Goal: Information Seeking & Learning: Learn about a topic

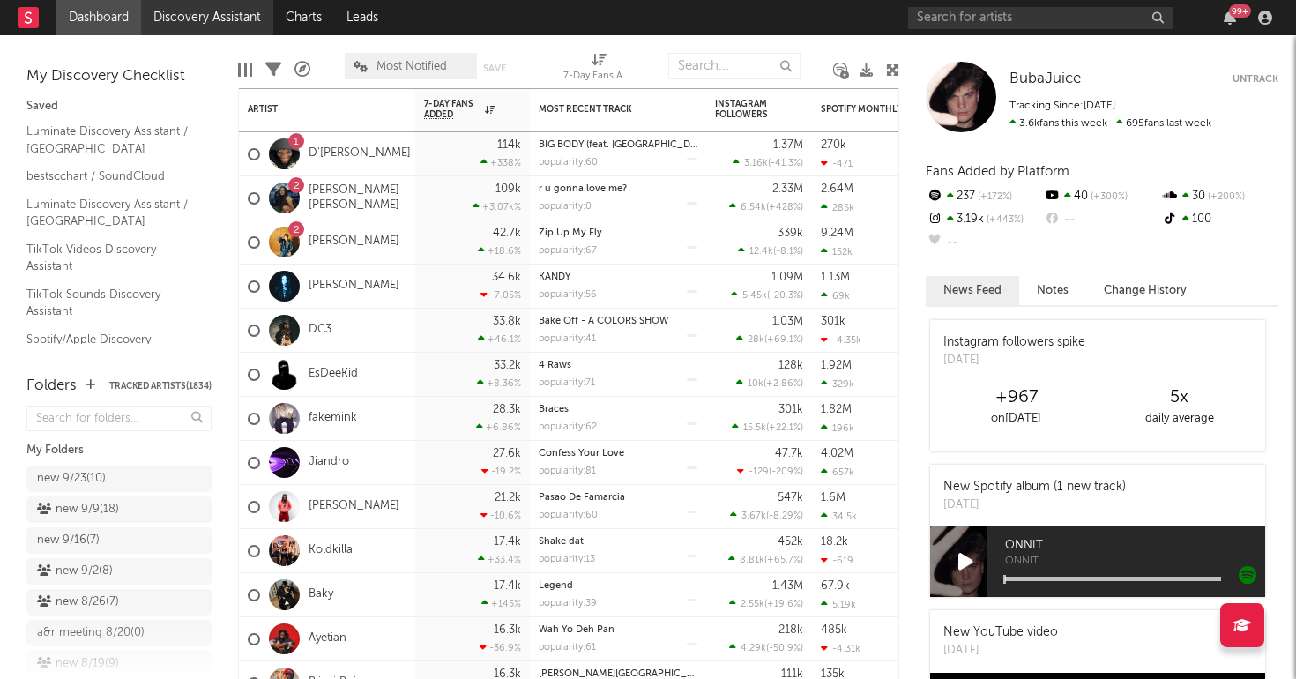
click at [215, 19] on link "Discovery Assistant" at bounding box center [207, 17] width 132 height 35
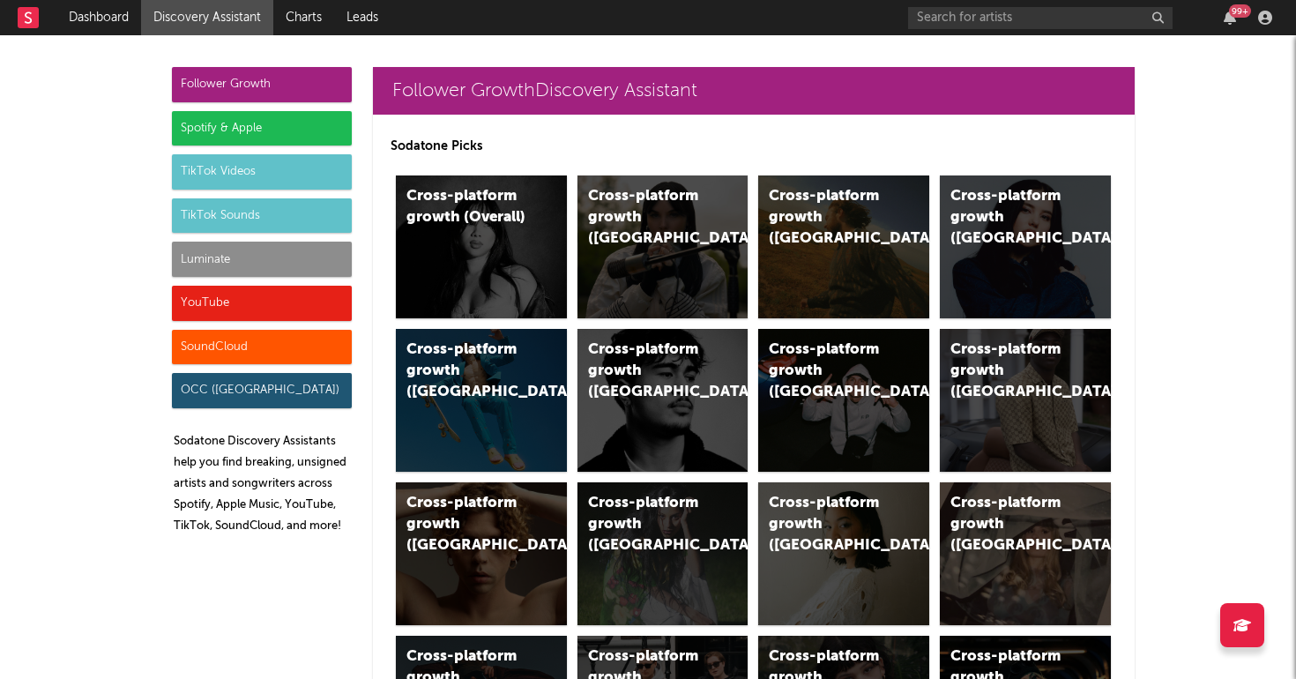
click at [258, 259] on div "Luminate" at bounding box center [262, 259] width 180 height 35
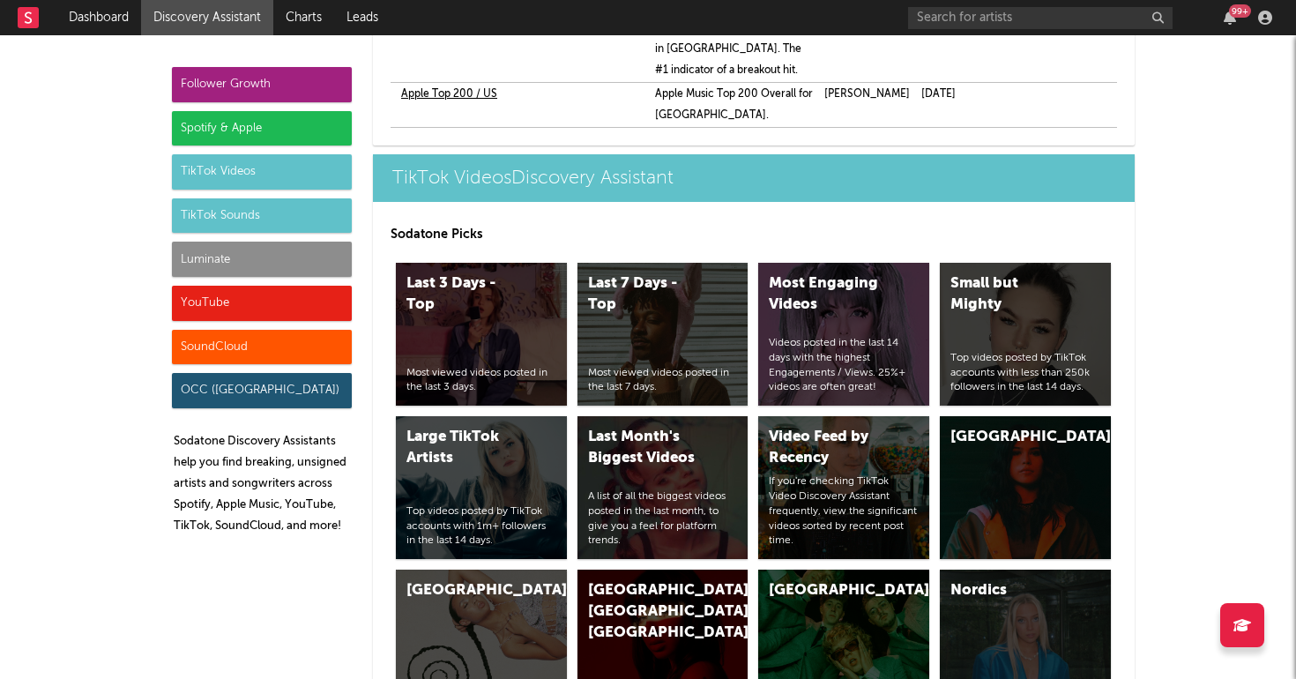
scroll to position [7825, 0]
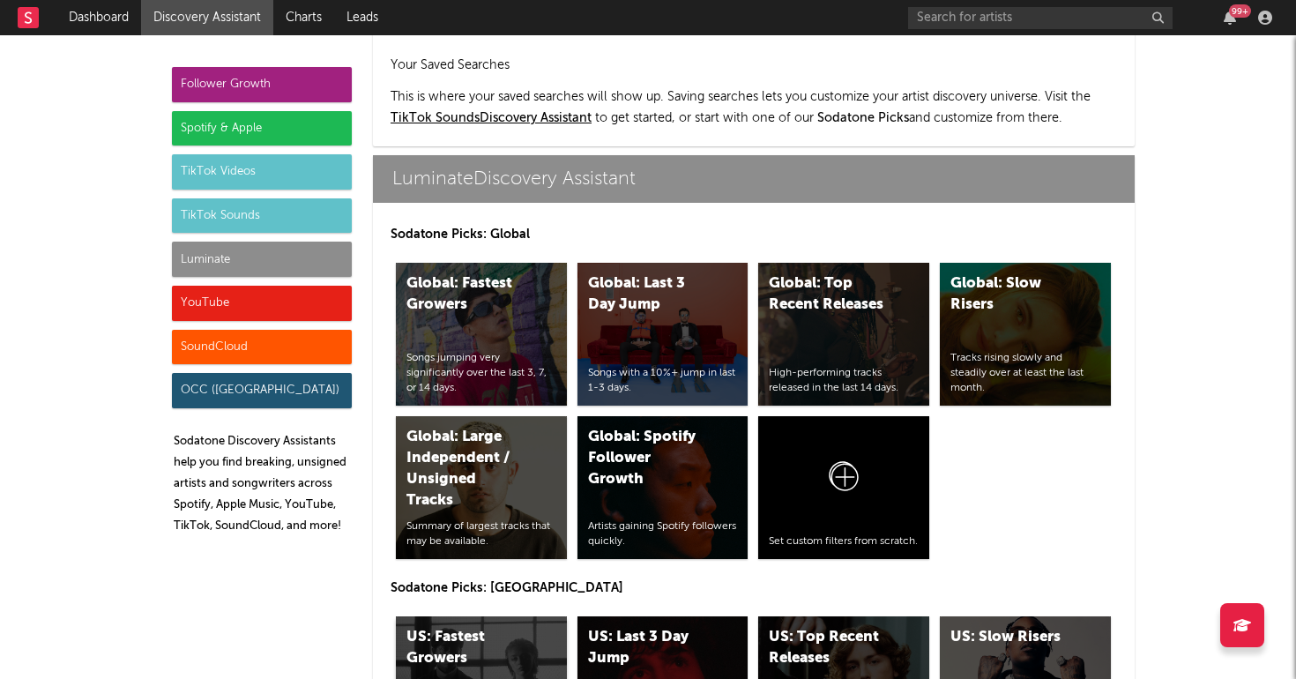
click at [465, 616] on div "US: Fastest Growers Songs jumping very significantly over the last 3, 7, or 14 …" at bounding box center [481, 687] width 171 height 143
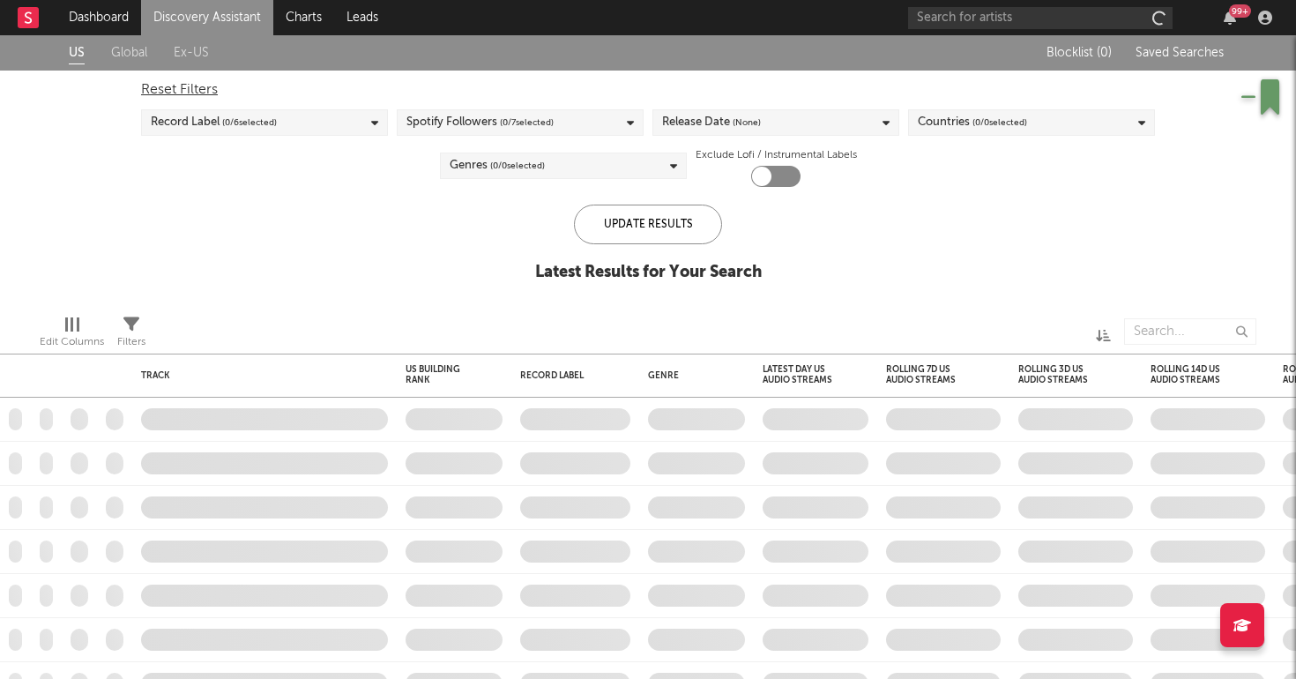
checkbox input "true"
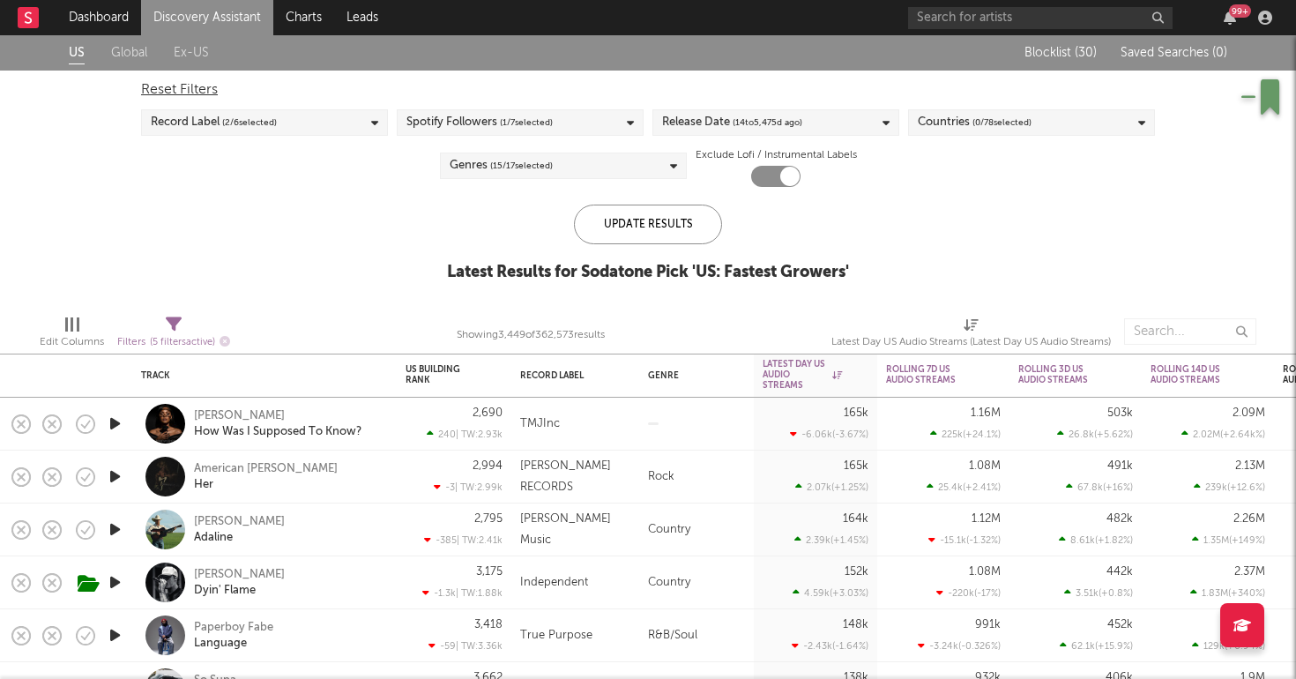
click at [346, 254] on div "US Global Ex-US Blocklist ( 30 ) Saved Searches ( 0 ) Reset Filters Record Labe…" at bounding box center [648, 167] width 1296 height 265
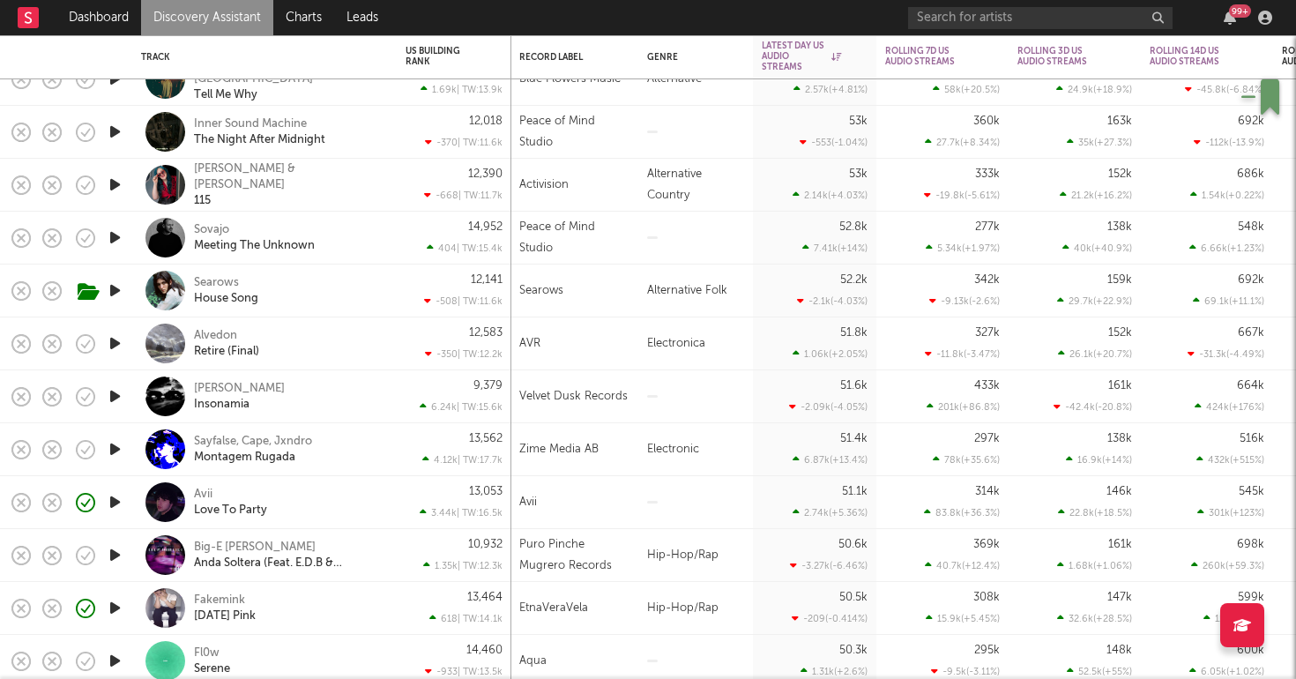
click at [342, 494] on div "Avii Love To Party" at bounding box center [289, 503] width 190 height 32
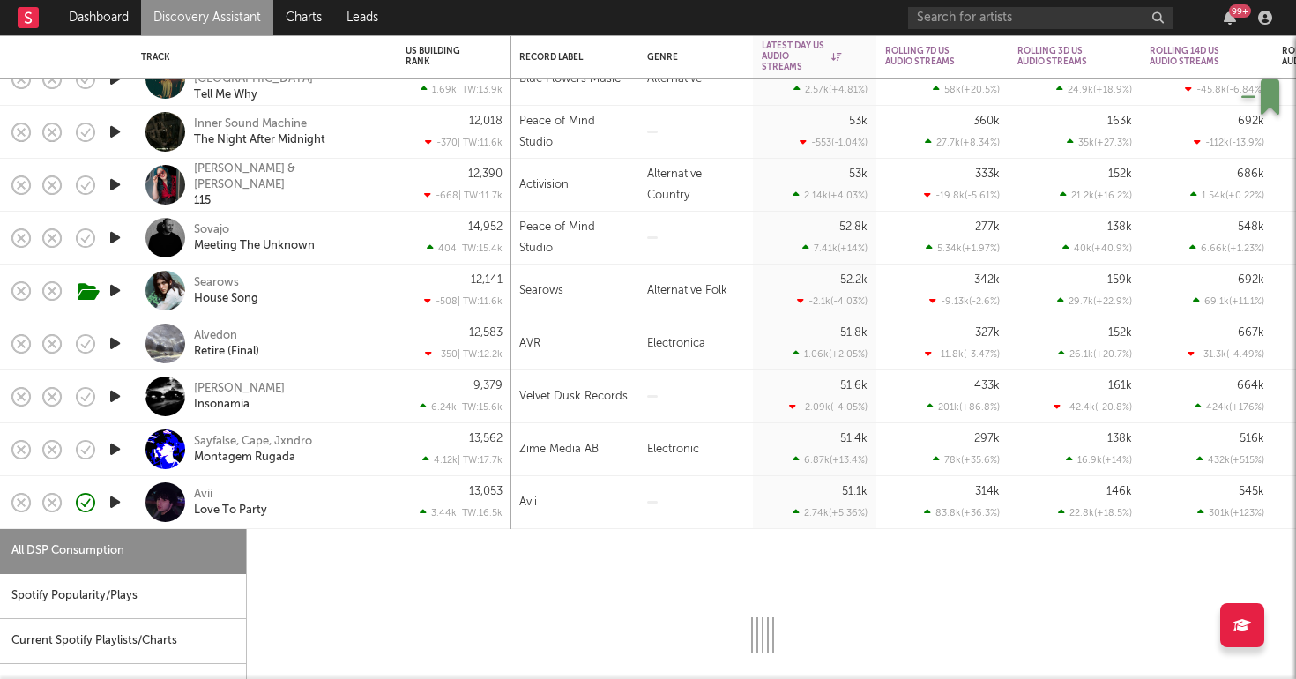
select select "1w"
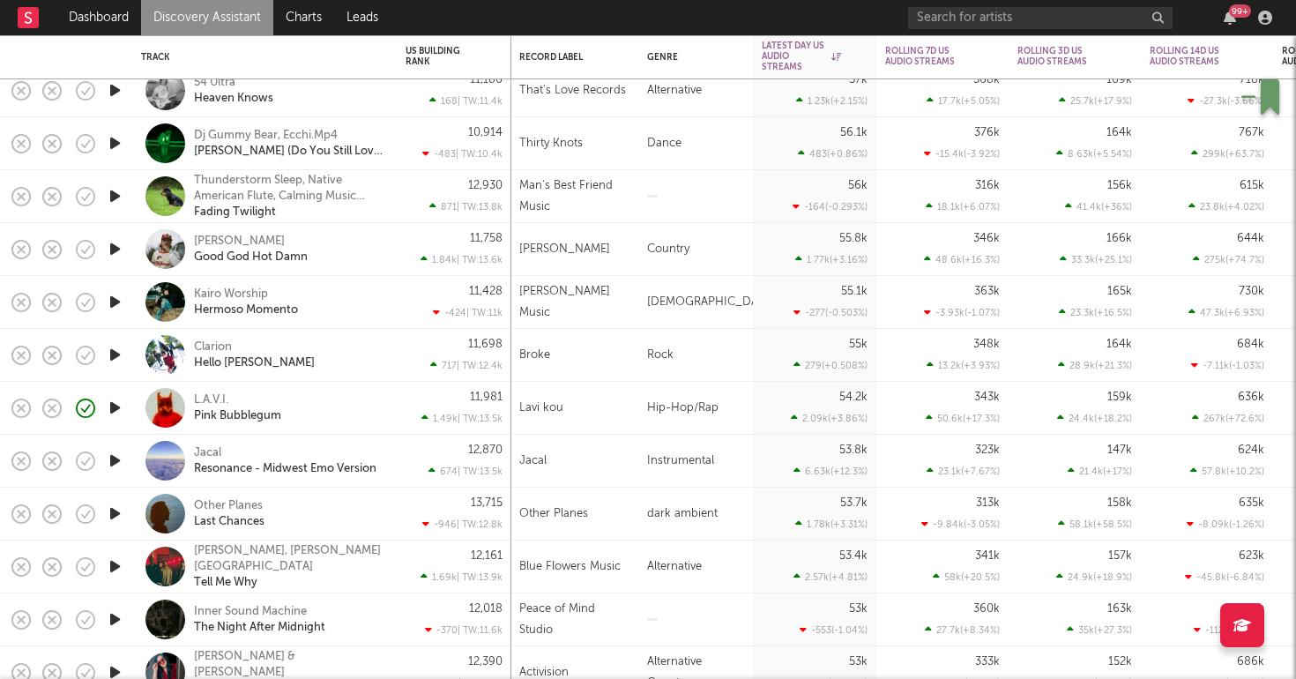
click at [312, 391] on div "L.A.V.I. Pink Bubblegum" at bounding box center [264, 408] width 247 height 52
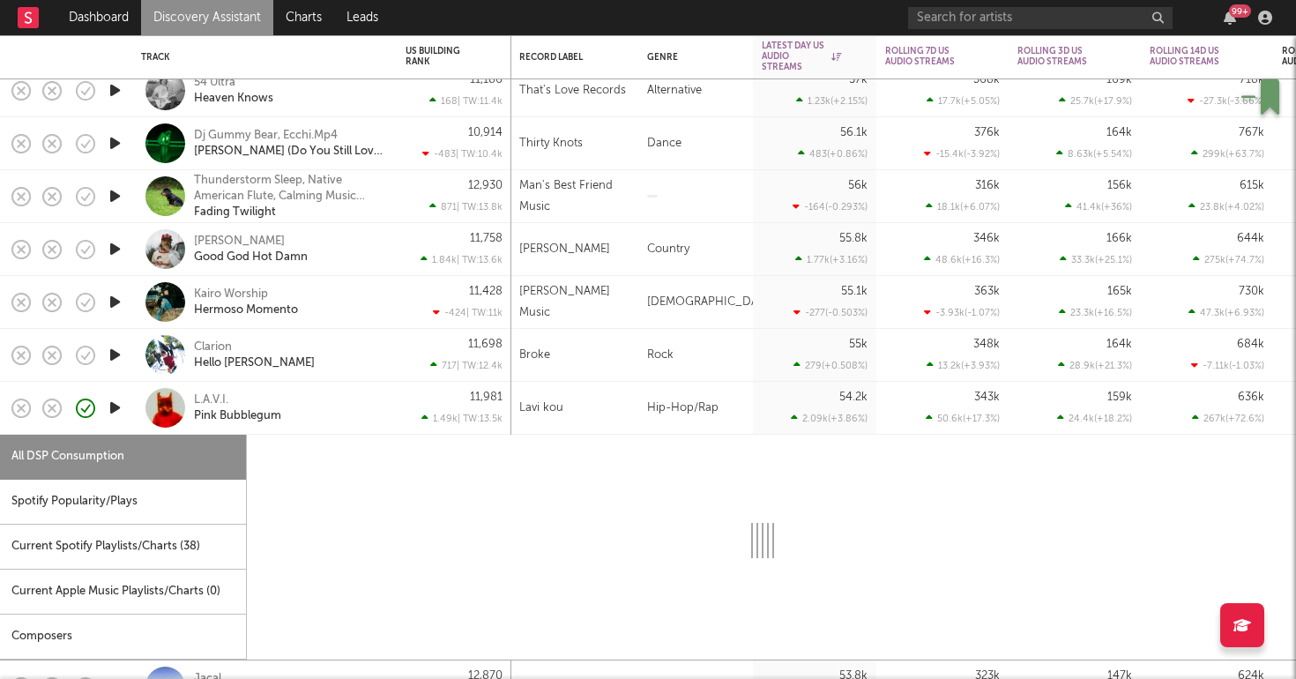
select select "6m"
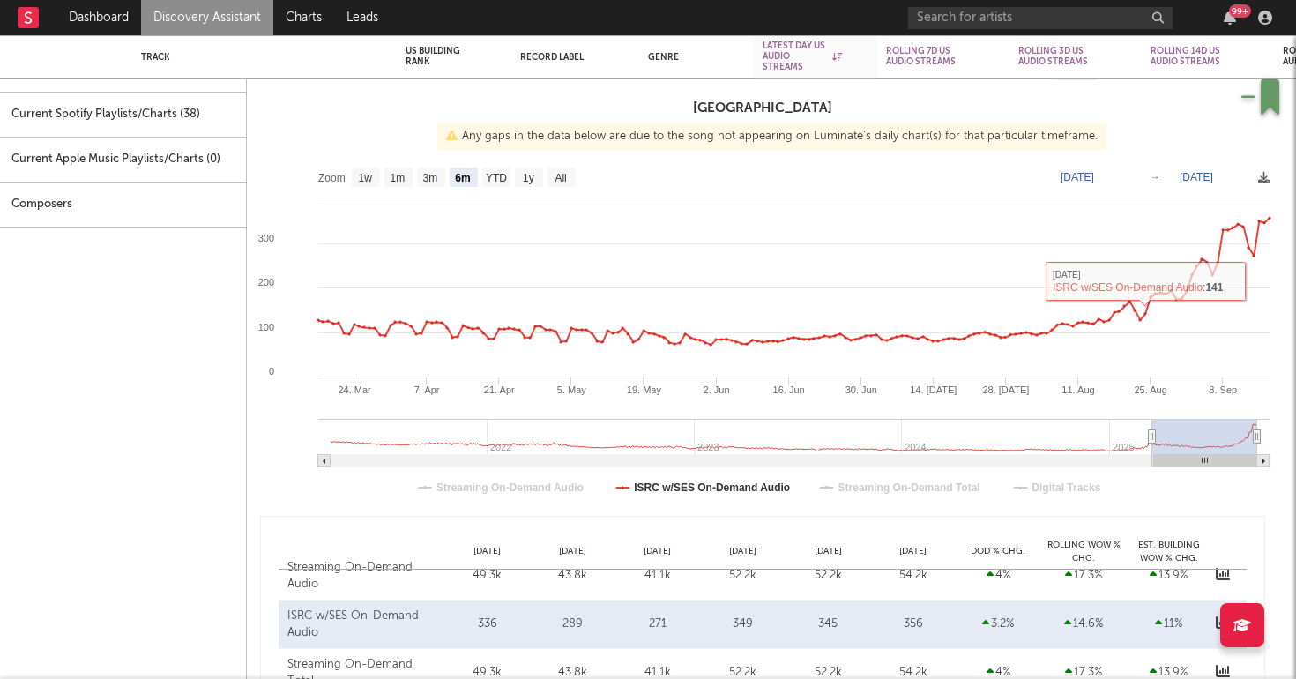
drag, startPoint x: 1152, startPoint y: 438, endPoint x: 881, endPoint y: 430, distance: 271.6
click at [783, 430] on icon at bounding box center [1152, 436] width 7 height 13
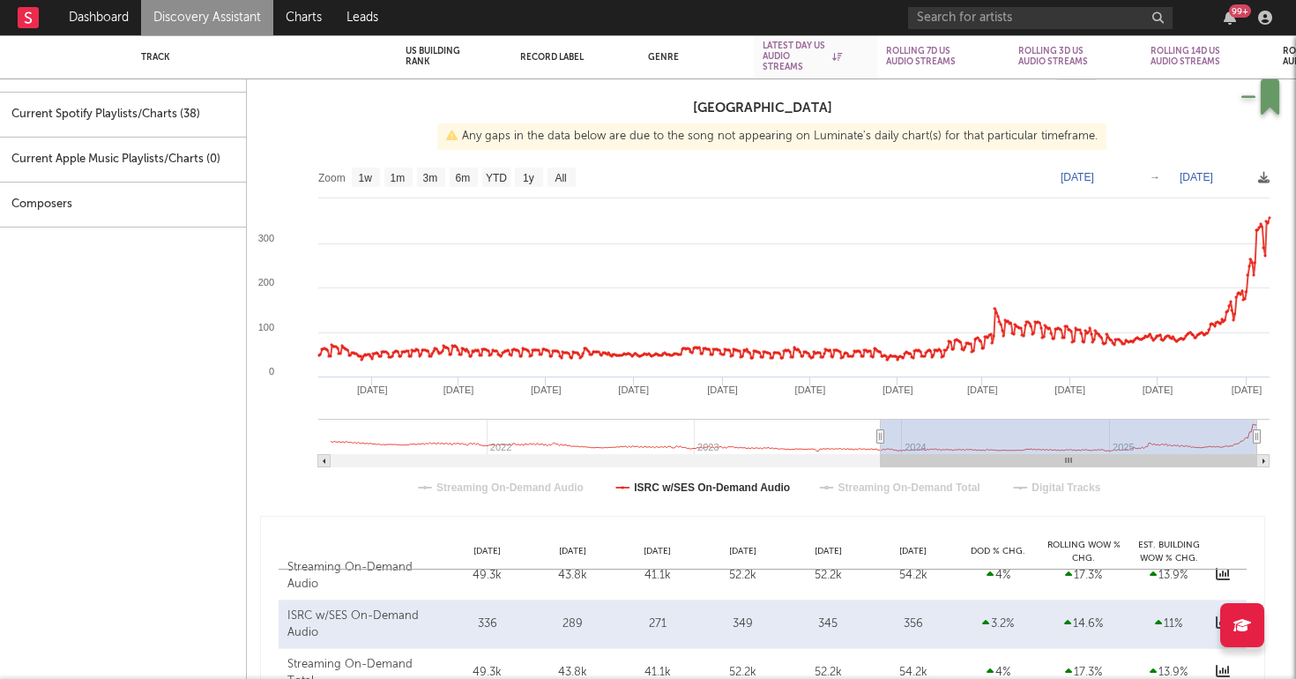
type input "2025-05-22"
select select "3m"
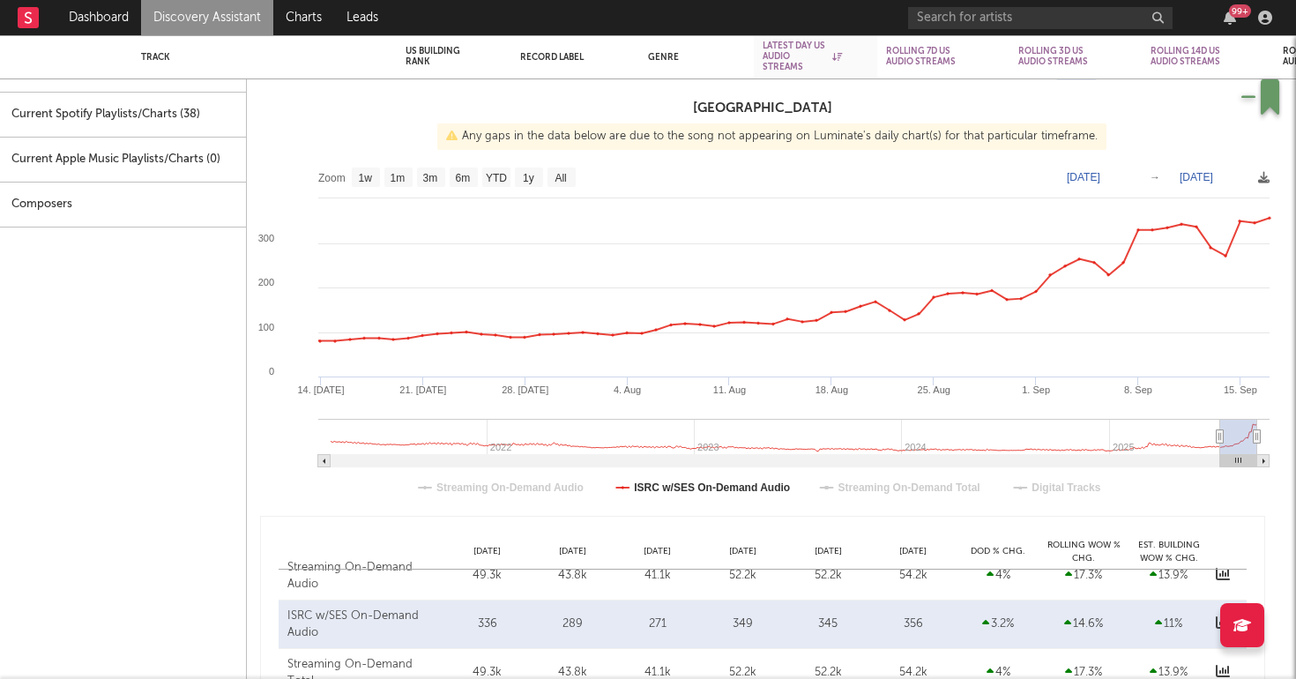
type input "2025-06-25"
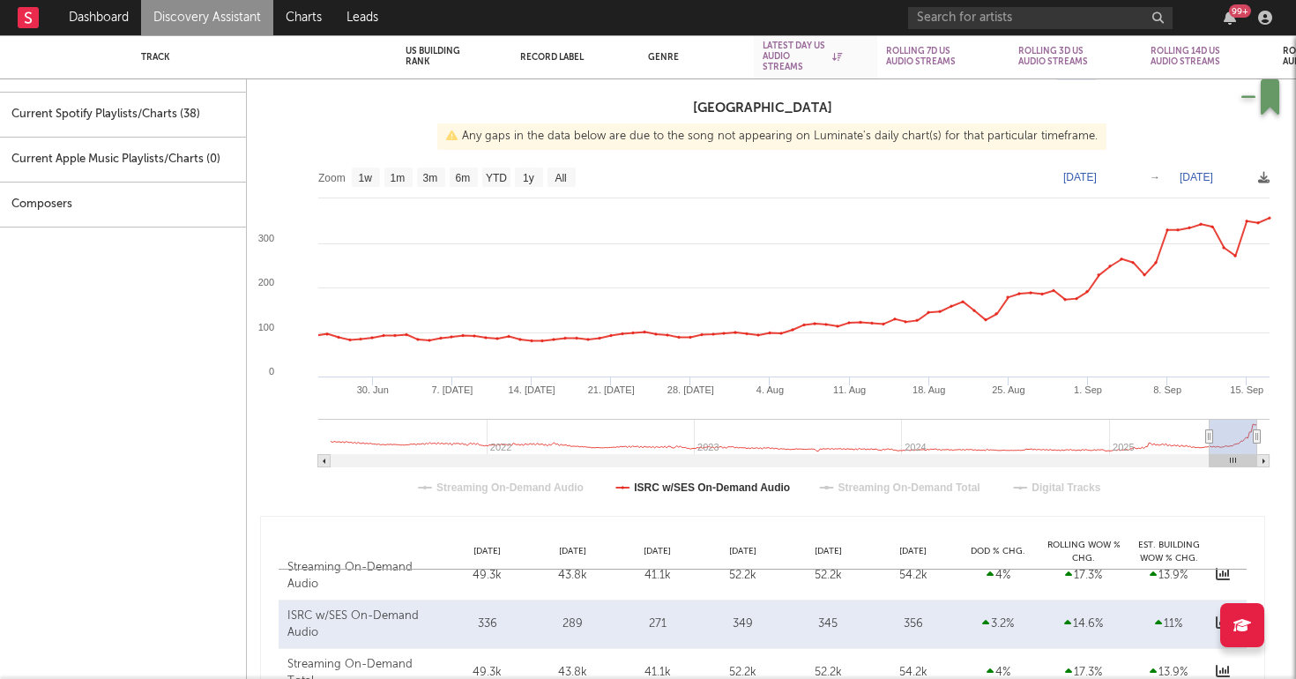
select select "3m"
type input "2025-06-17"
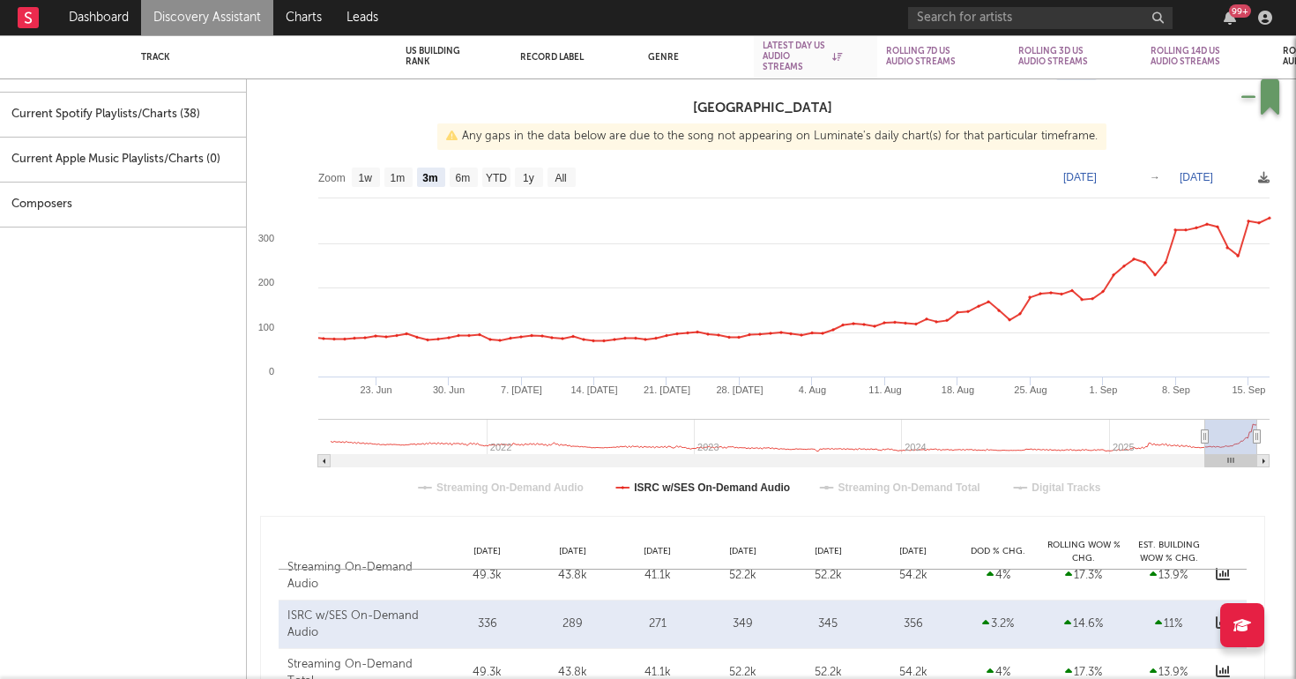
drag, startPoint x: 881, startPoint y: 435, endPoint x: 1205, endPoint y: 412, distance: 325.2
click at [783, 412] on icon "Created with Highcharts 10.3.3 28. Jul 11. Aug 25. Aug 8. Sep 21. Jul 4. Aug 18…" at bounding box center [762, 335] width 1031 height 353
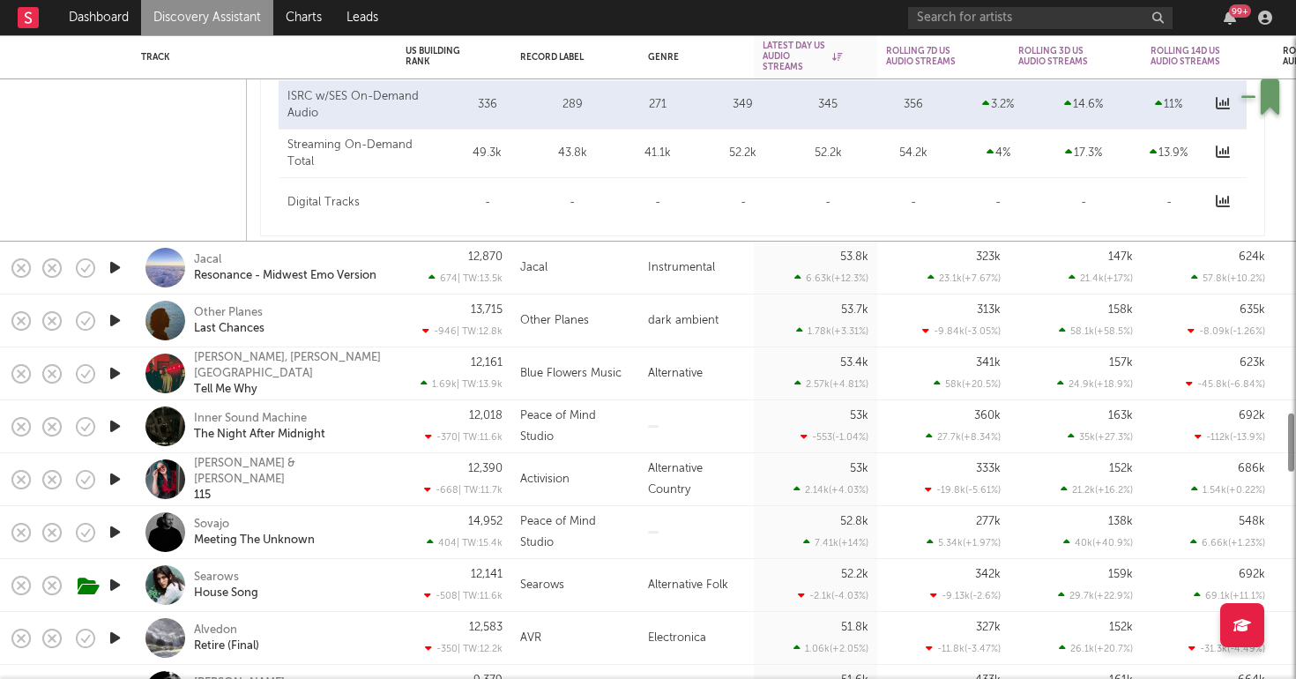
select select "1w"
select select "6m"
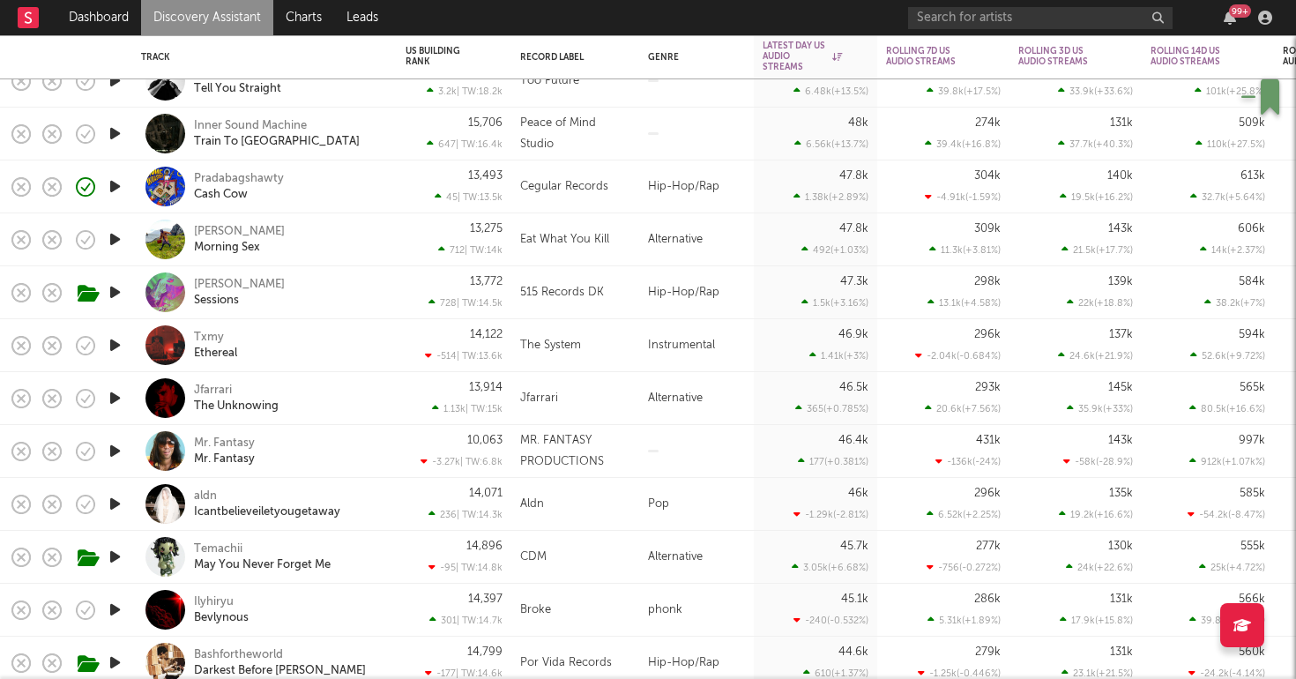
click at [379, 510] on div "aldn Icantbelieveiletyougetaway" at bounding box center [289, 504] width 190 height 32
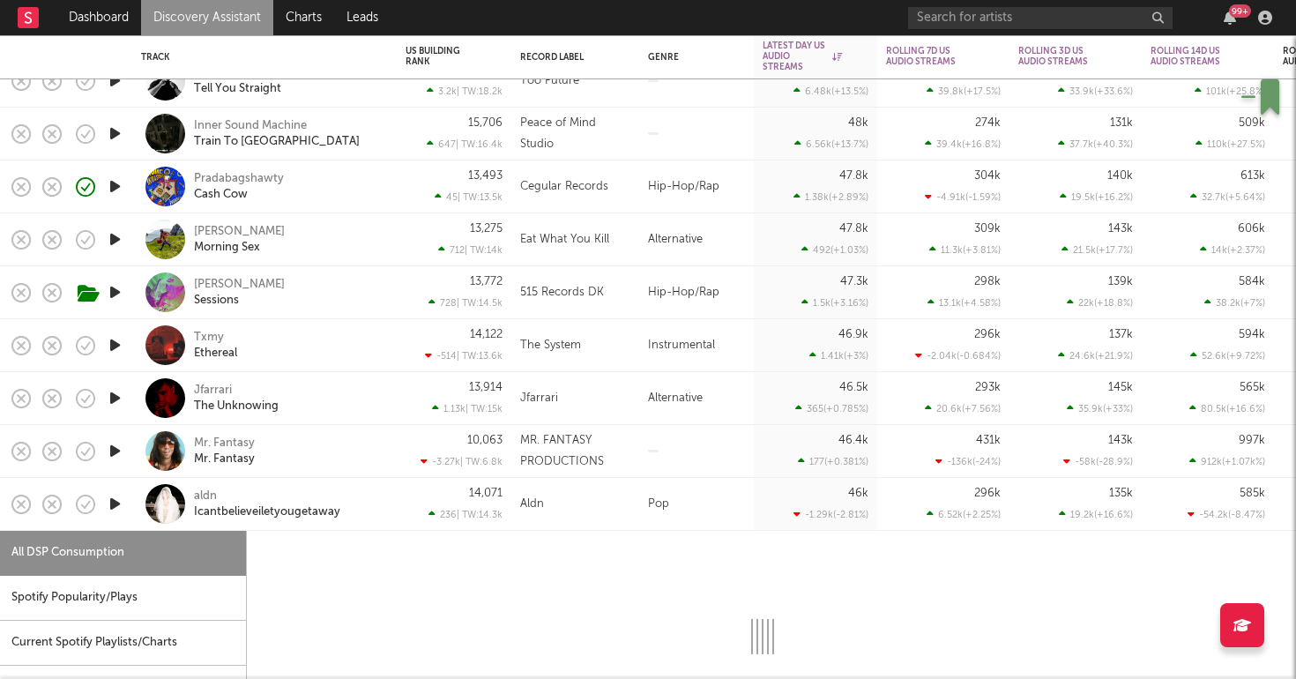
select select "6m"
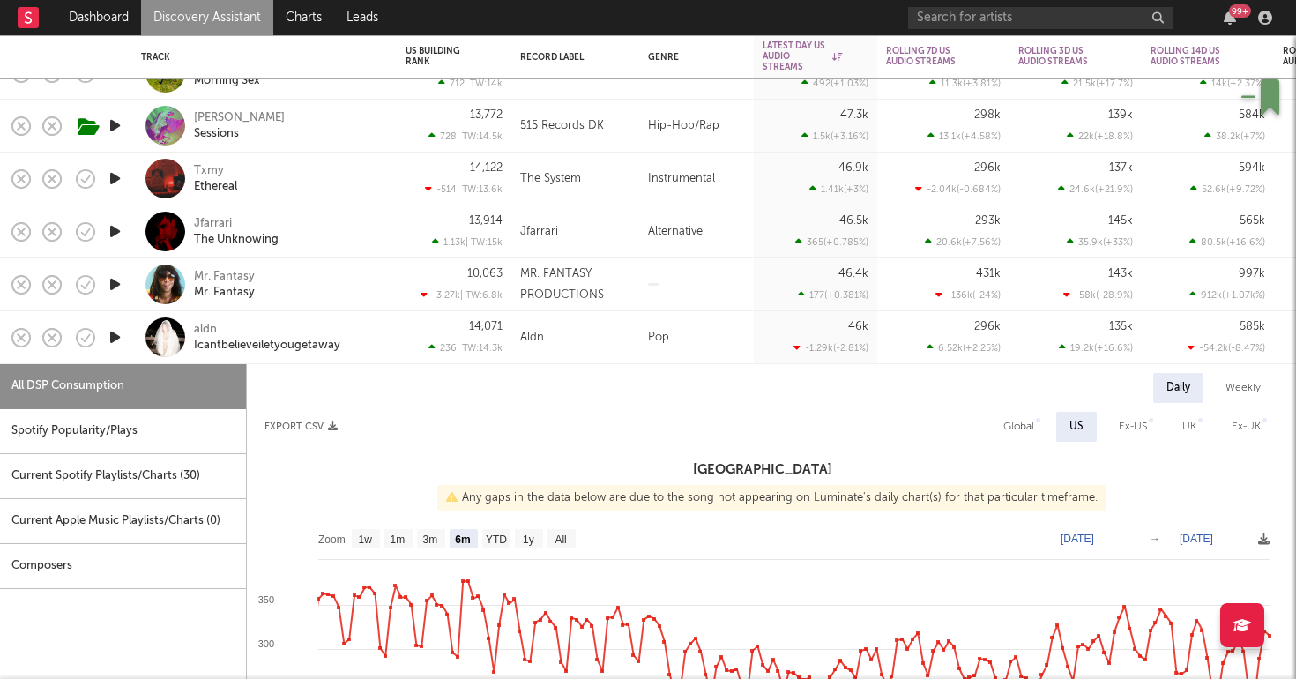
click at [327, 127] on div "Sharkey Sessions" at bounding box center [289, 126] width 190 height 32
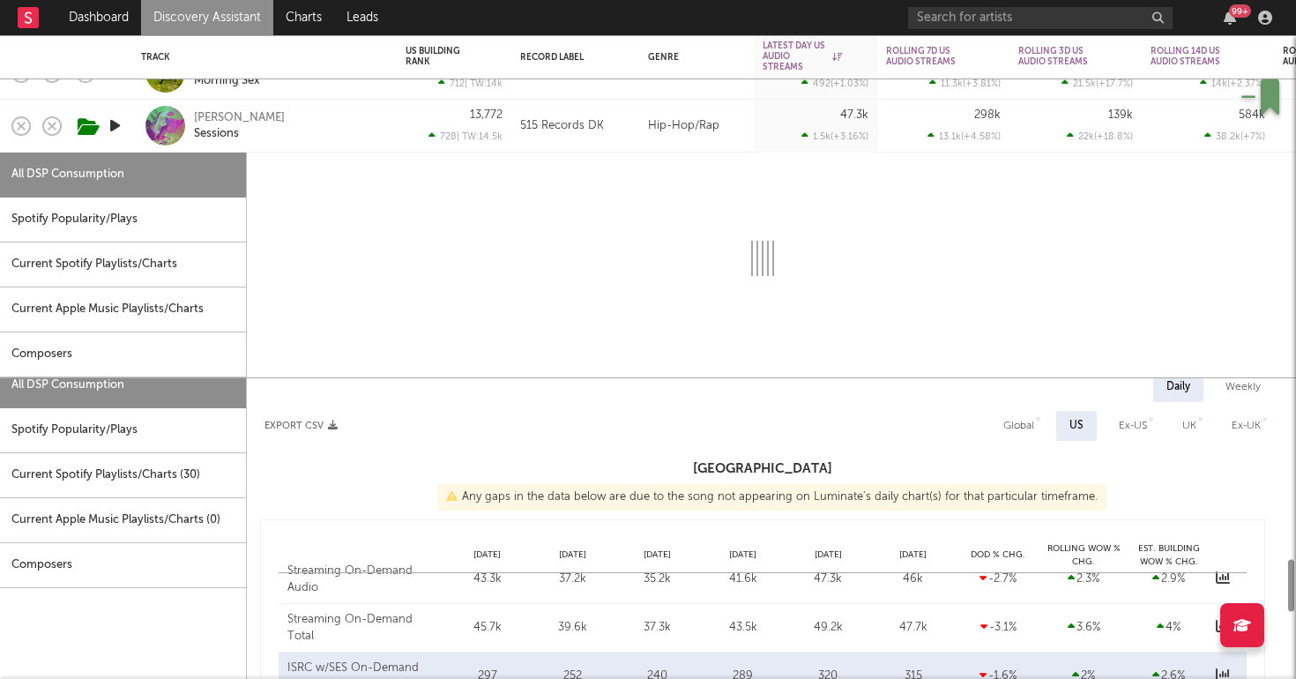
select select "6m"
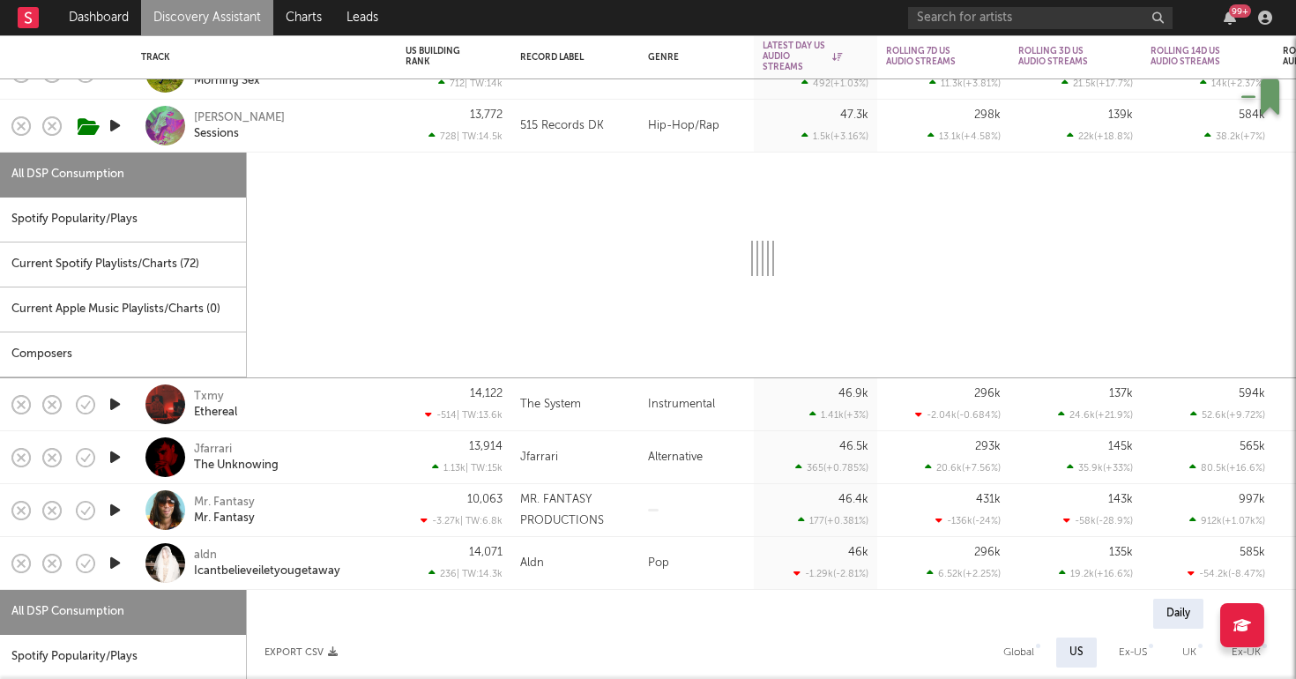
select select "6m"
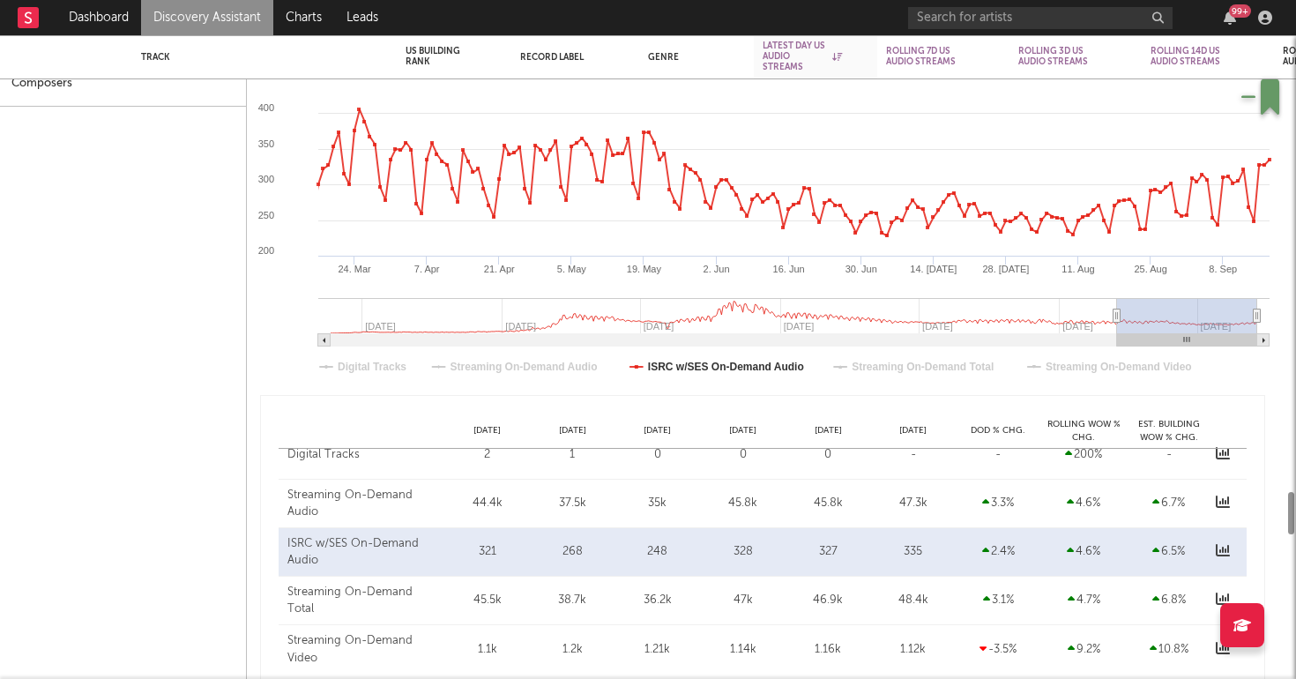
select select "6m"
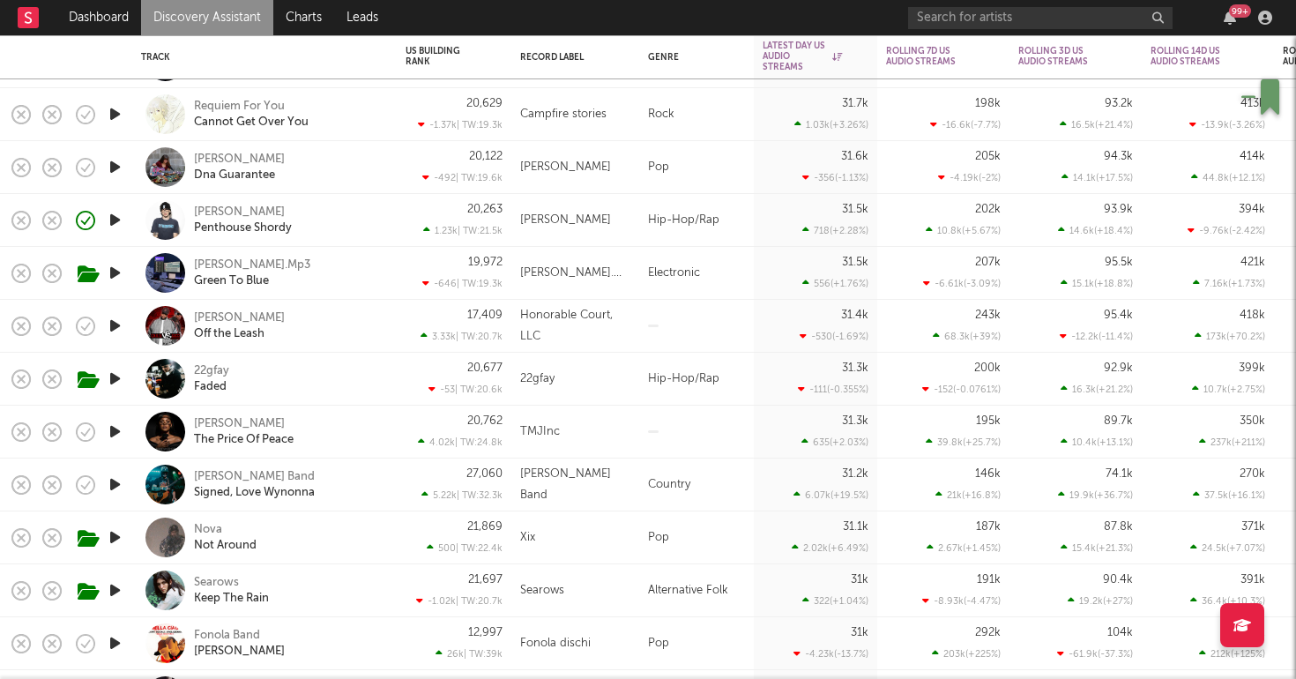
click at [320, 387] on div "22gfay Faded" at bounding box center [289, 379] width 190 height 32
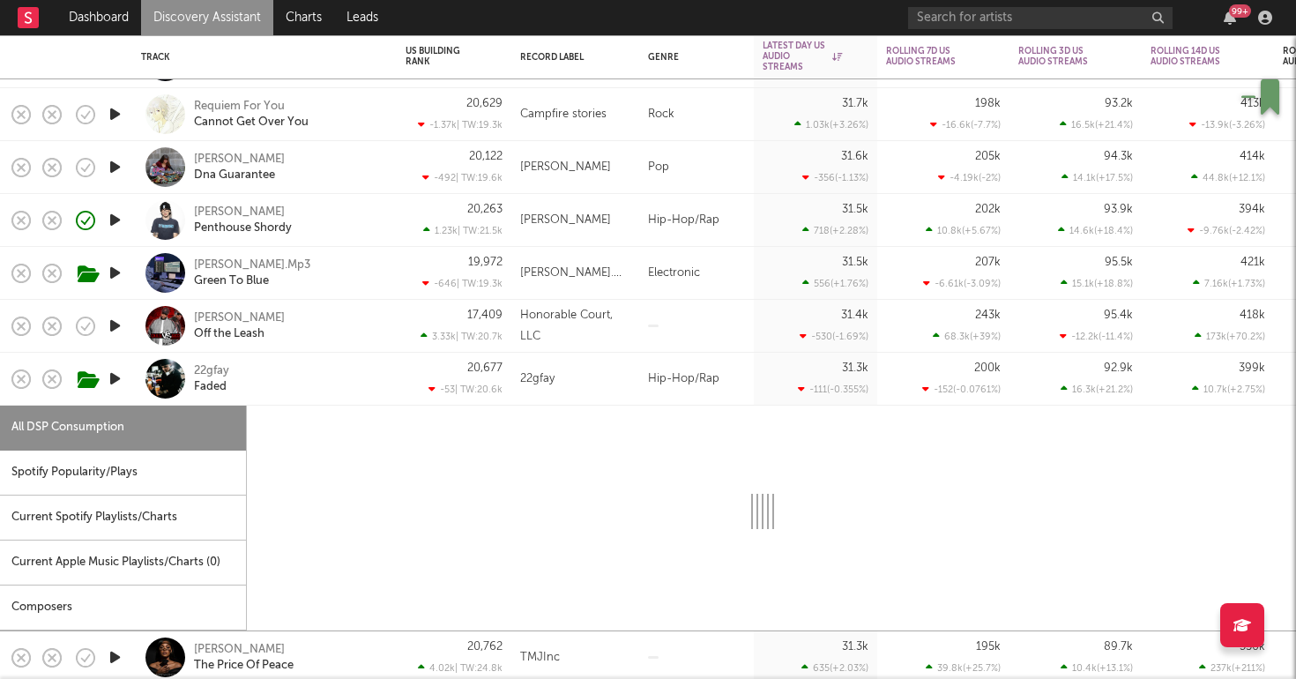
select select "6m"
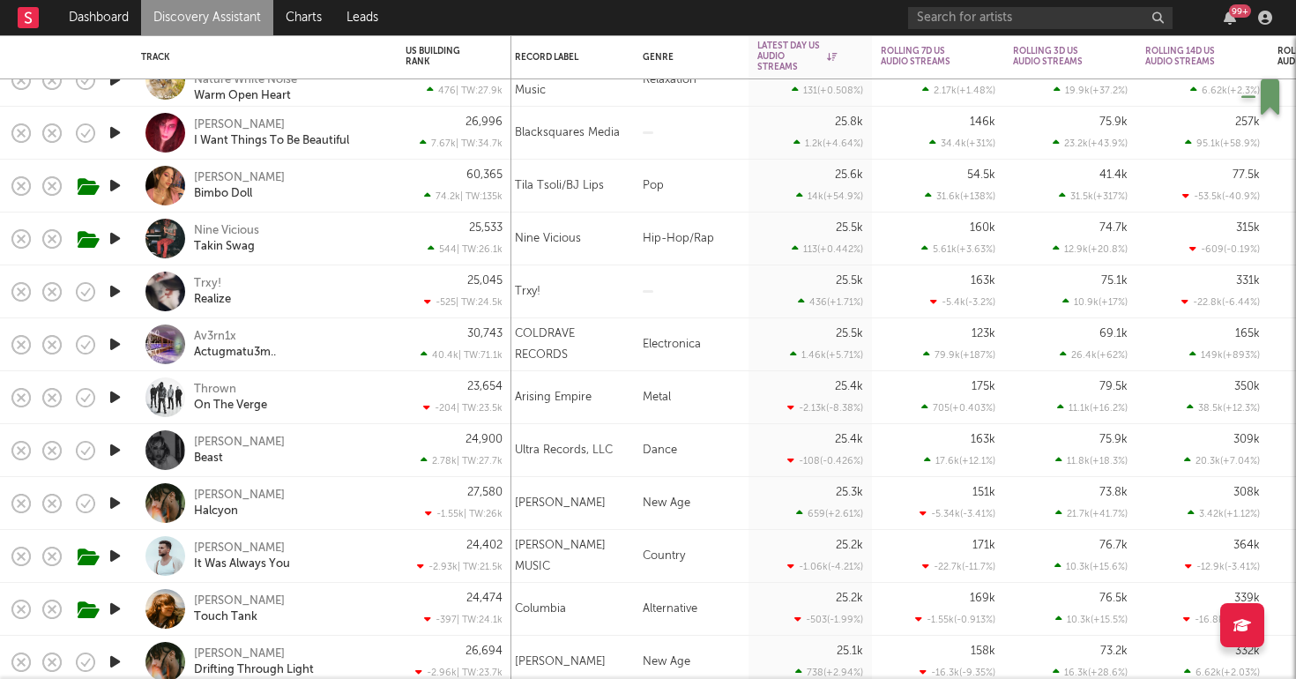
click at [356, 346] on div "Av3rn1x Actugmatu3m.." at bounding box center [289, 345] width 190 height 32
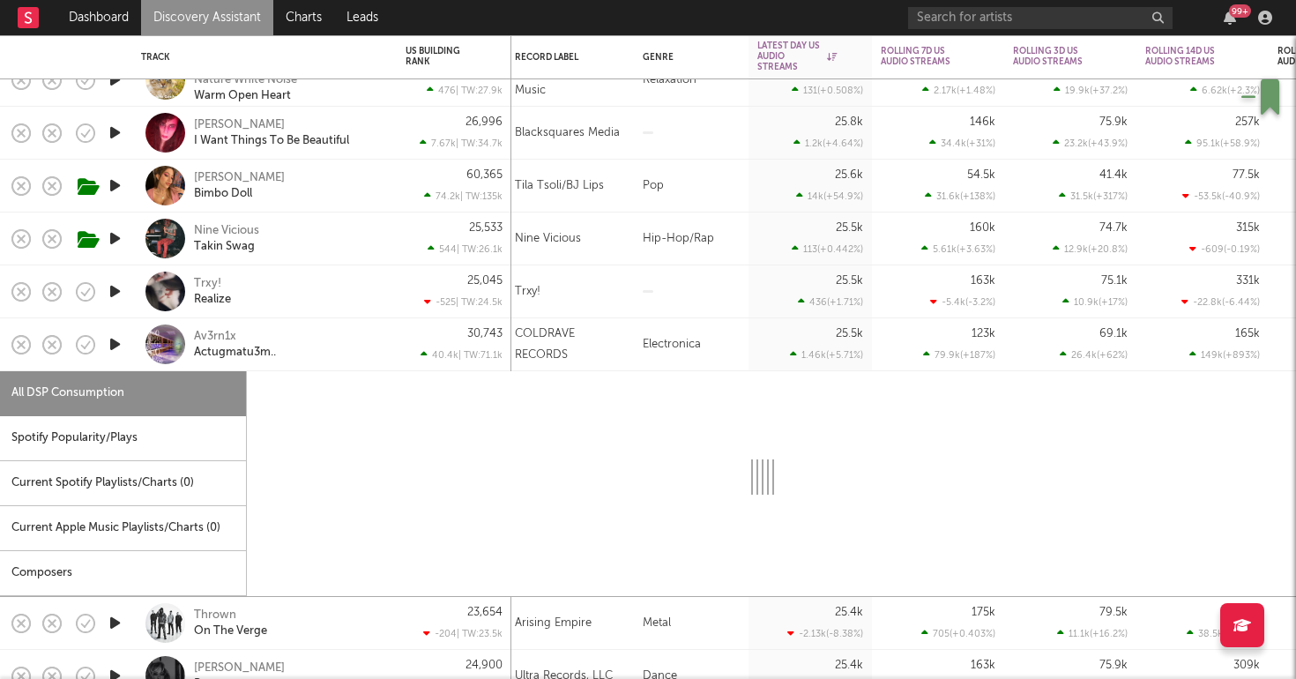
select select "1w"
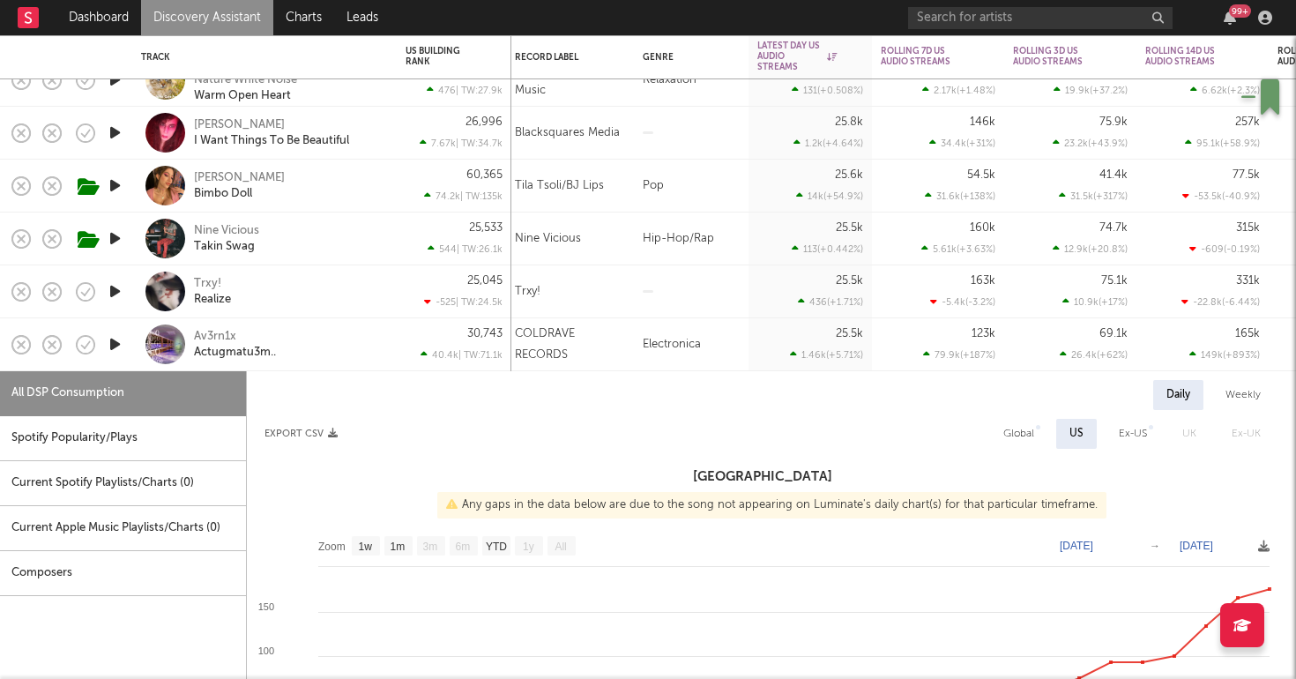
click at [367, 341] on div "Av3rn1x Actugmatu3m.." at bounding box center [289, 345] width 190 height 32
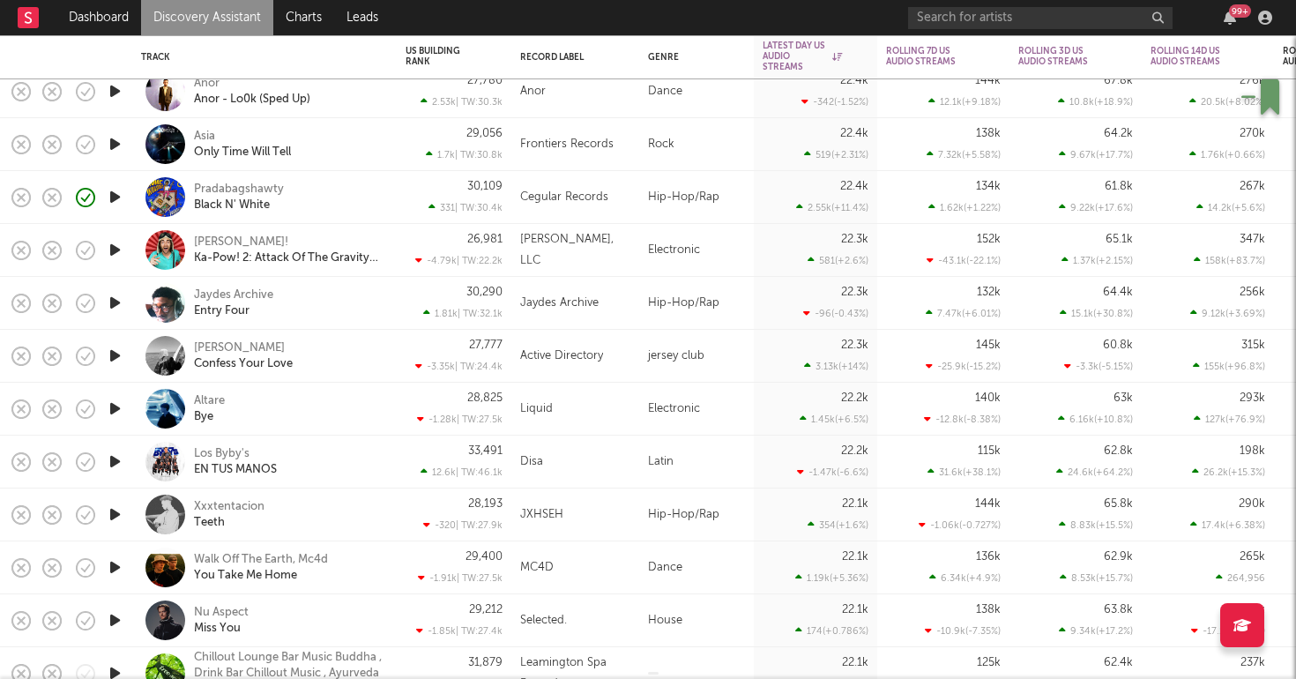
click at [345, 516] on div "Xxxtentacion Teeth" at bounding box center [289, 515] width 190 height 32
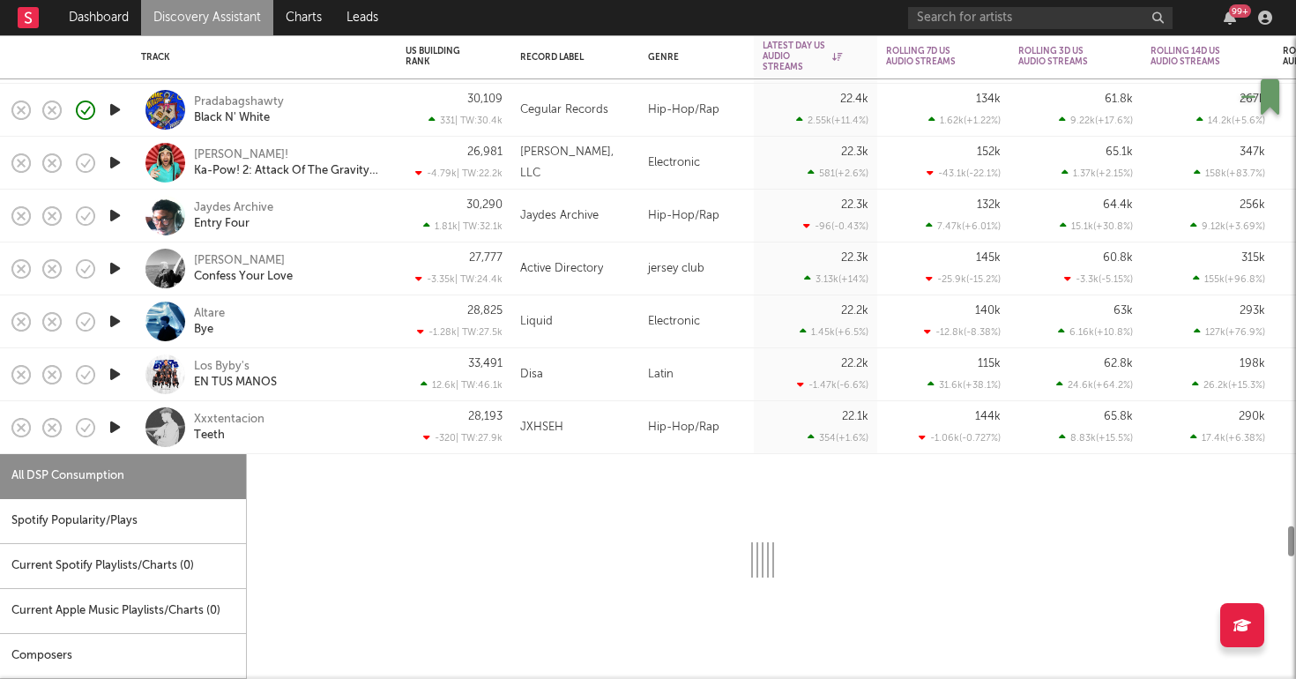
select select "6m"
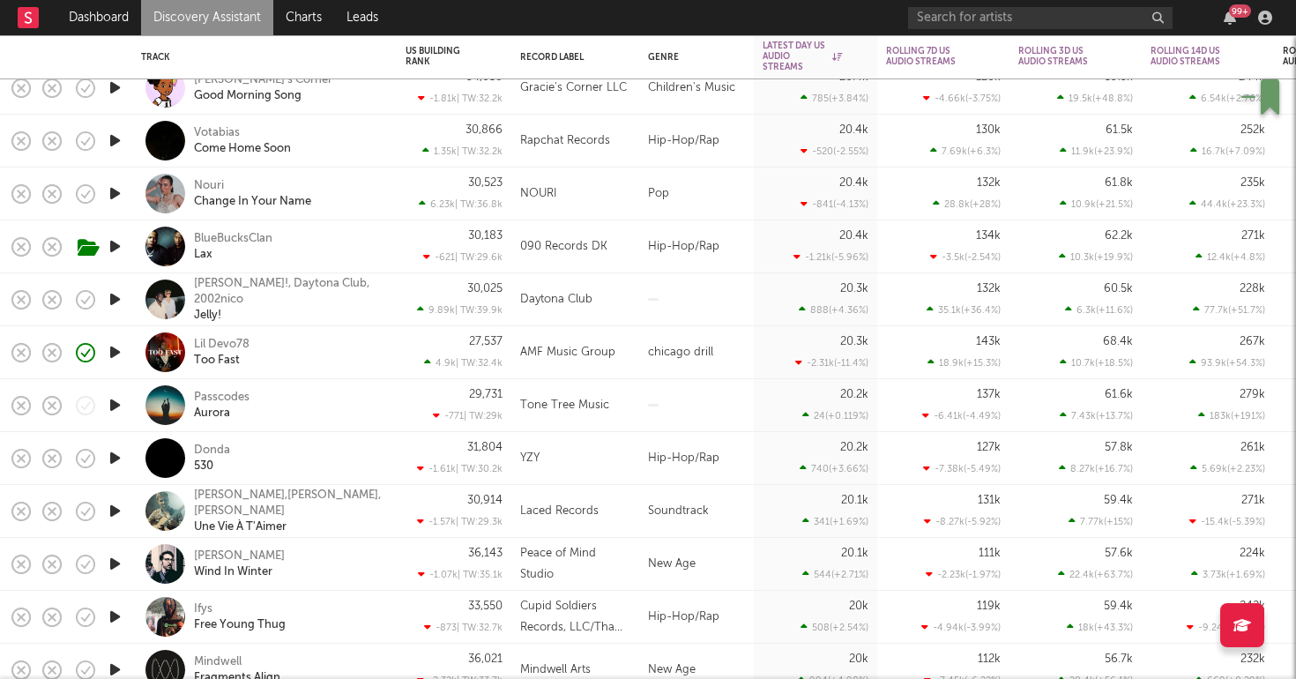
click at [323, 353] on div "Lil Devo78 Too Fast" at bounding box center [289, 353] width 190 height 32
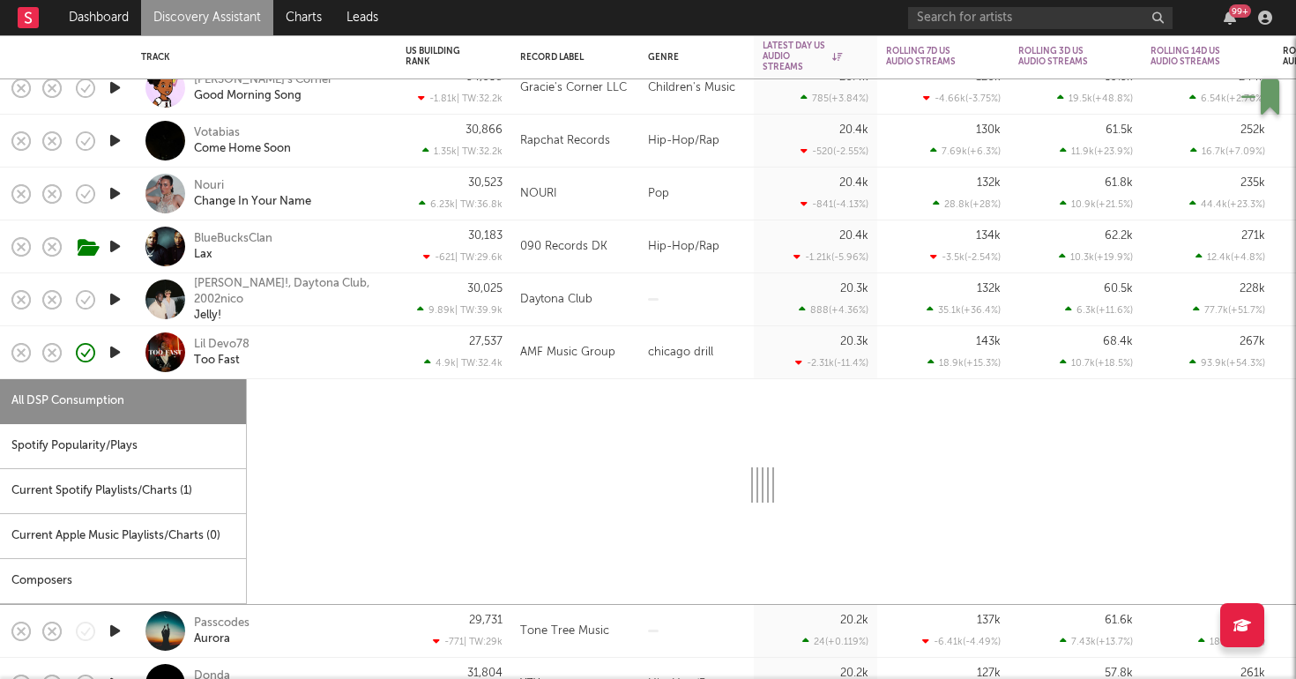
select select "1w"
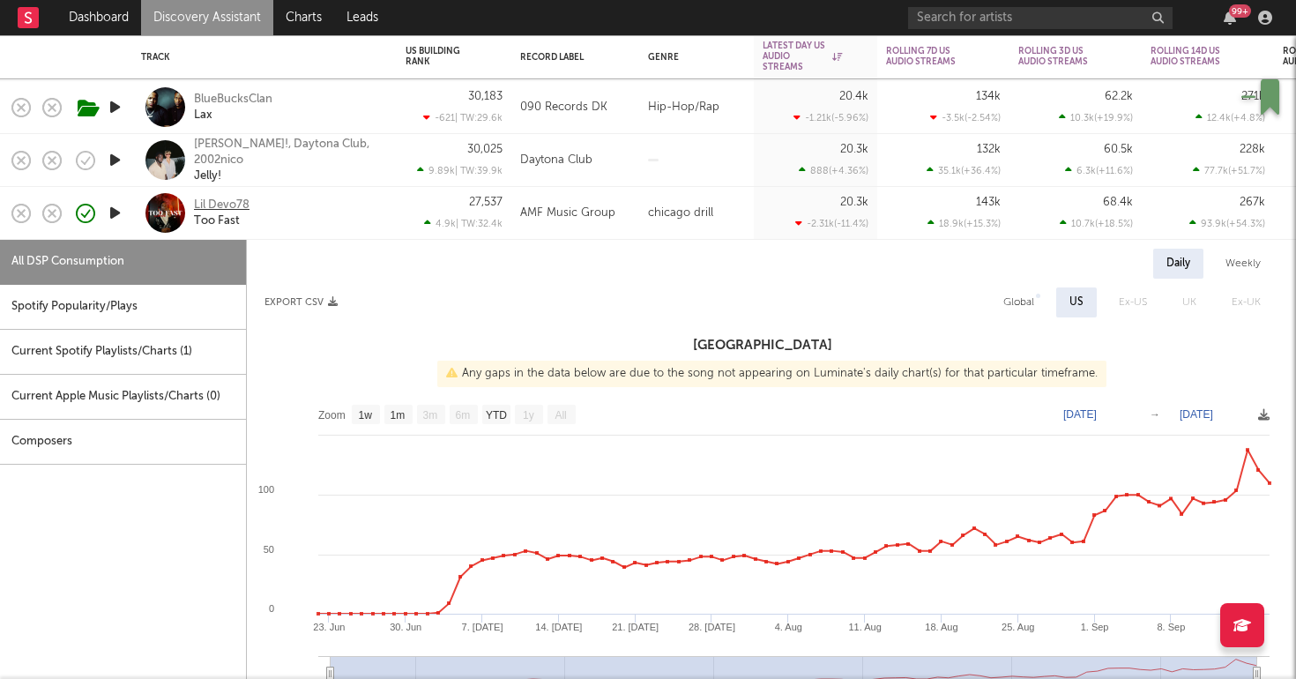
click at [219, 198] on div "Lil Devo78" at bounding box center [222, 205] width 56 height 16
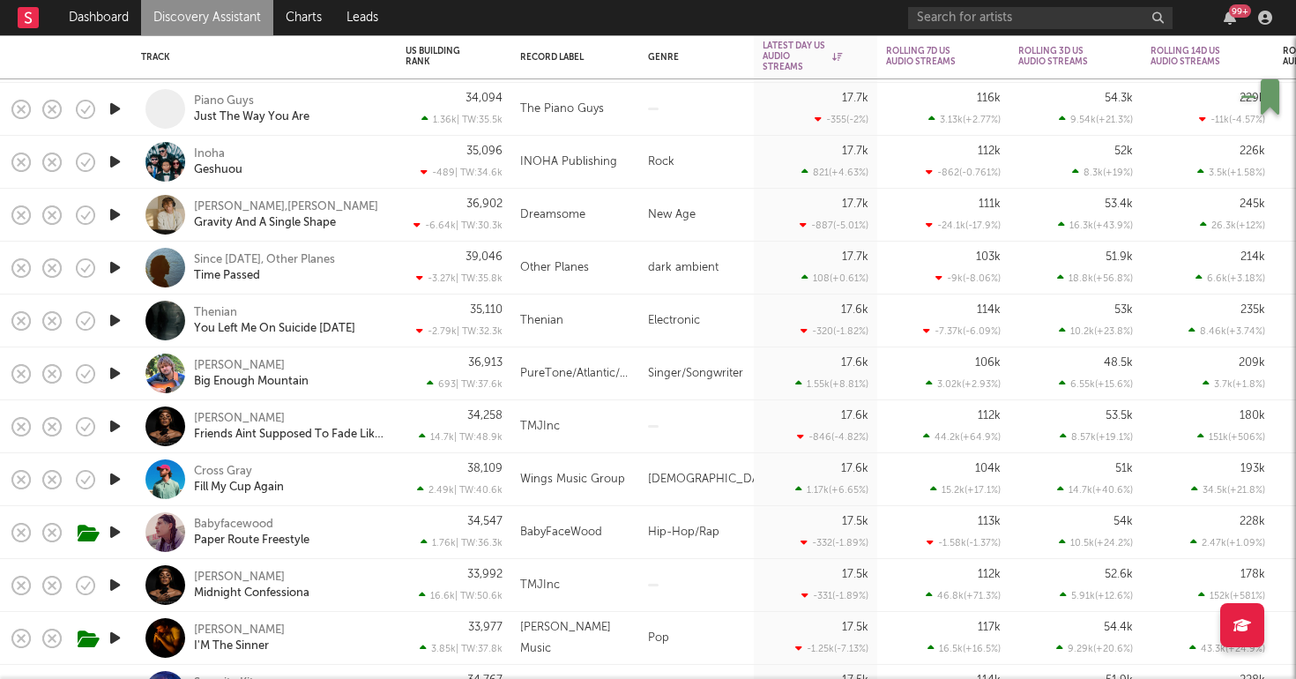
click at [353, 543] on div "Babyfacewood Paper Route Freestyle" at bounding box center [289, 533] width 190 height 32
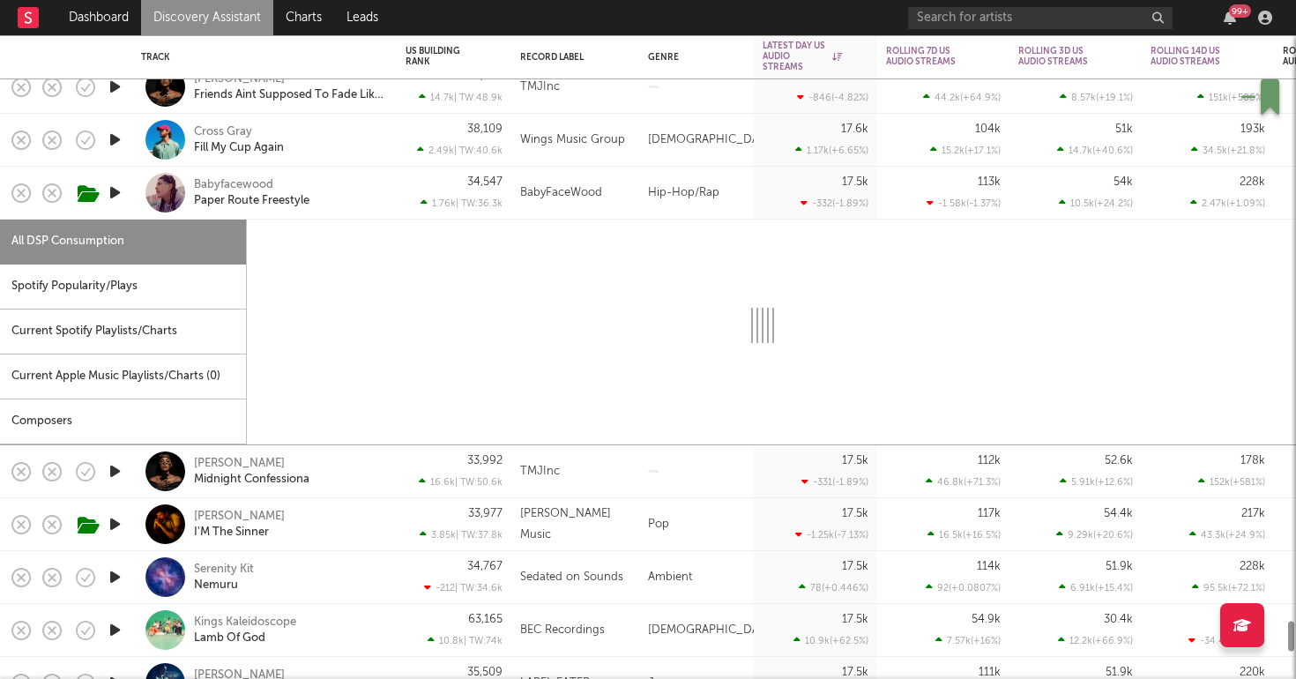
select select "6m"
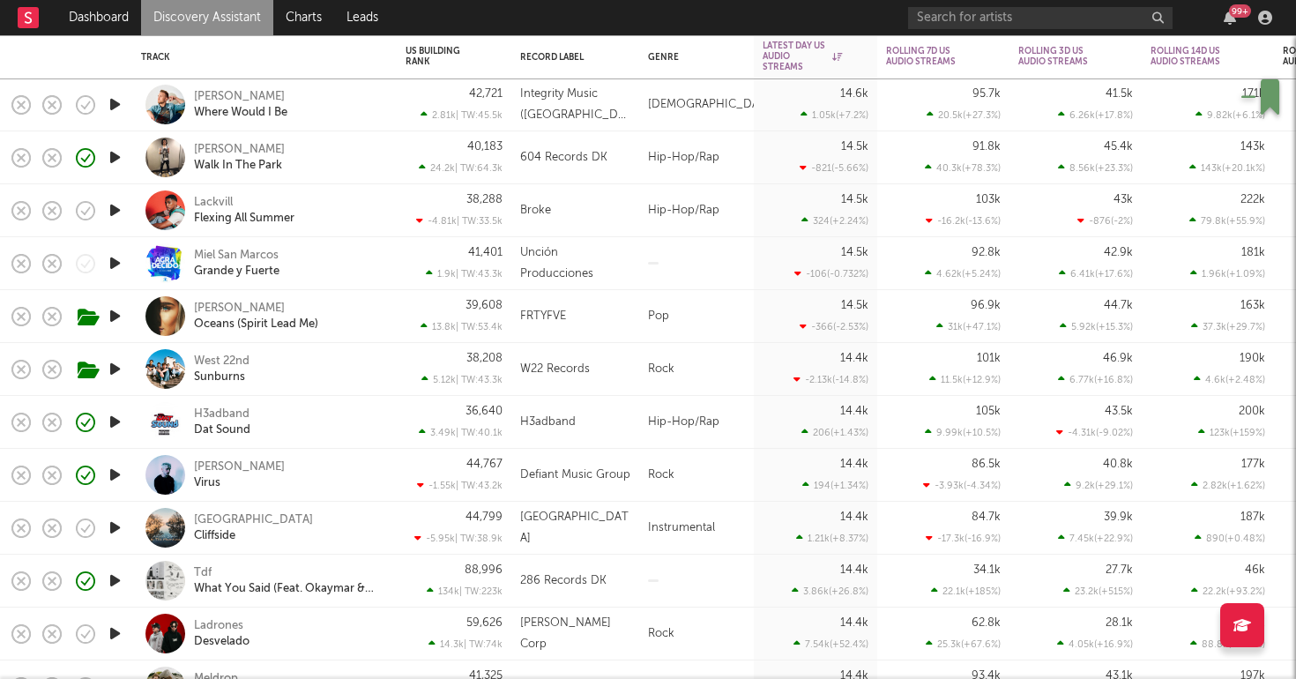
click at [332, 413] on div "H3adband Dat Sound" at bounding box center [289, 422] width 190 height 32
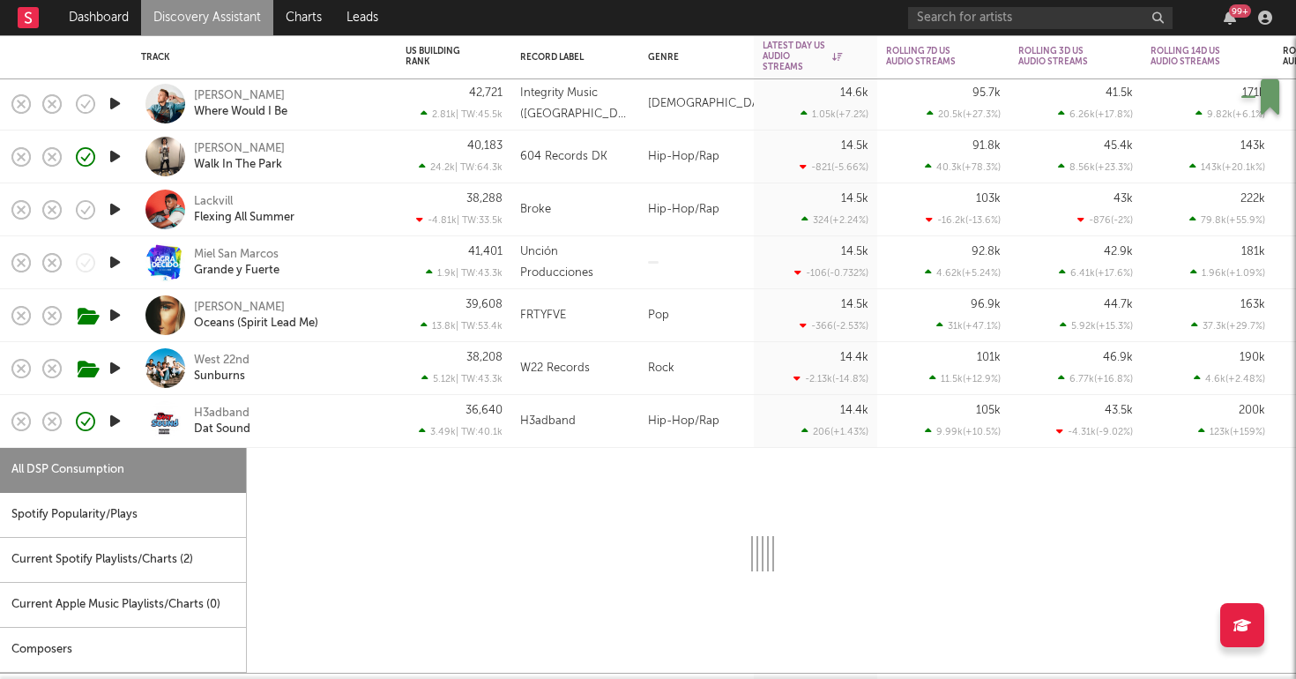
select select "1w"
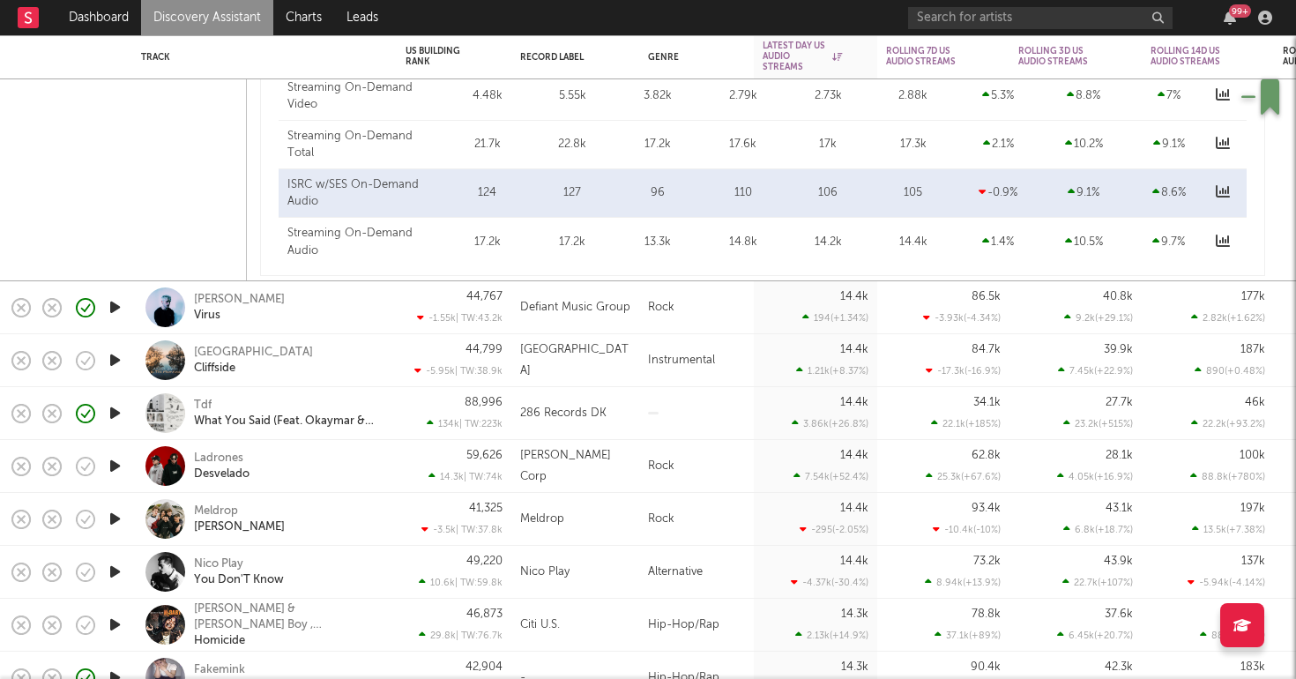
click at [547, 425] on div "286 Records DK" at bounding box center [575, 413] width 128 height 53
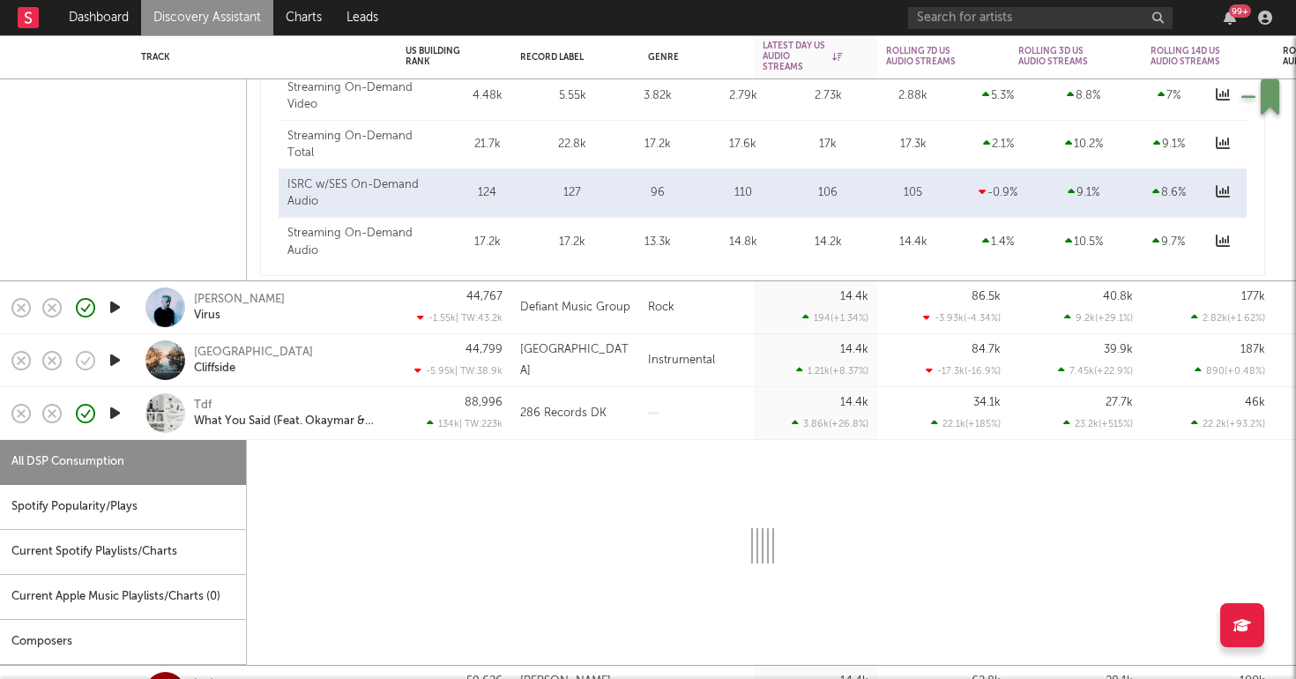
select select "1w"
select select "6m"
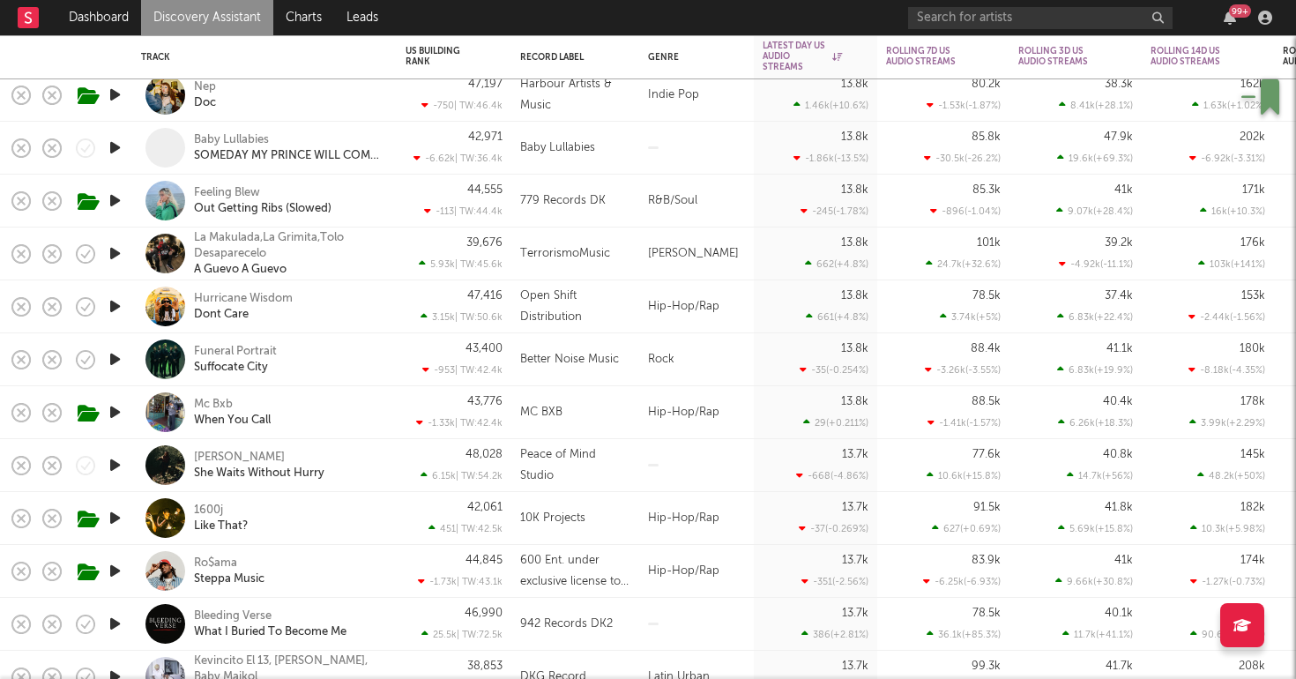
click at [323, 514] on div "1600j Like That?" at bounding box center [289, 518] width 190 height 32
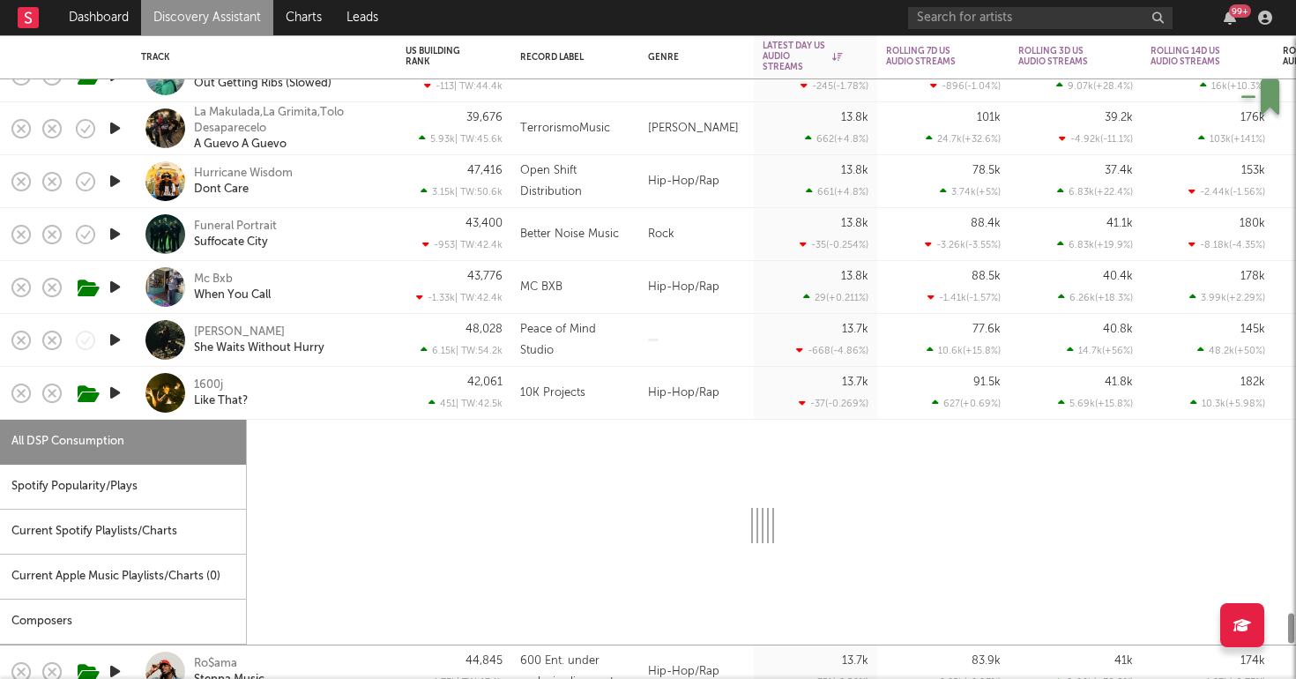
select select "6m"
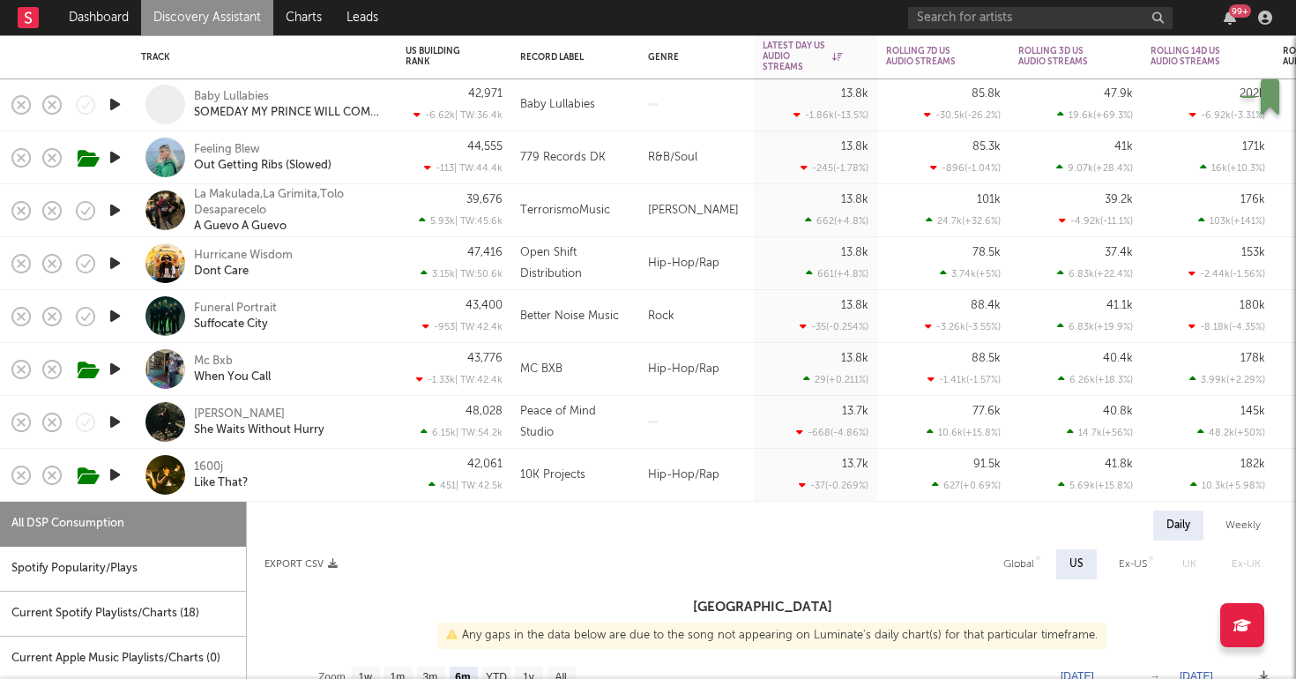
click at [347, 350] on div "Mc Bxb When You Call" at bounding box center [264, 369] width 247 height 52
select select "6m"
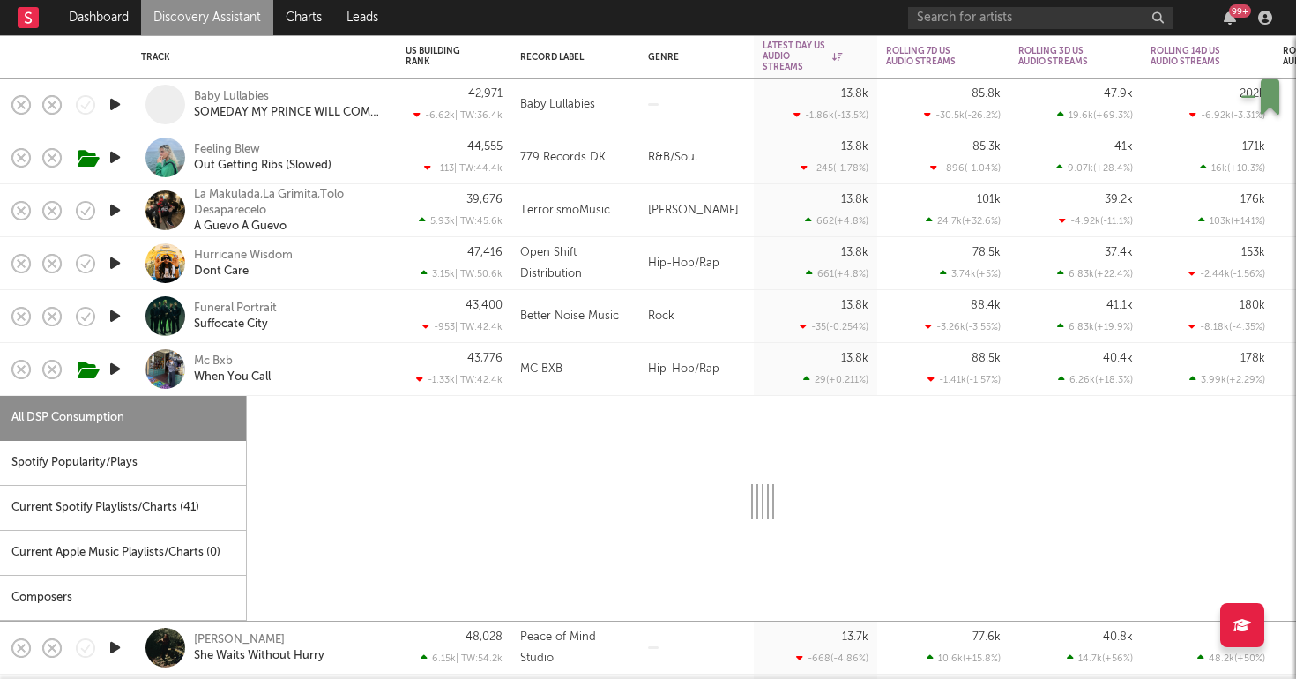
select select "6m"
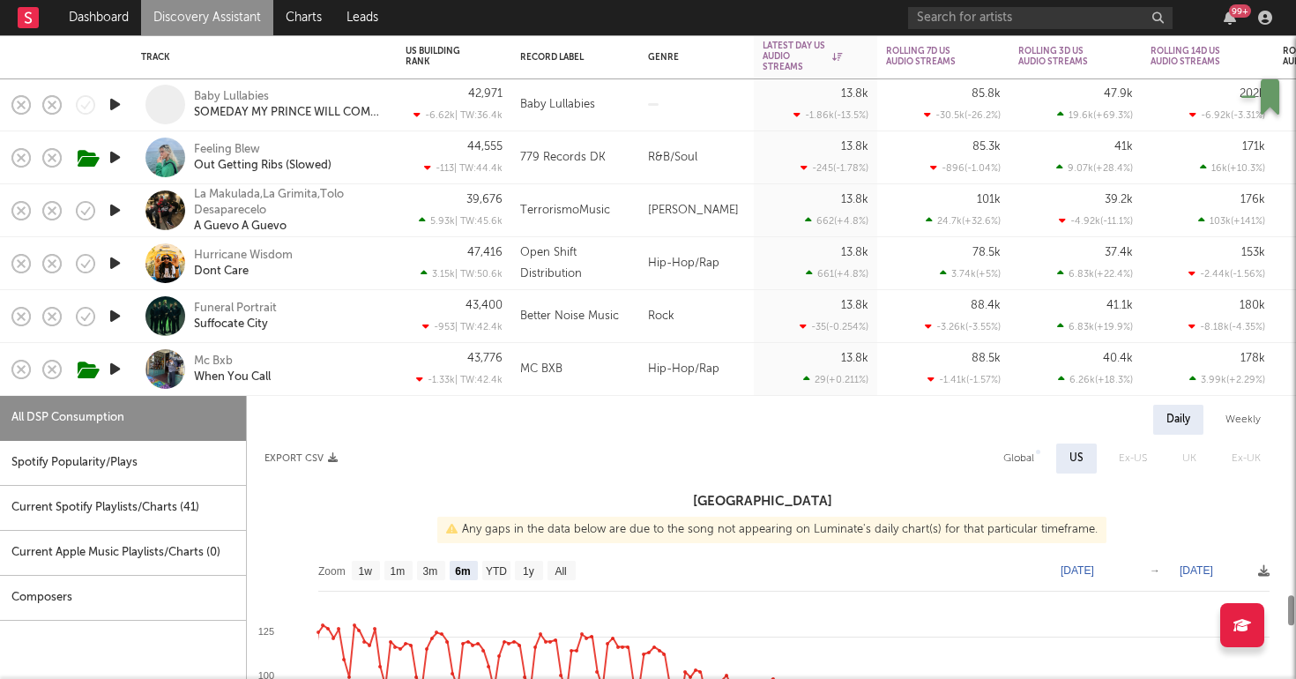
select select "6m"
click at [114, 368] on icon "button" at bounding box center [115, 369] width 19 height 22
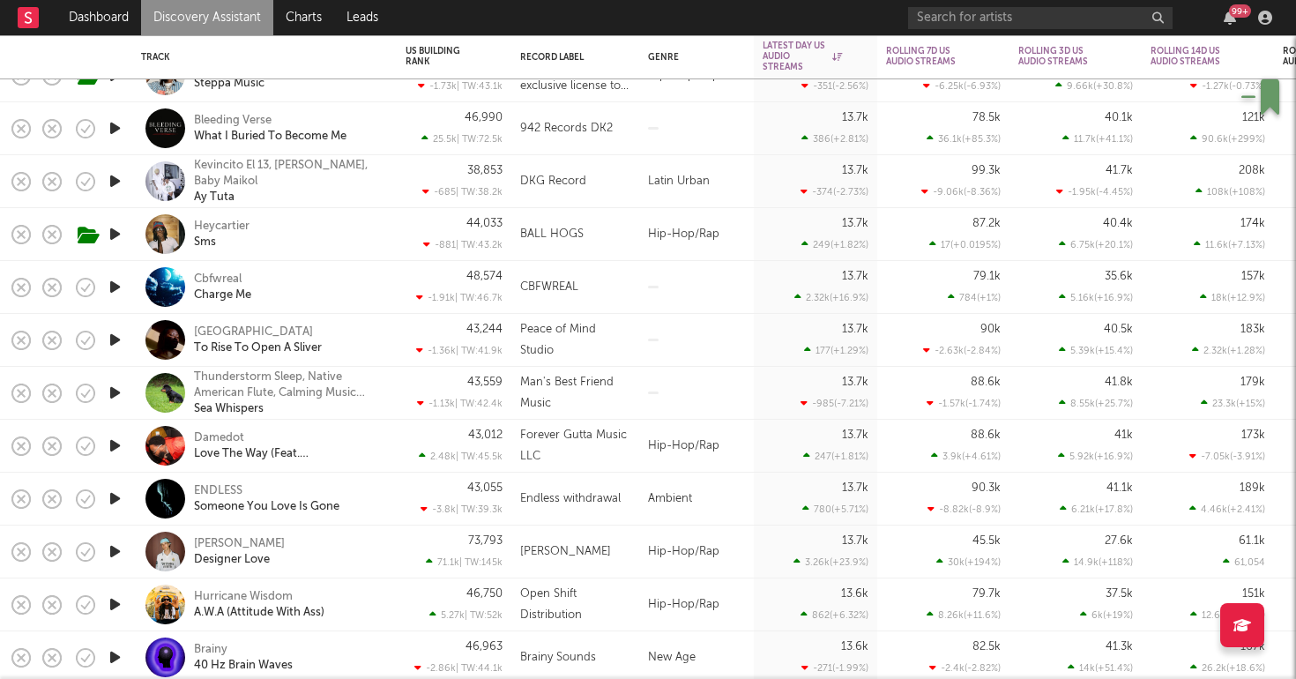
click at [115, 286] on icon "button" at bounding box center [115, 287] width 19 height 22
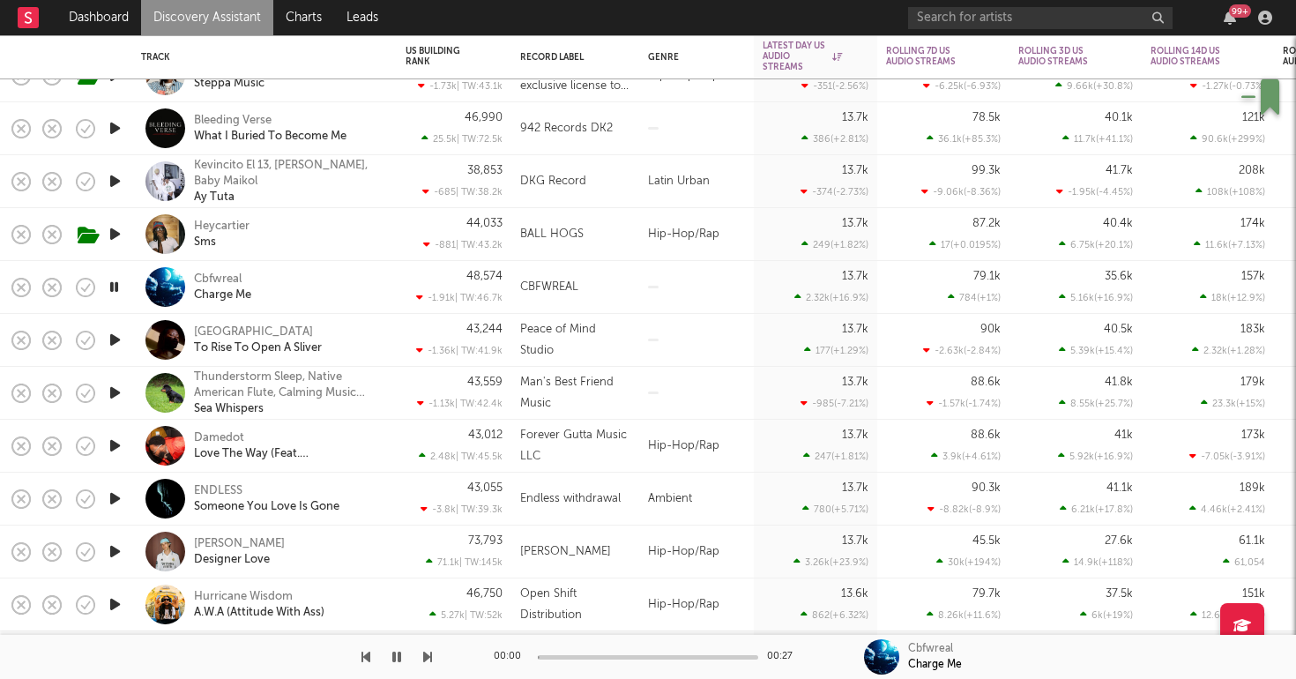
click at [355, 270] on div "Cbfwreal Charge Me" at bounding box center [264, 287] width 247 height 52
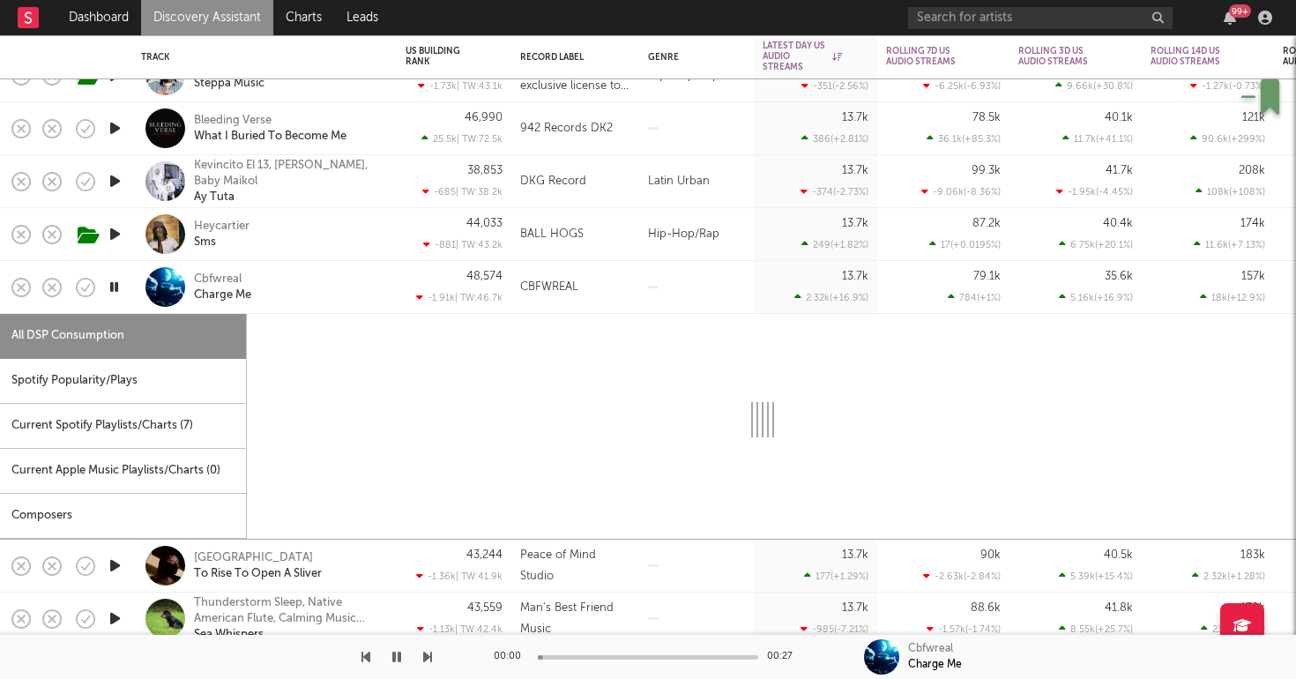
select select "6m"
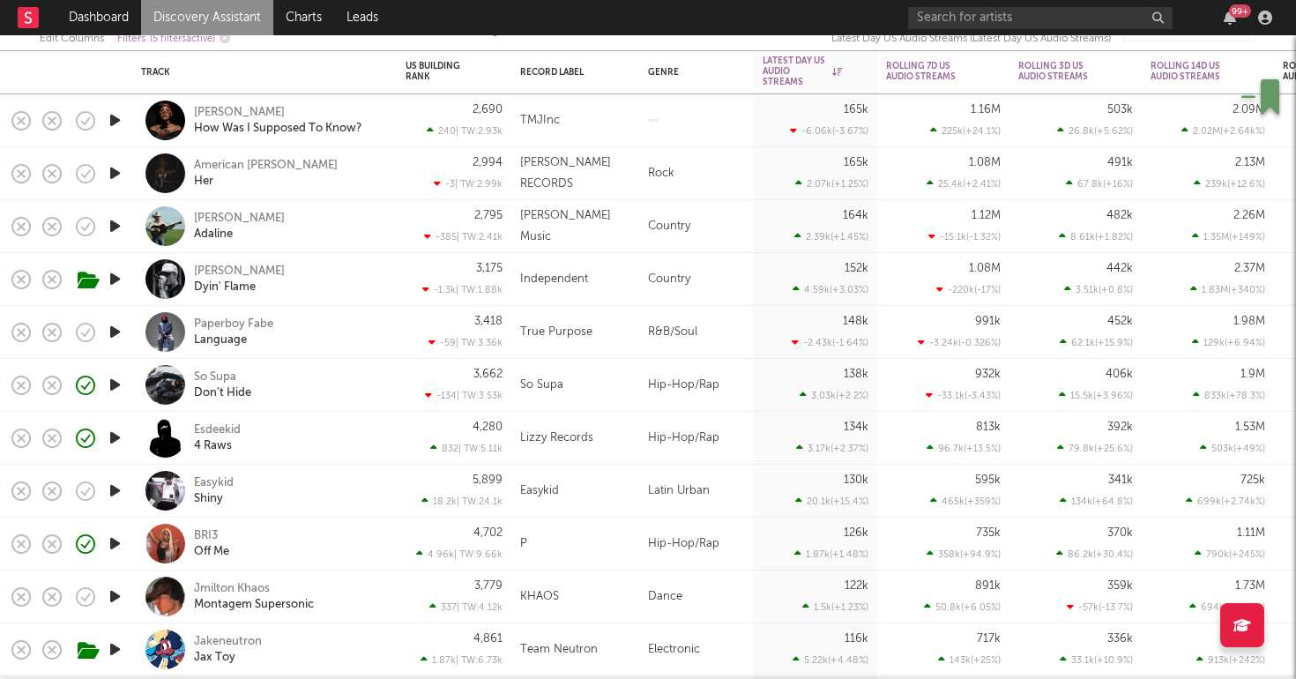
click at [399, 120] on div "2,690 240 | TW: 2.93k" at bounding box center [454, 120] width 115 height 53
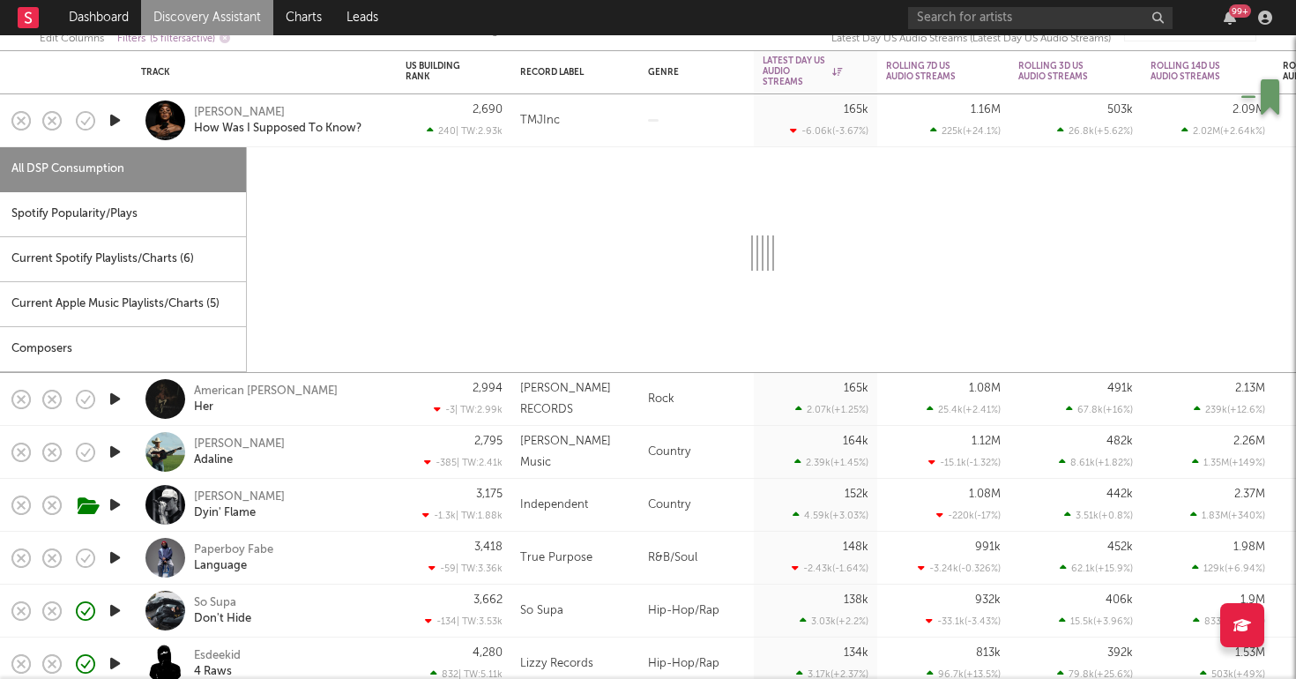
select select "1w"
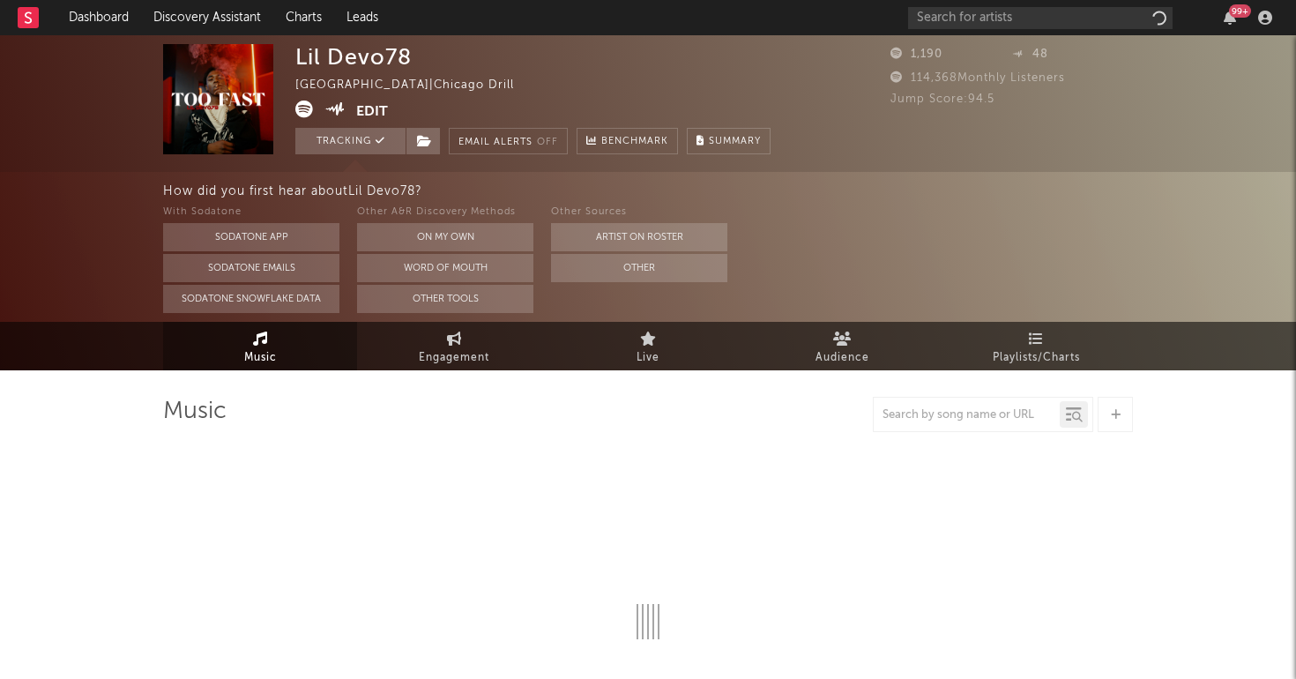
select select "1w"
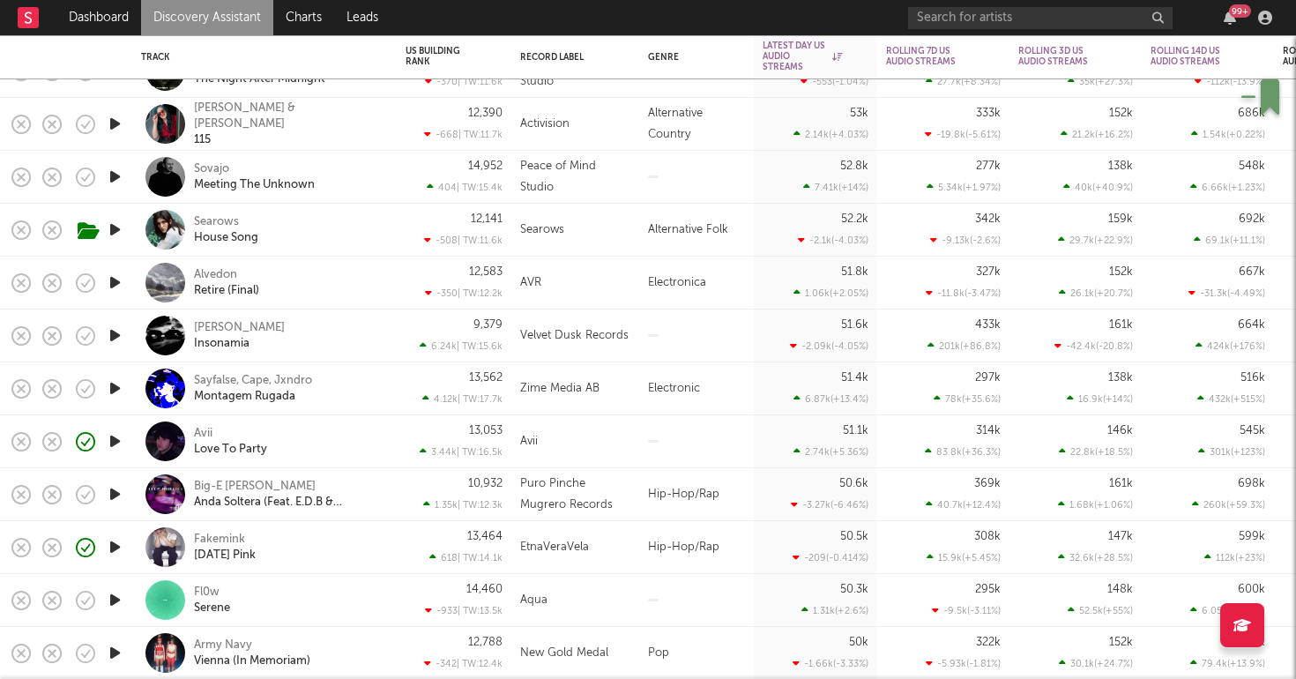
click at [358, 431] on div "Avii Love To Party" at bounding box center [289, 442] width 190 height 32
select select "1w"
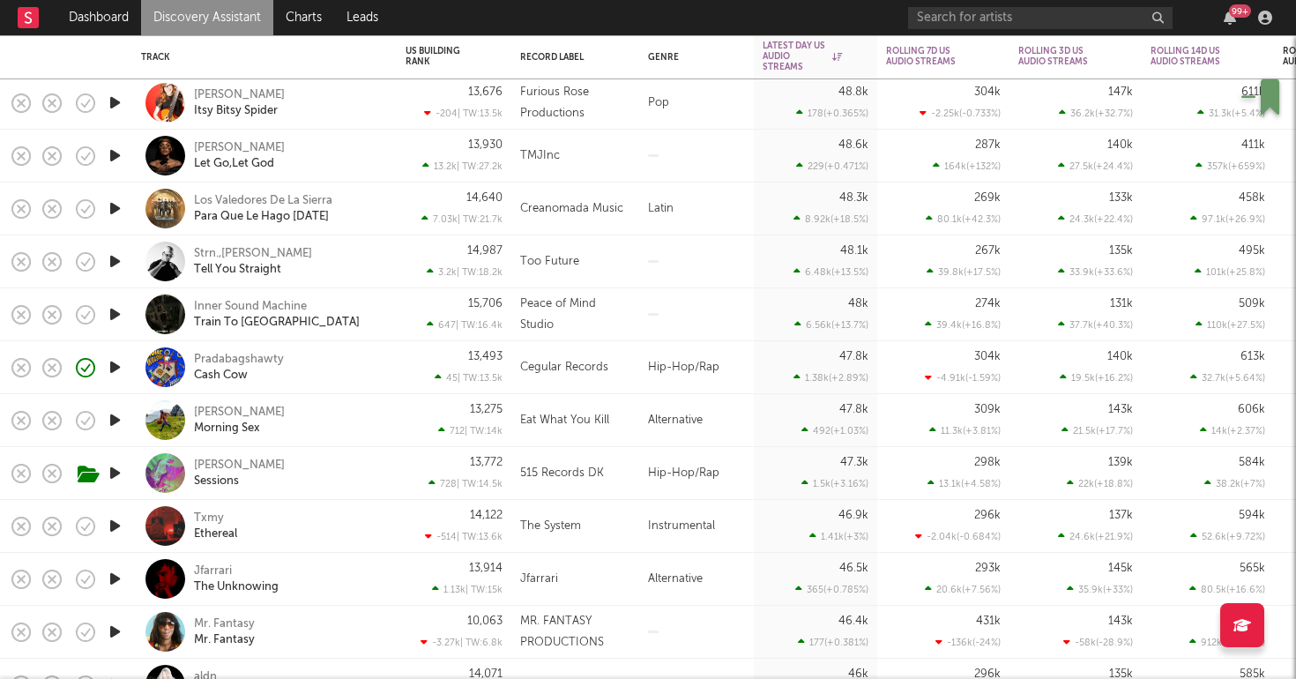
click at [324, 472] on div "[PERSON_NAME] Sessions" at bounding box center [289, 474] width 190 height 32
select select "6m"
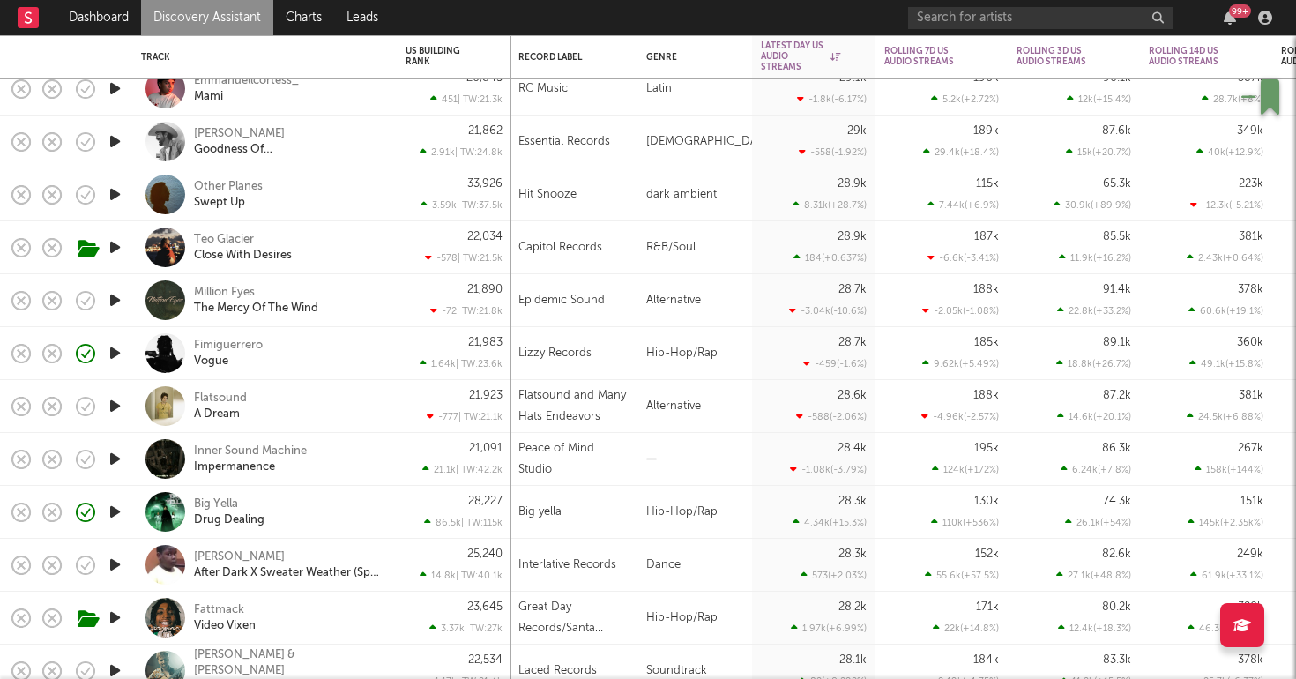
click at [316, 518] on div "Big Yella Drug Dealing" at bounding box center [289, 512] width 190 height 32
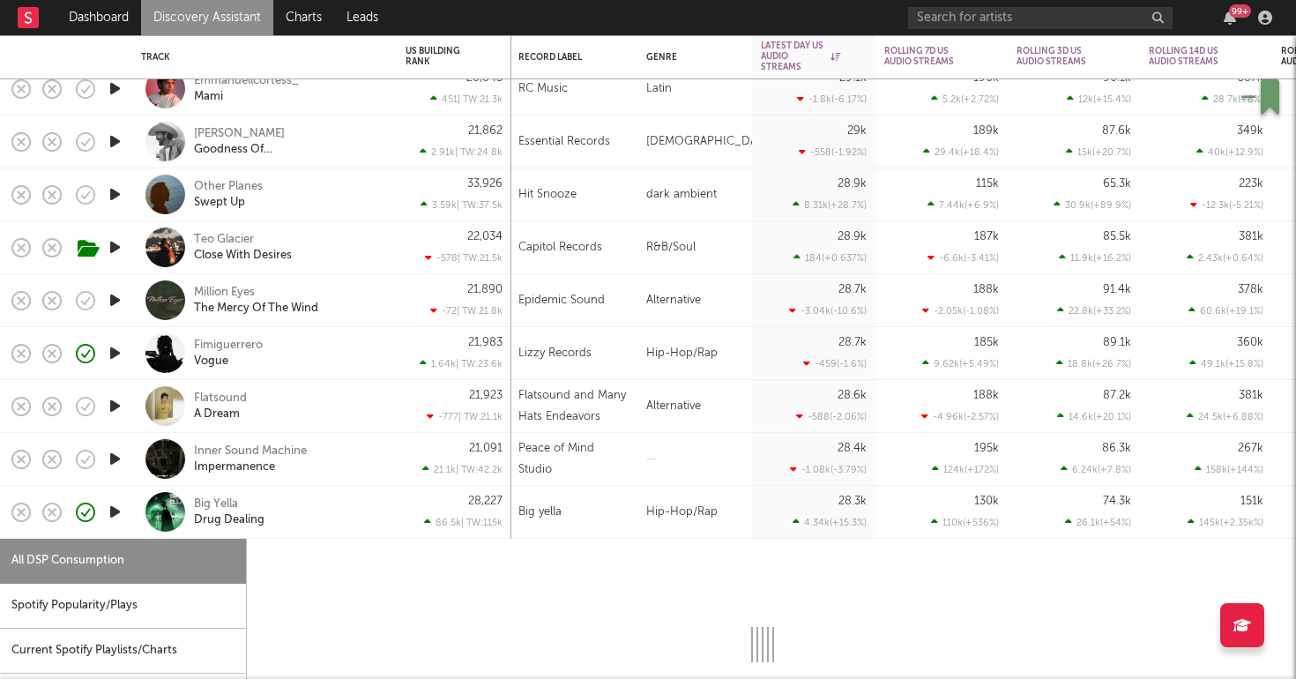
select select "1w"
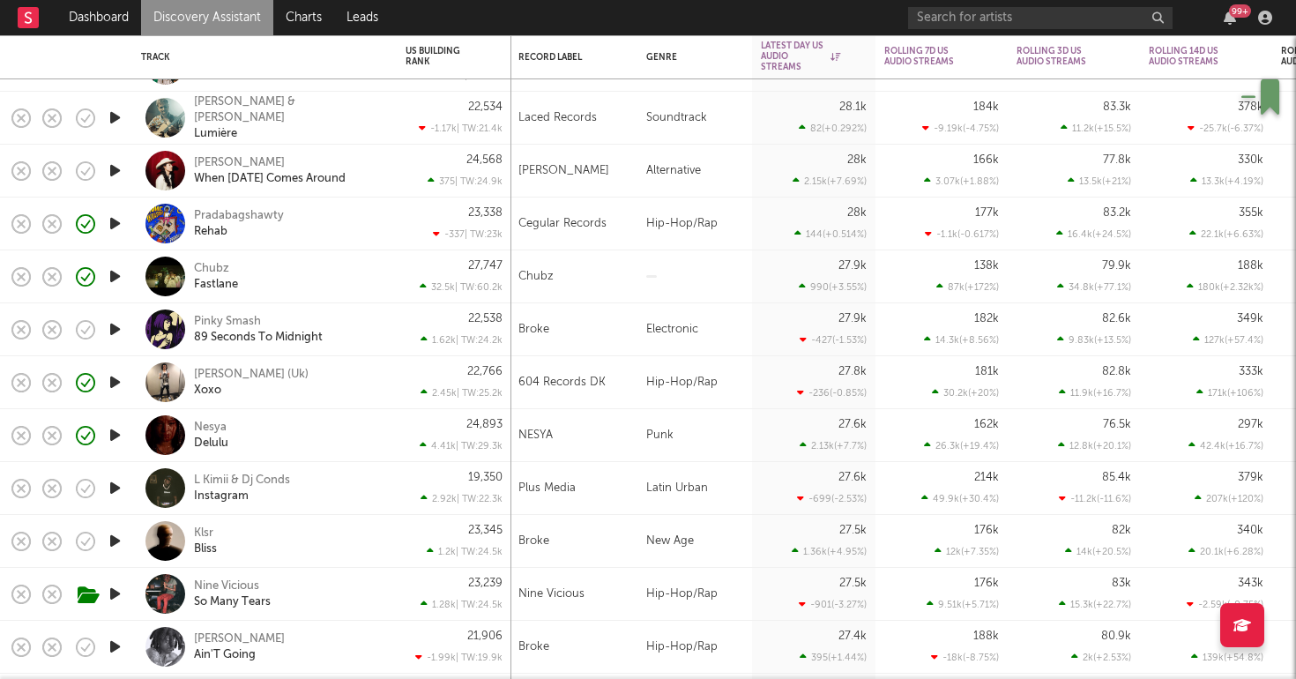
click at [281, 272] on div "Chubz Fastlane" at bounding box center [289, 277] width 190 height 32
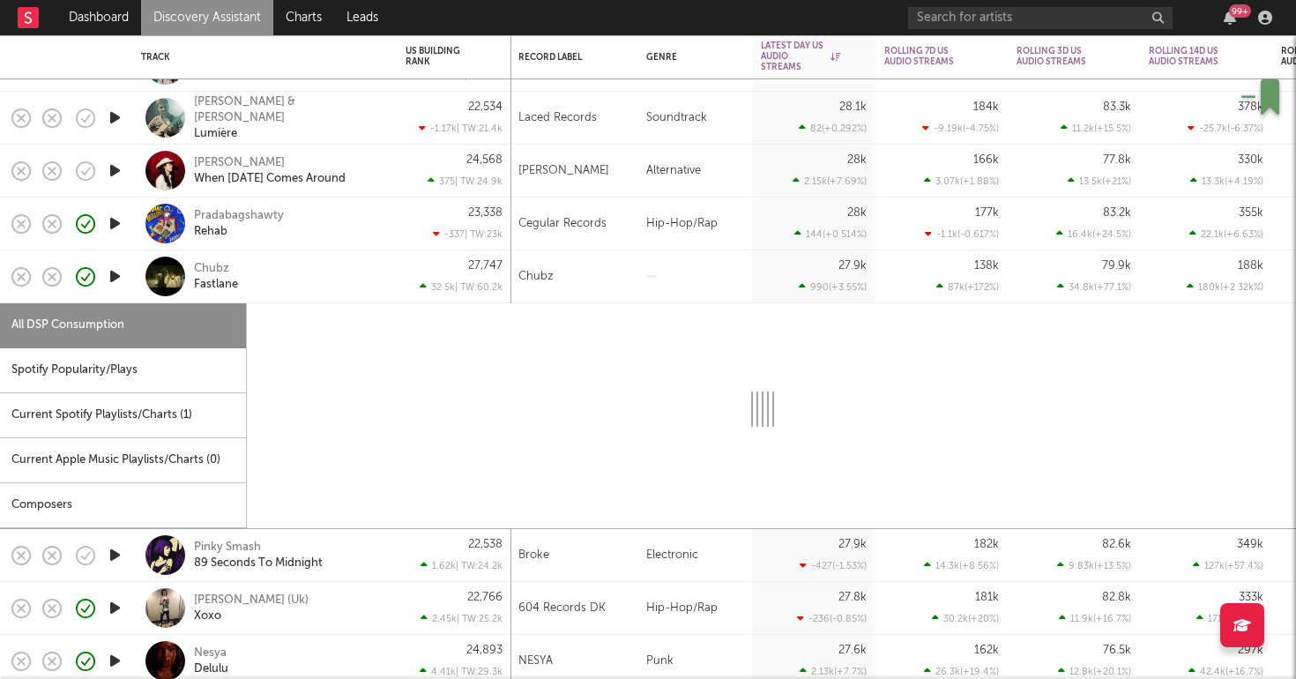
select select "1w"
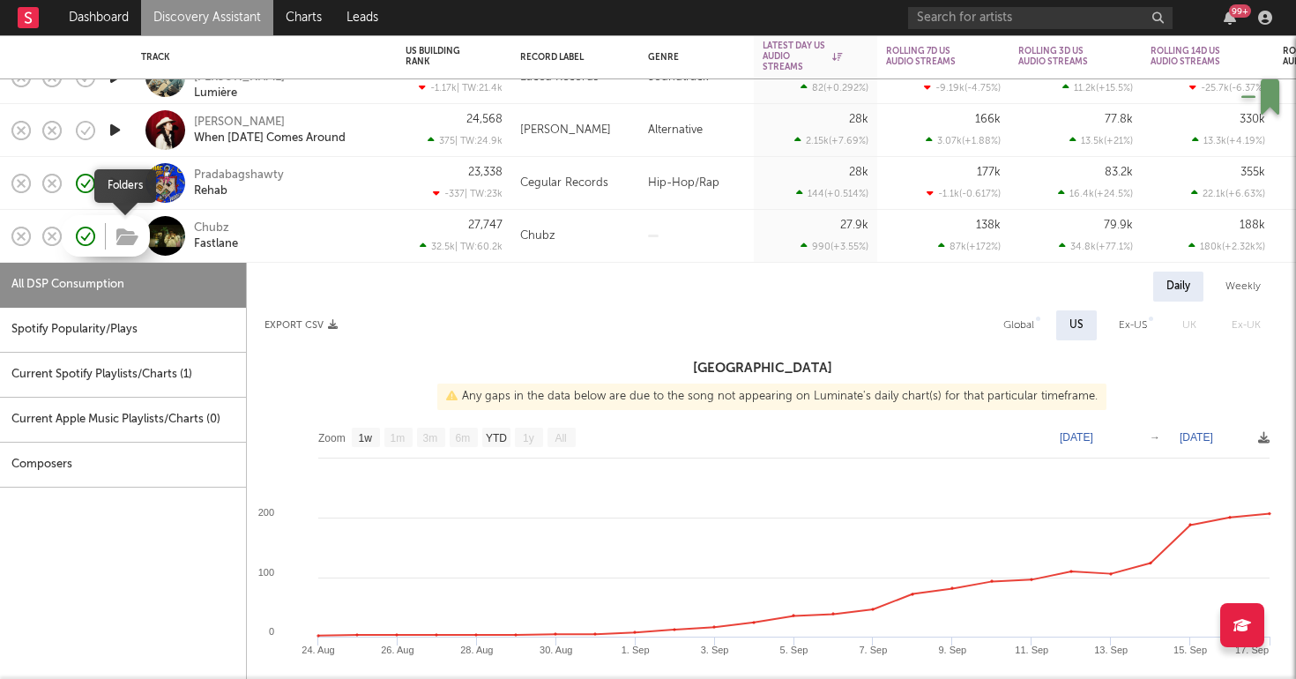
click at [115, 239] on button "button" at bounding box center [127, 238] width 27 height 26
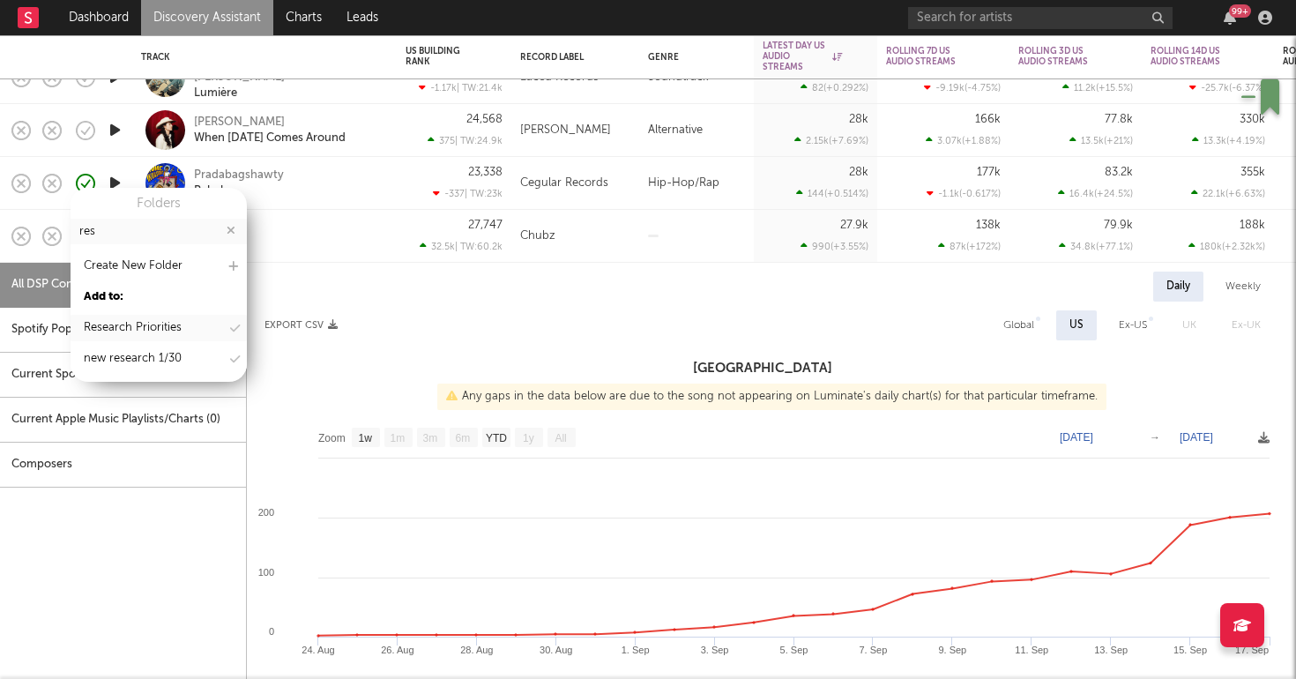
type input "res"
click at [141, 334] on div "Research Priorities" at bounding box center [133, 327] width 98 height 21
select select "1w"
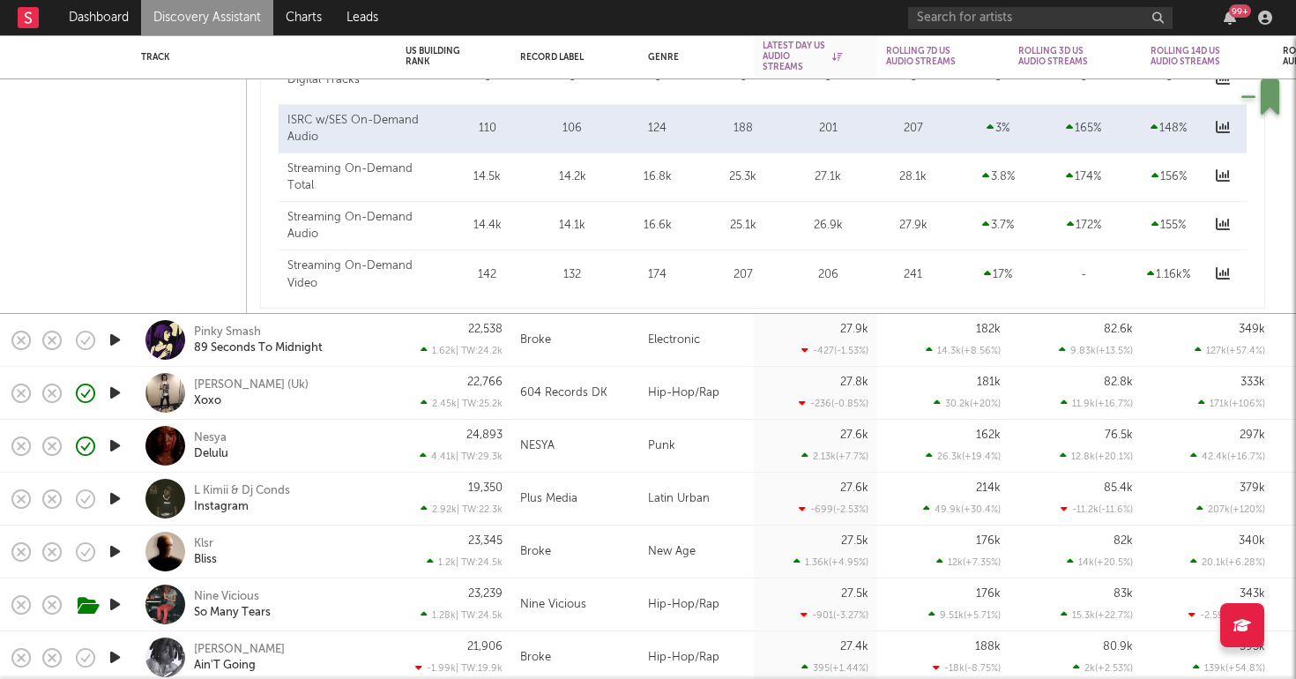
click at [311, 444] on div "Nesya Delulu" at bounding box center [289, 446] width 190 height 32
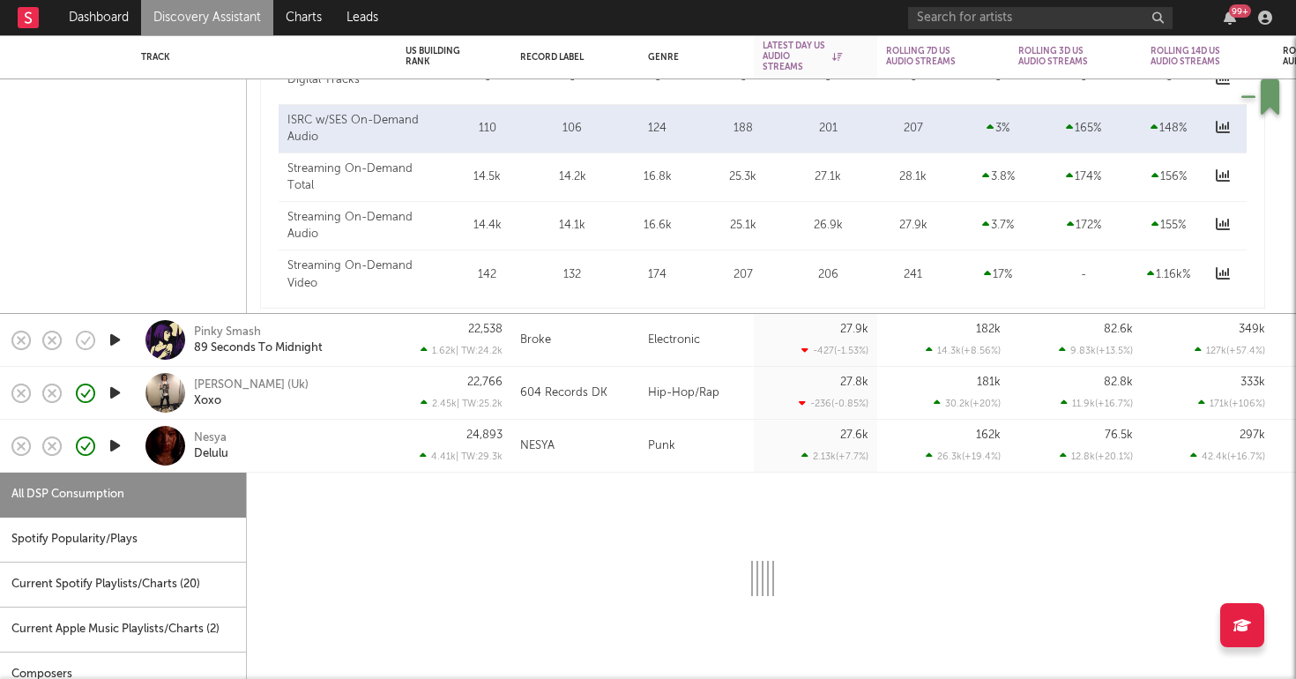
select select "1w"
select select "6m"
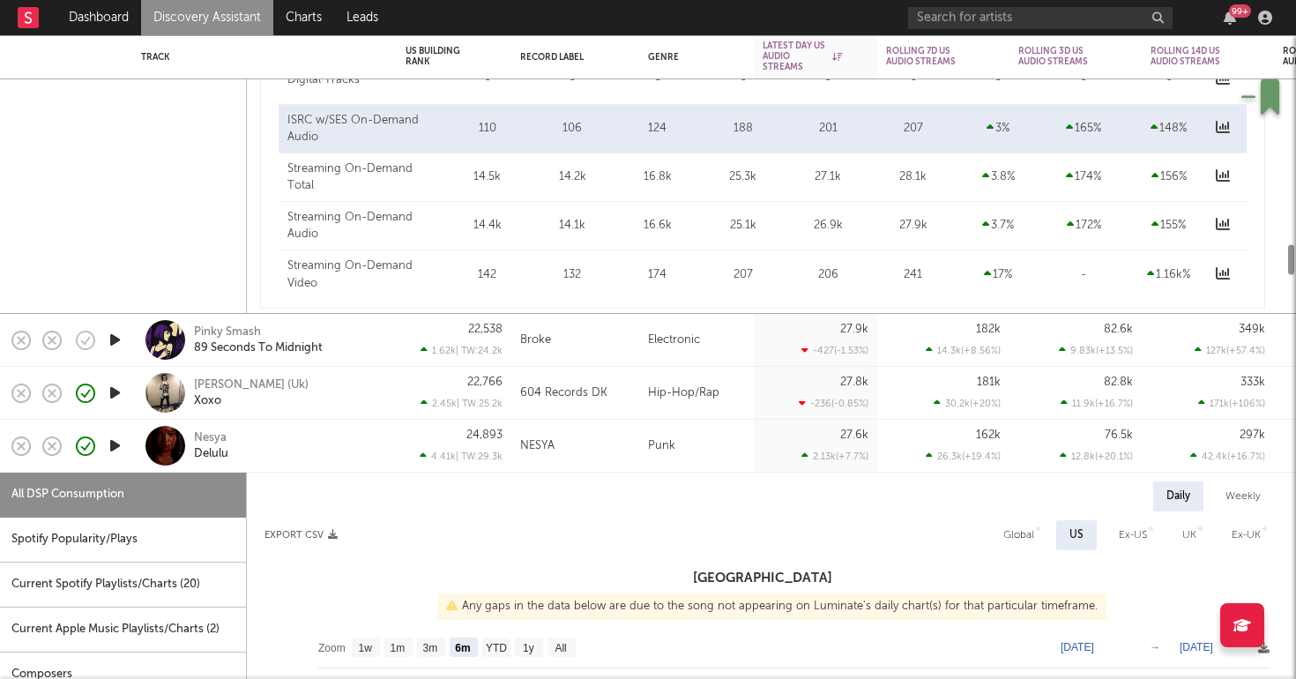
click at [314, 438] on div "Nesya Delulu" at bounding box center [289, 446] width 190 height 32
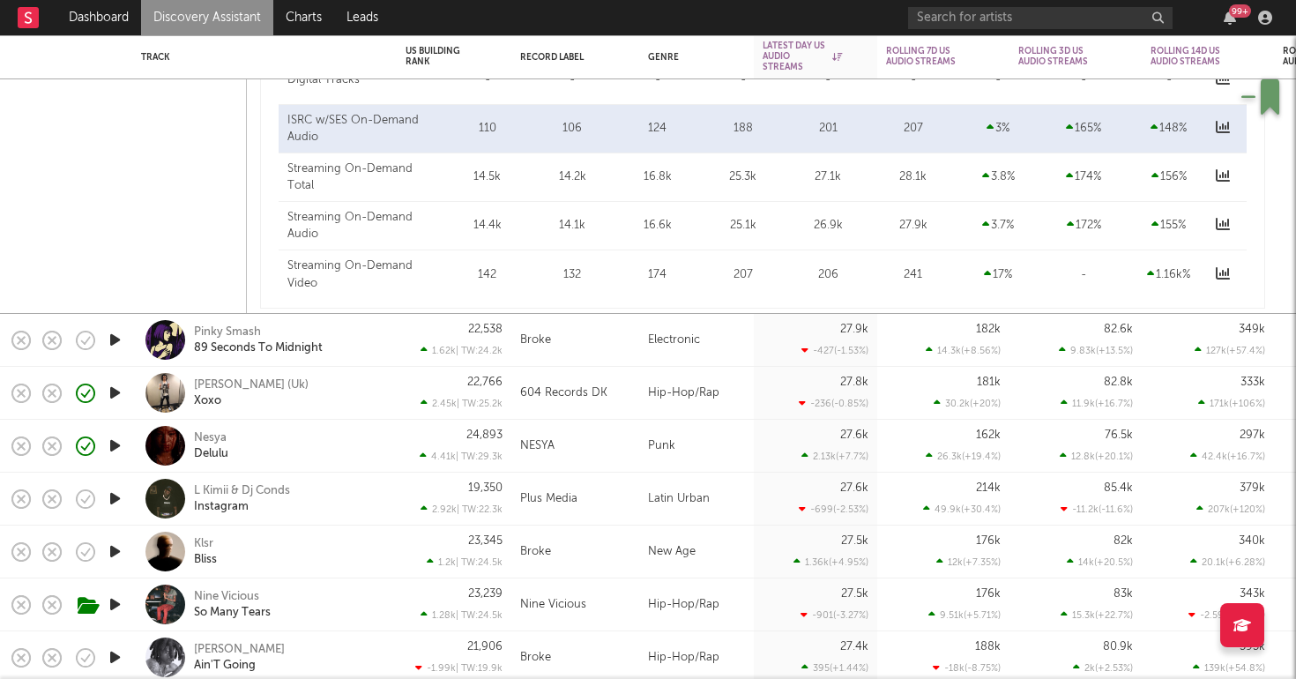
click at [314, 438] on div "Nesya Delulu" at bounding box center [289, 446] width 190 height 32
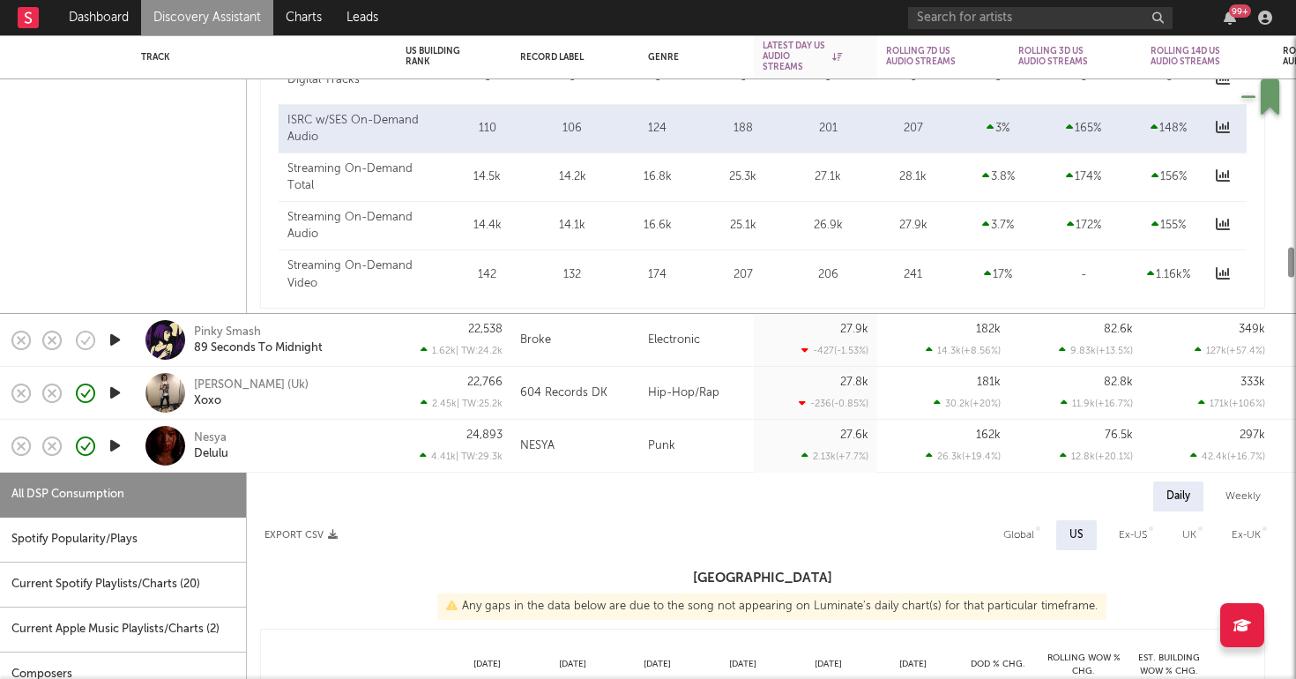
select select "1w"
select select "6m"
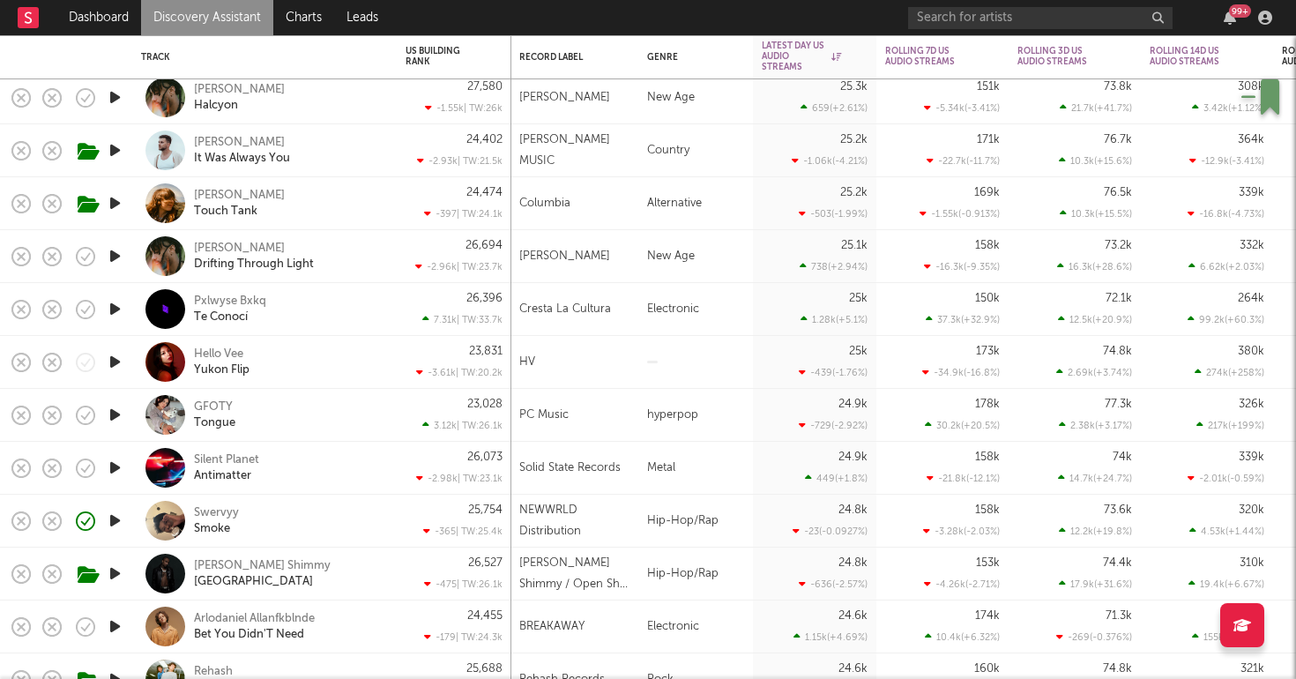
click at [273, 525] on div "Swervyy Smoke" at bounding box center [289, 521] width 190 height 32
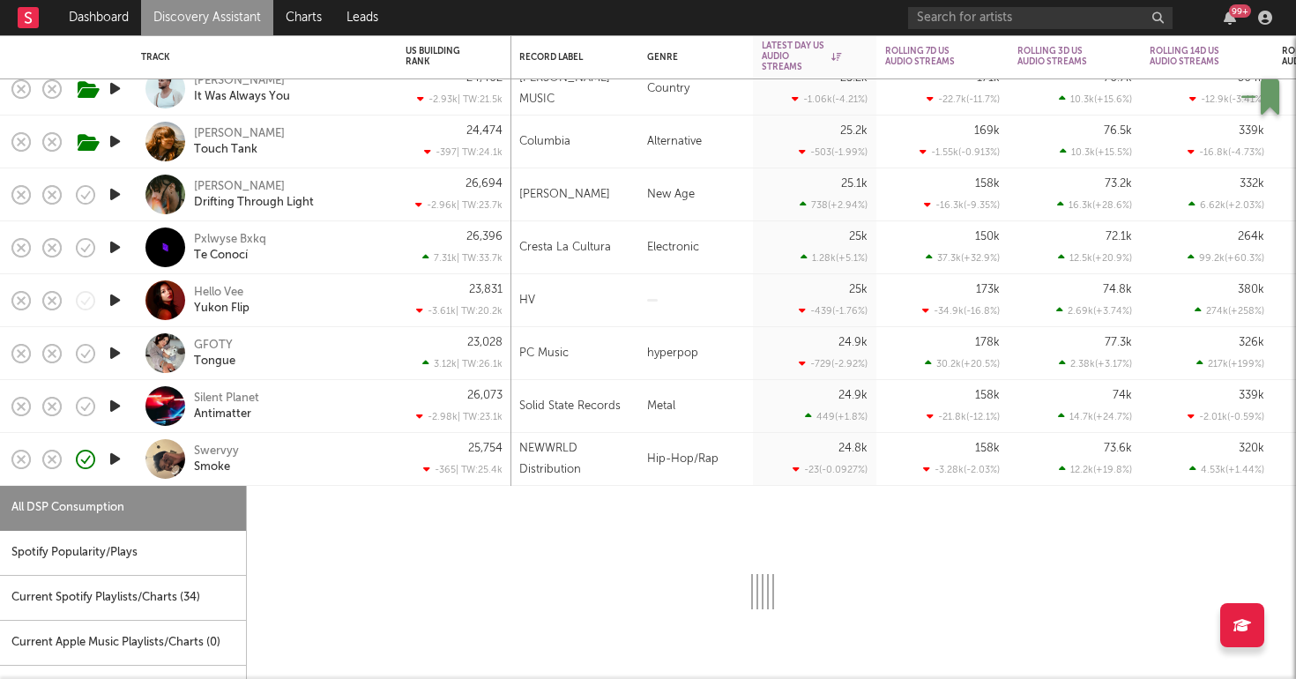
select select "6m"
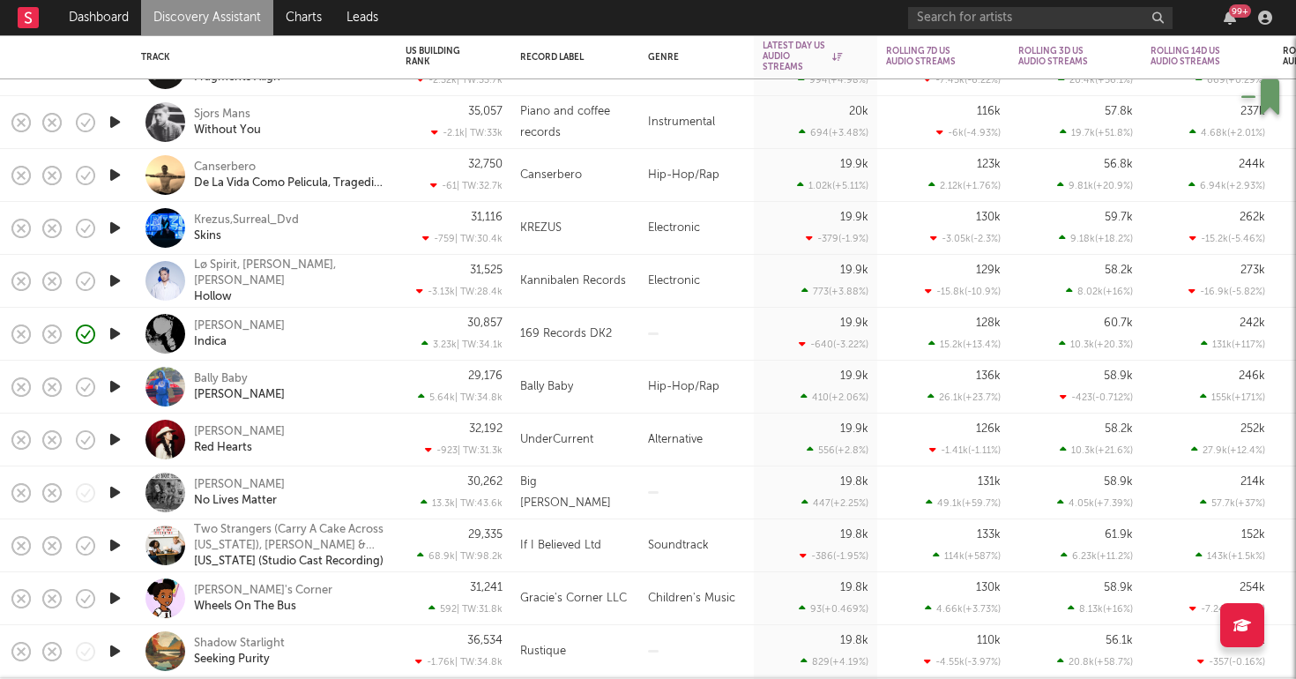
click at [316, 309] on div "Kai Raxx Indica" at bounding box center [264, 334] width 247 height 52
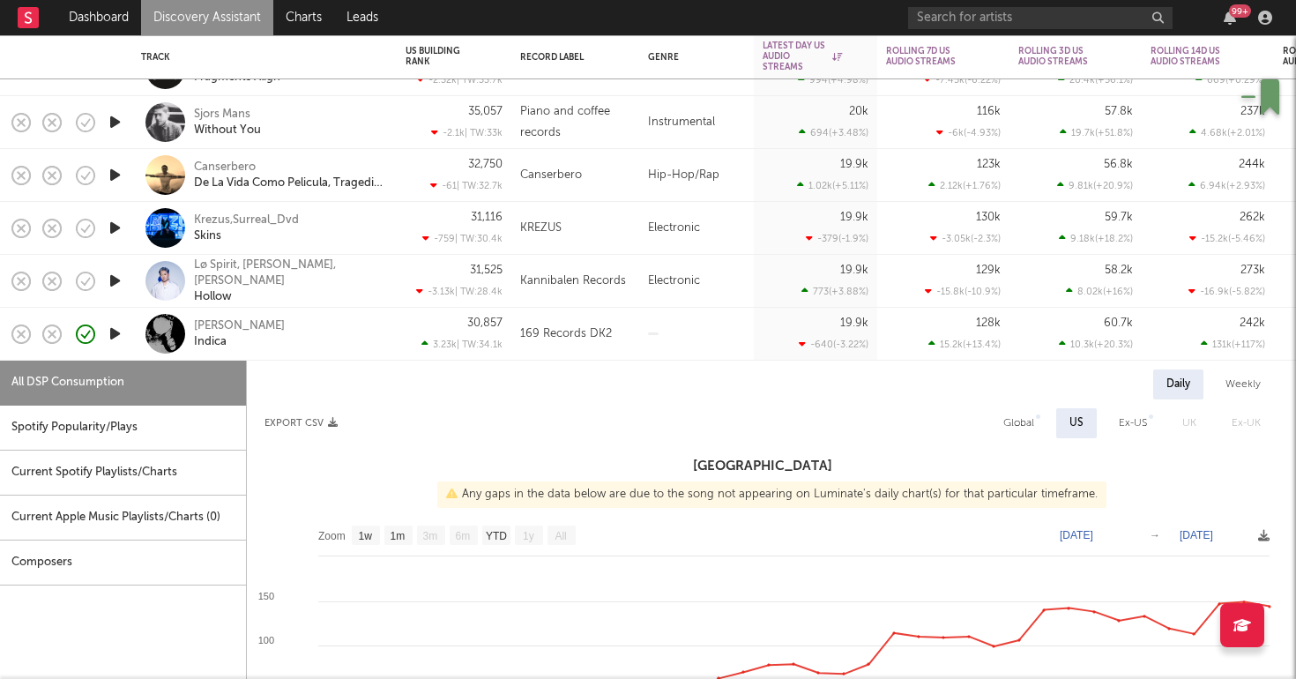
select select "1w"
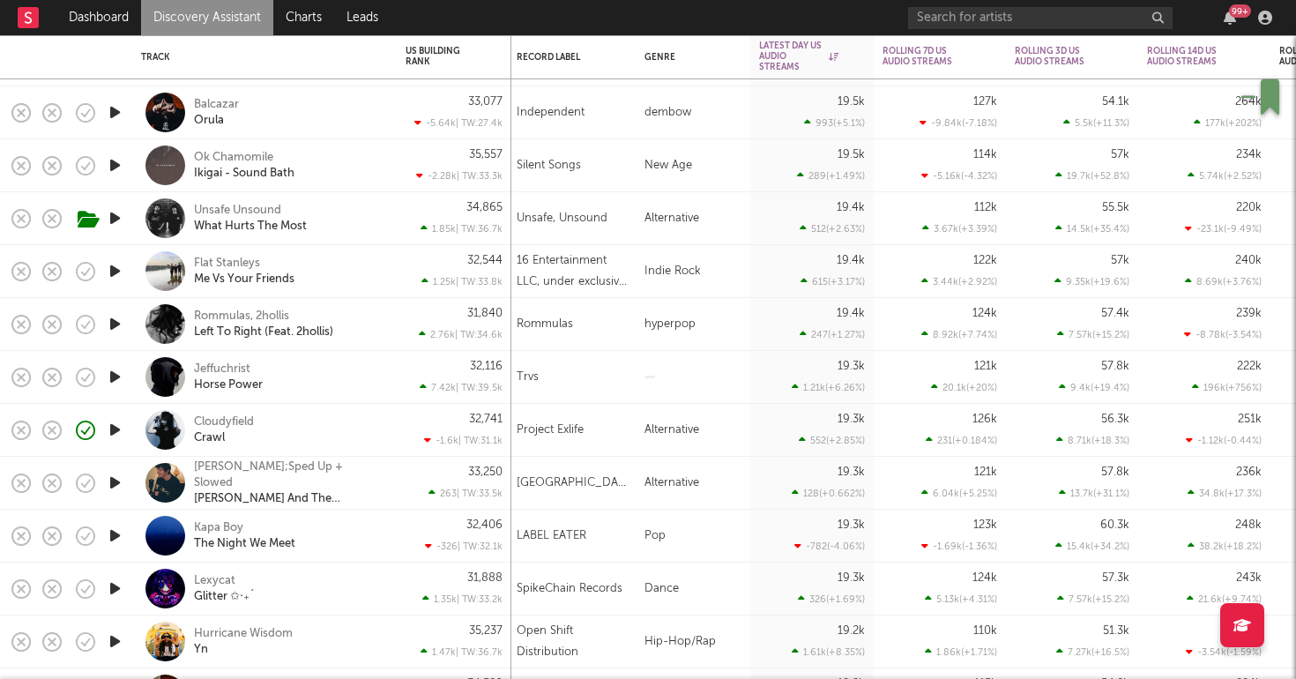
click at [309, 376] on div "Jeffuchrist Horse Power" at bounding box center [289, 377] width 190 height 32
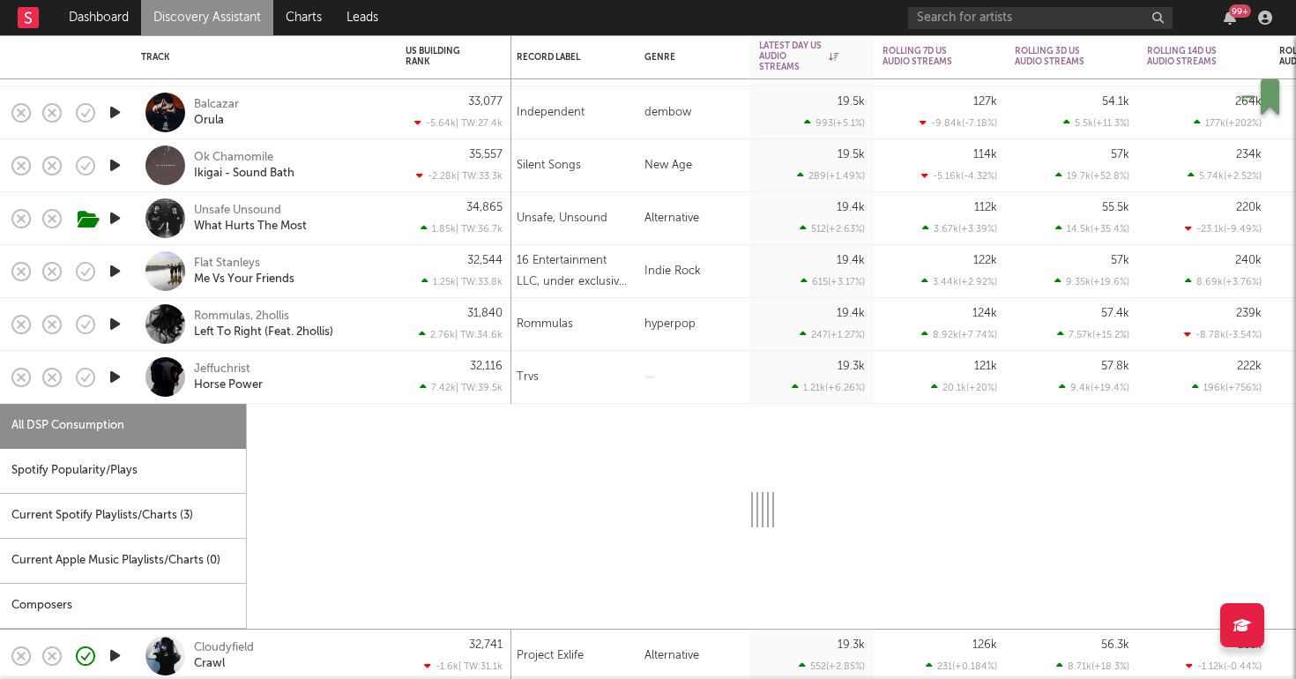
select select "6m"
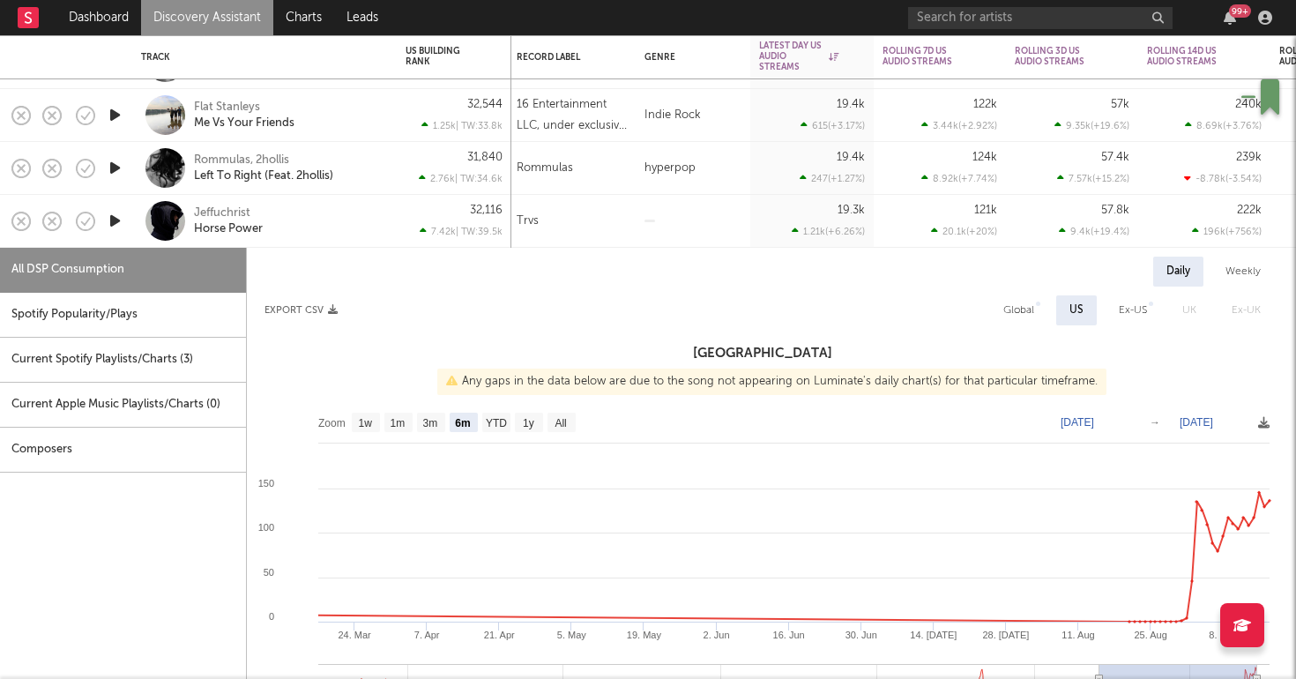
click at [115, 224] on icon "button" at bounding box center [115, 221] width 19 height 22
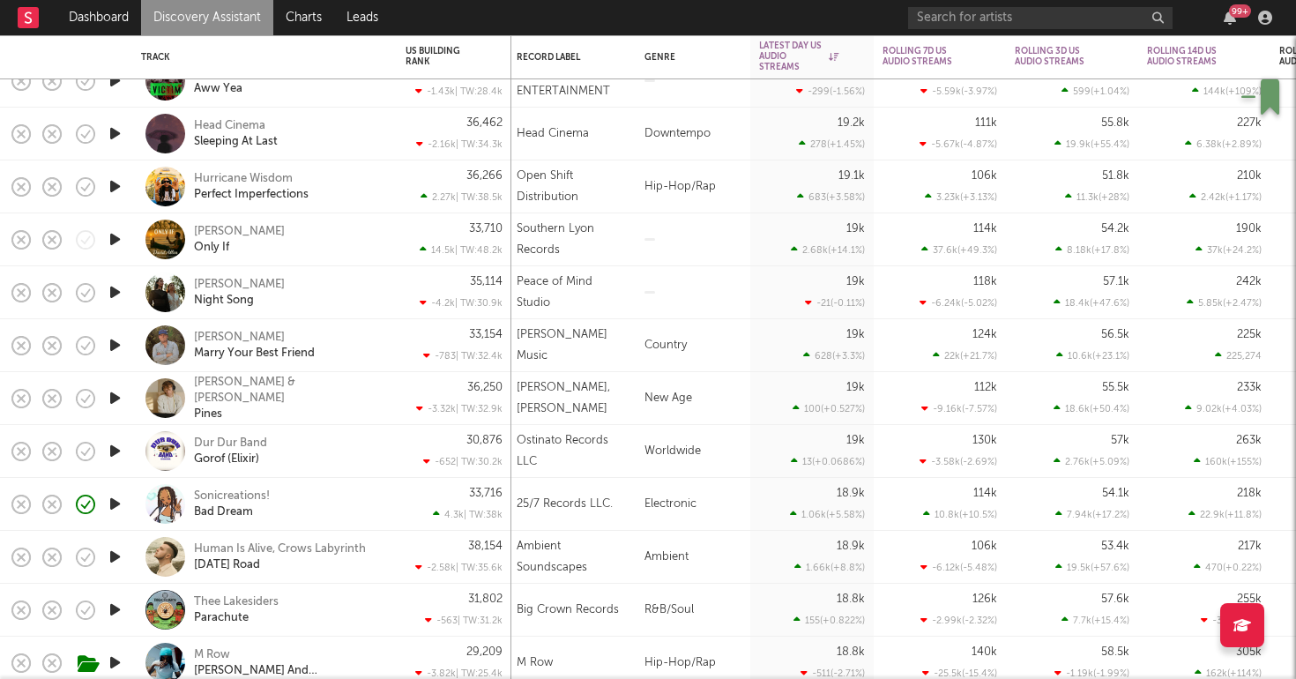
click at [119, 498] on icon "button" at bounding box center [115, 504] width 19 height 22
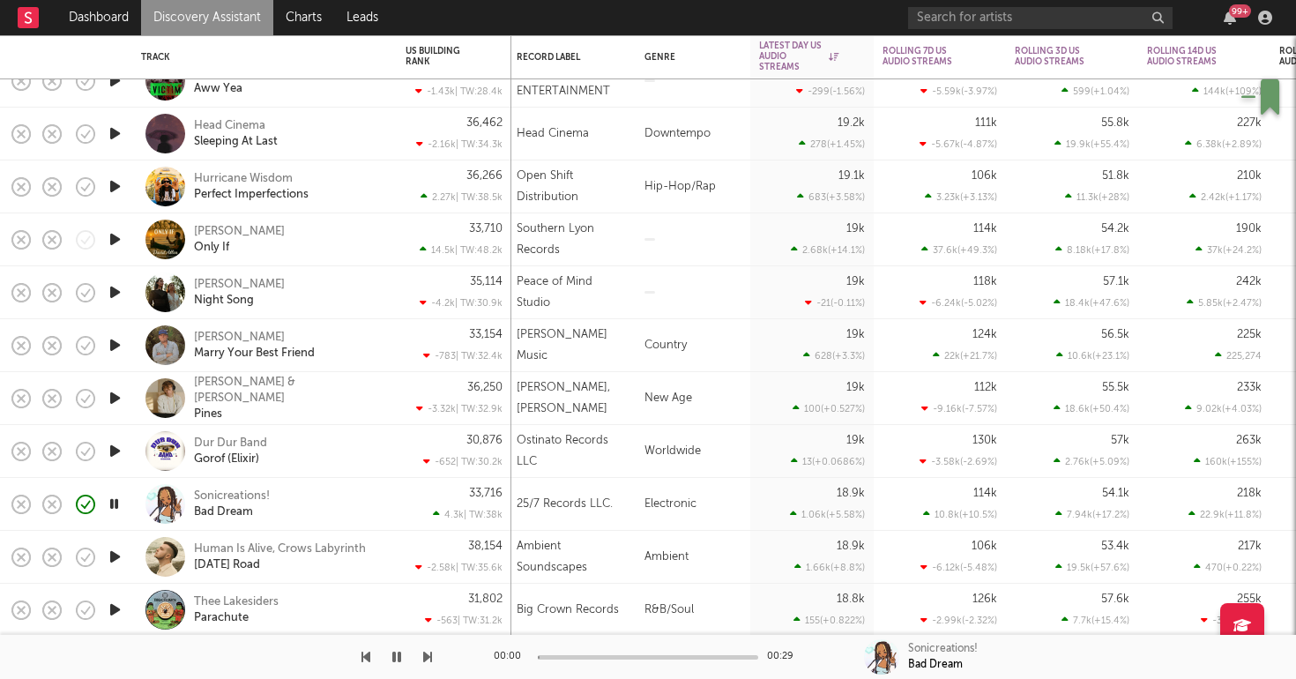
click at [349, 495] on div "Sonicreations! Bad Dream" at bounding box center [289, 504] width 190 height 32
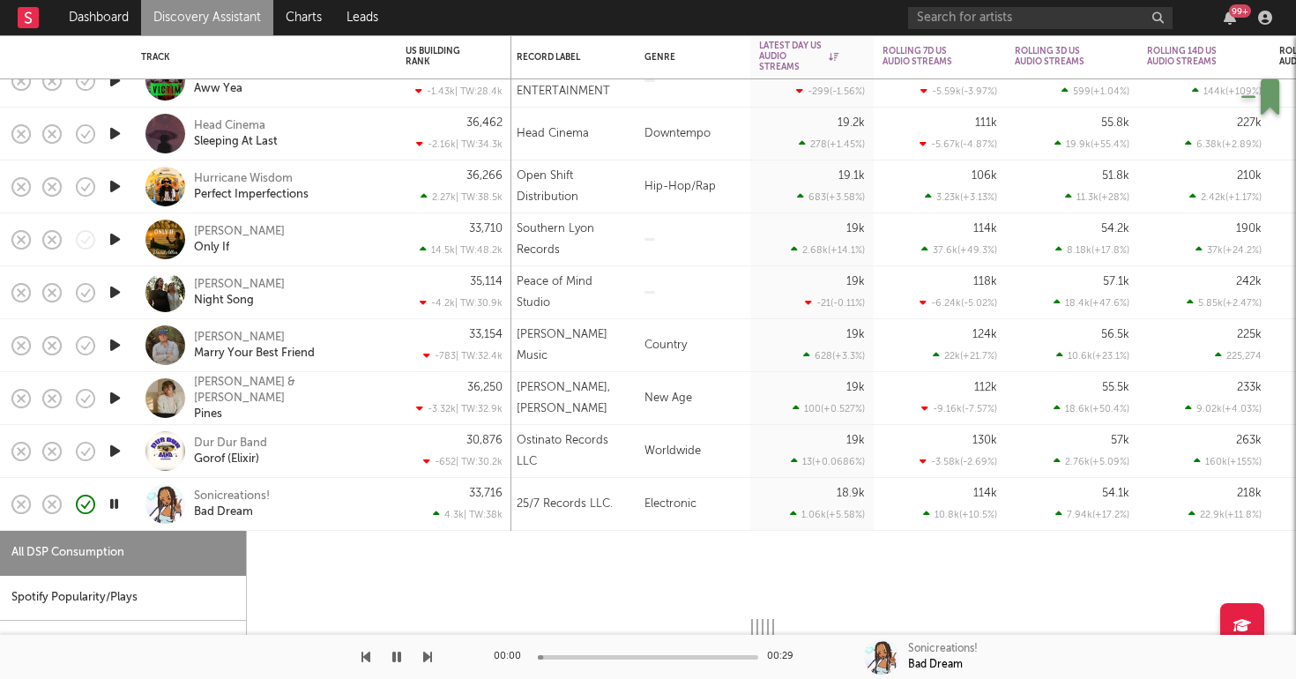
select select "6m"
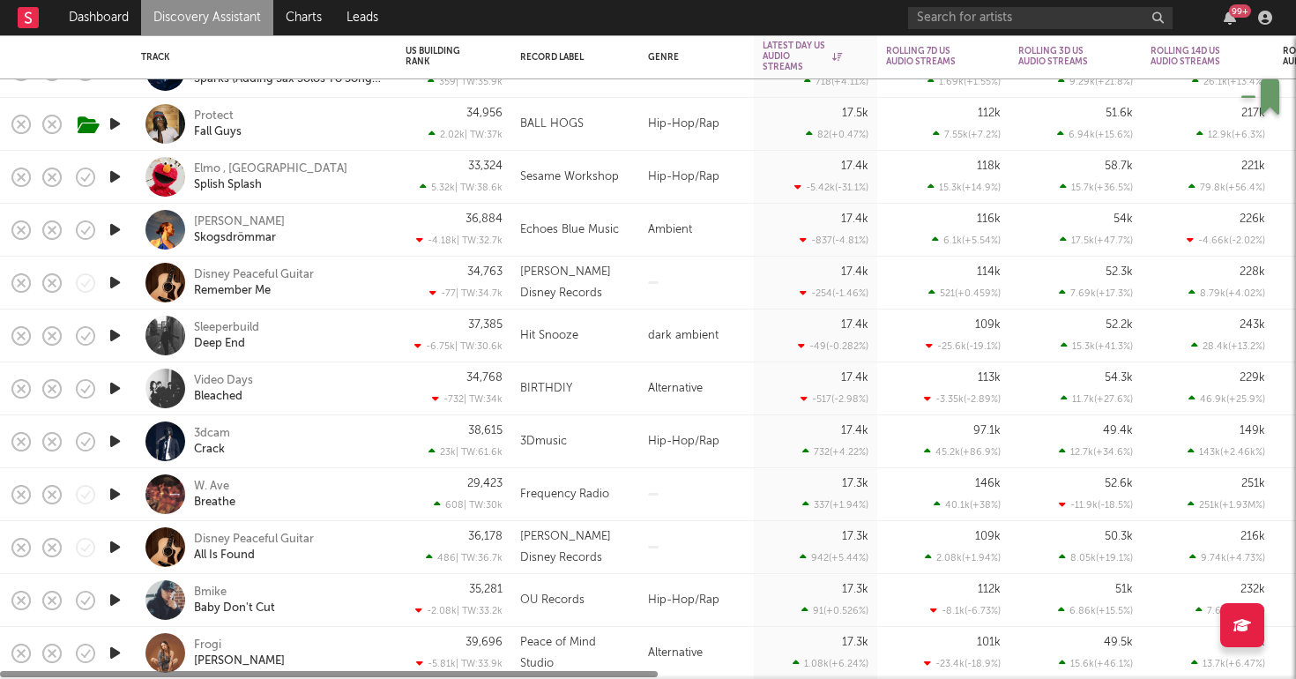
click at [302, 448] on div "3dcam Crack" at bounding box center [289, 442] width 190 height 32
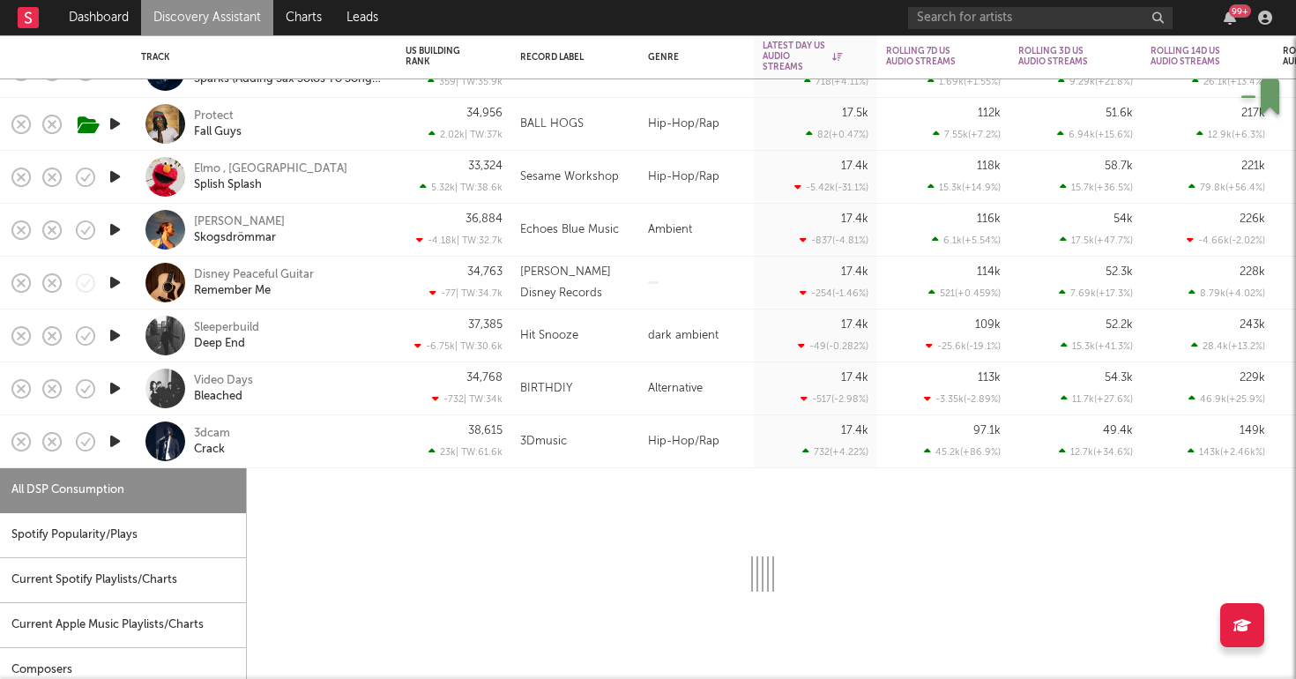
select select "1w"
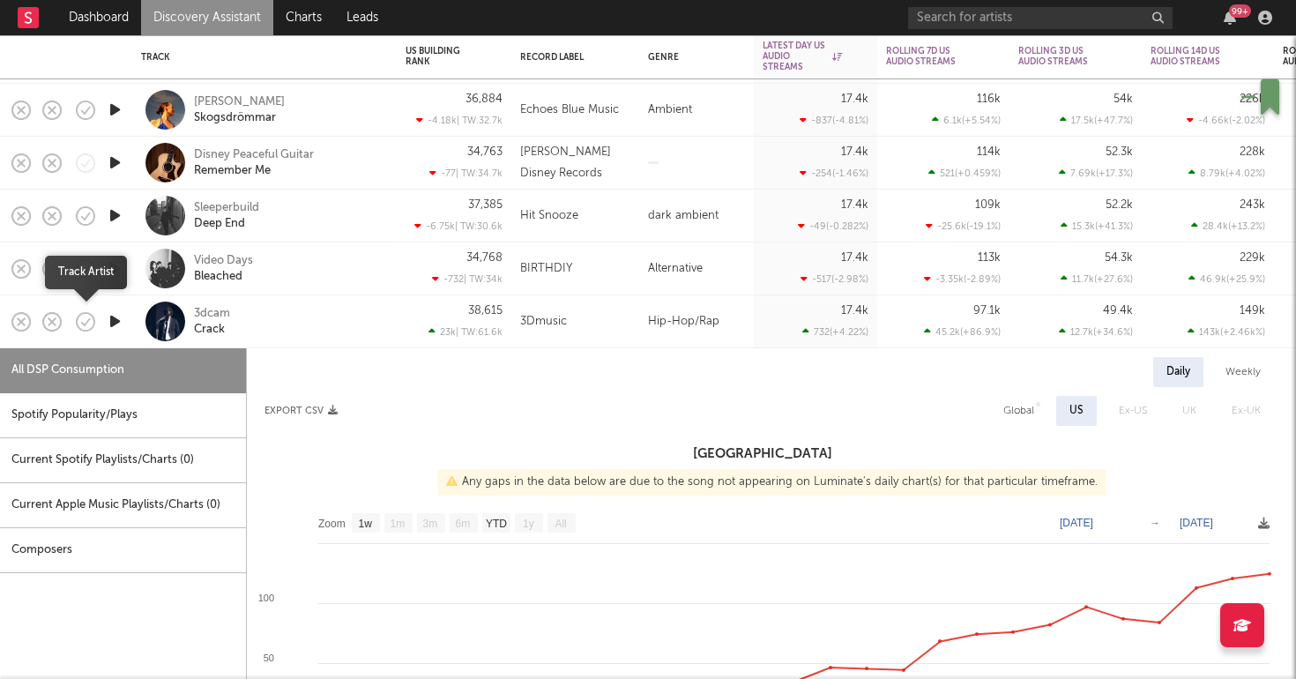
click at [77, 323] on icon "button" at bounding box center [86, 321] width 19 height 19
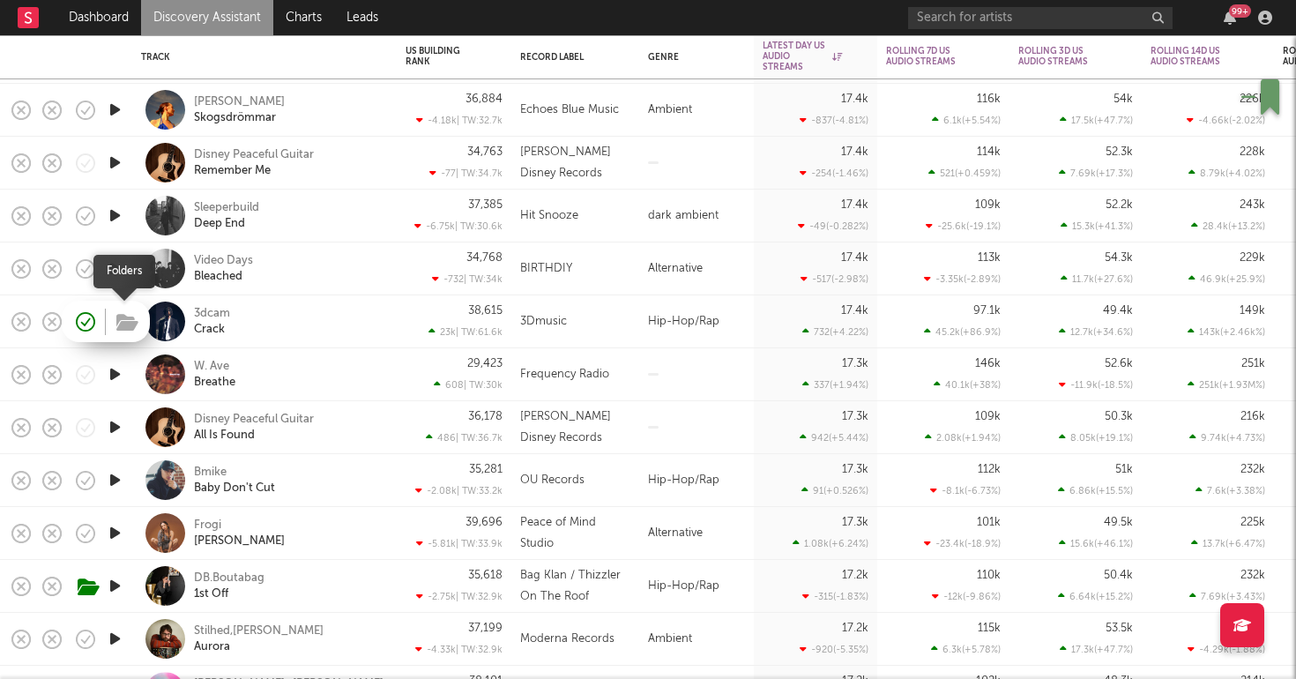
click at [129, 322] on icon "button" at bounding box center [127, 322] width 22 height 19
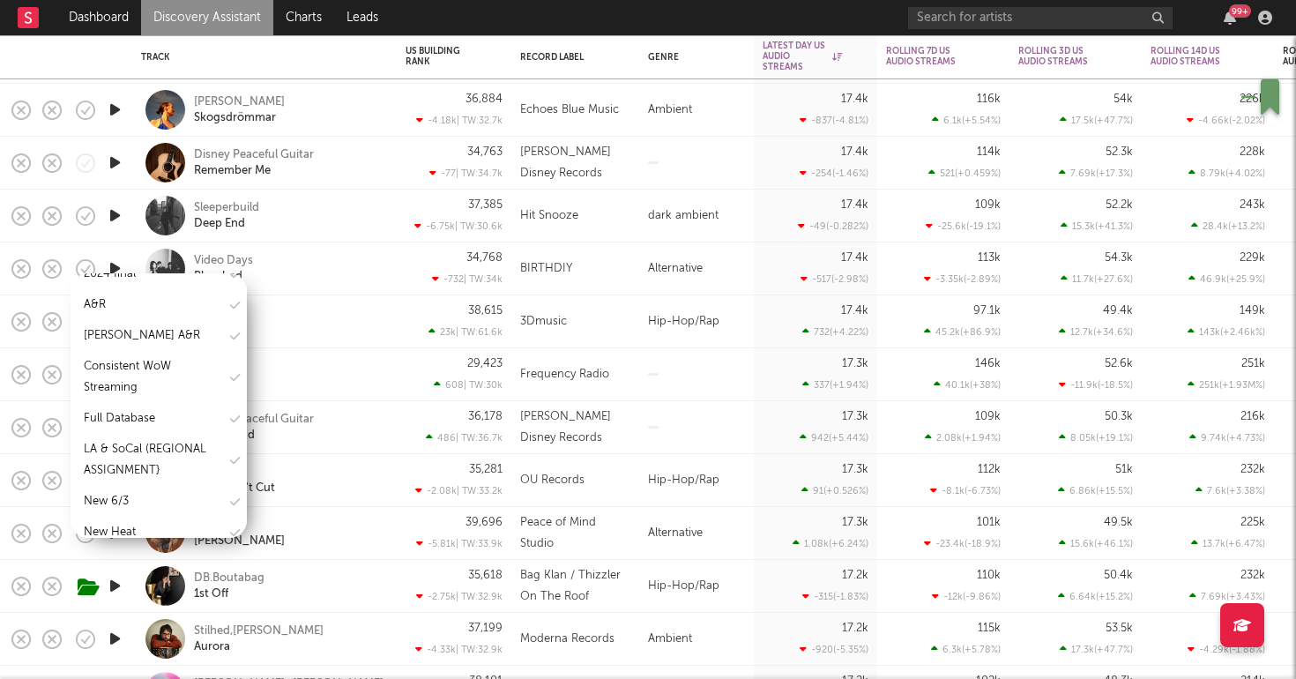
scroll to position [272, 0]
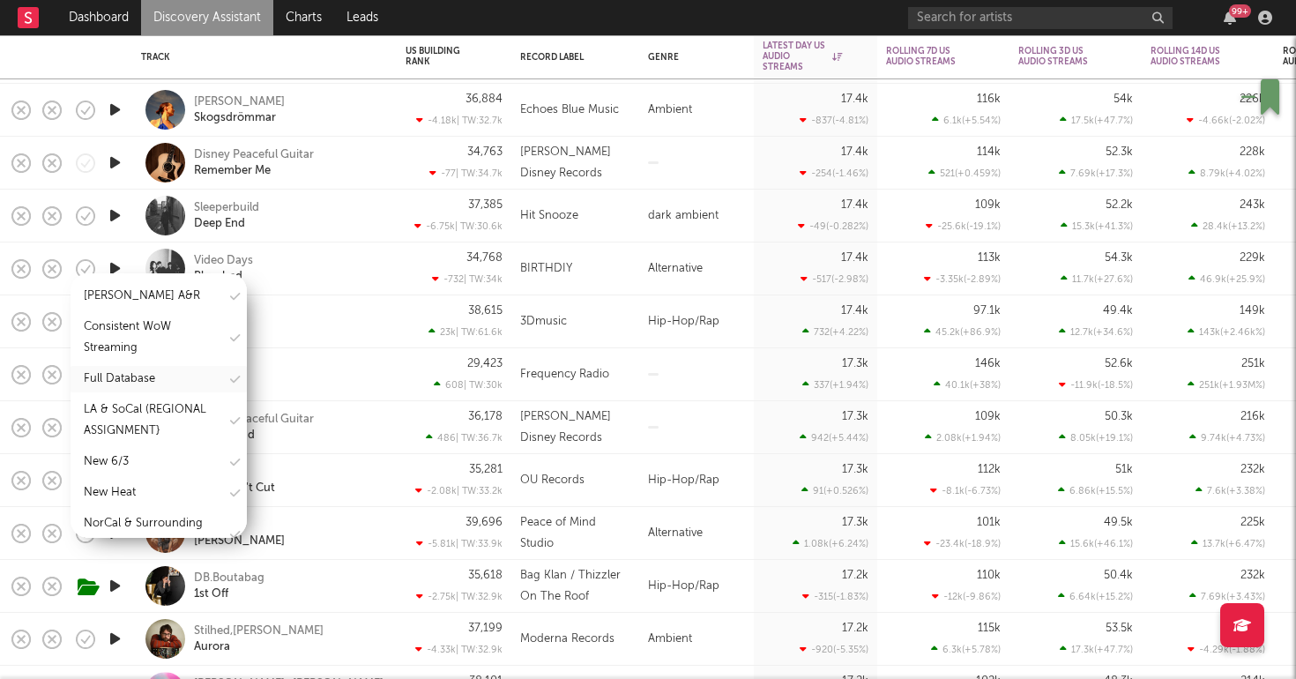
click at [128, 371] on div "Full Database" at bounding box center [119, 378] width 71 height 21
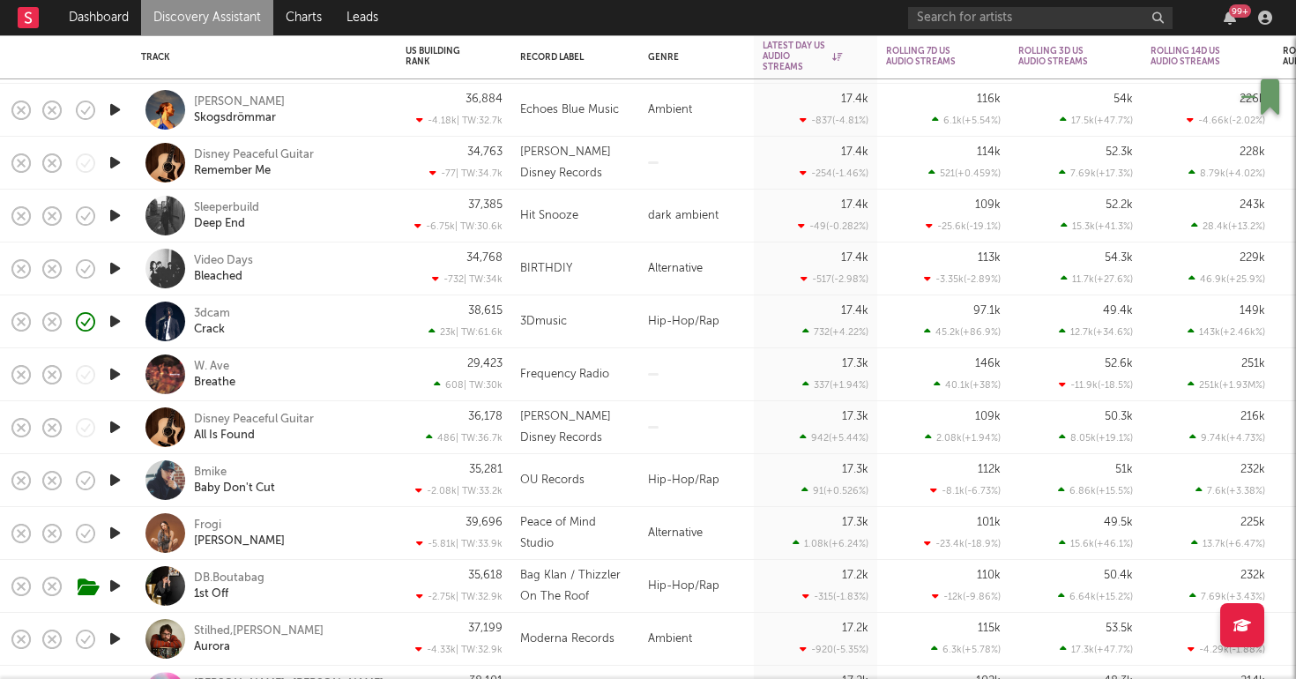
click at [116, 476] on icon "button" at bounding box center [115, 480] width 19 height 22
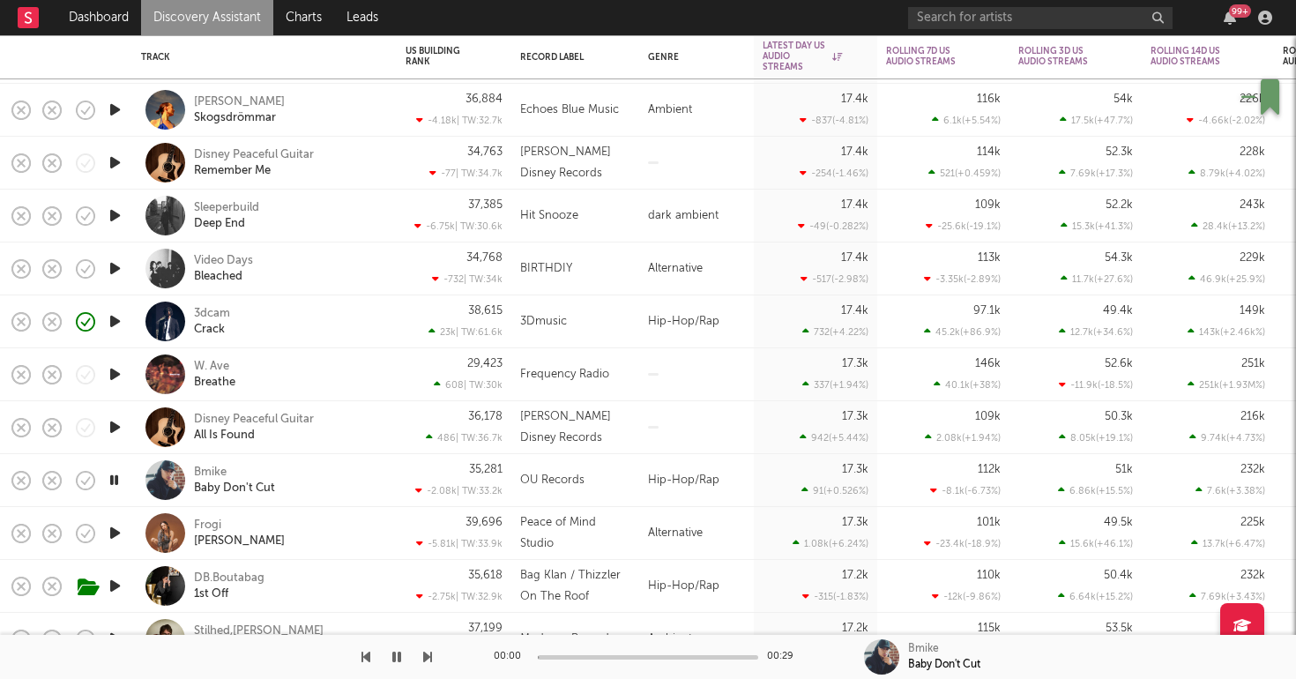
click at [357, 486] on div "Bmike Baby Don't Cut" at bounding box center [289, 481] width 190 height 32
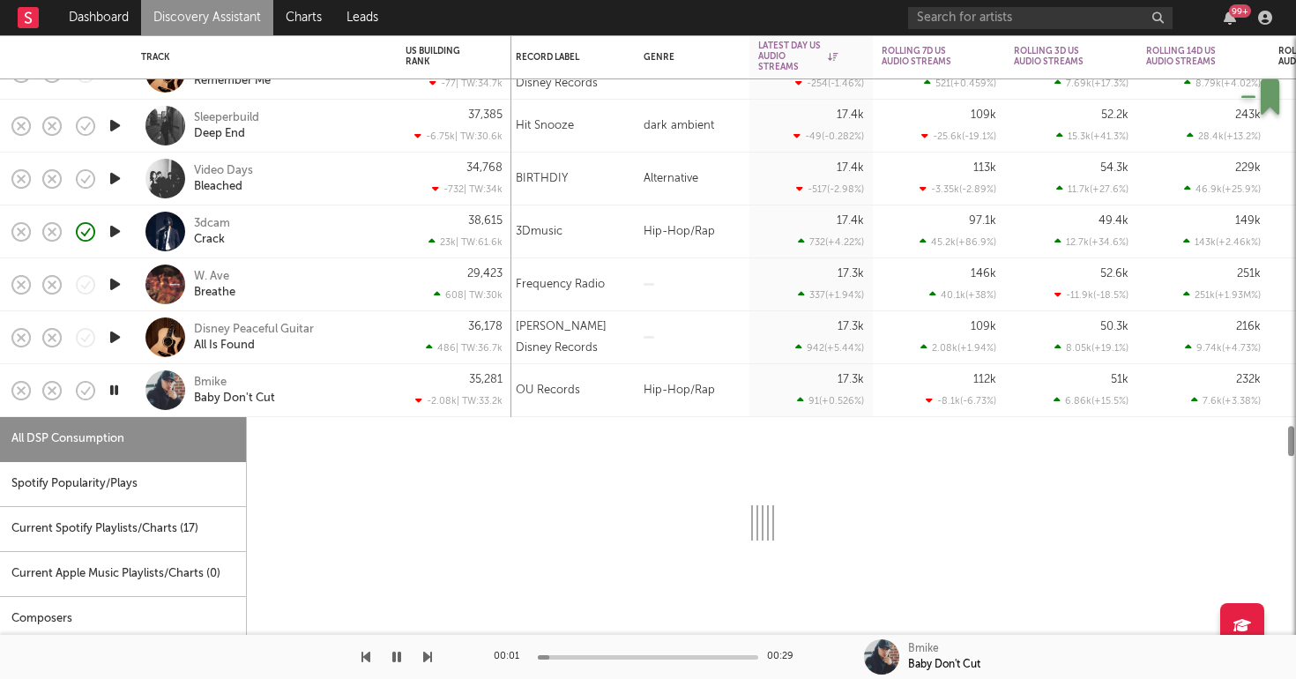
select select "6m"
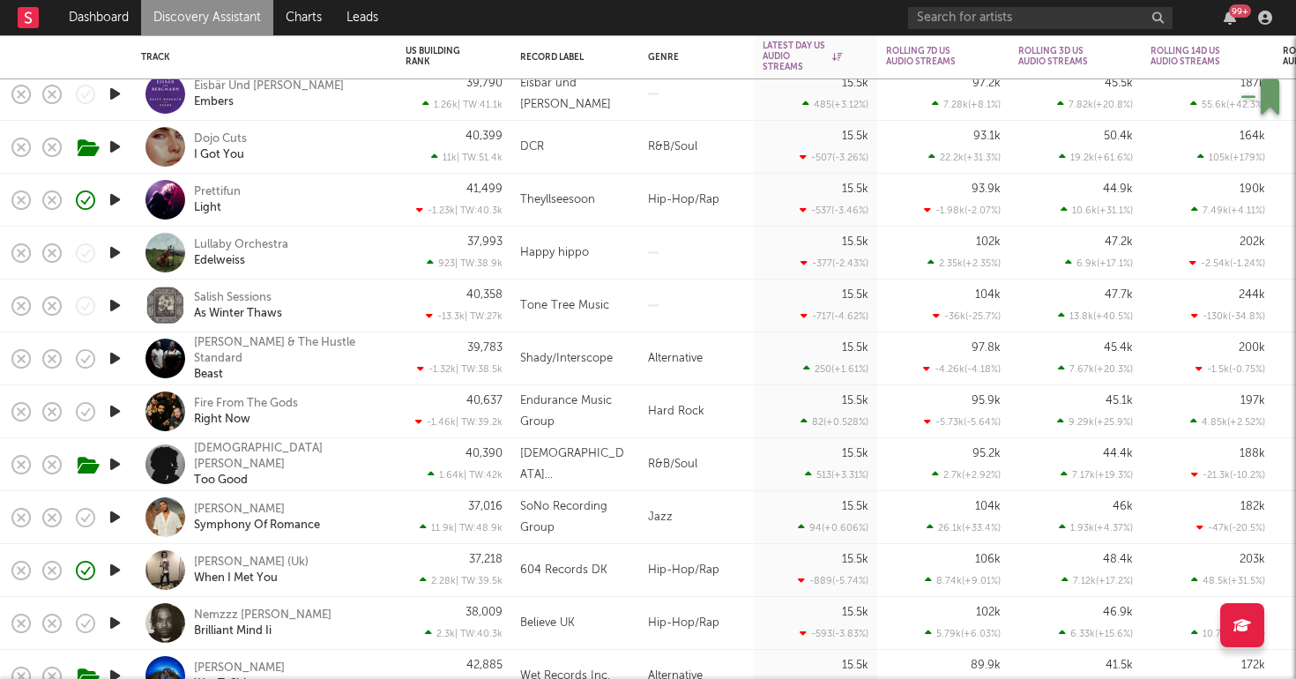
click at [195, 32] on link "Discovery Assistant" at bounding box center [207, 17] width 132 height 35
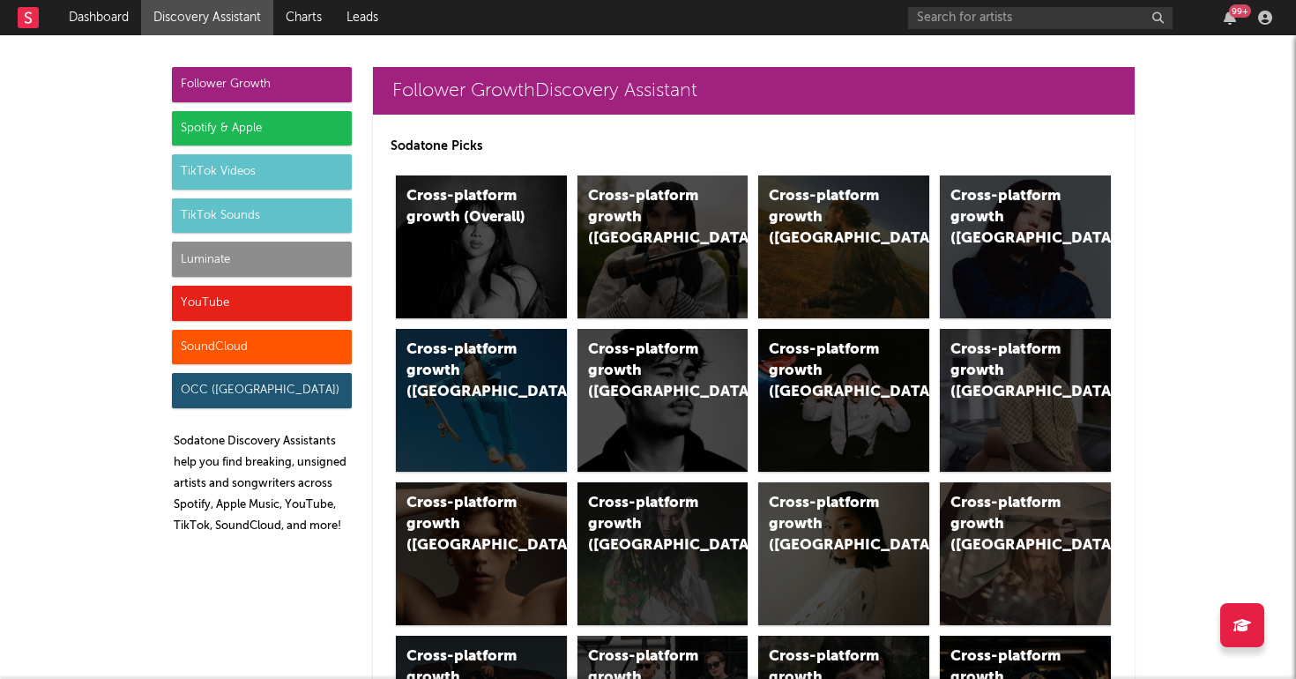
click at [225, 263] on div "Luminate" at bounding box center [262, 259] width 180 height 35
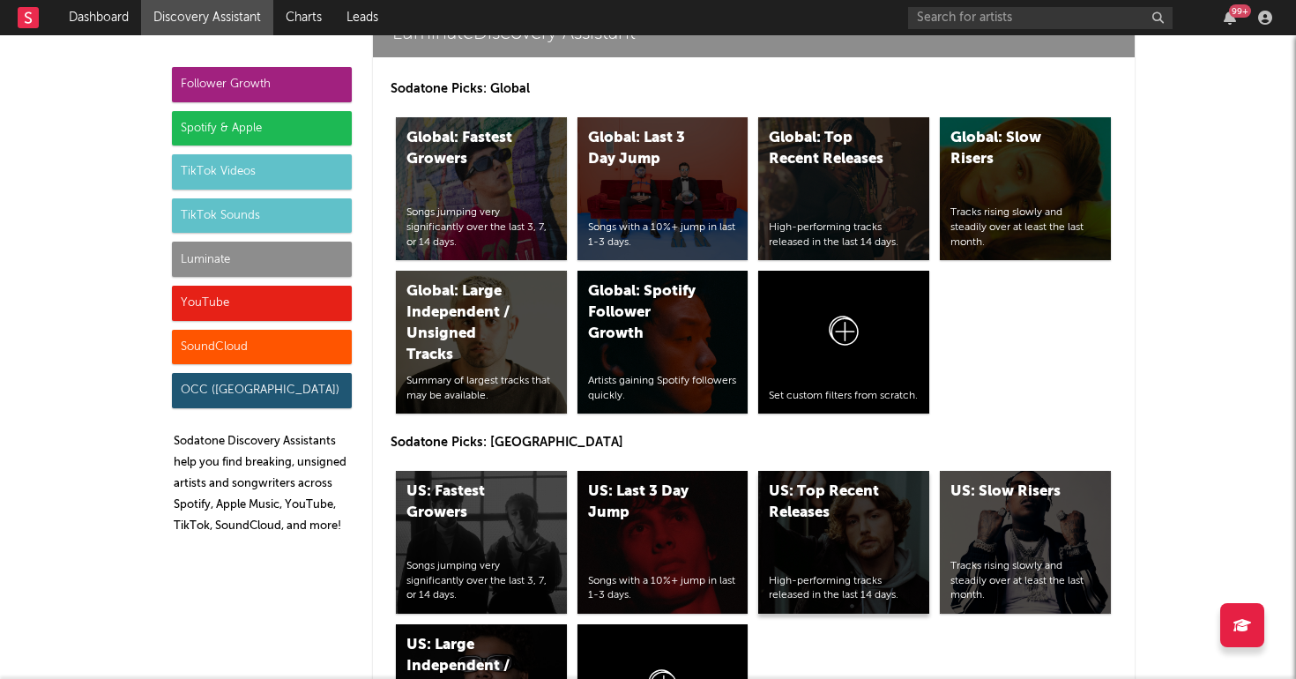
scroll to position [7981, 0]
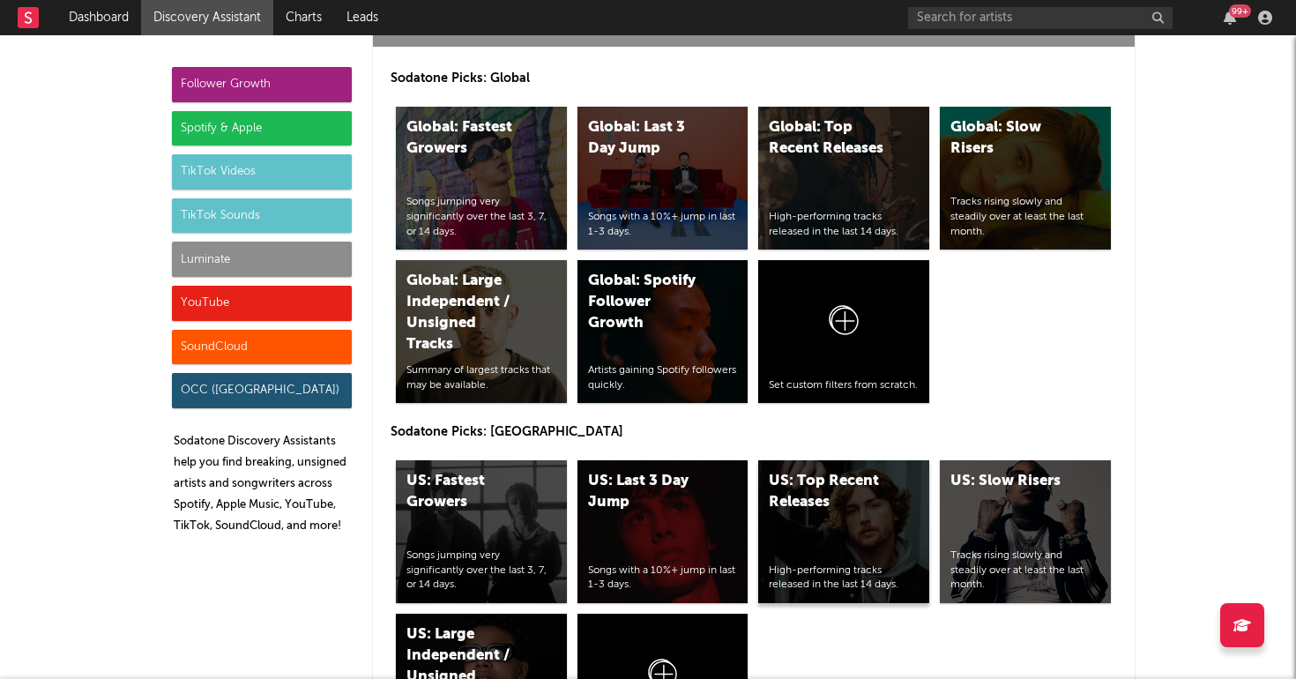
click at [842, 563] on div "High-performing tracks released in the last 14 days." at bounding box center [844, 578] width 150 height 30
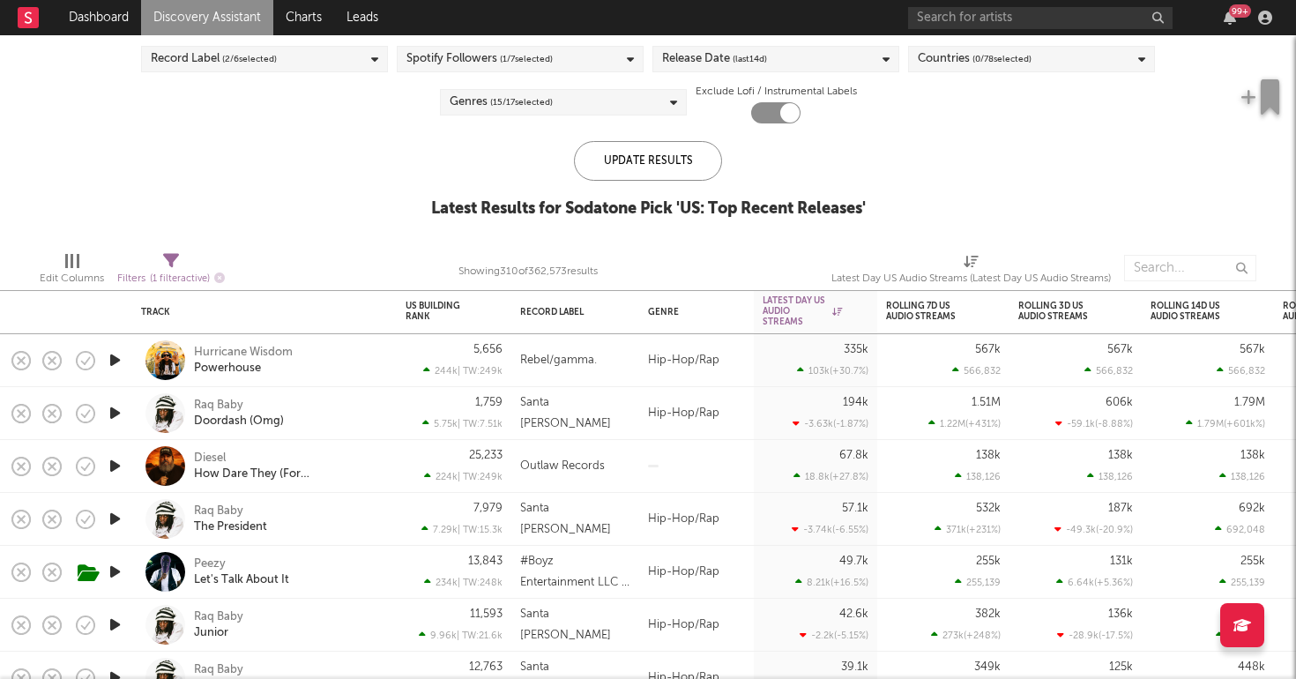
click at [114, 468] on icon "button" at bounding box center [115, 466] width 19 height 22
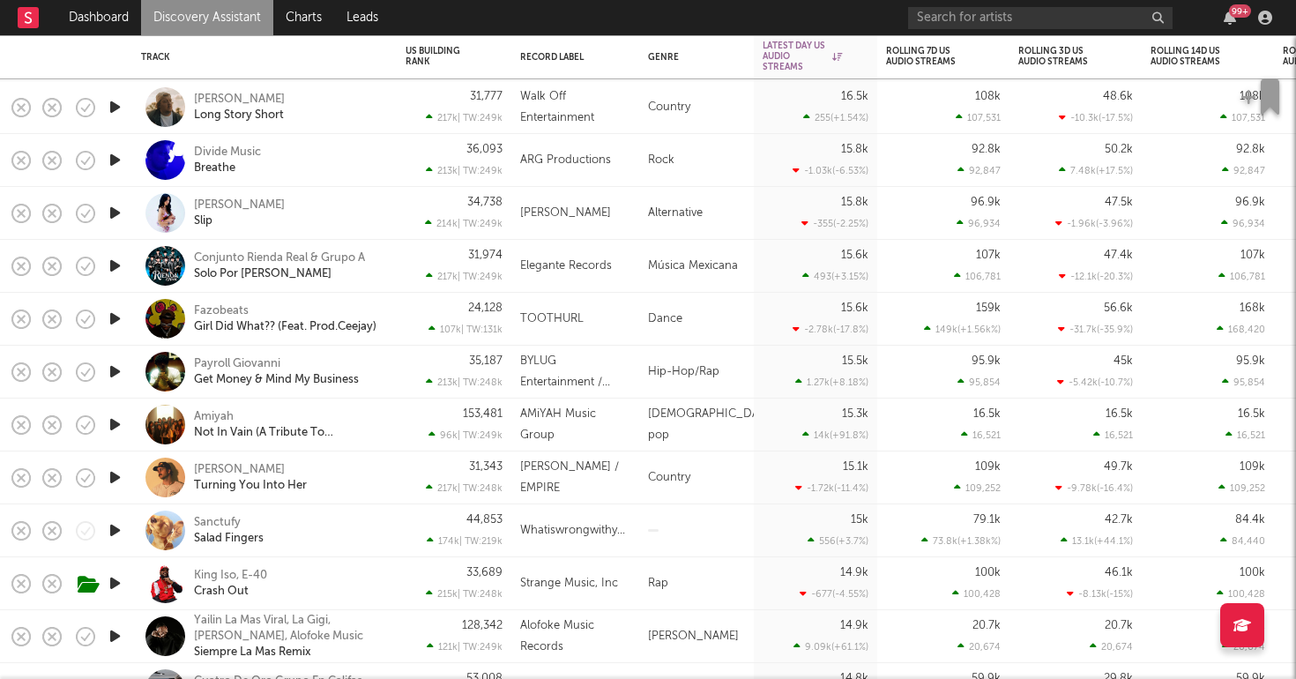
click at [110, 522] on icon "button" at bounding box center [115, 530] width 19 height 22
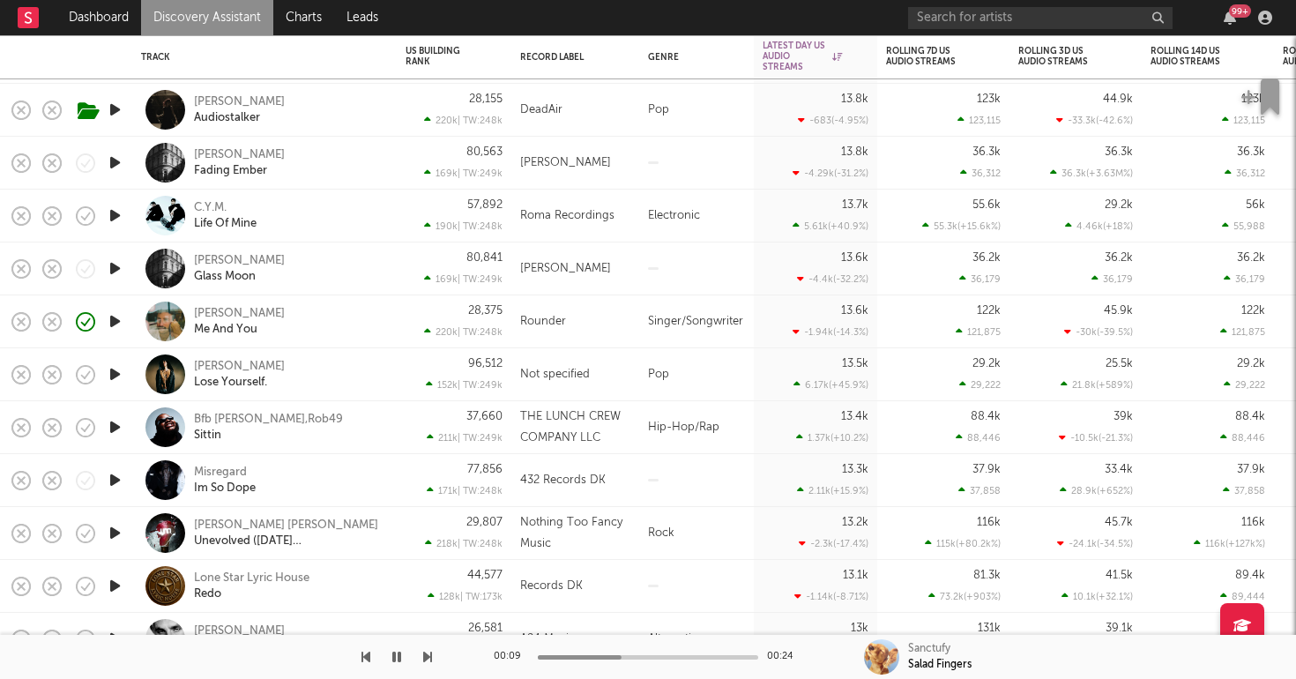
click at [113, 476] on icon "button" at bounding box center [115, 480] width 19 height 22
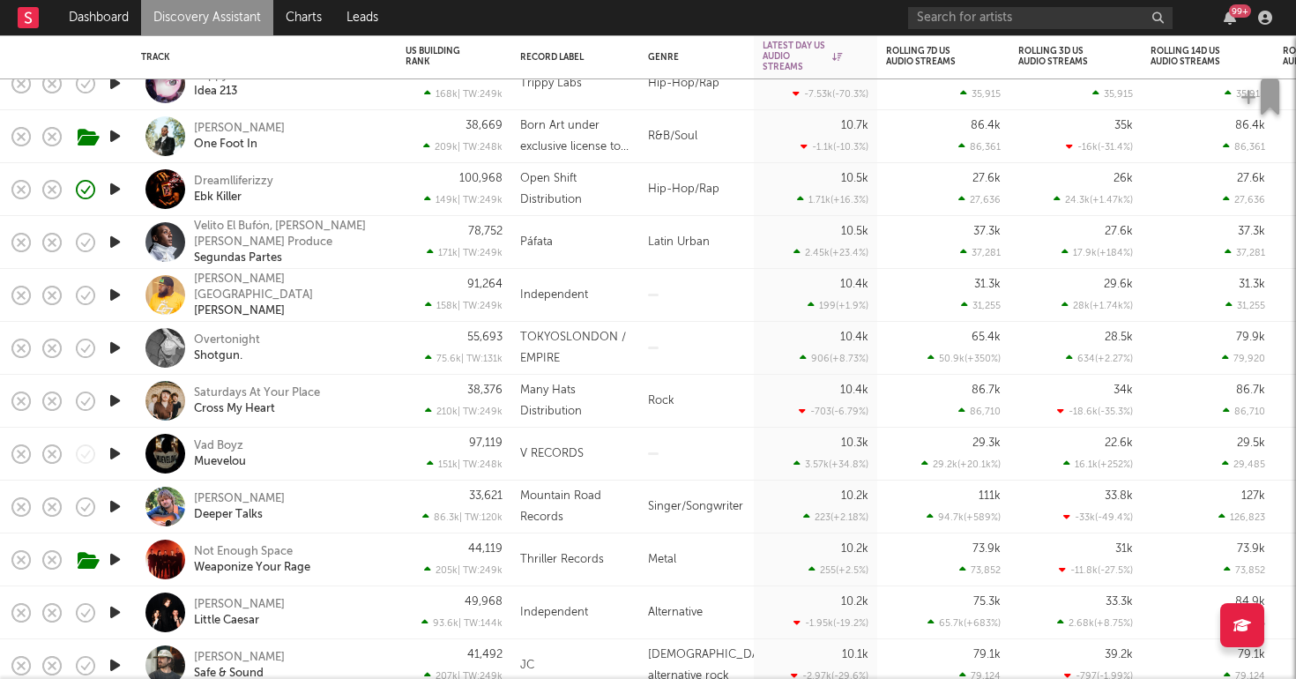
click at [113, 452] on icon "button" at bounding box center [115, 454] width 19 height 22
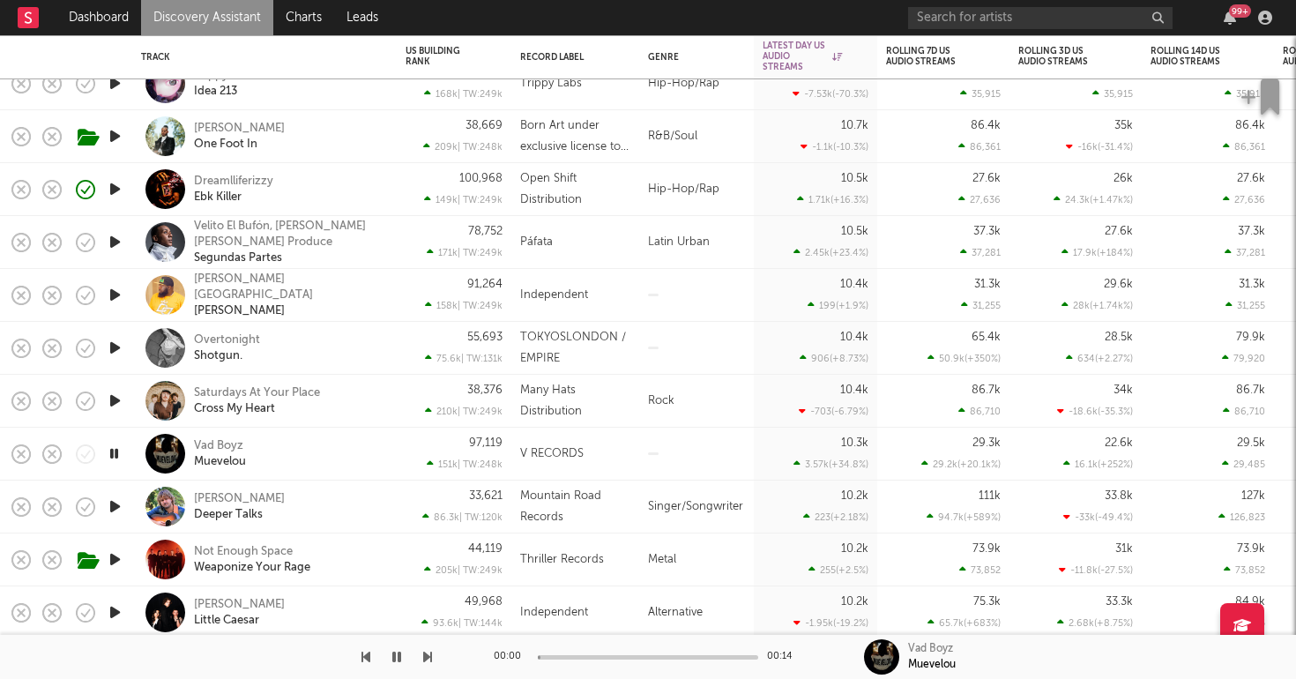
click at [345, 448] on div "Vad Boyz Muevelou" at bounding box center [289, 454] width 190 height 32
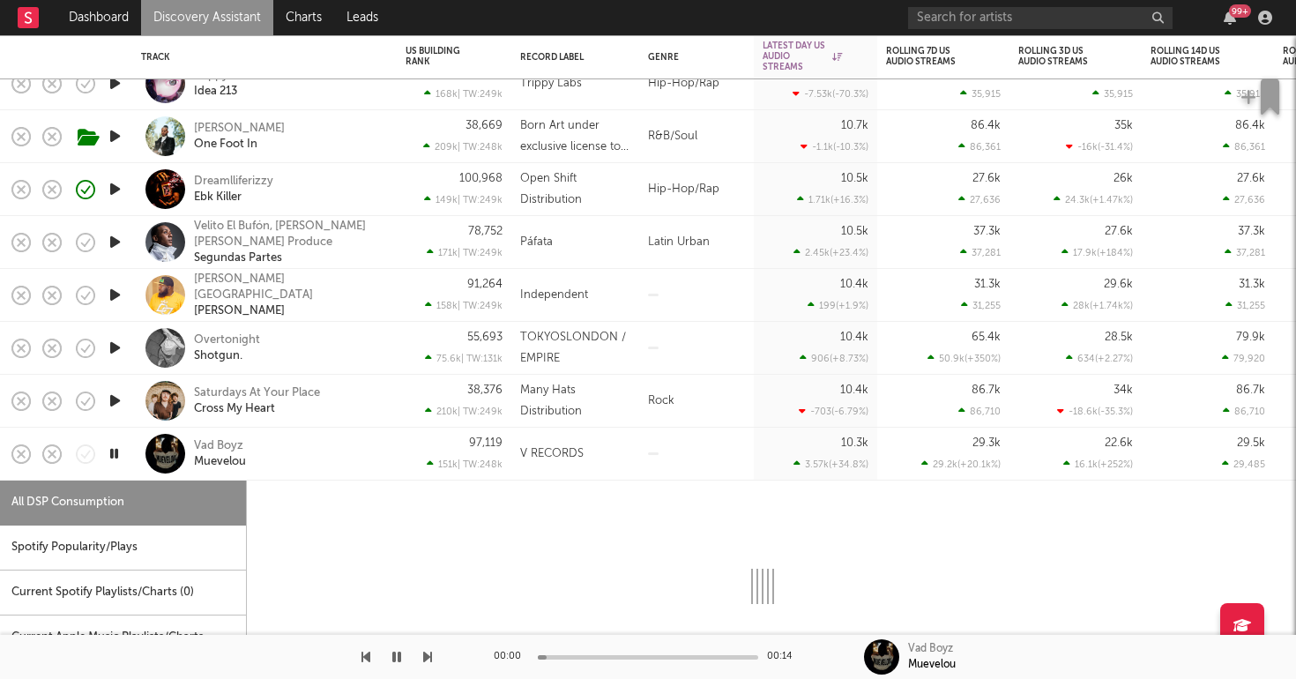
select select "1w"
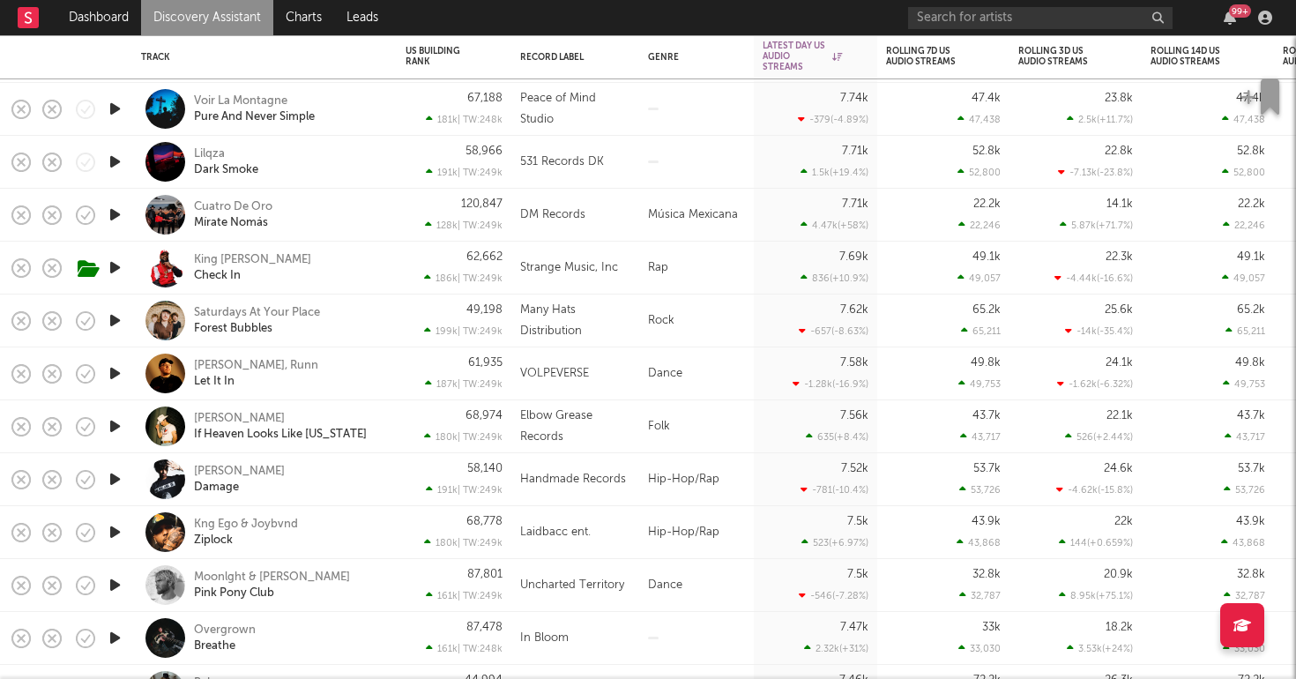
click at [116, 160] on icon "button" at bounding box center [115, 162] width 19 height 22
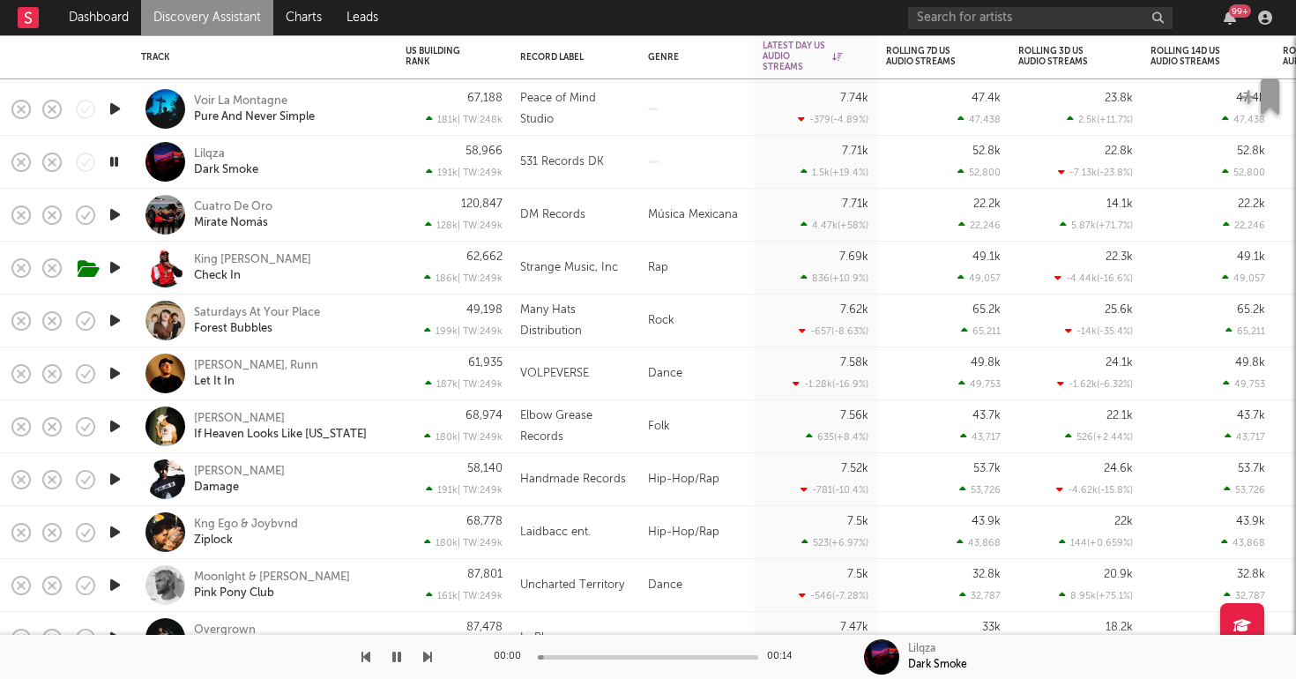
click at [295, 154] on div "Lilqza Dark Smoke" at bounding box center [289, 162] width 190 height 32
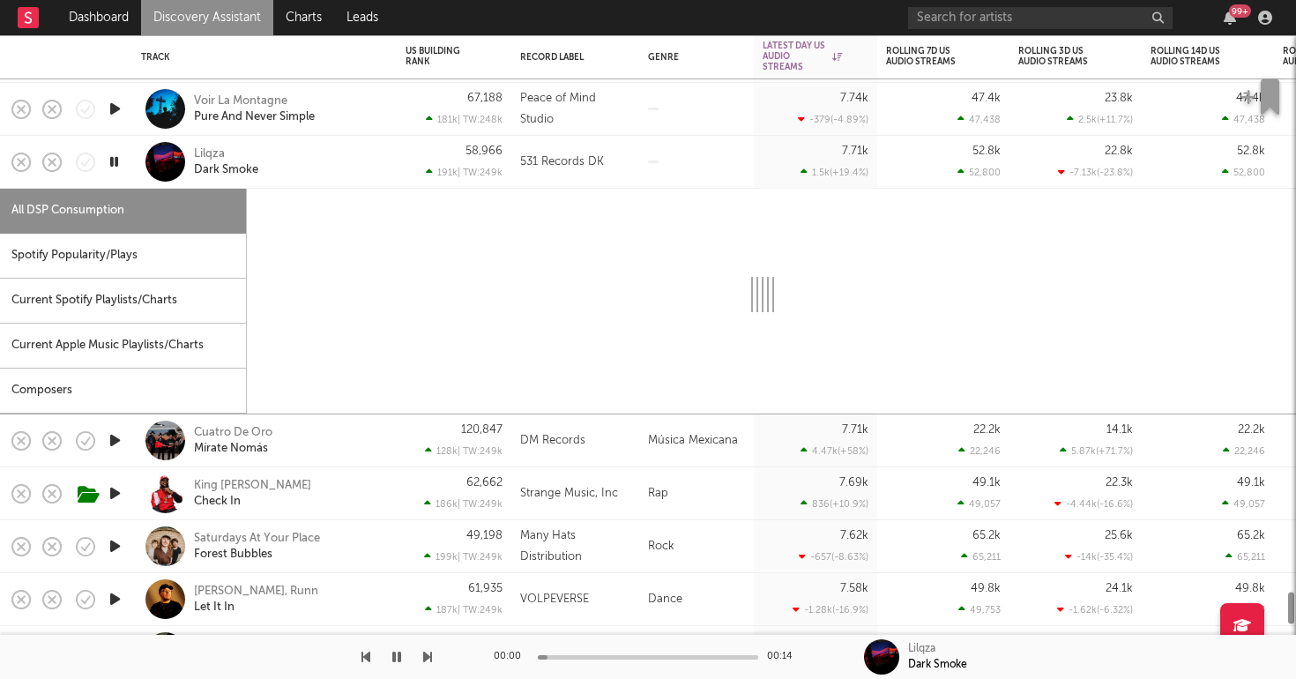
select select "1w"
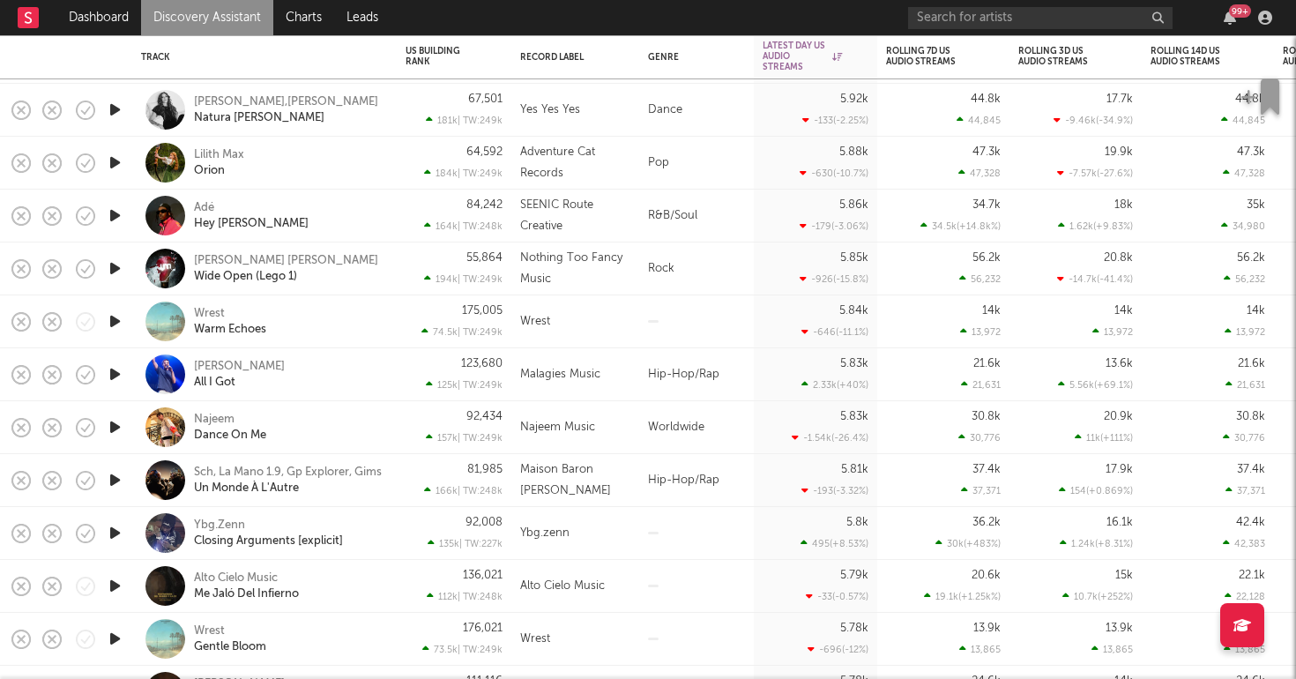
click at [107, 533] on icon "button" at bounding box center [115, 533] width 19 height 22
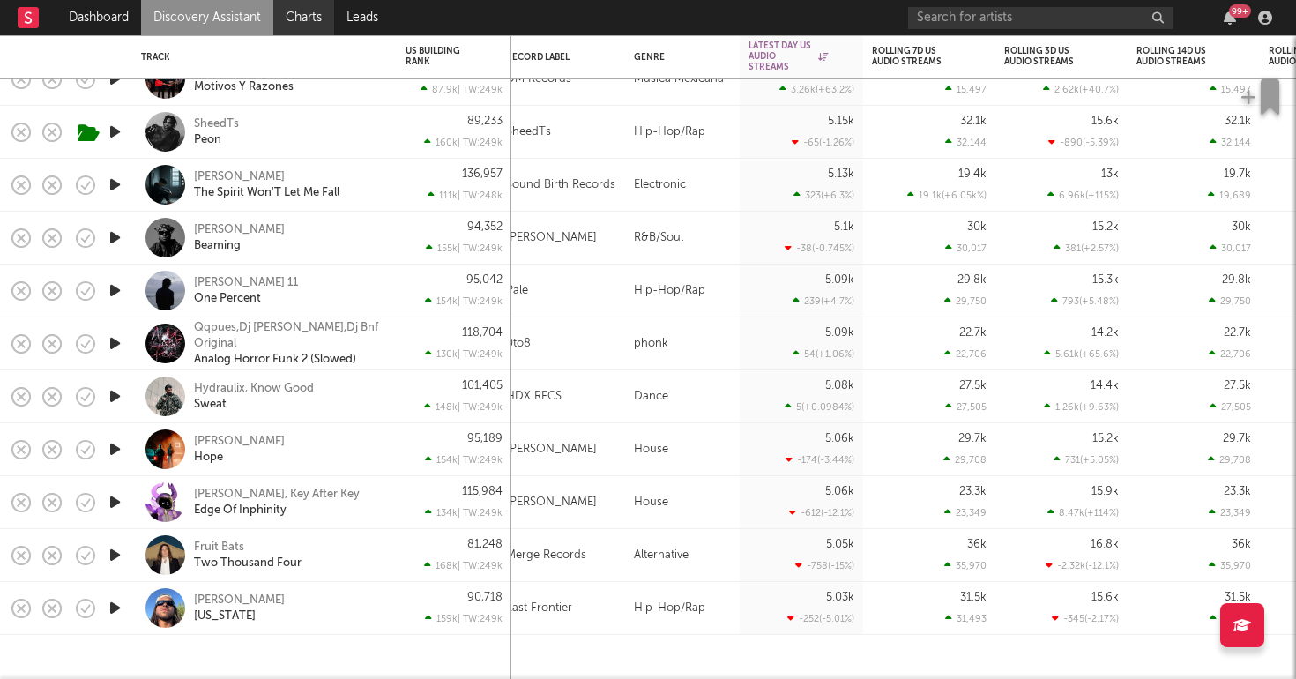
click at [307, 26] on link "Charts" at bounding box center [303, 17] width 61 height 35
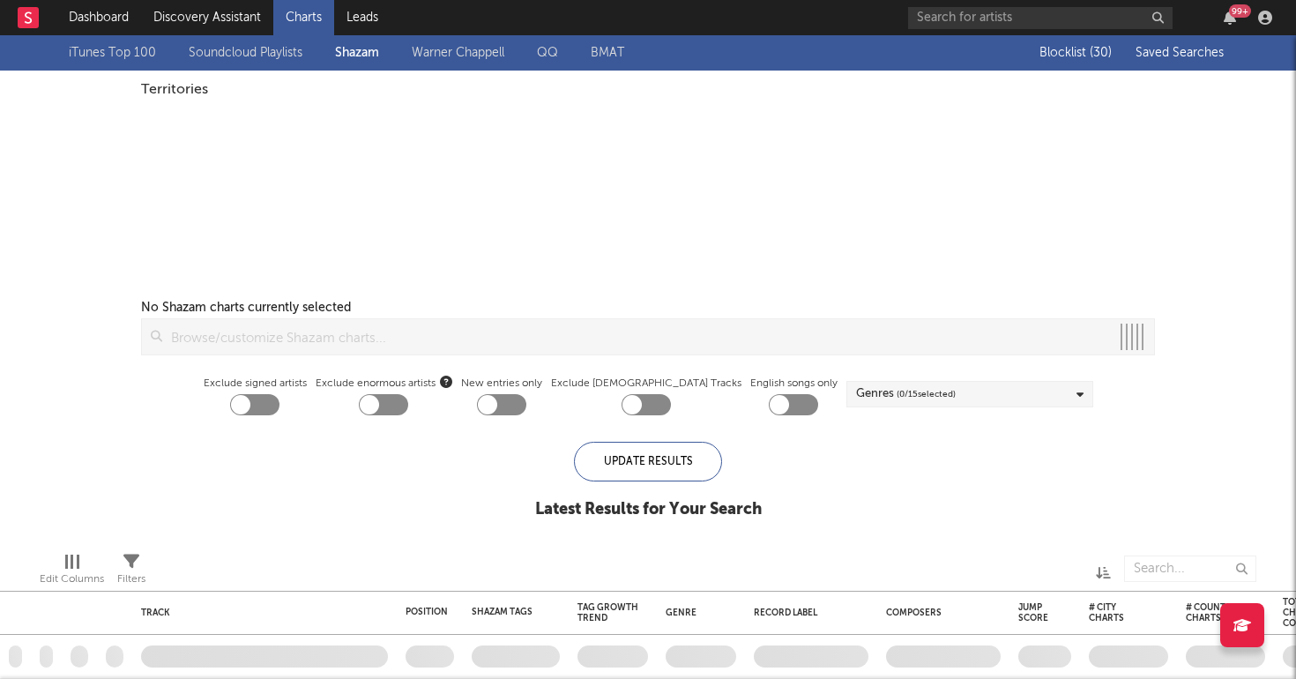
checkbox input "true"
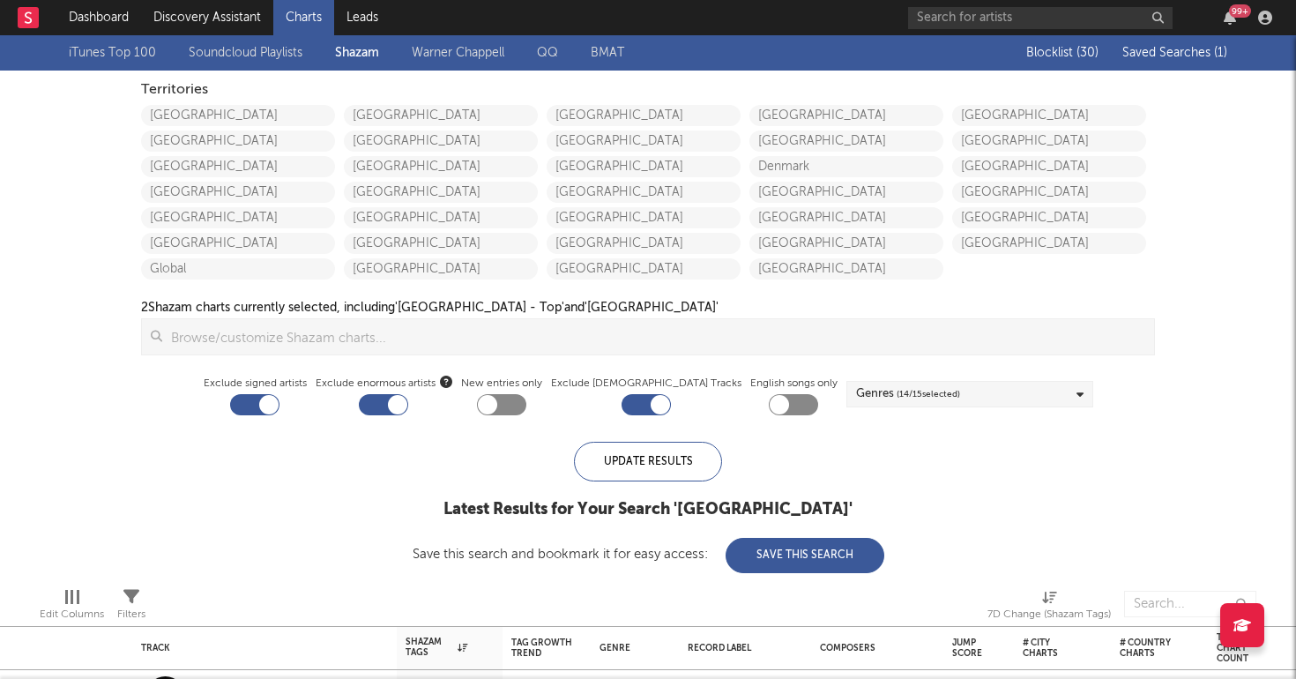
click at [1157, 57] on span "Saved Searches ( 1 )" at bounding box center [1174, 53] width 105 height 12
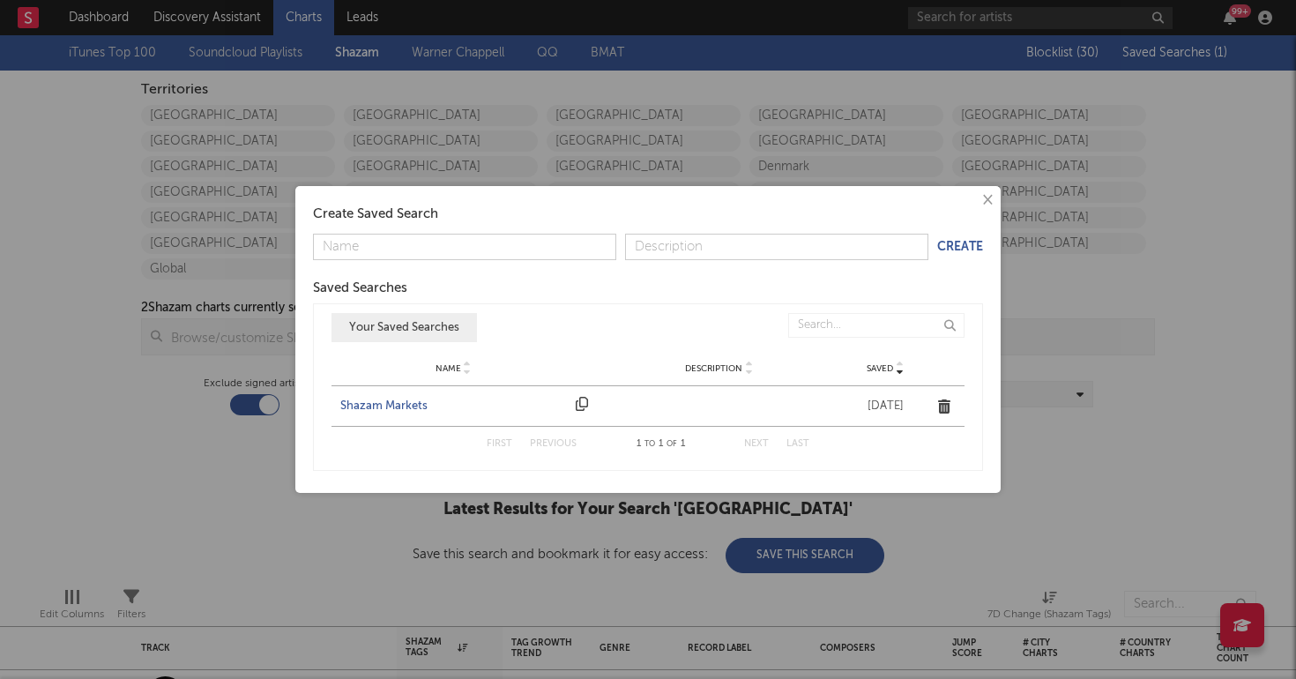
click at [397, 400] on div "Shazam Markets" at bounding box center [453, 407] width 227 height 18
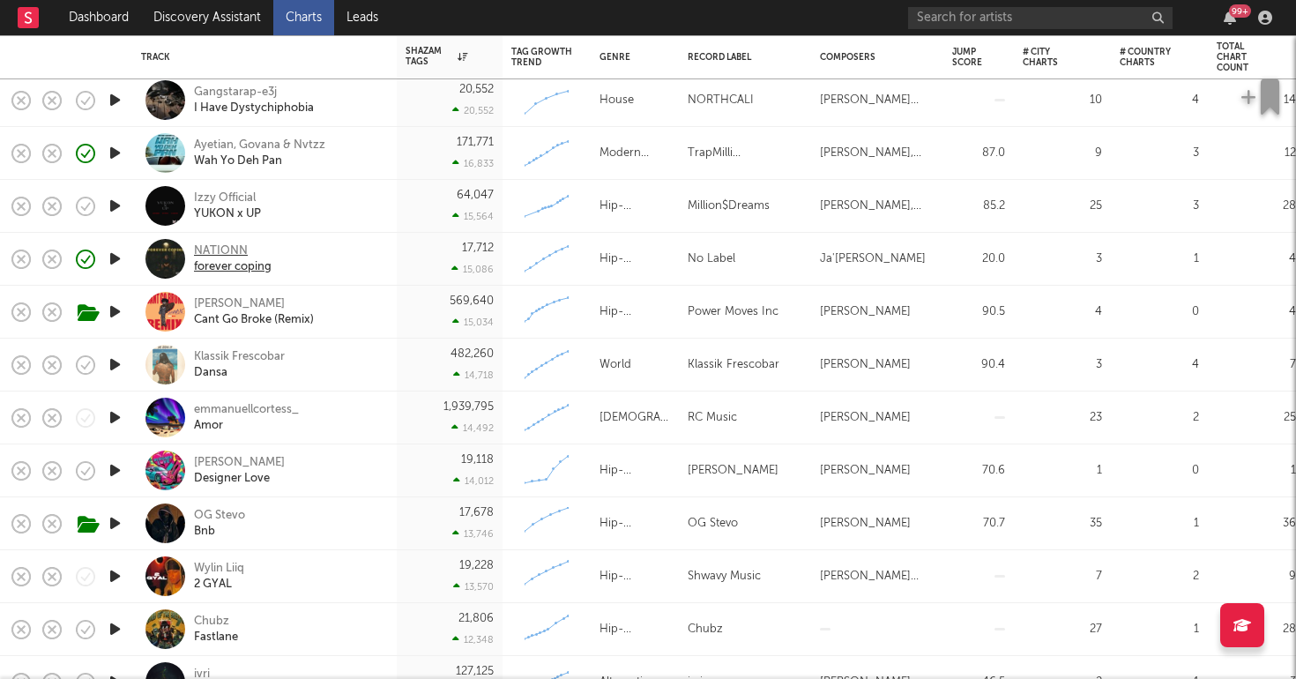
click at [205, 249] on div "NATIONN" at bounding box center [233, 251] width 78 height 16
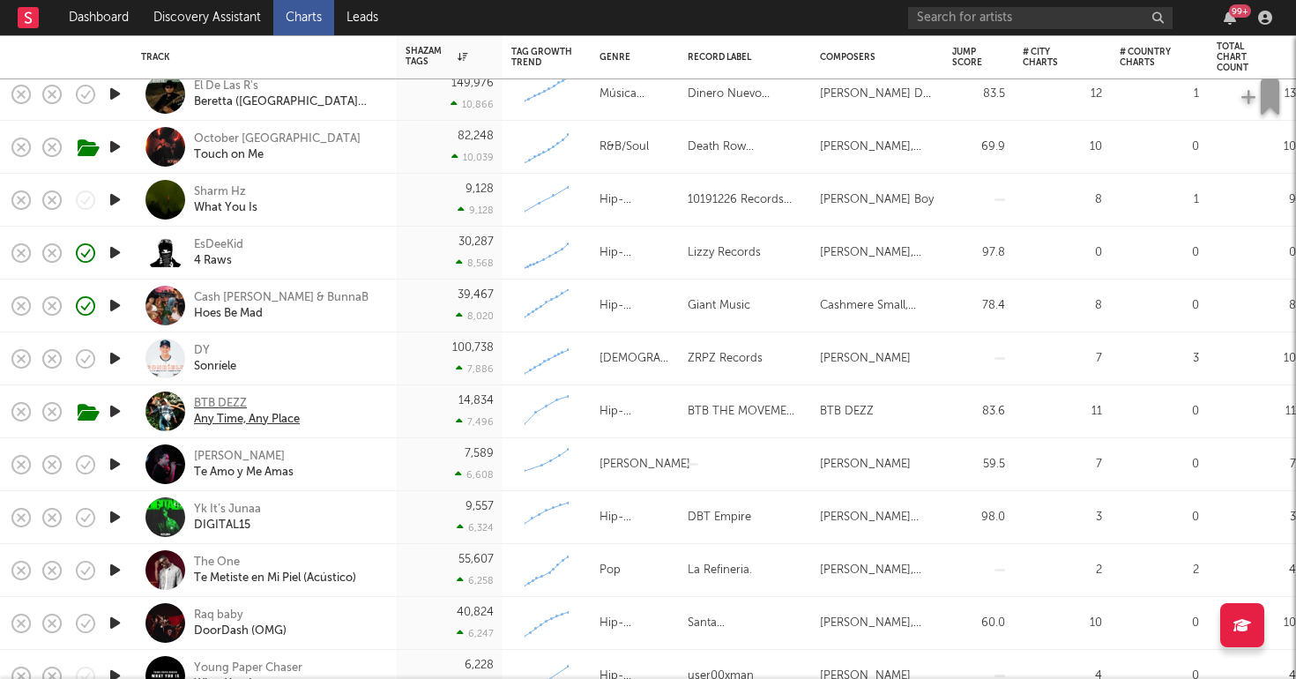
click at [212, 400] on div "BTB DEZZ" at bounding box center [247, 404] width 106 height 16
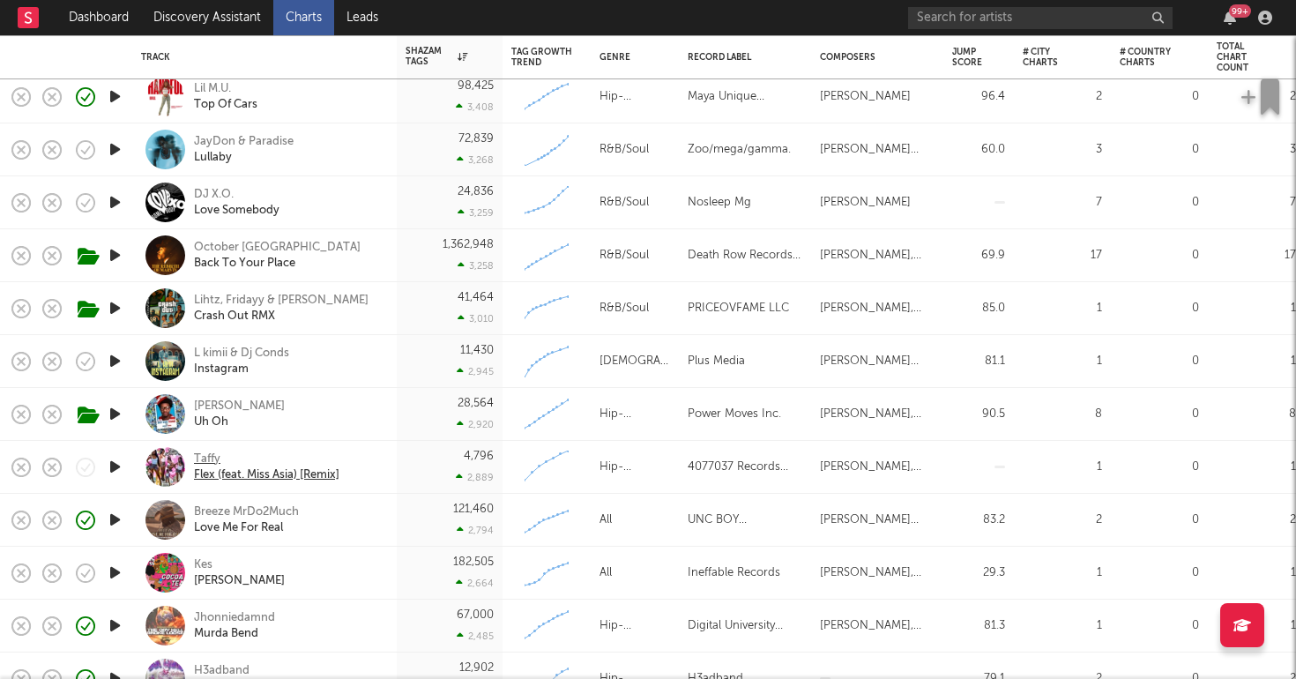
click at [201, 456] on div "Taffy" at bounding box center [266, 459] width 145 height 16
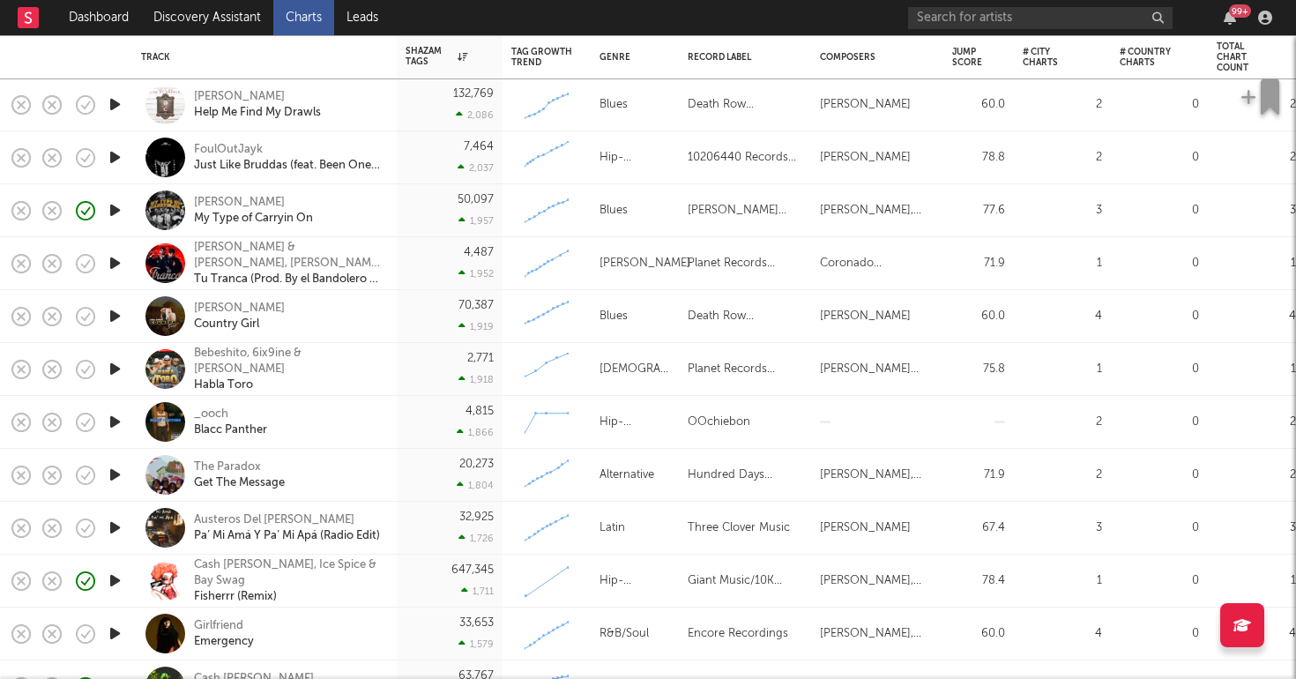
click at [115, 422] on icon "button" at bounding box center [115, 422] width 19 height 22
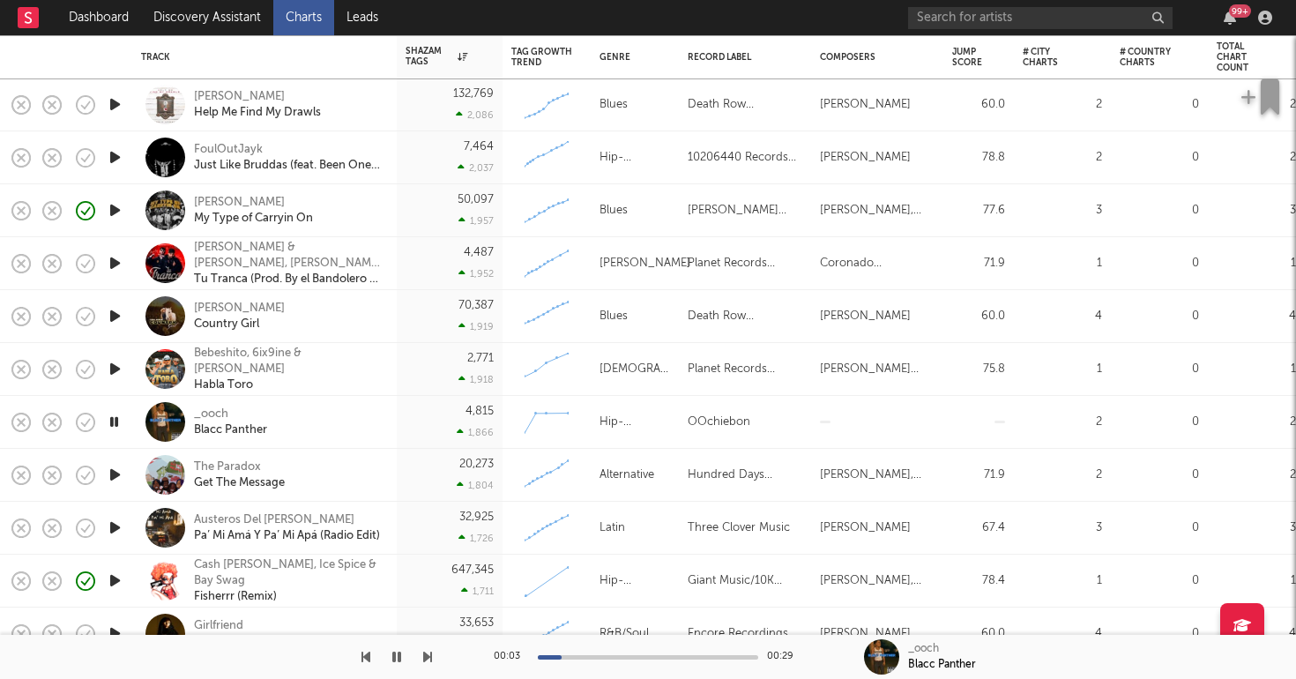
click at [357, 424] on div "_ooch Blacc Panther" at bounding box center [289, 422] width 190 height 32
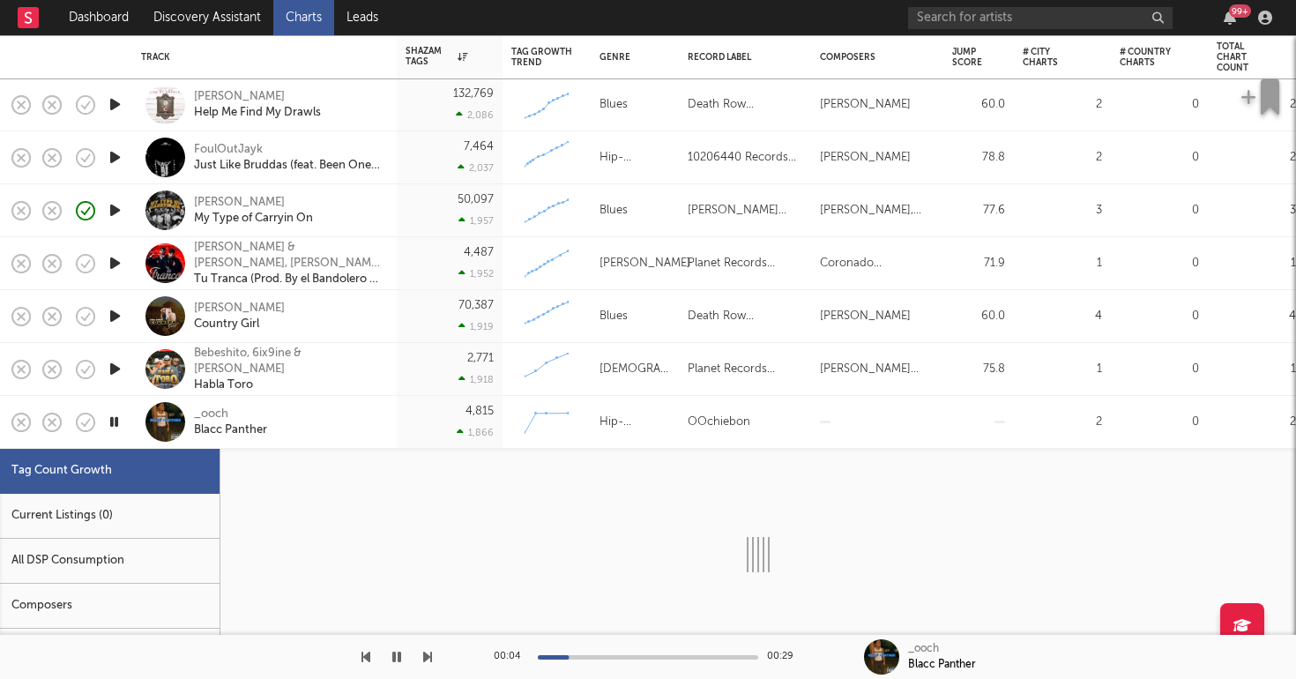
select select "1w"
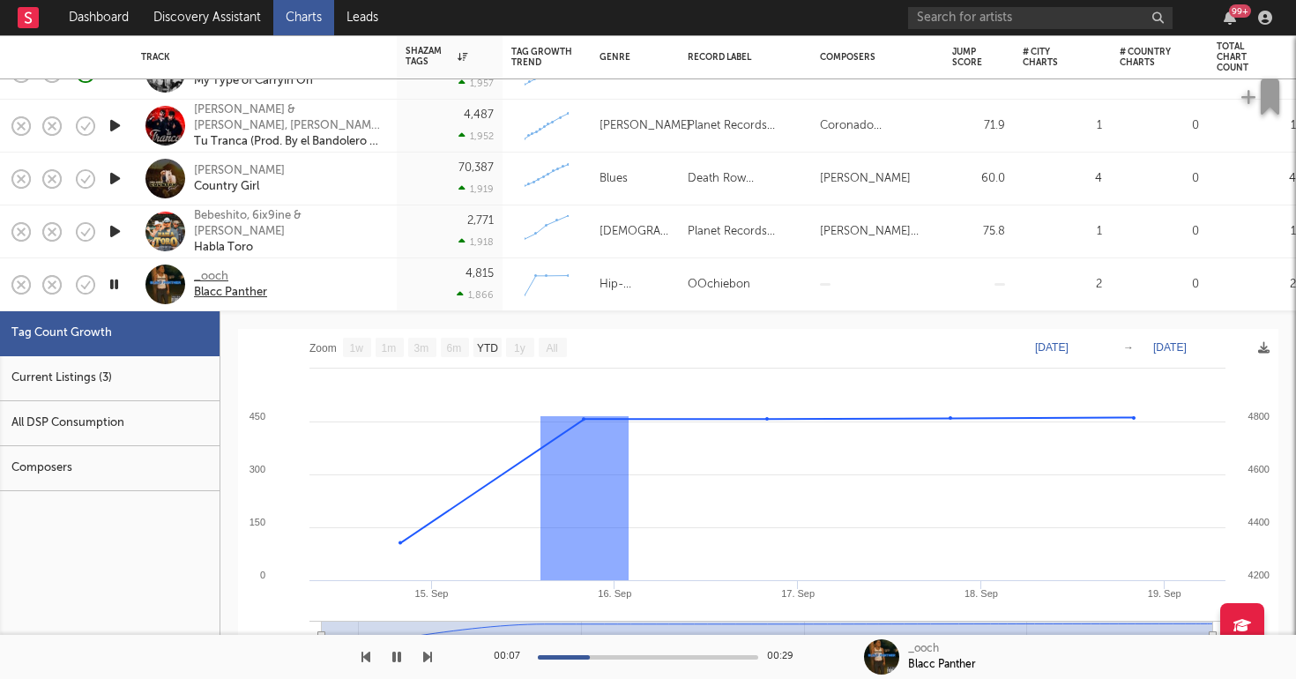
click at [218, 273] on div "_ooch" at bounding box center [230, 277] width 73 height 16
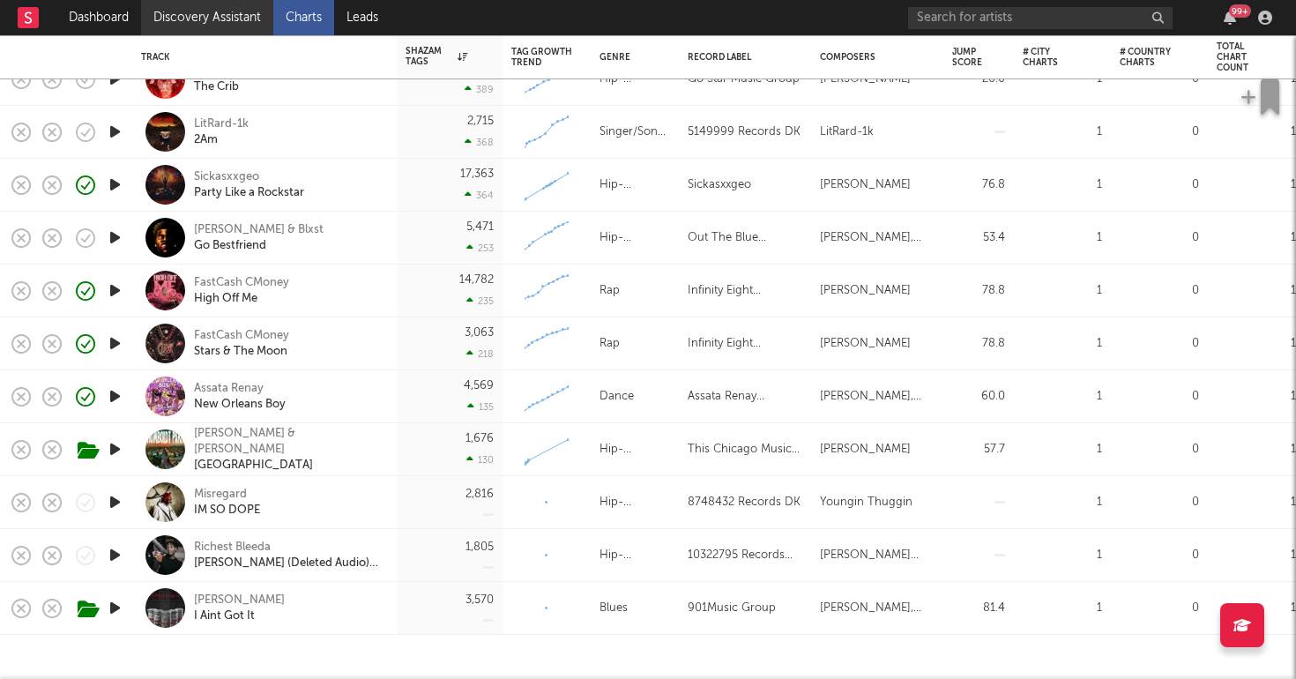
click at [195, 12] on link "Discovery Assistant" at bounding box center [207, 17] width 132 height 35
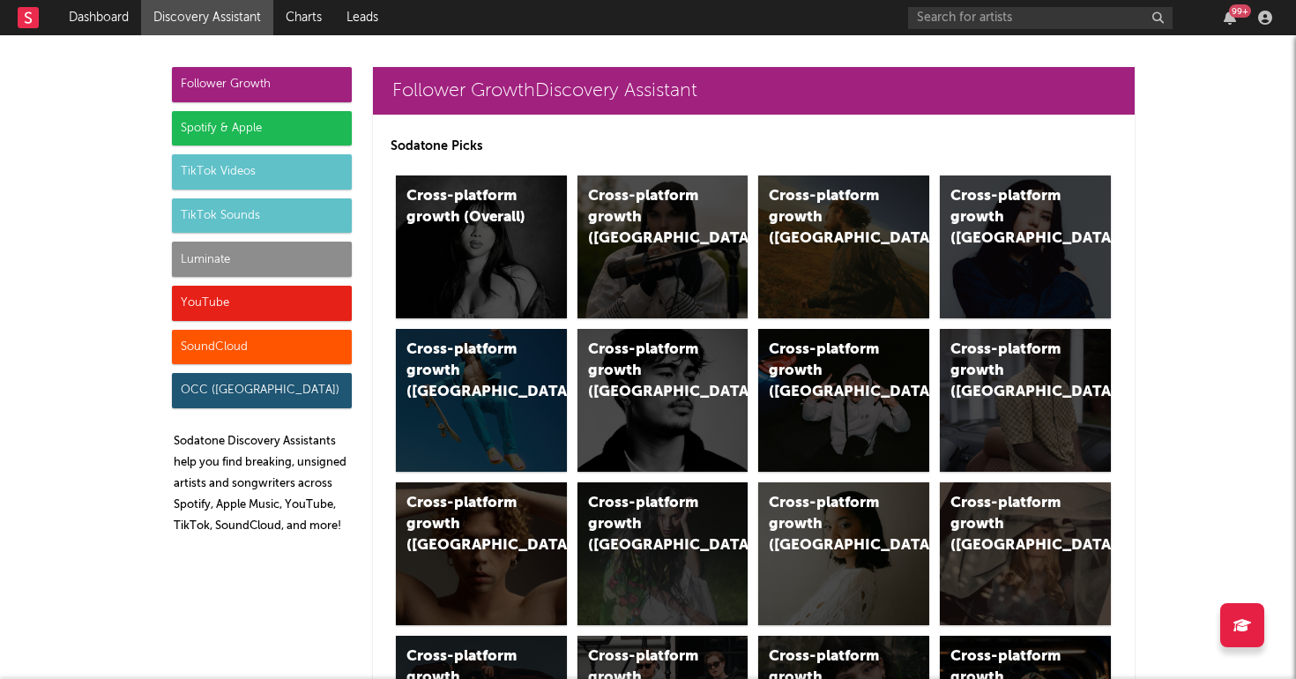
click at [307, 304] on div "YouTube" at bounding box center [262, 303] width 180 height 35
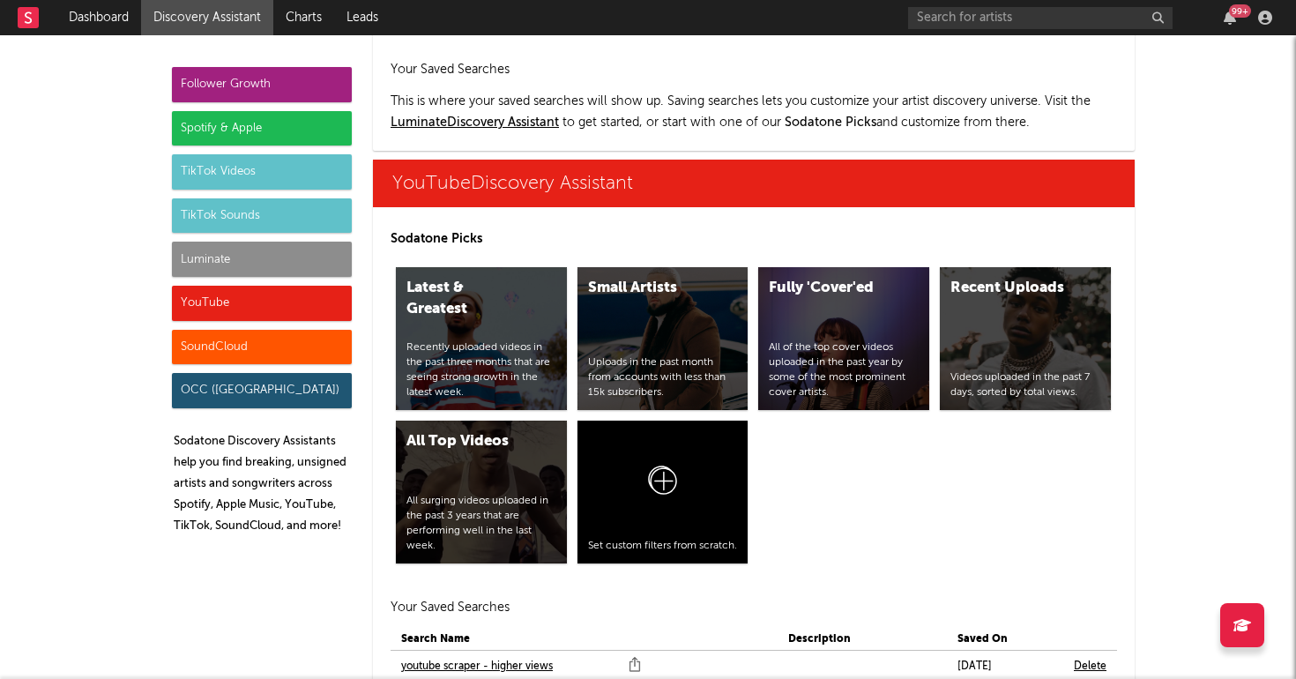
scroll to position [10037, 0]
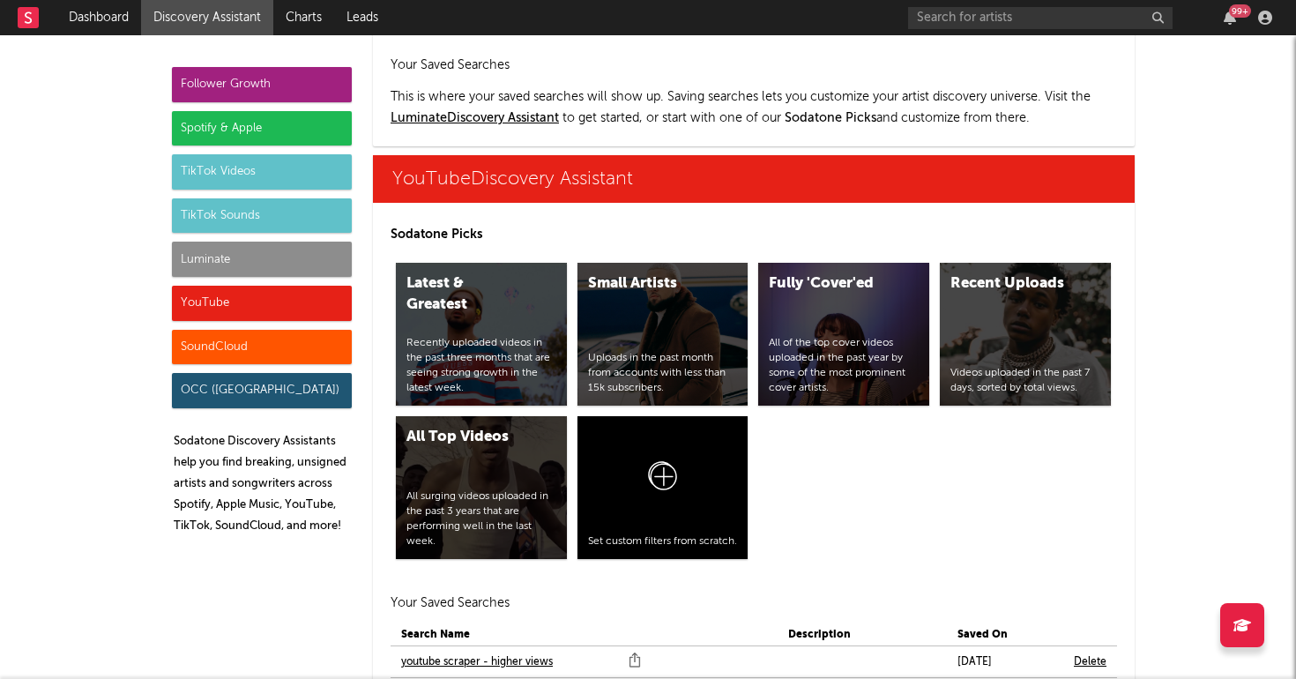
click at [272, 263] on div "Luminate" at bounding box center [262, 259] width 180 height 35
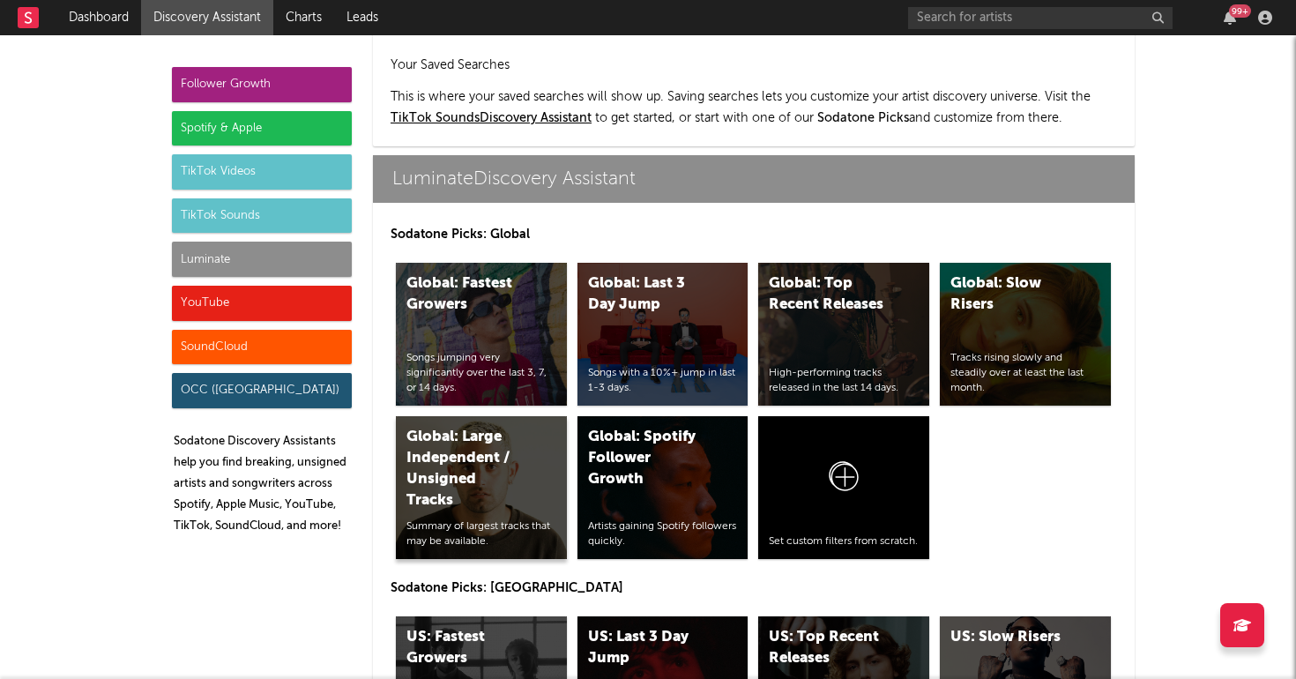
scroll to position [7825, 0]
click at [692, 263] on div "Global: Last 3 Day Jump Songs with a 10%+ jump in last 1-3 days." at bounding box center [662, 334] width 171 height 143
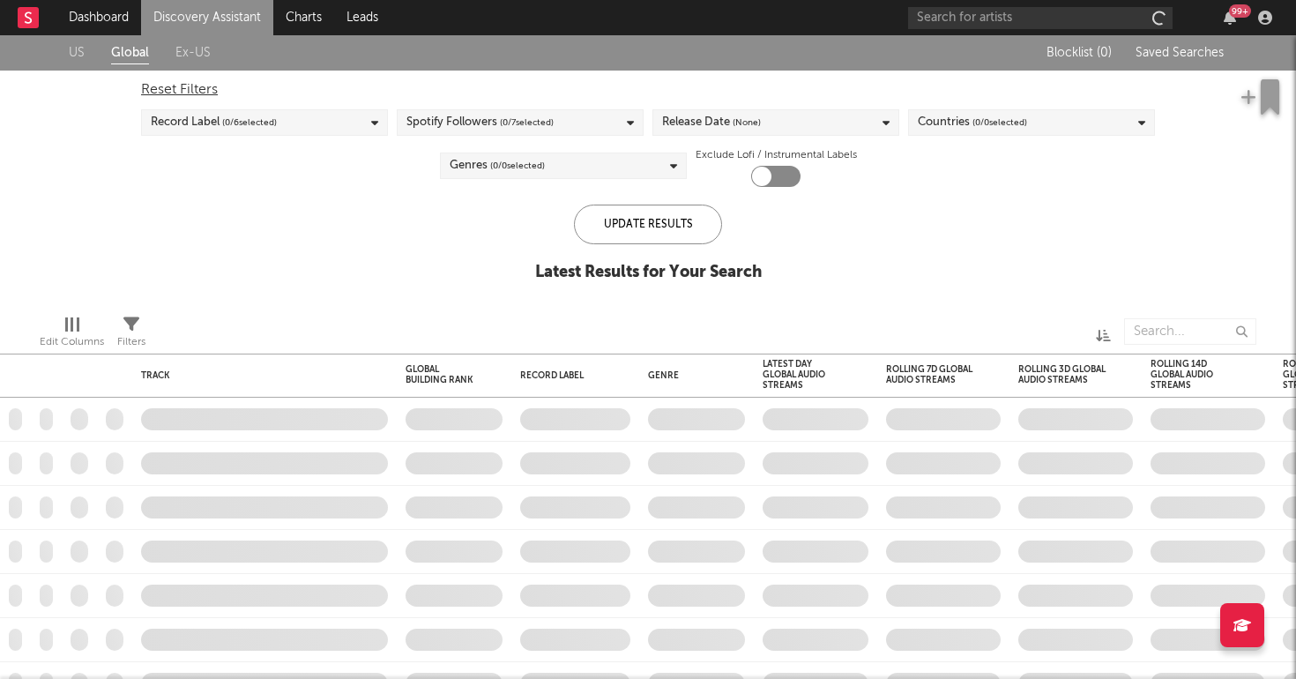
checkbox input "true"
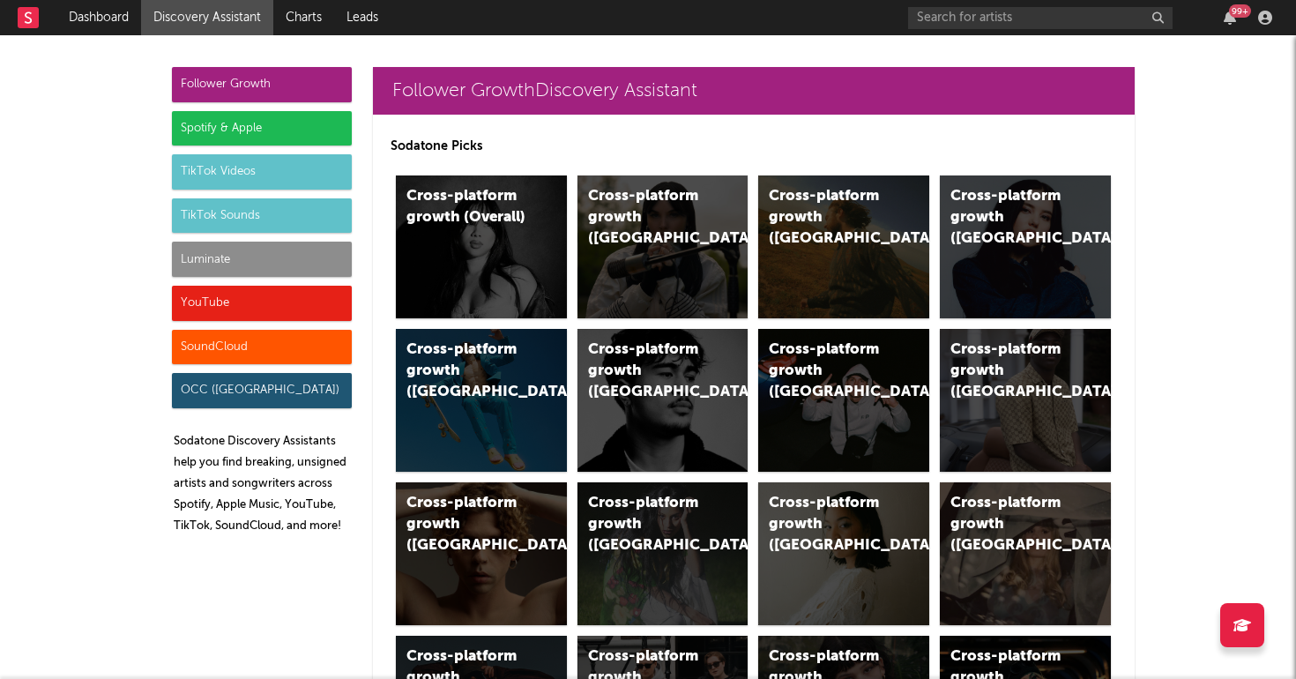
click at [243, 257] on div "Luminate" at bounding box center [262, 259] width 180 height 35
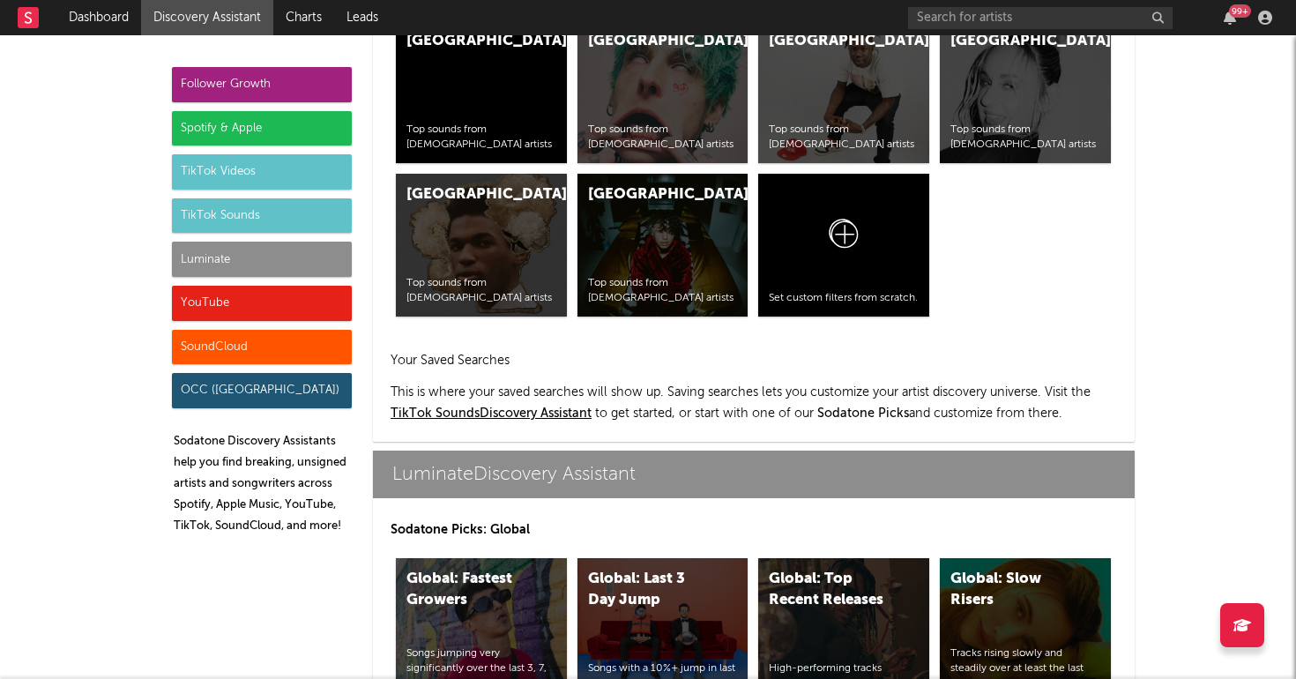
scroll to position [7825, 0]
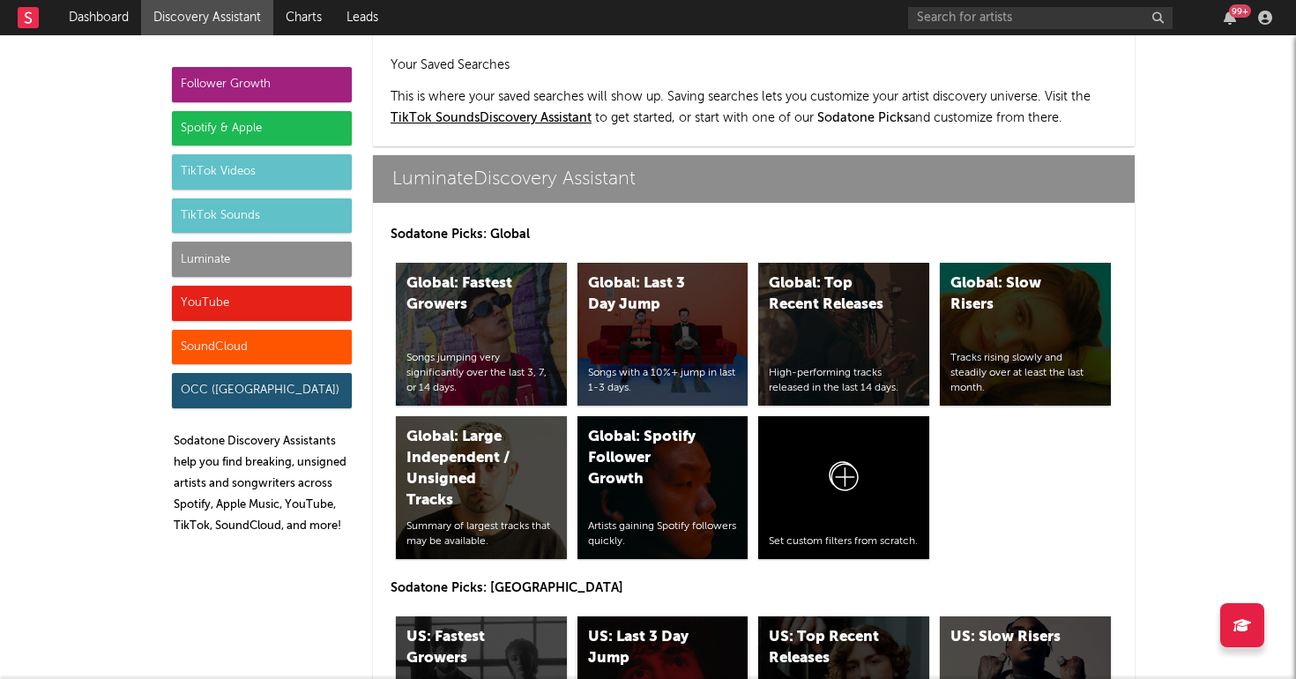
click at [694, 627] on div "US: Last 3 Day Jump" at bounding box center [648, 648] width 120 height 42
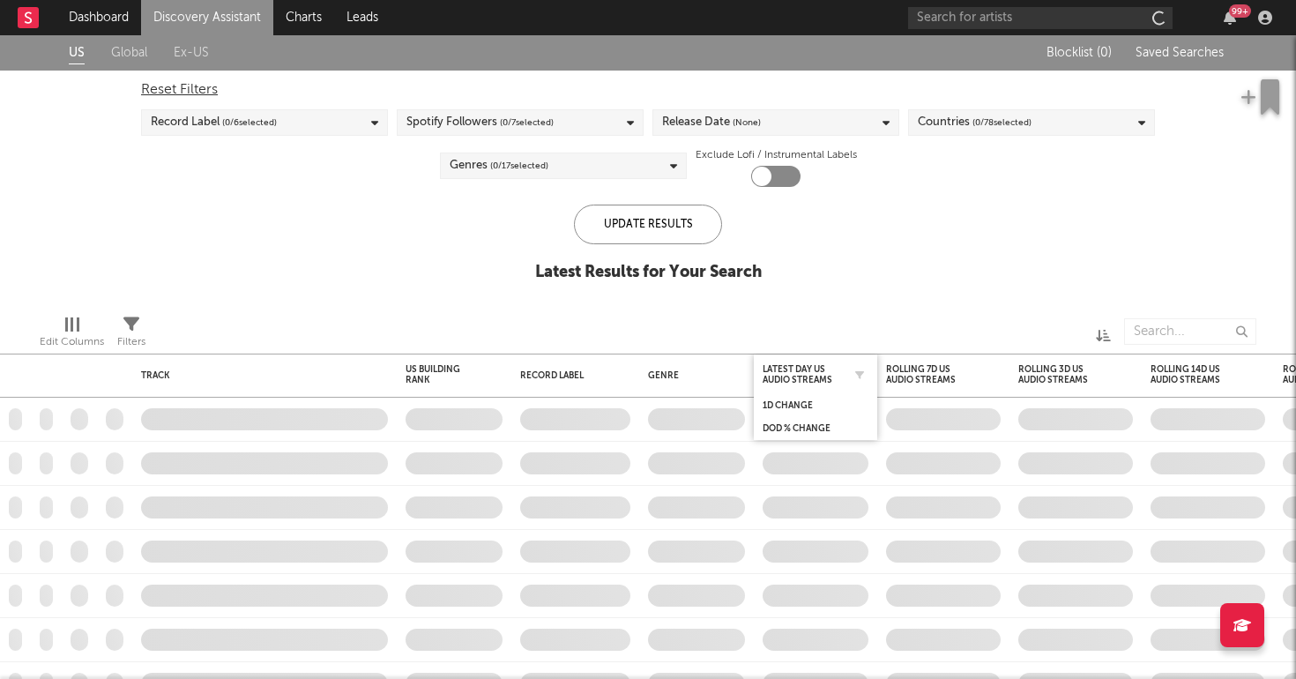
checkbox input "true"
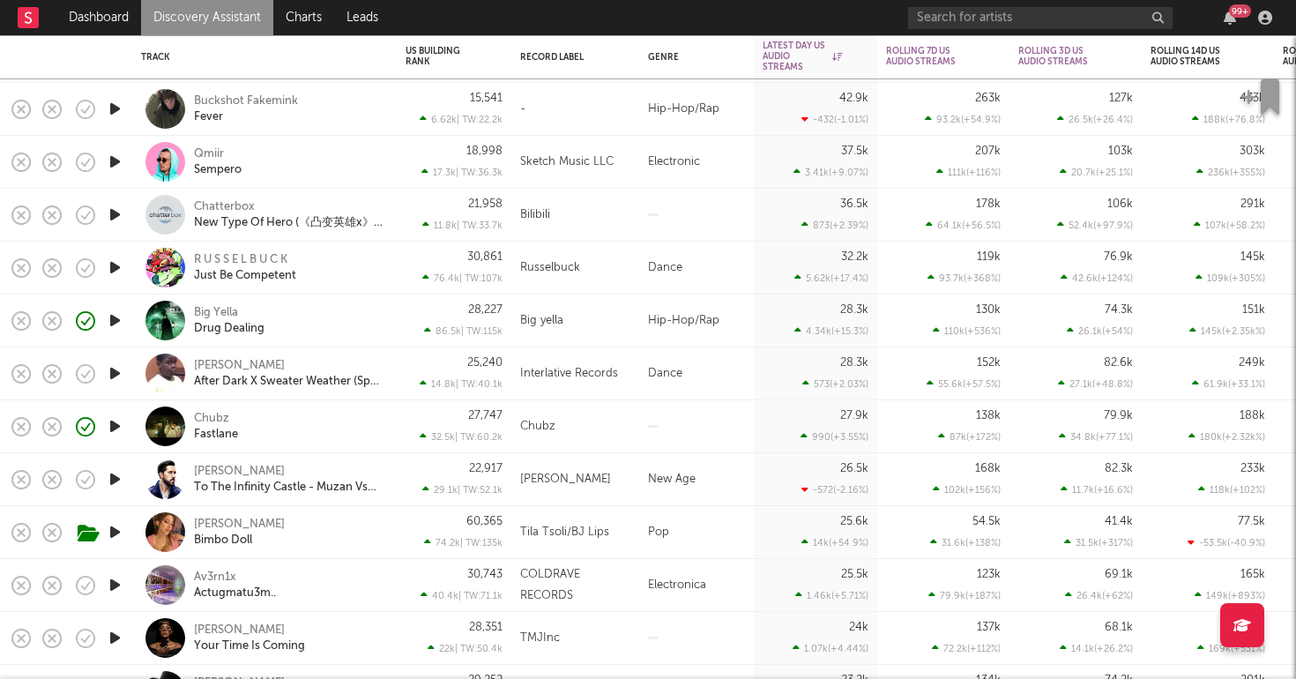
click at [353, 318] on div "Big Yella Drug Dealing" at bounding box center [289, 321] width 190 height 32
select select "1w"
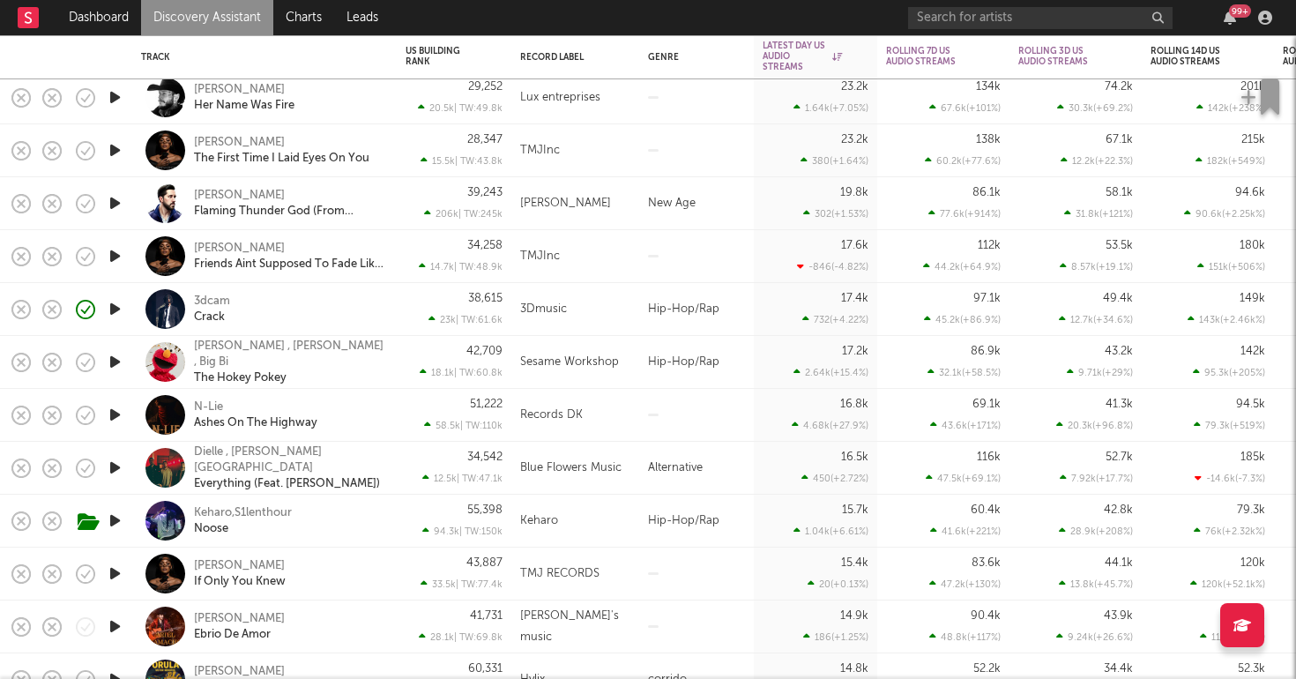
click at [332, 321] on div "3dcam Crack" at bounding box center [289, 310] width 190 height 32
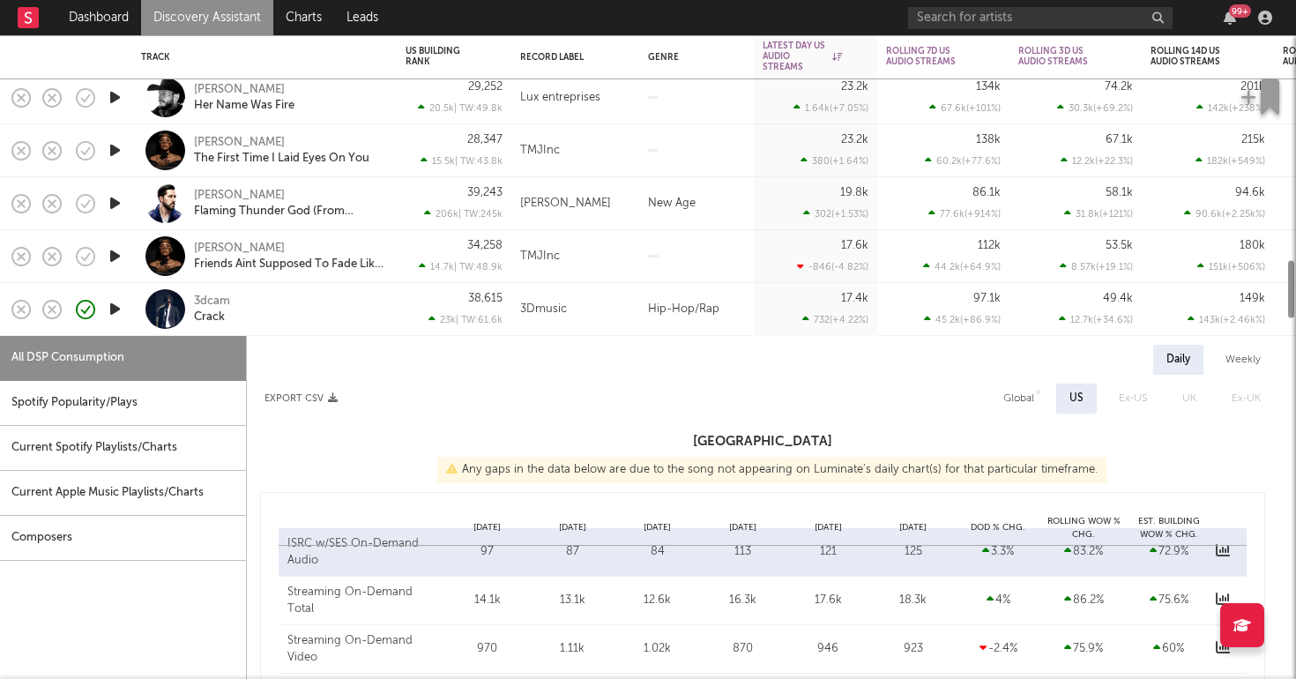
select select "1w"
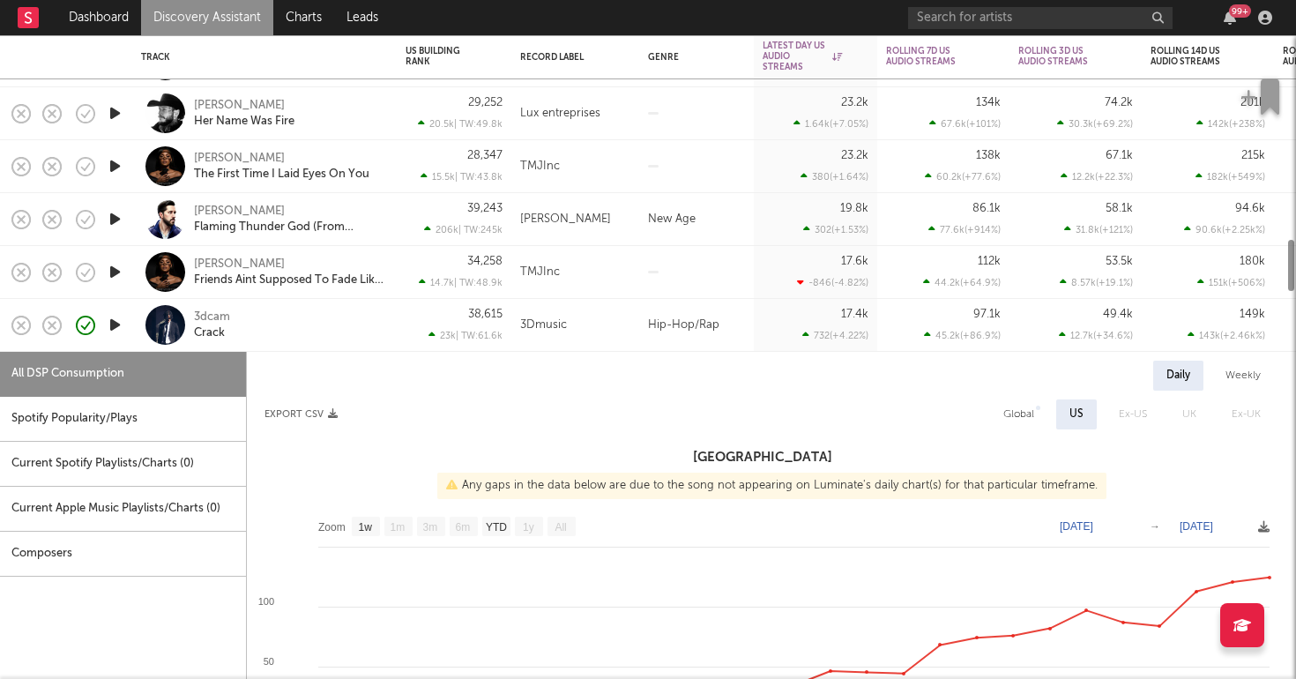
select select "1w"
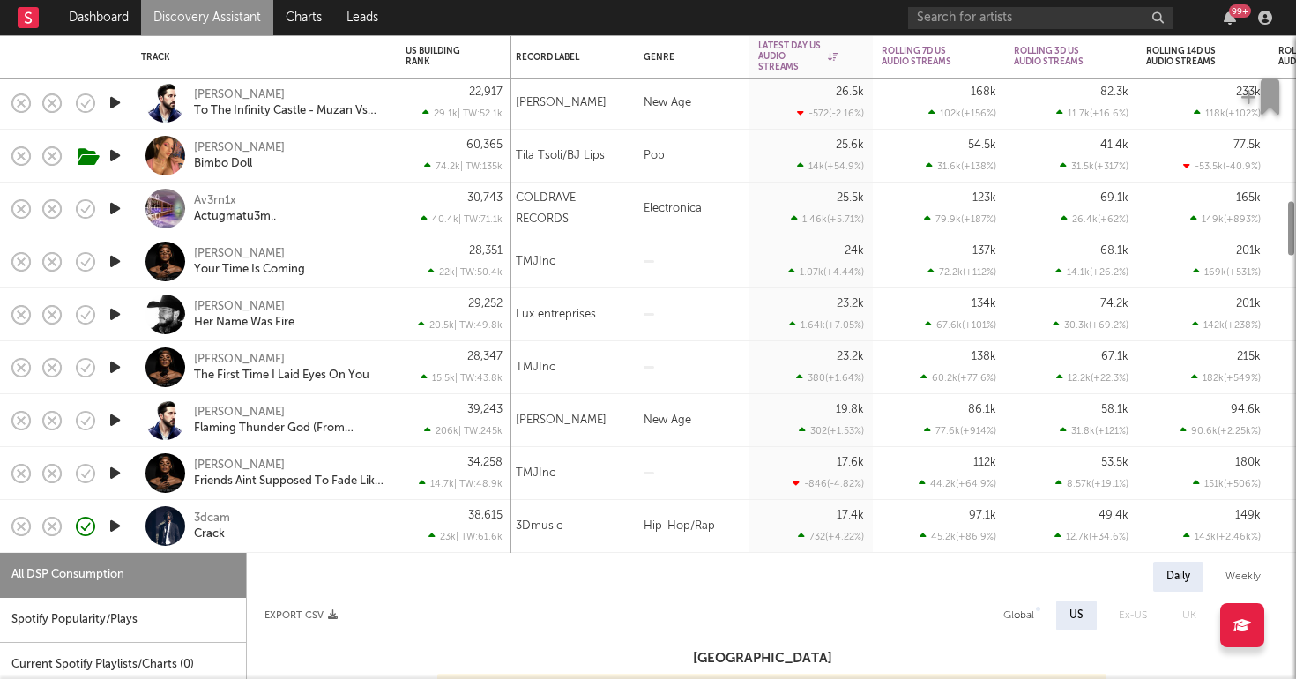
select select "1w"
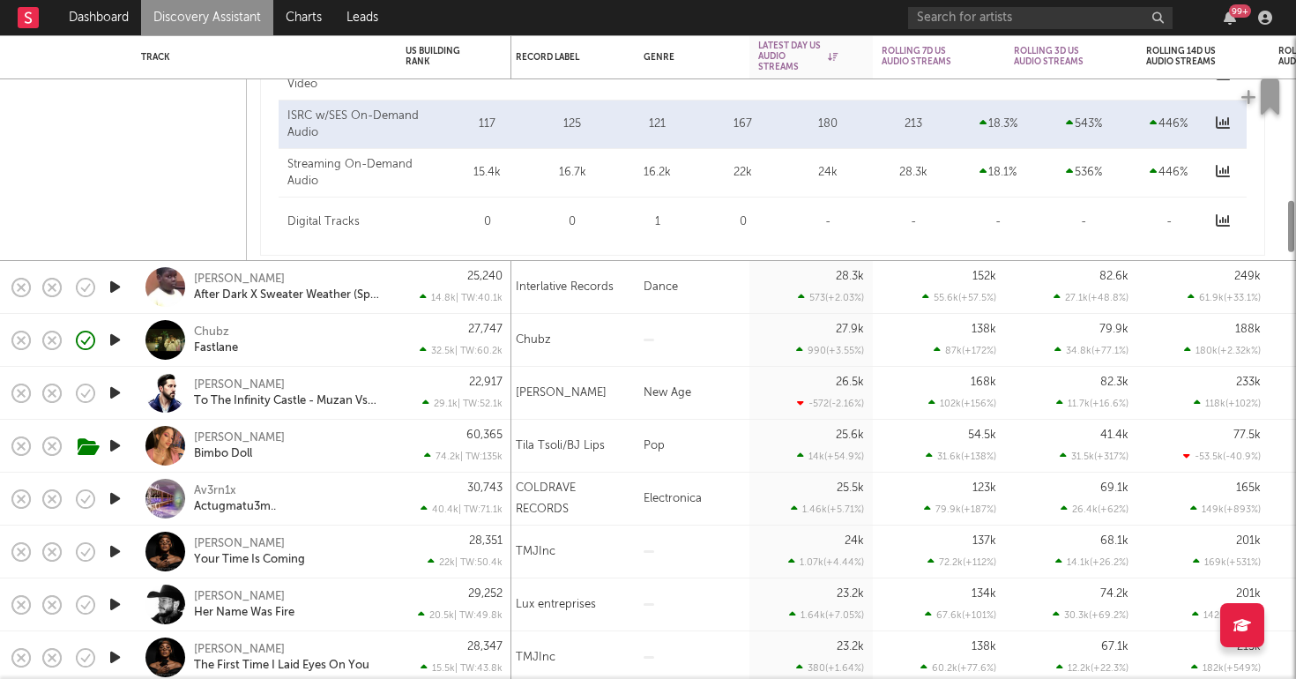
select select "1w"
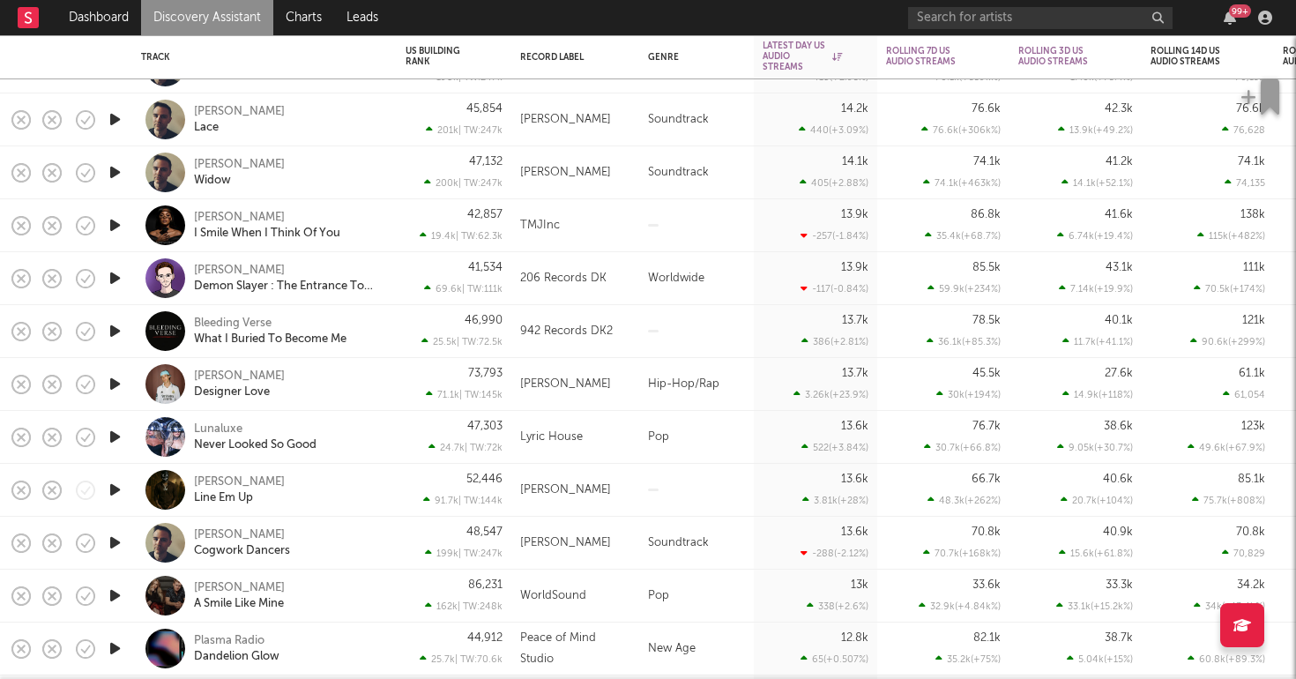
click at [347, 391] on div "Miliano Designer Love" at bounding box center [289, 384] width 190 height 32
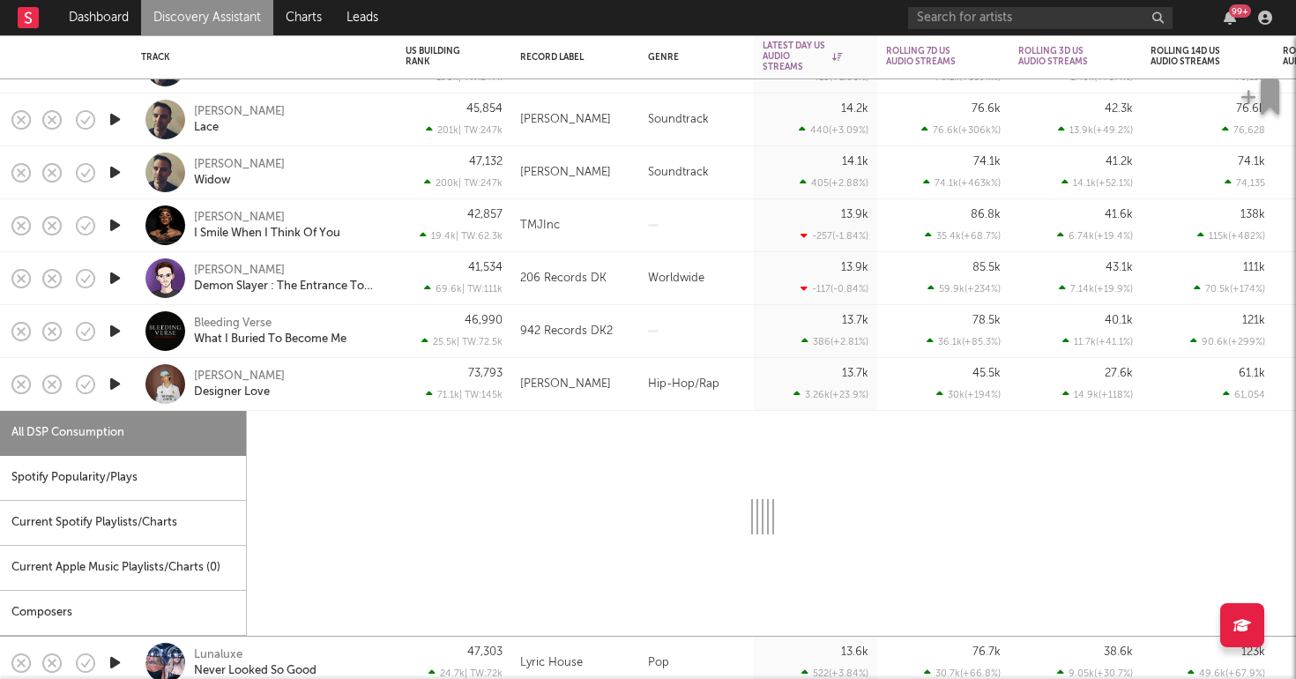
select select "1w"
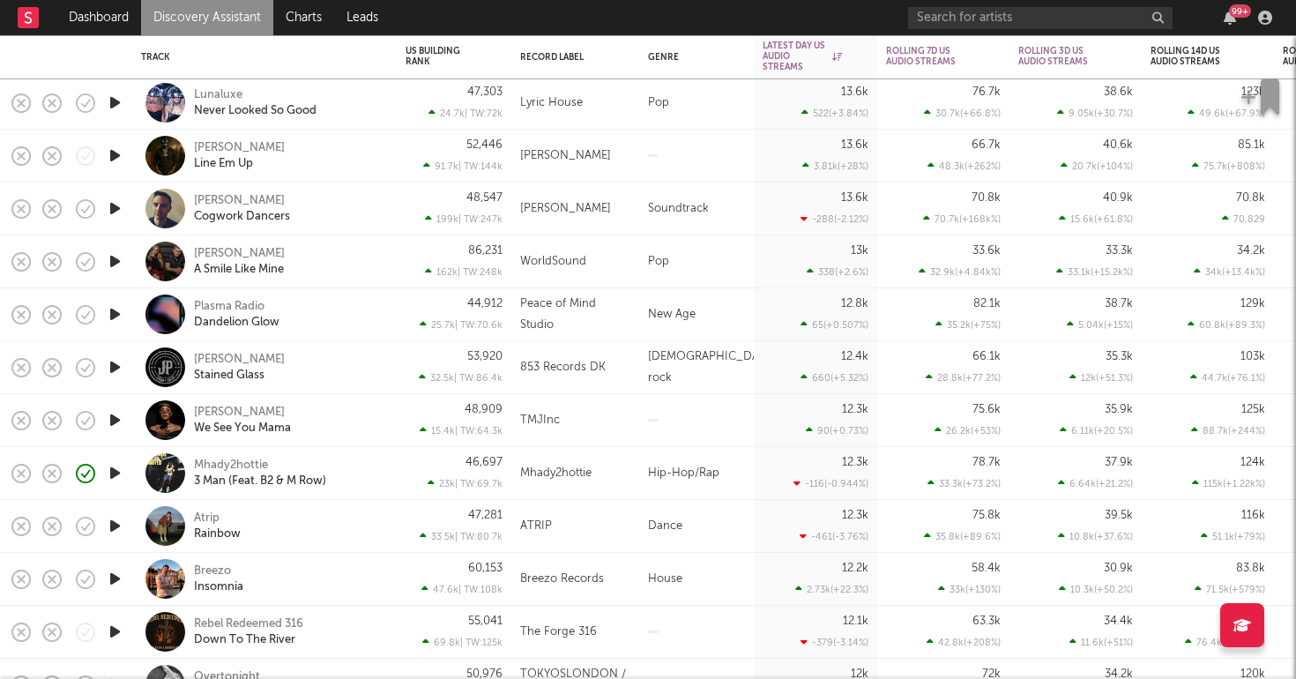
click at [113, 477] on icon "button" at bounding box center [115, 473] width 19 height 22
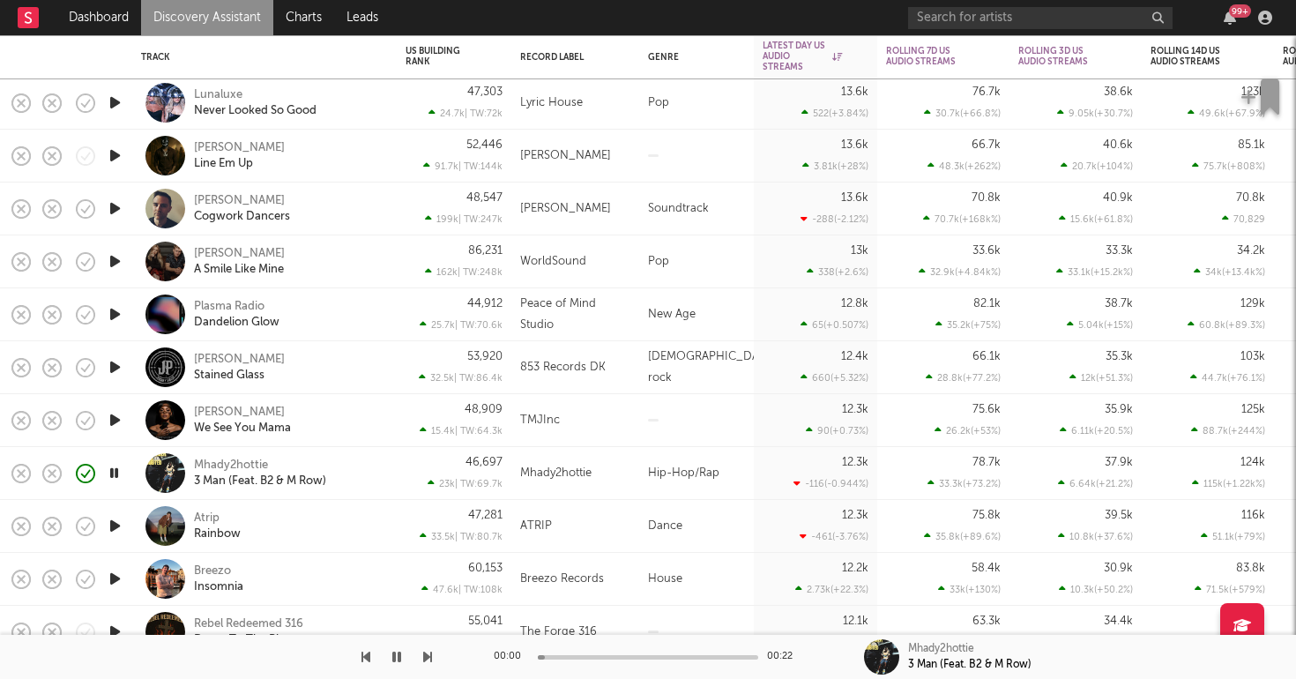
click at [391, 469] on div "Mhady2hottie 3 Man (Feat. B2 & M Row)" at bounding box center [264, 473] width 264 height 53
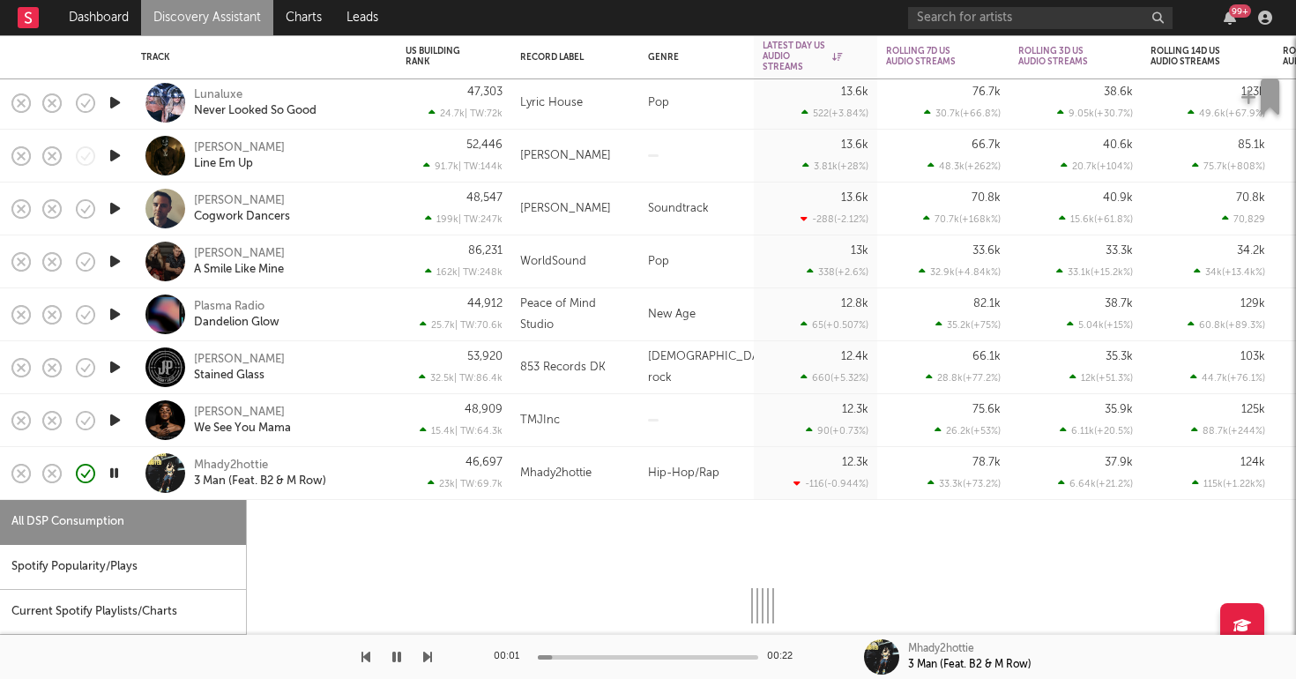
select select "1w"
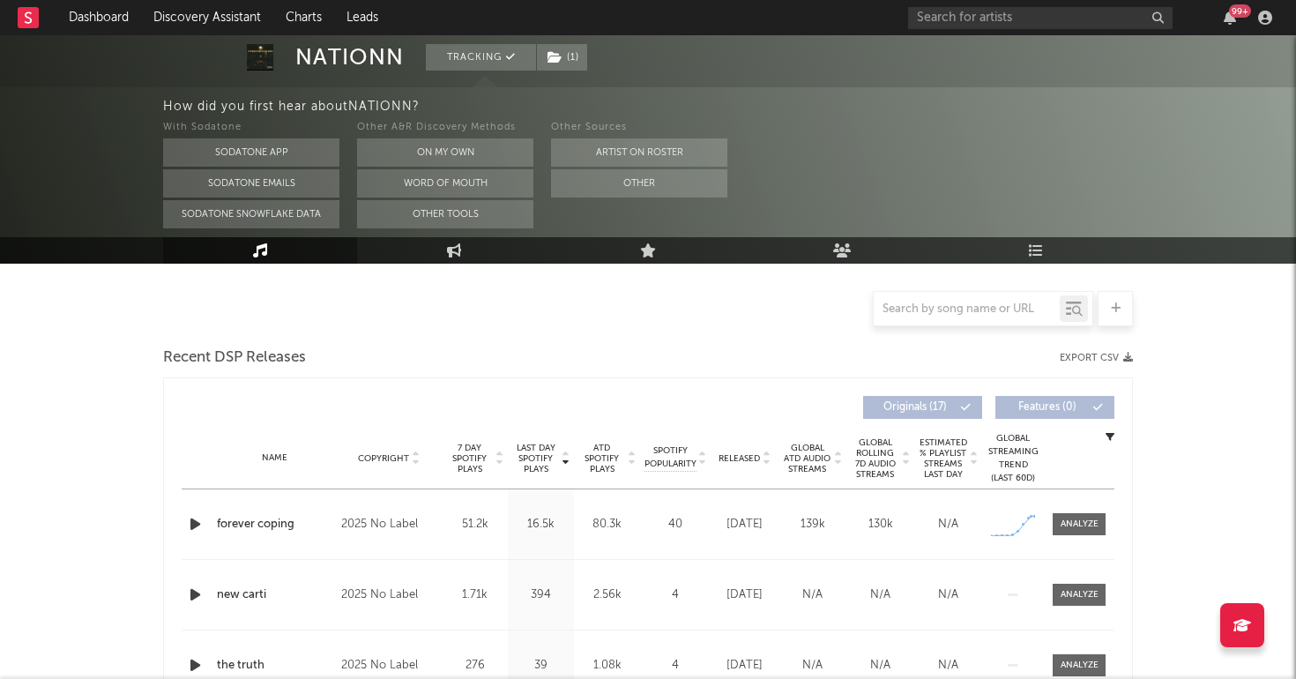
scroll to position [412, 0]
click at [1066, 518] on div at bounding box center [1079, 523] width 38 height 13
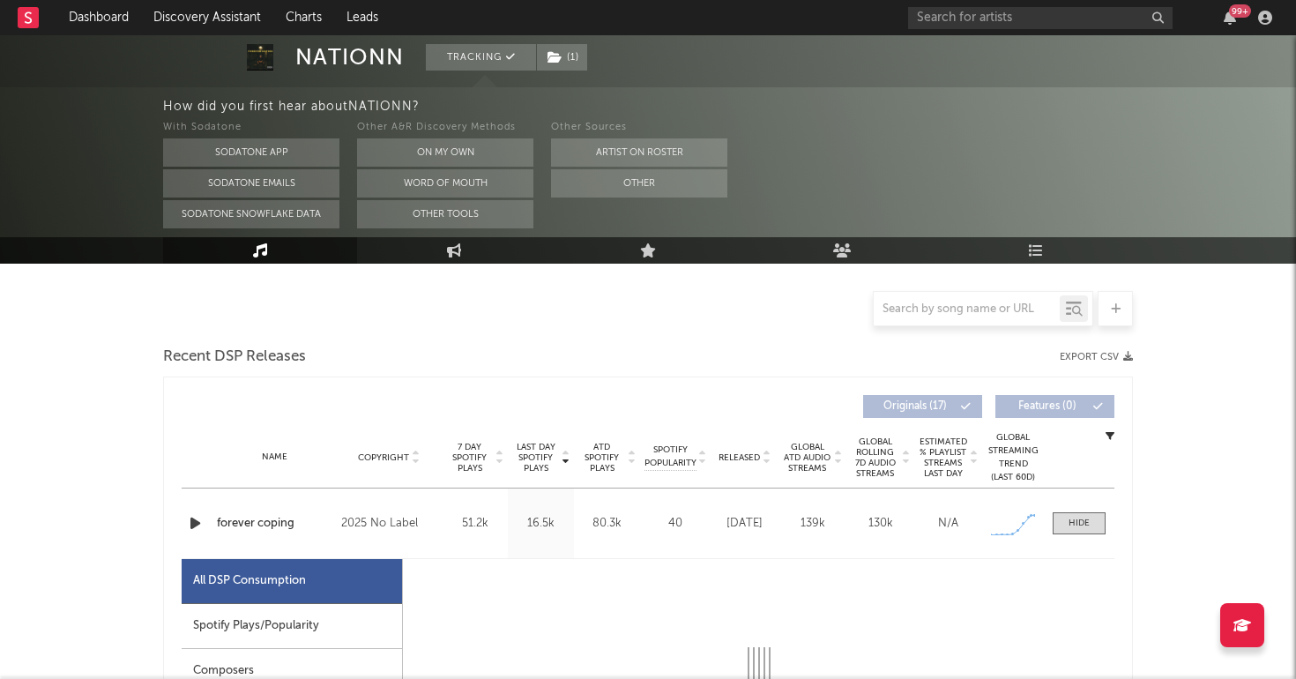
select select "1w"
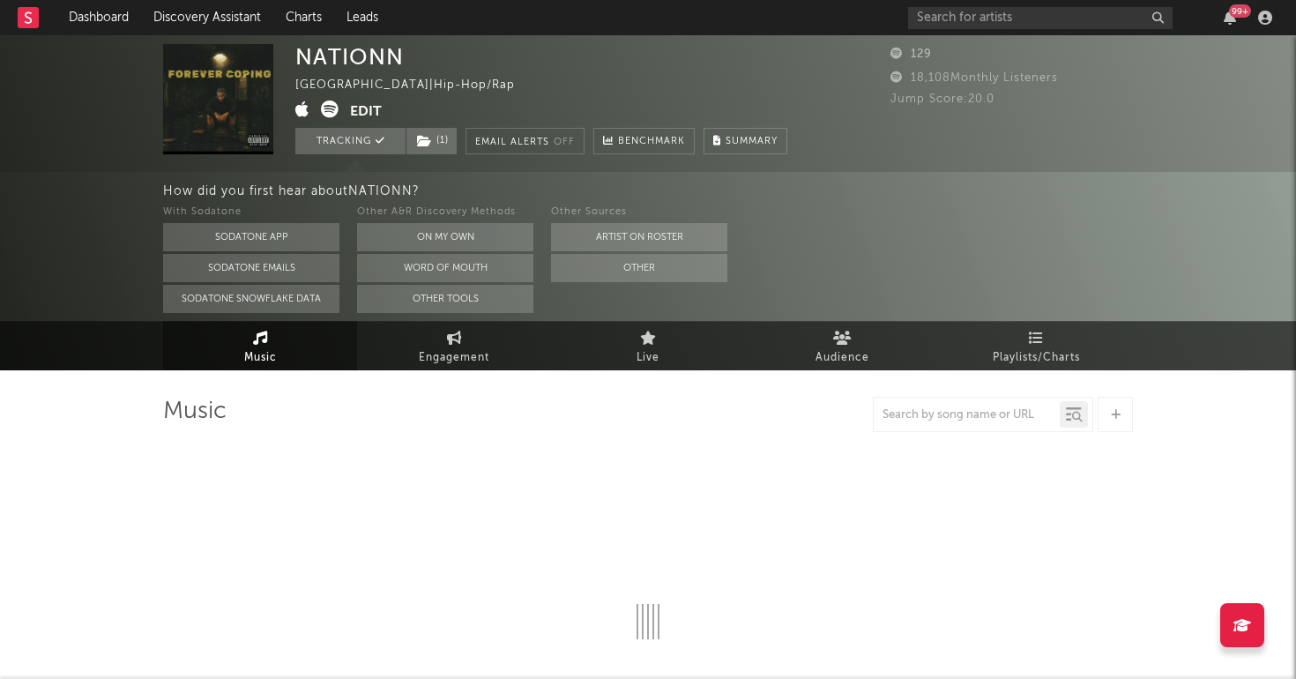
scroll to position [0, 0]
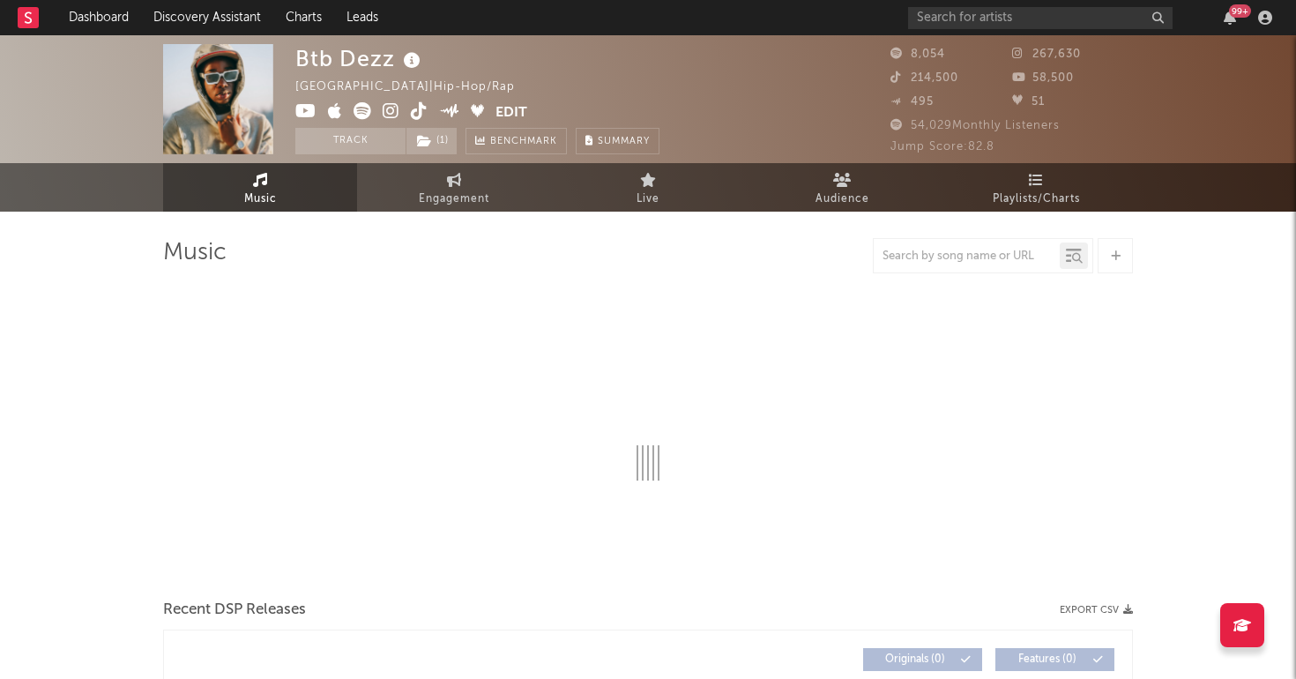
select select "6m"
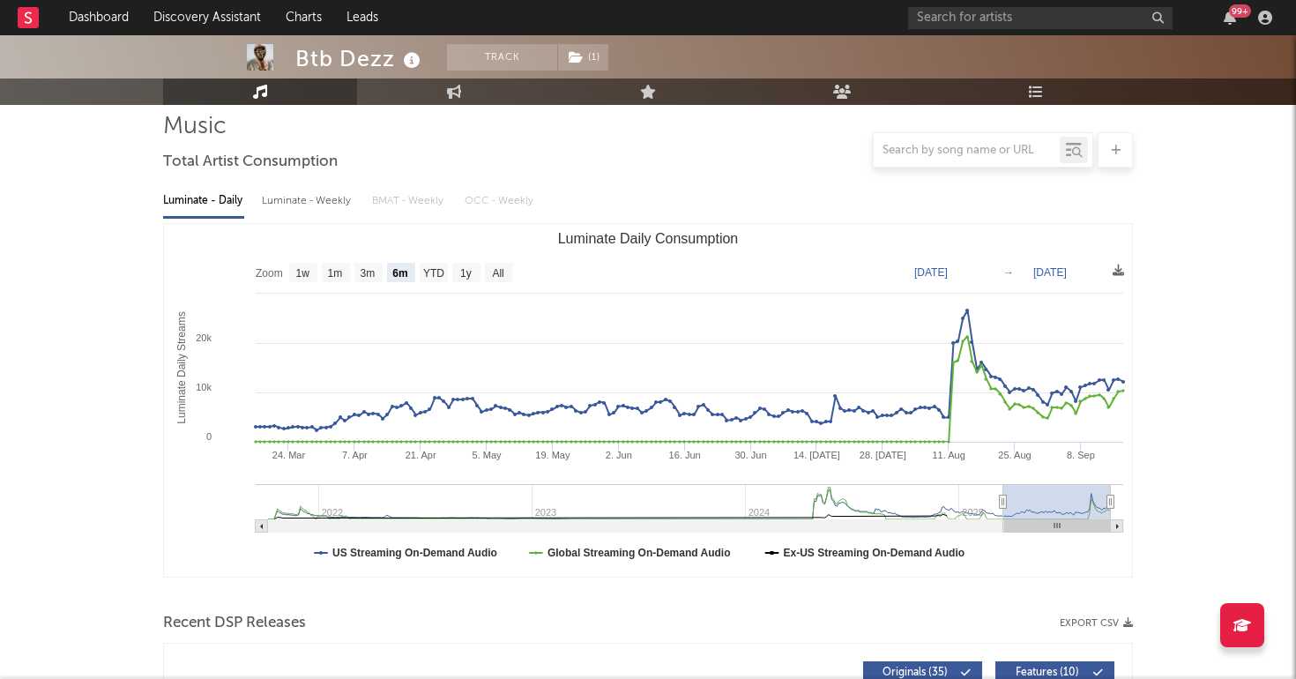
scroll to position [127, 0]
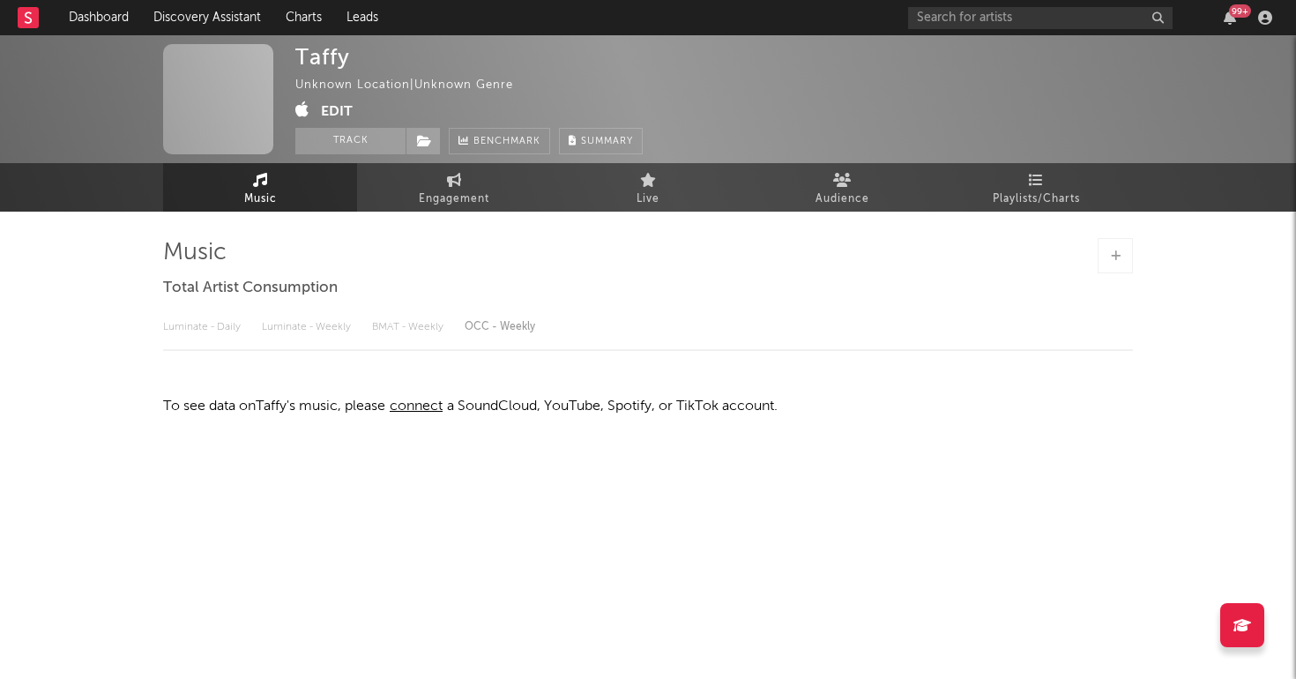
select select "1w"
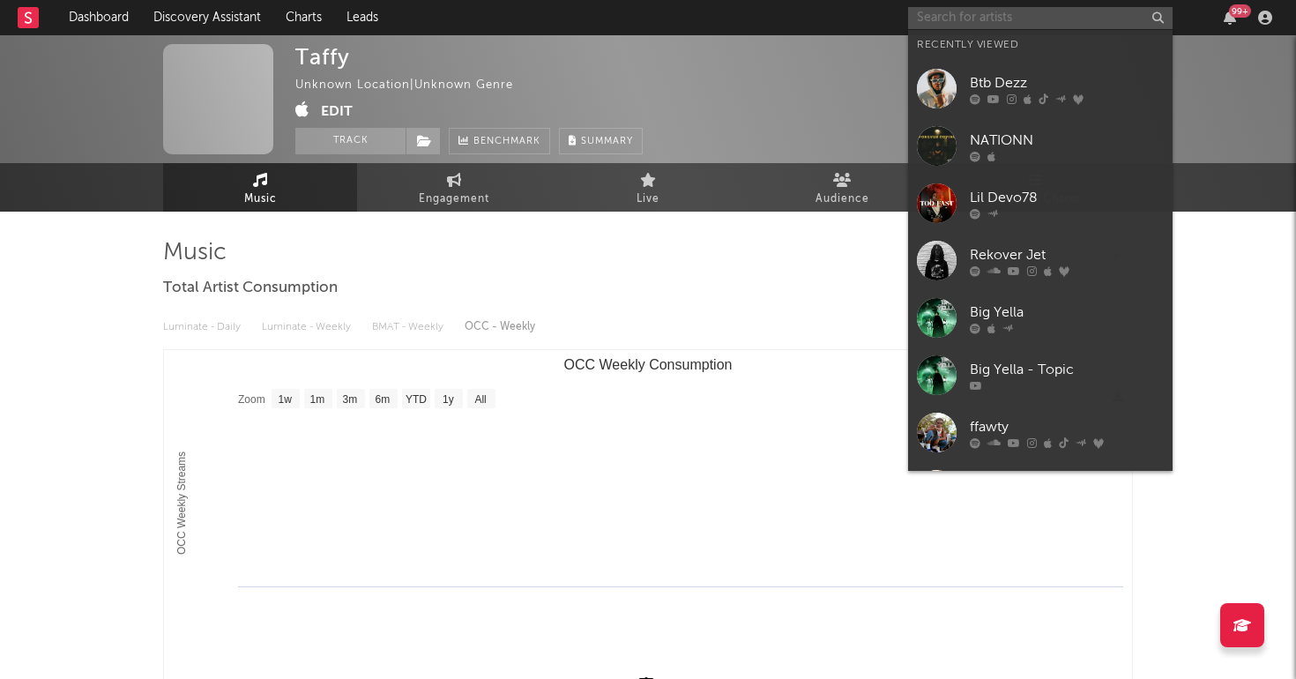
click at [1005, 19] on input "text" at bounding box center [1040, 18] width 264 height 22
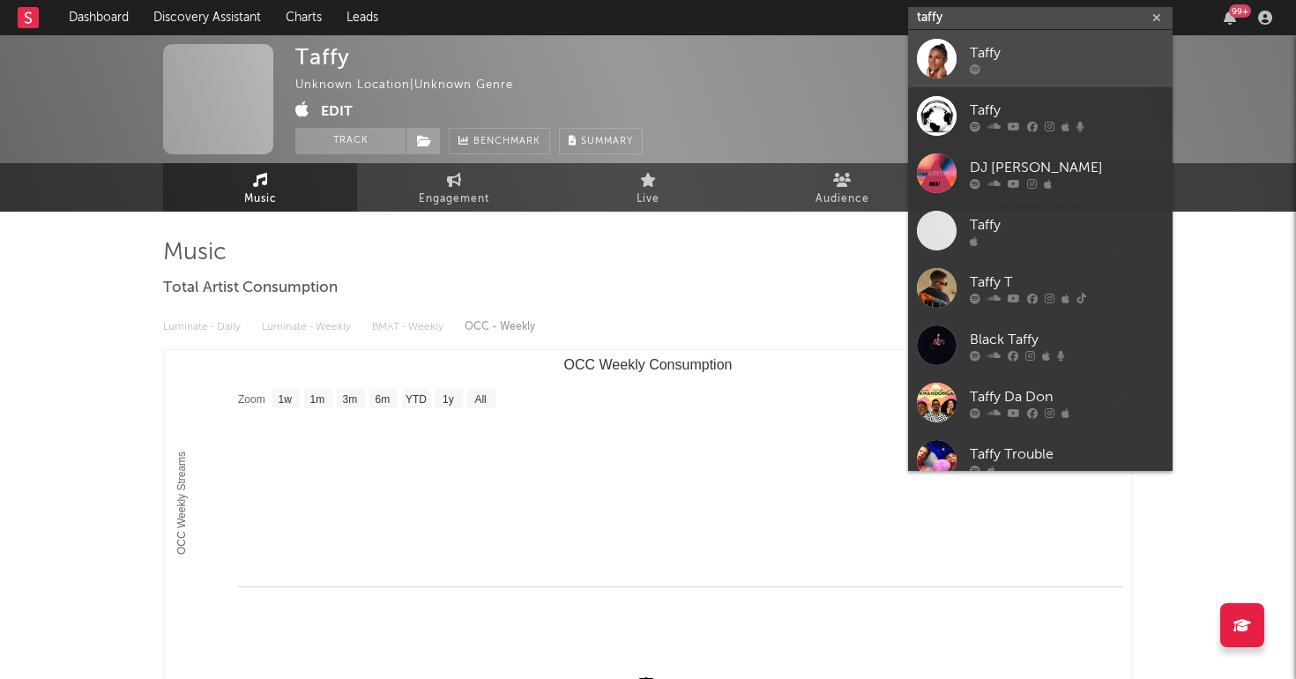
type input "taffy"
click at [990, 42] on div "Taffy" at bounding box center [1067, 52] width 194 height 21
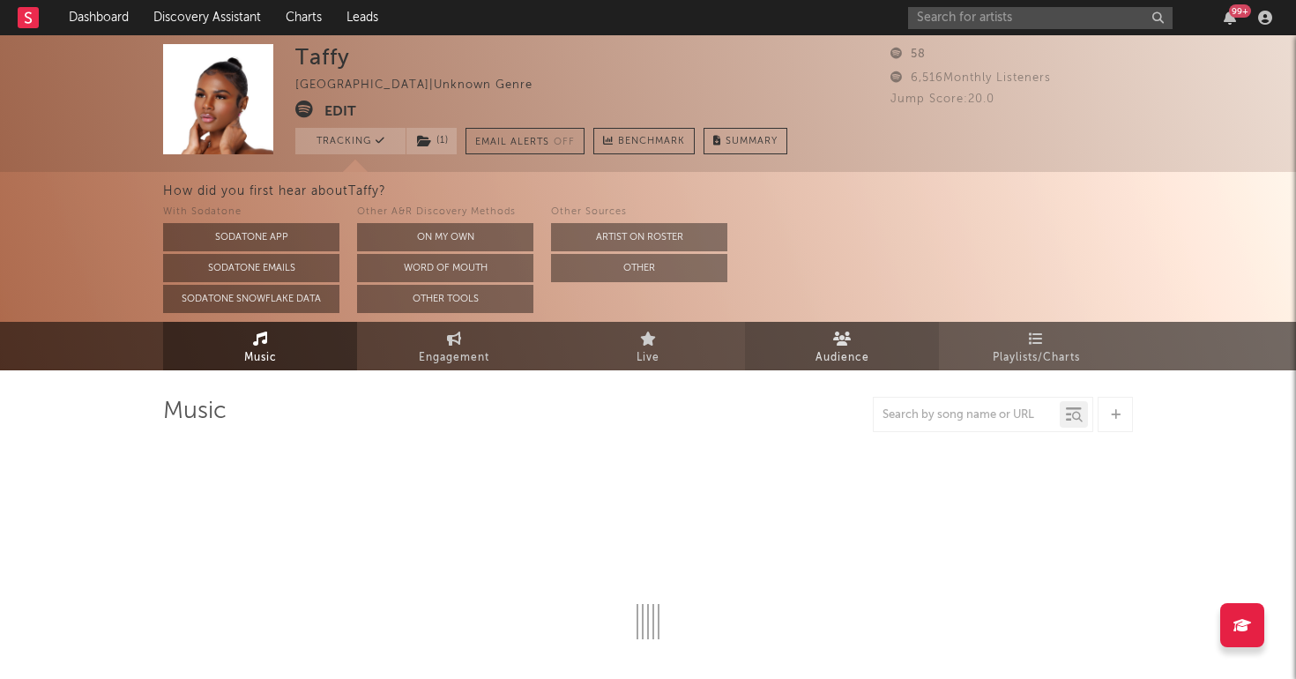
select select "1w"
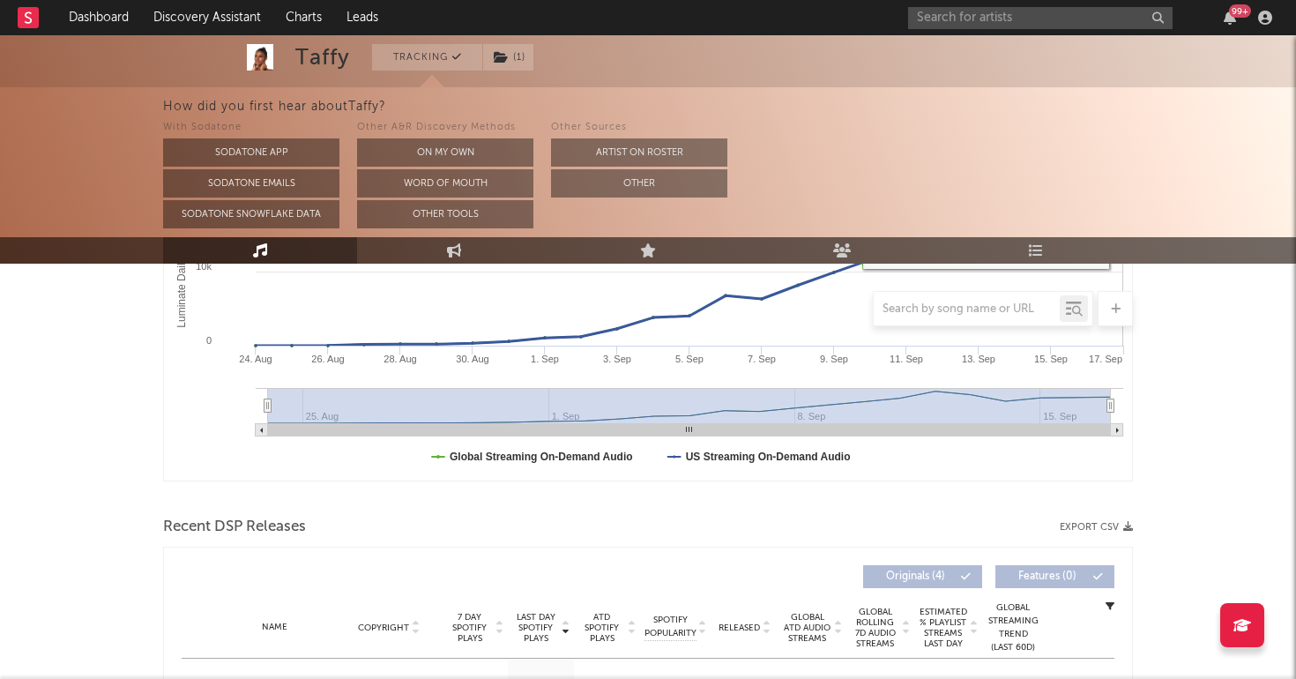
scroll to position [548, 0]
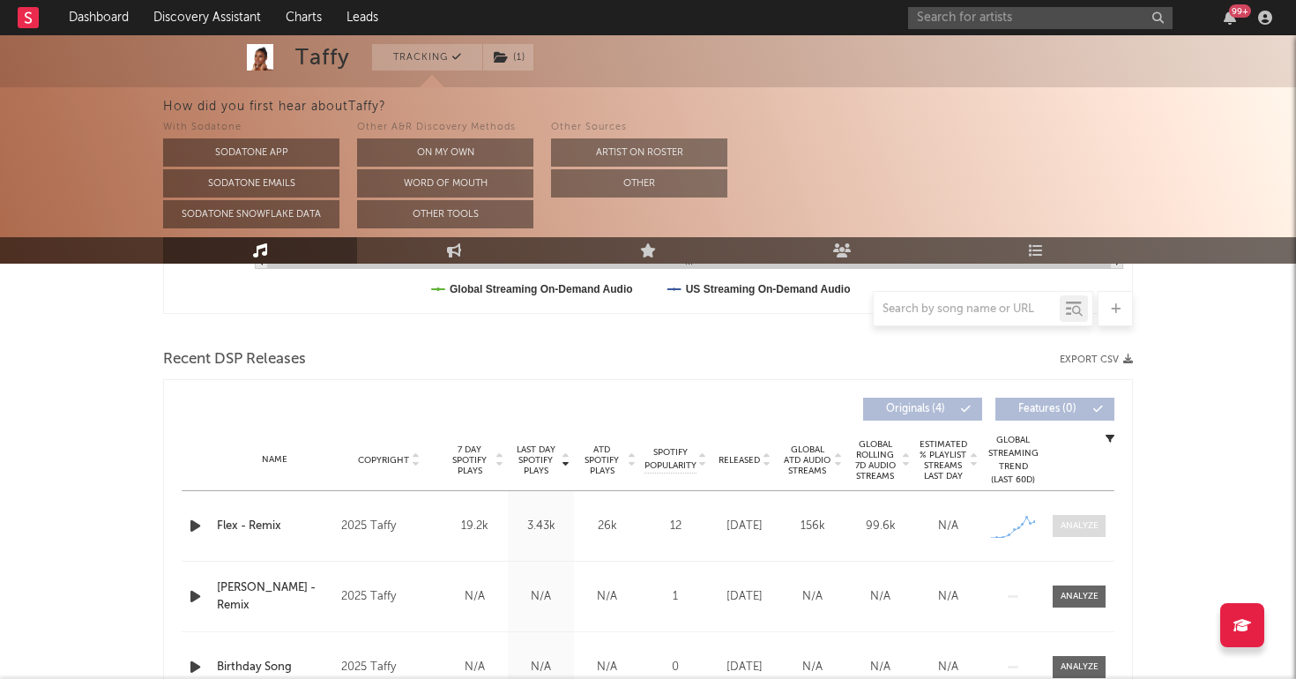
click at [1086, 529] on div at bounding box center [1079, 525] width 38 height 13
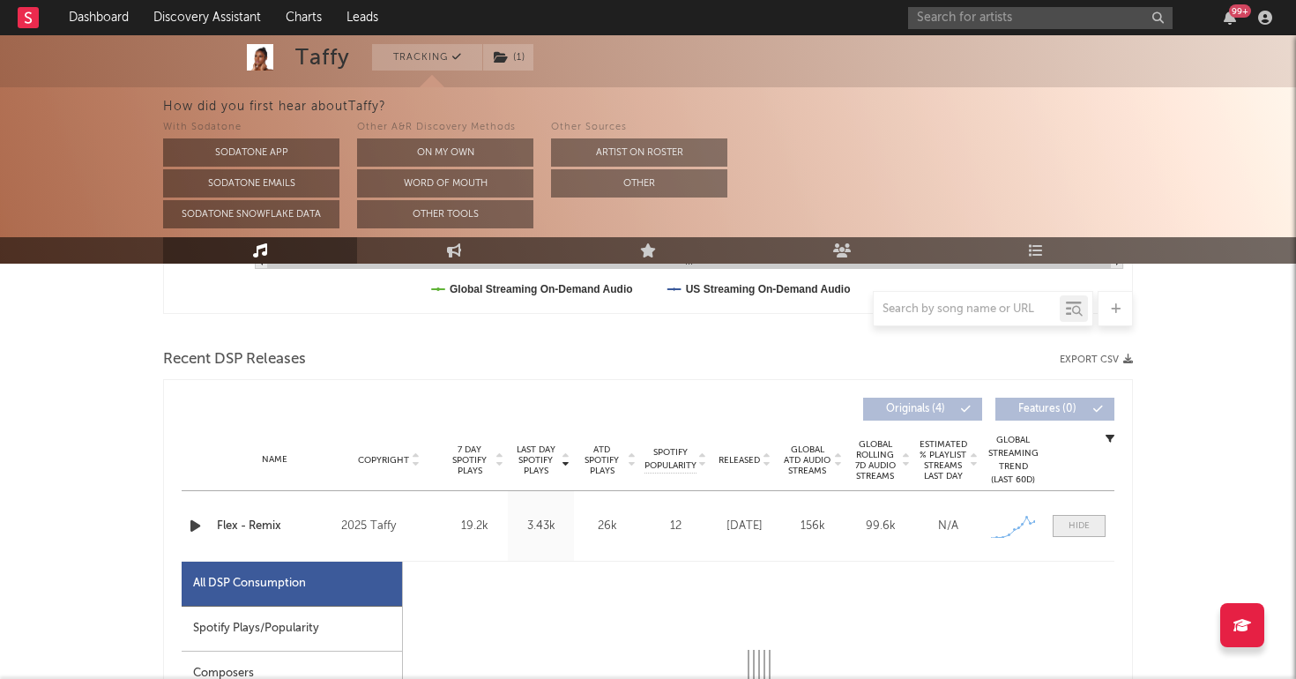
select select "1w"
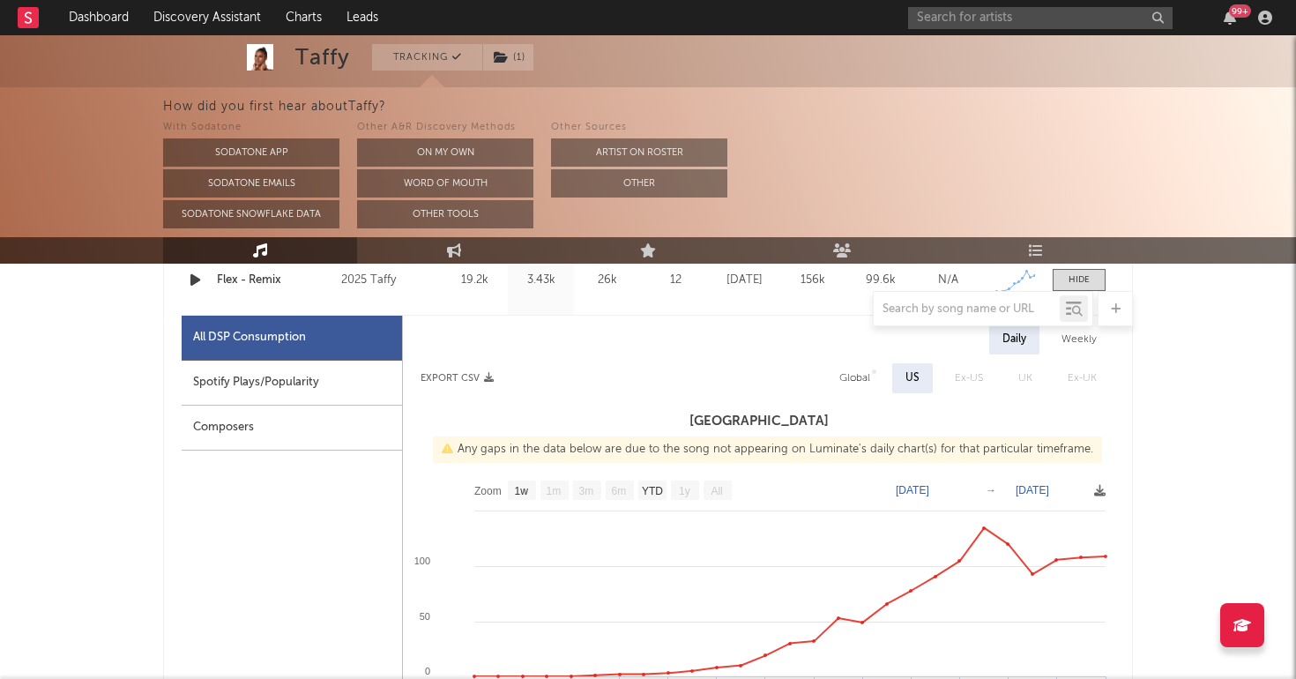
scroll to position [796, 0]
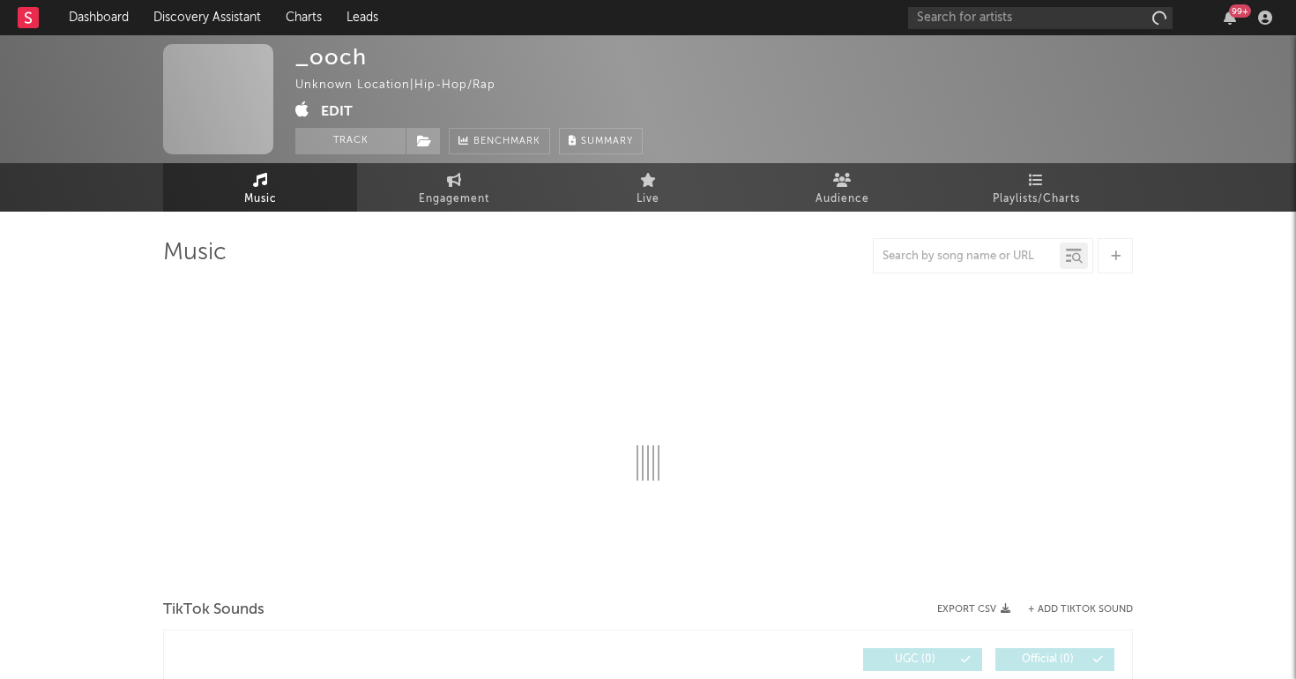
select select "1w"
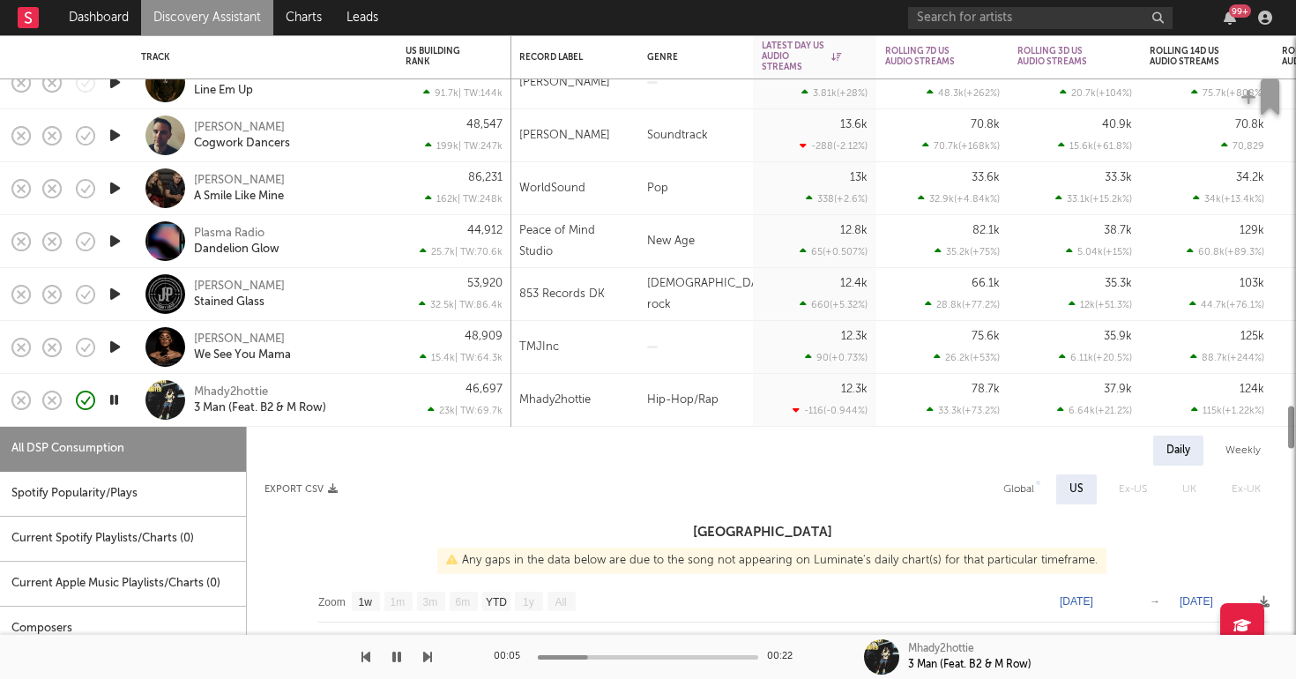
select select "1w"
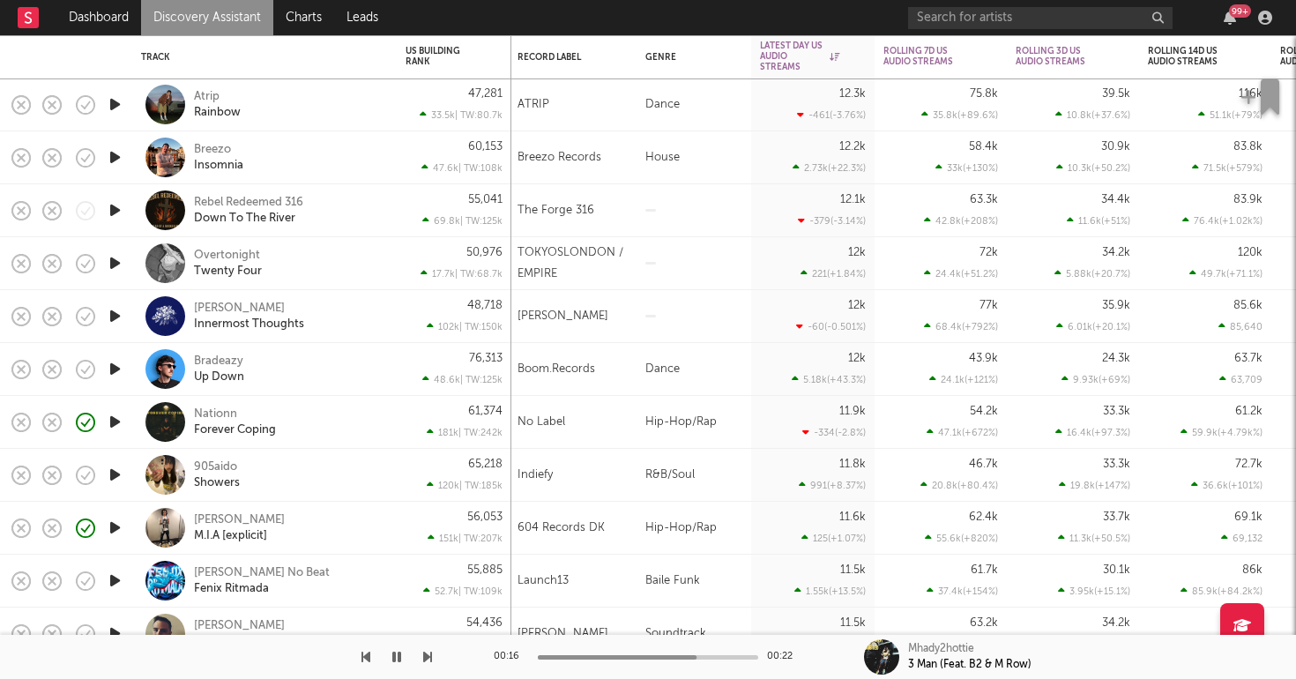
click at [115, 477] on icon "button" at bounding box center [115, 475] width 19 height 22
click at [396, 479] on div "905aido Showers" at bounding box center [264, 475] width 264 height 53
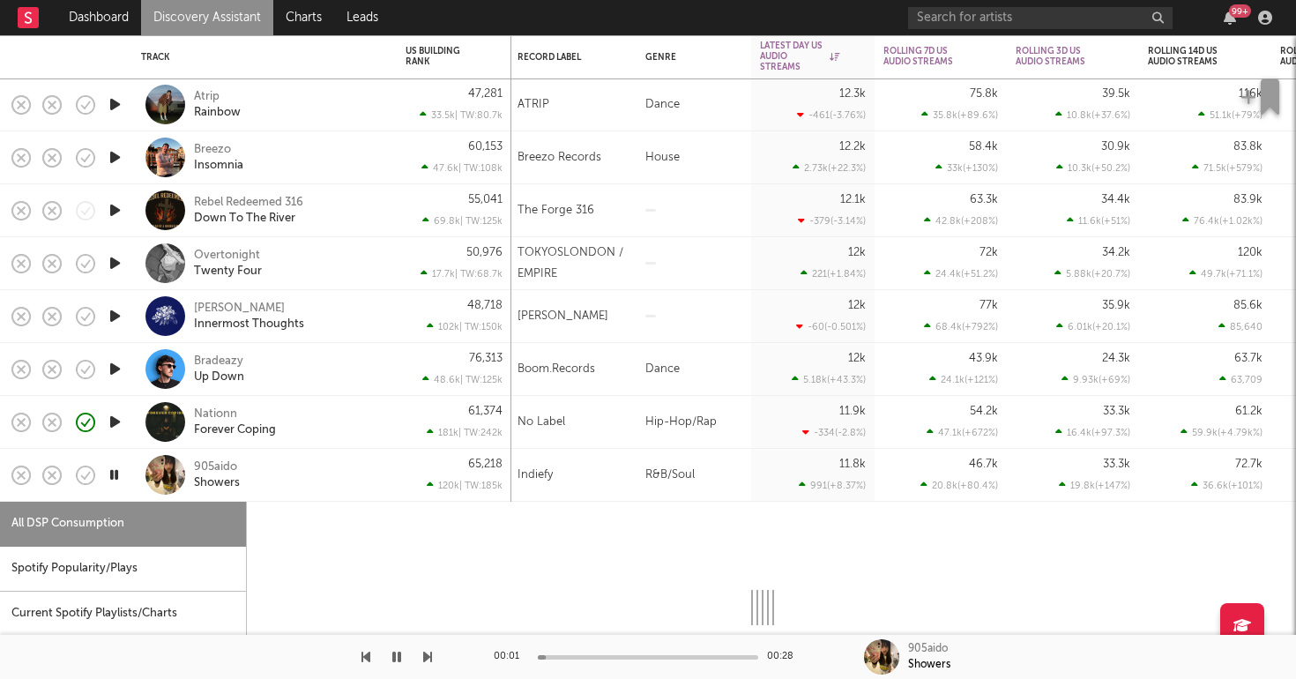
select select "1w"
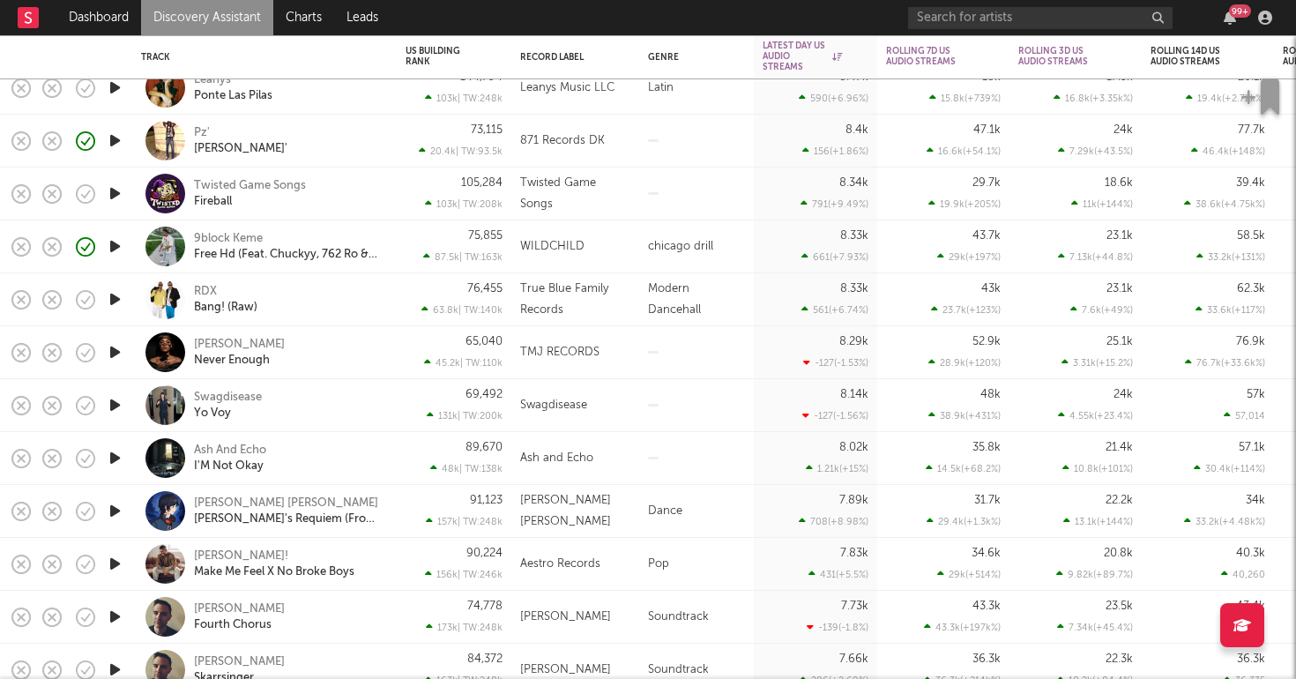
click at [301, 128] on div "Pz' Hedis Bussin'" at bounding box center [289, 141] width 190 height 32
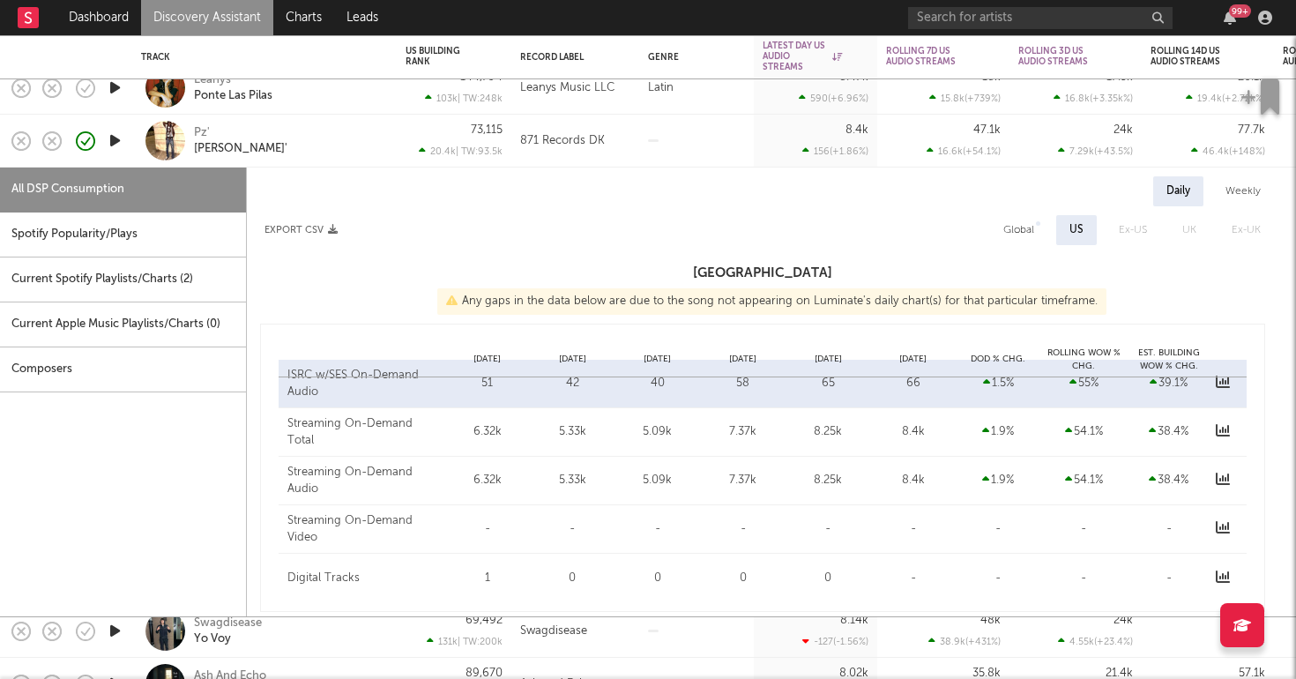
select select "1w"
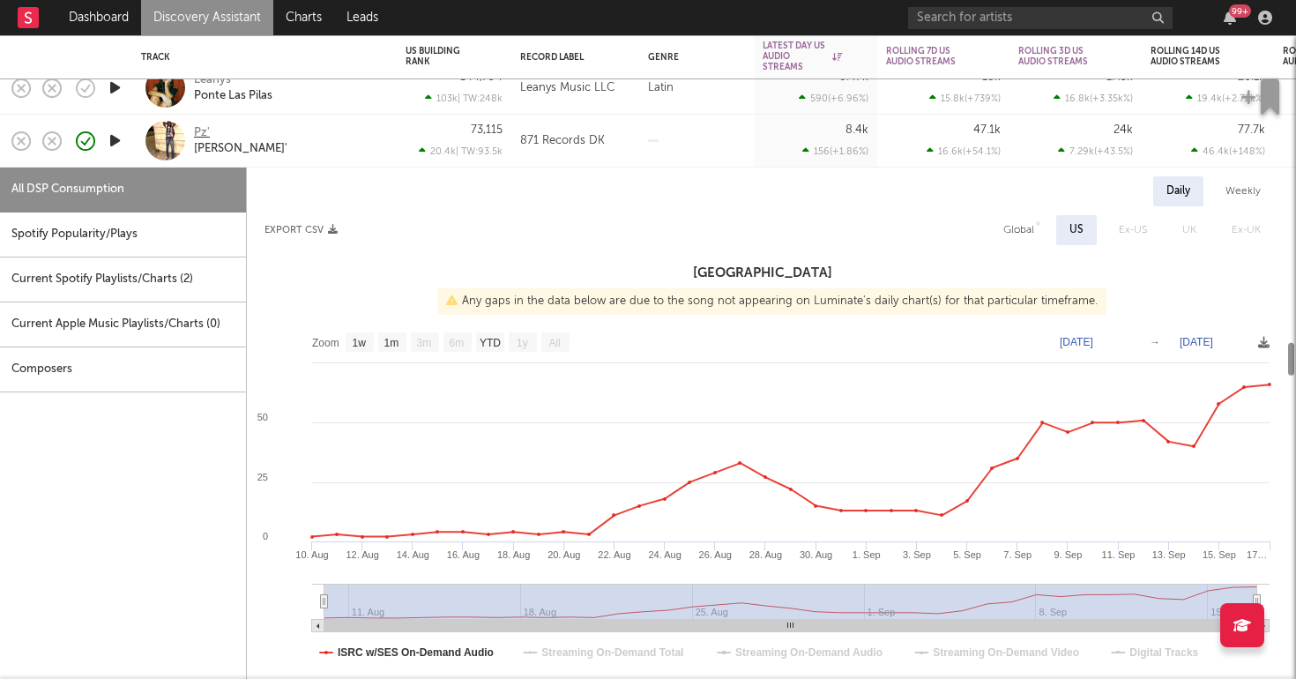
click at [201, 126] on div "Pz'" at bounding box center [202, 133] width 16 height 16
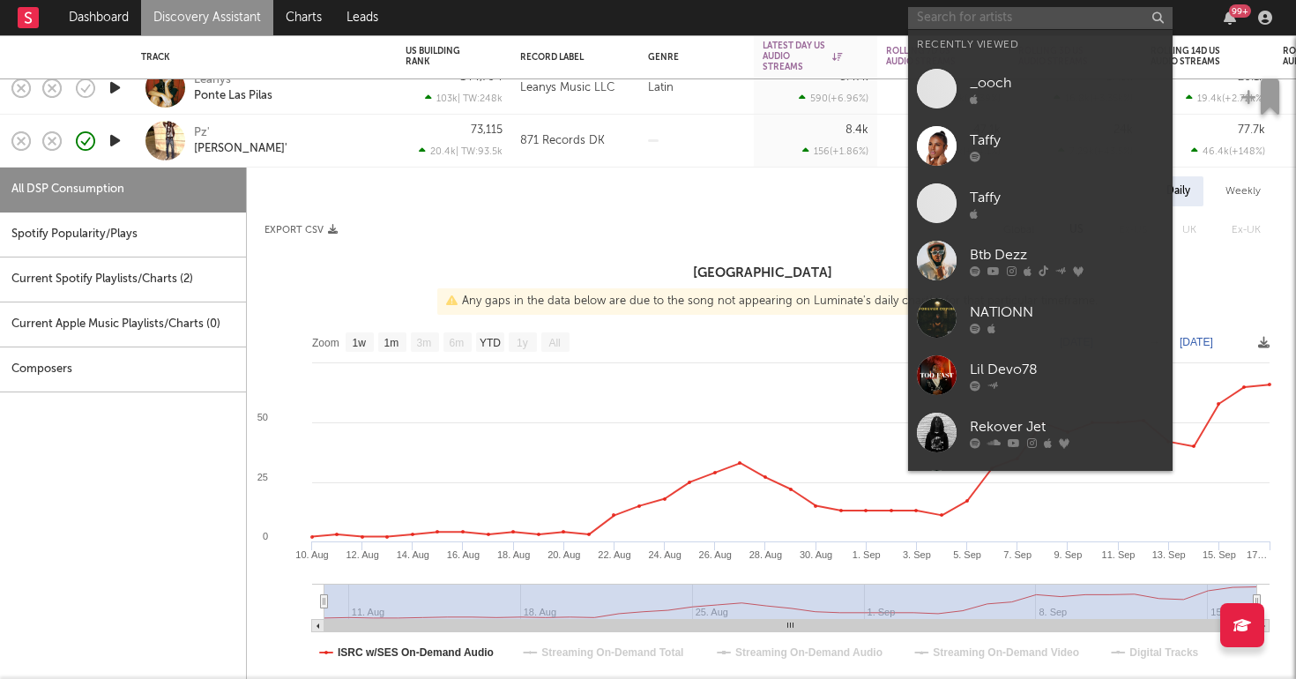
click at [1034, 13] on input "text" at bounding box center [1040, 18] width 264 height 22
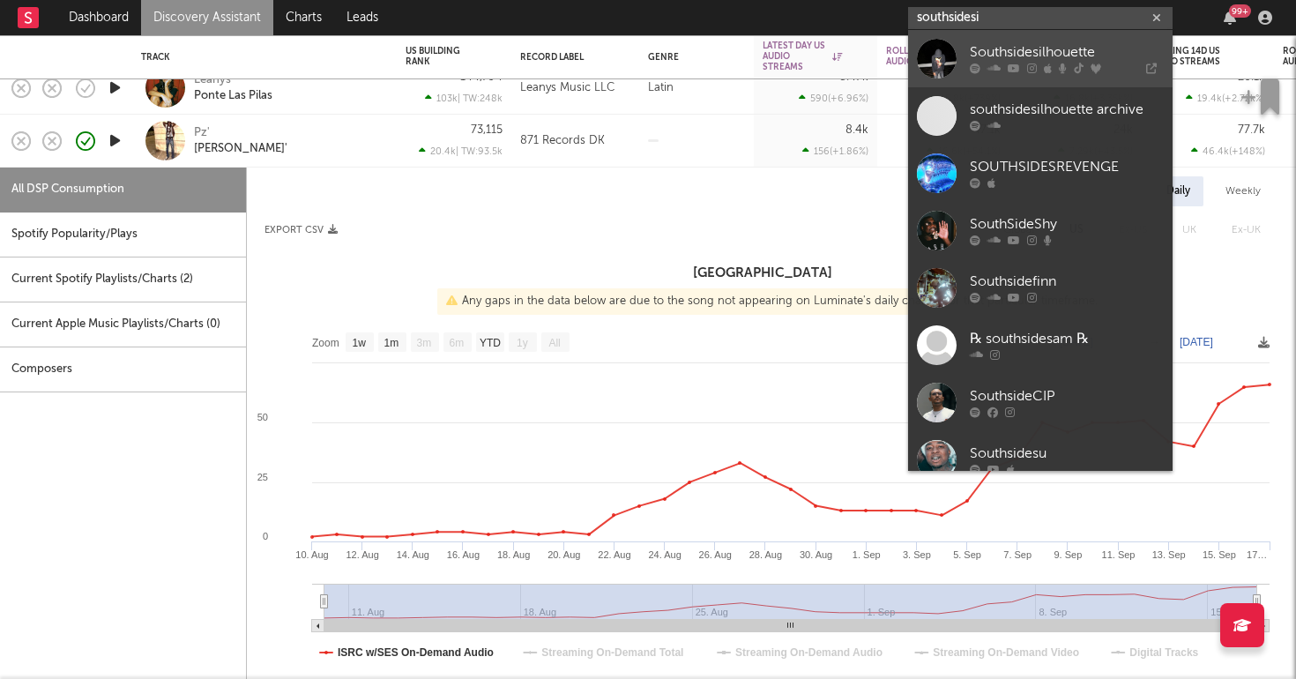
type input "southsidesi"
click at [1038, 67] on div at bounding box center [1067, 68] width 194 height 11
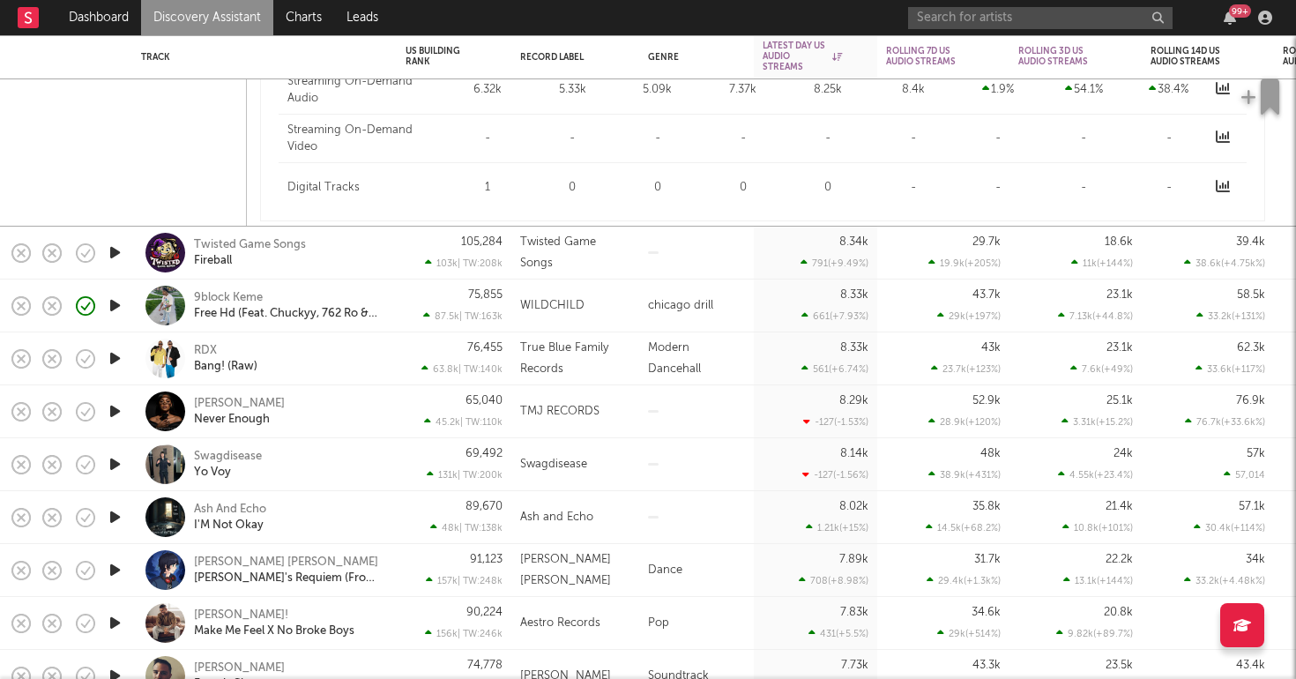
click at [621, 325] on div "WILDCHILD" at bounding box center [575, 305] width 128 height 53
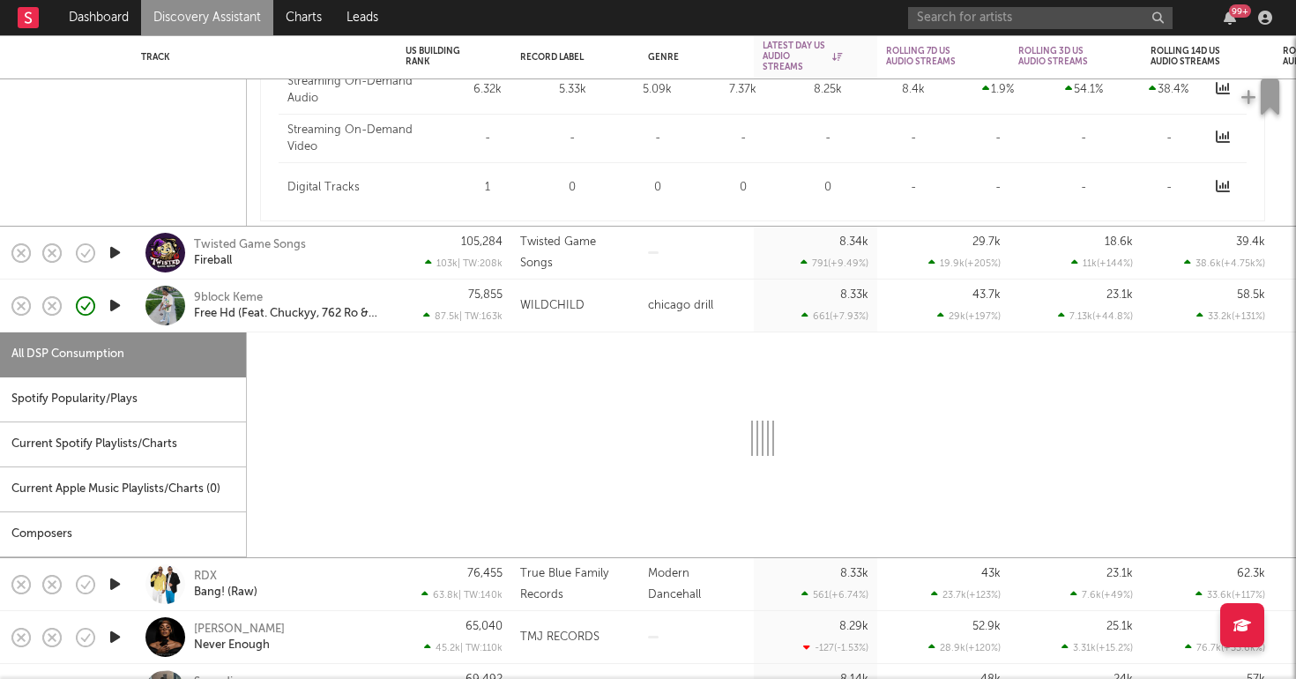
select select "1w"
select select "6m"
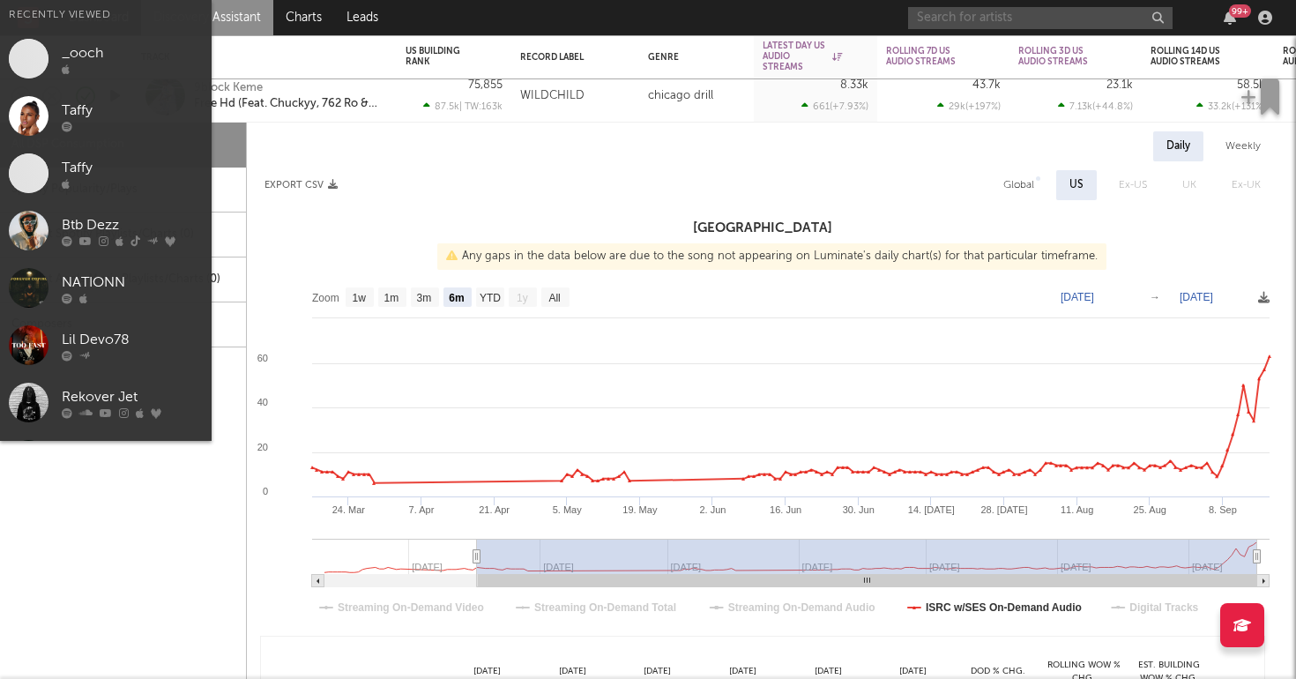
click at [1030, 17] on input "text" at bounding box center [1040, 18] width 264 height 22
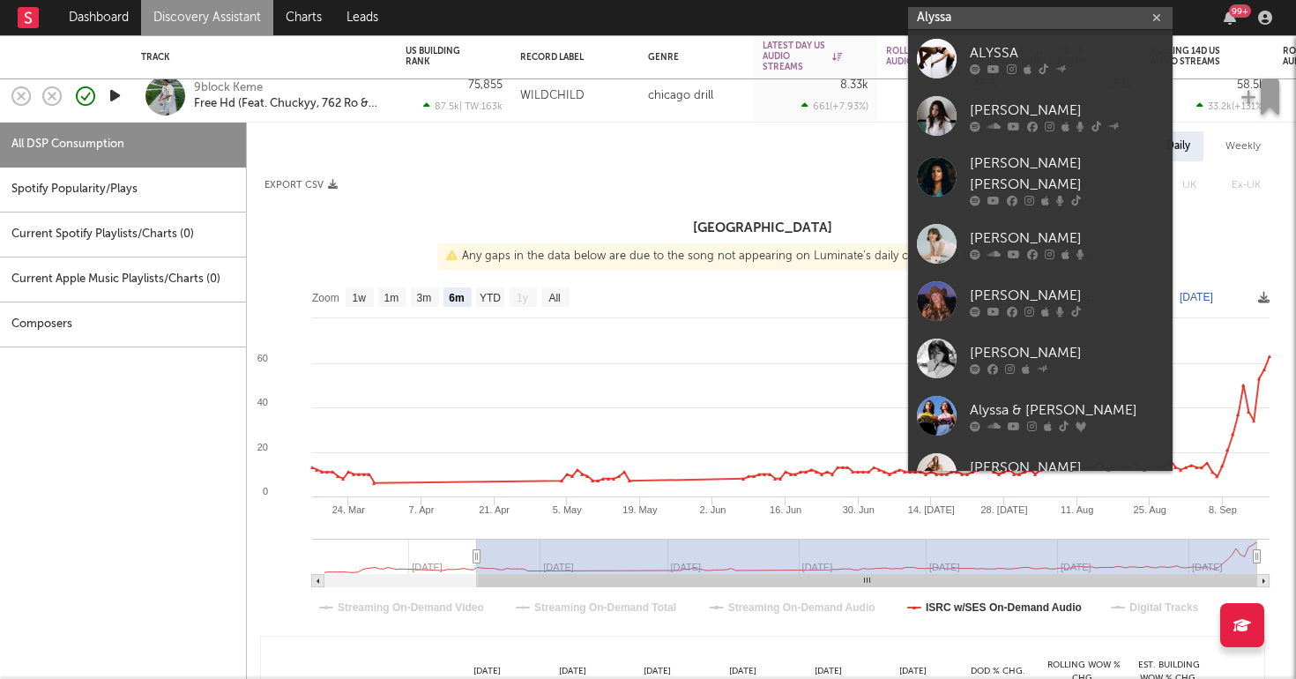
type input "Alyssa"
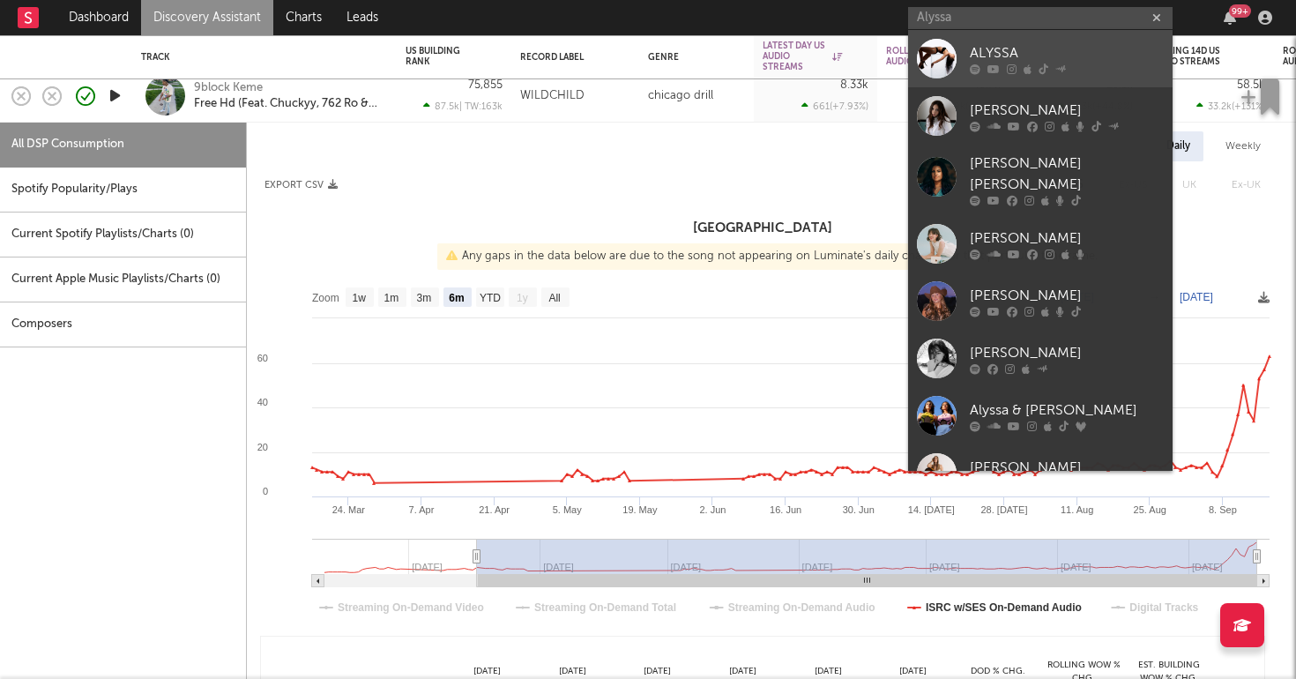
drag, startPoint x: 1030, startPoint y: 17, endPoint x: 1008, endPoint y: 70, distance: 57.0
click at [1008, 70] on icon at bounding box center [1012, 68] width 10 height 11
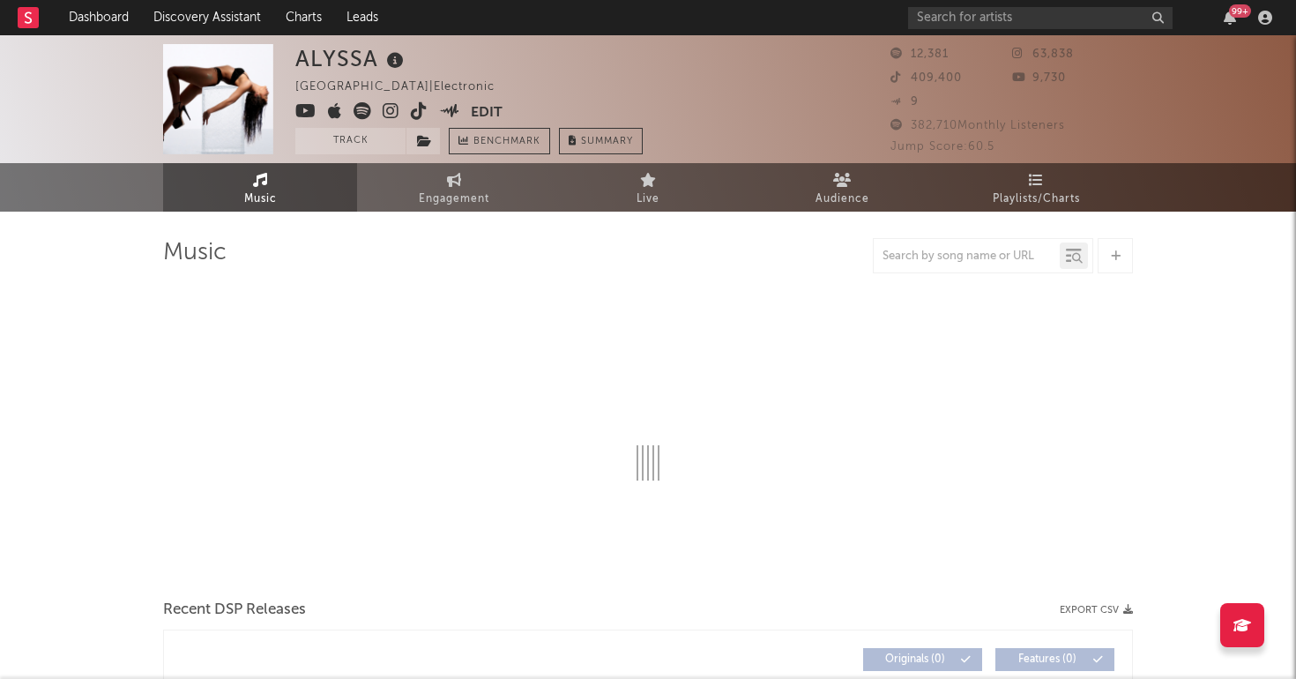
select select "6m"
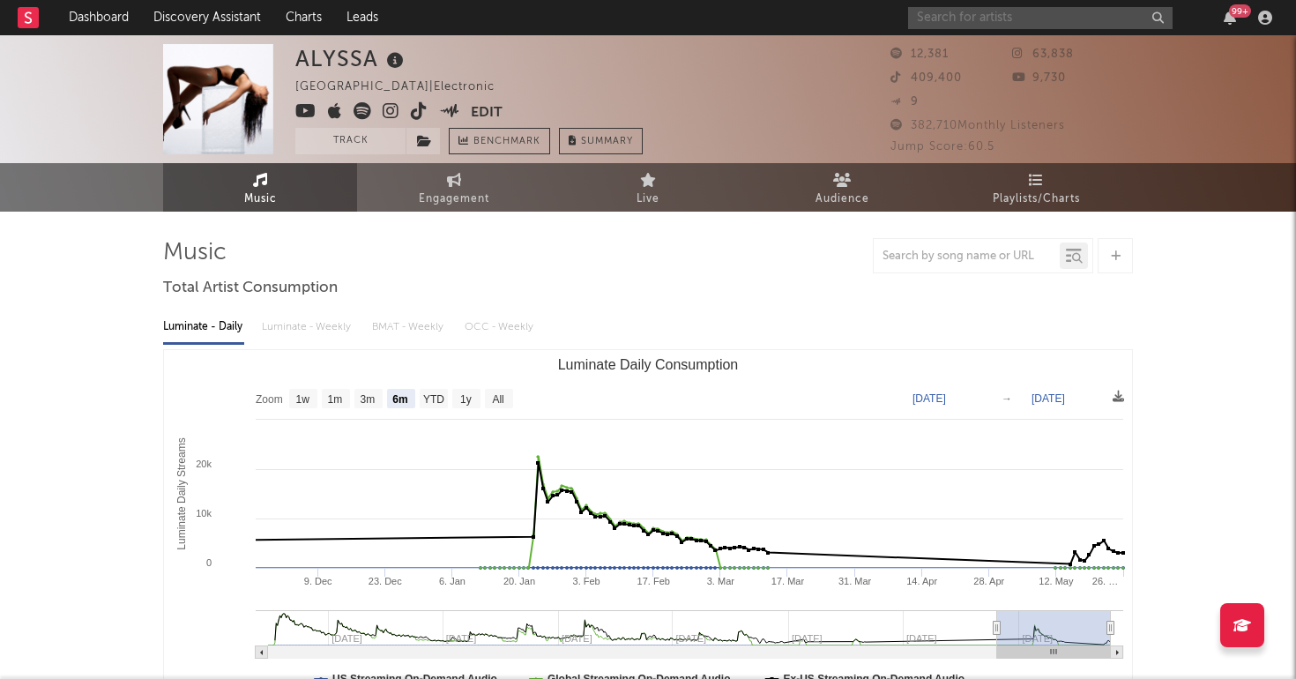
click at [1071, 15] on input "text" at bounding box center [1040, 18] width 264 height 22
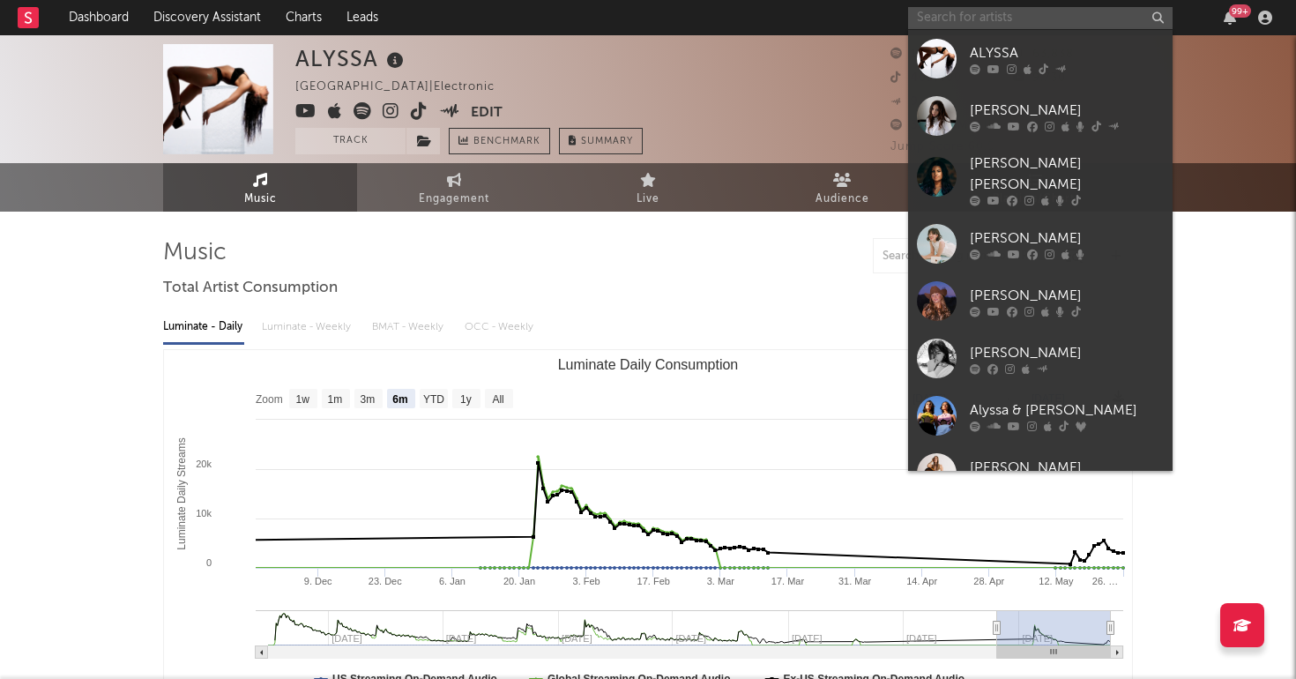
paste input "https://www.youtube.com/watch?v=BX6Ymt1MAsE"
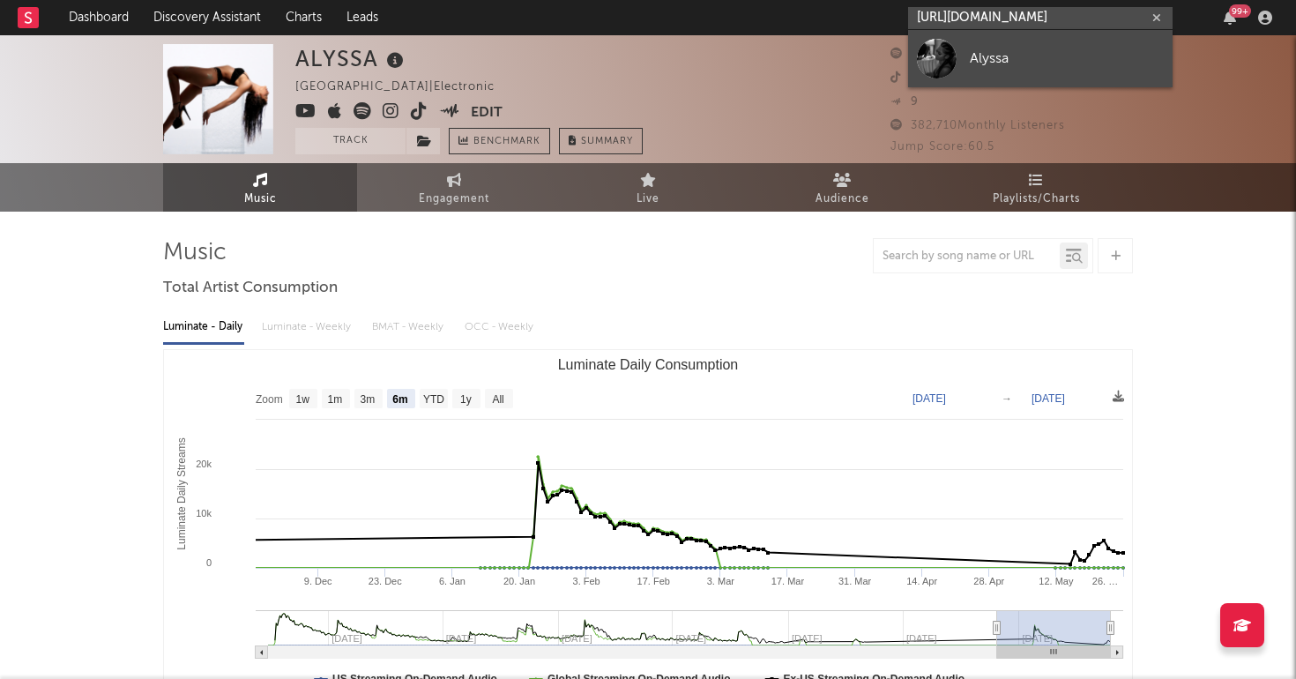
type input "https://www.youtube.com/watch?v=BX6Ymt1MAsE"
click at [1044, 78] on link "Alyssa" at bounding box center [1040, 58] width 264 height 57
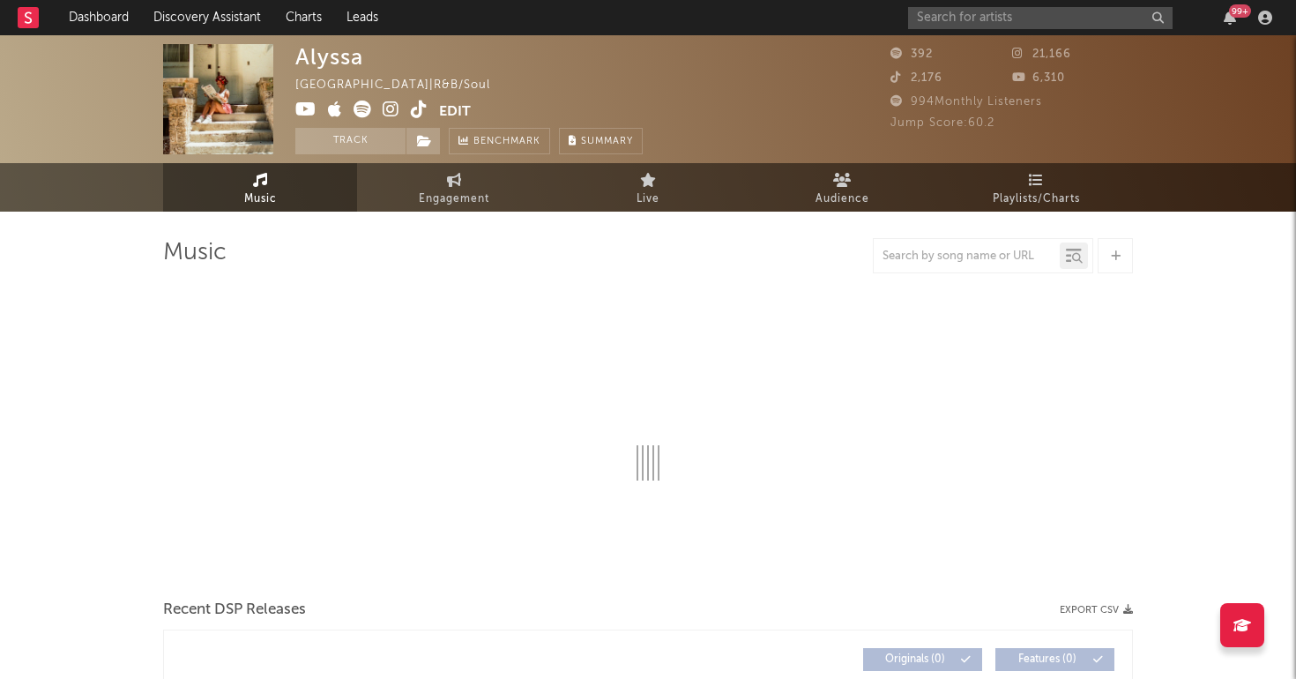
select select "1w"
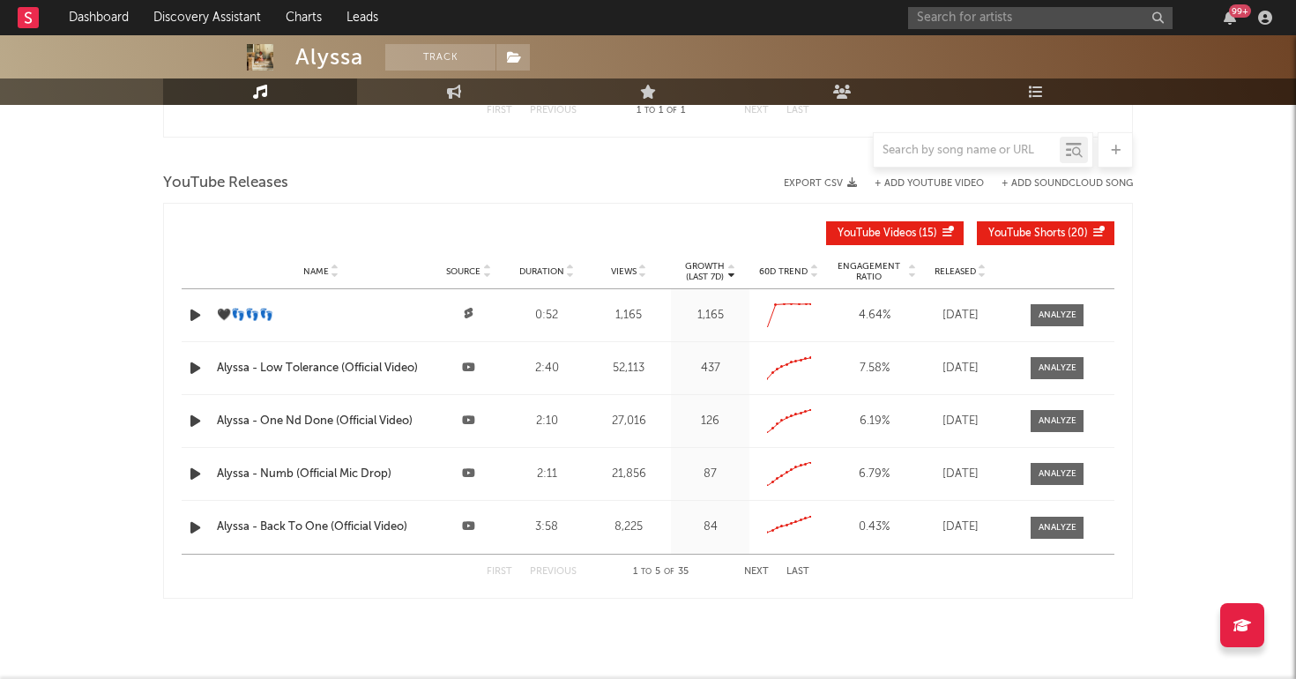
scroll to position [1366, 0]
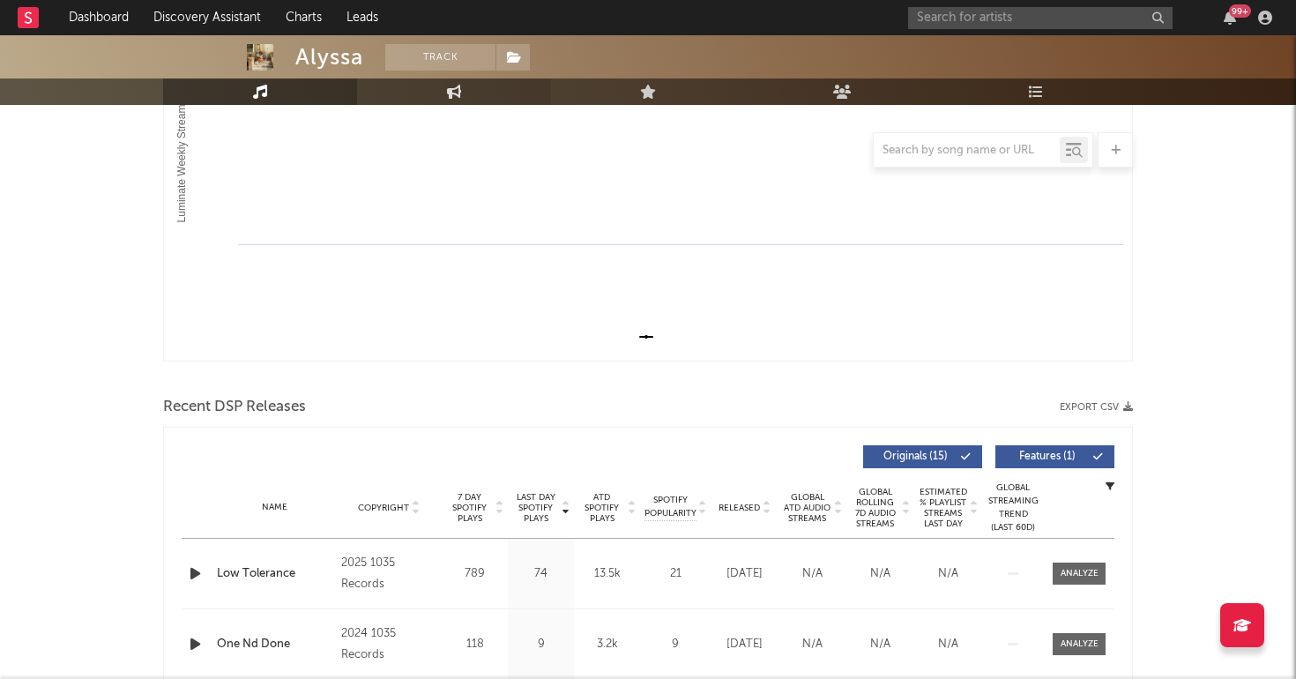
click at [435, 97] on link "Engagement" at bounding box center [454, 91] width 194 height 26
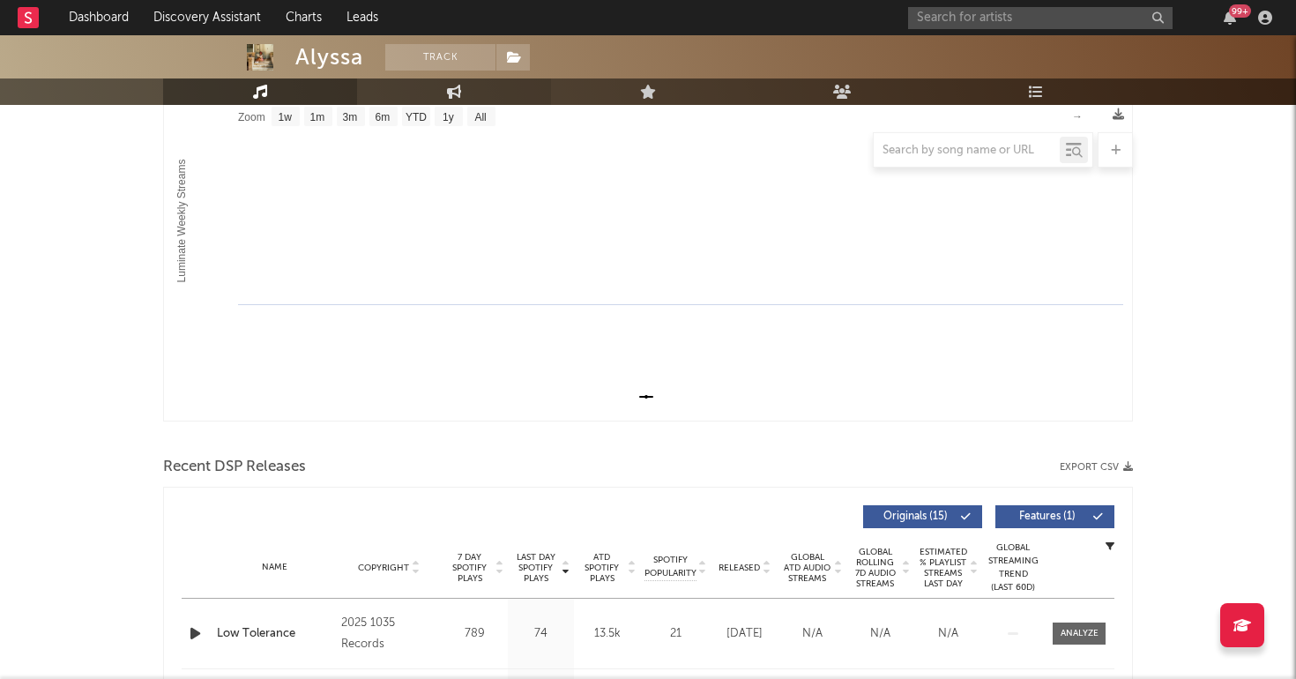
select select "1w"
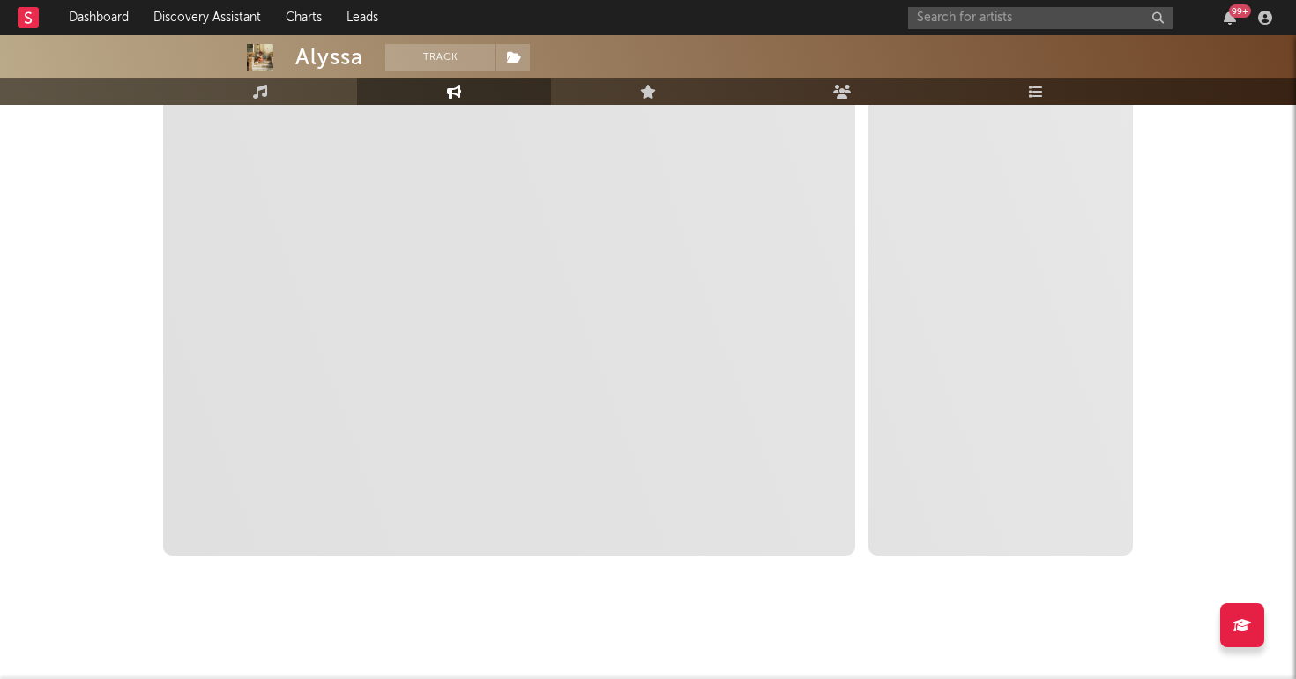
select select "1m"
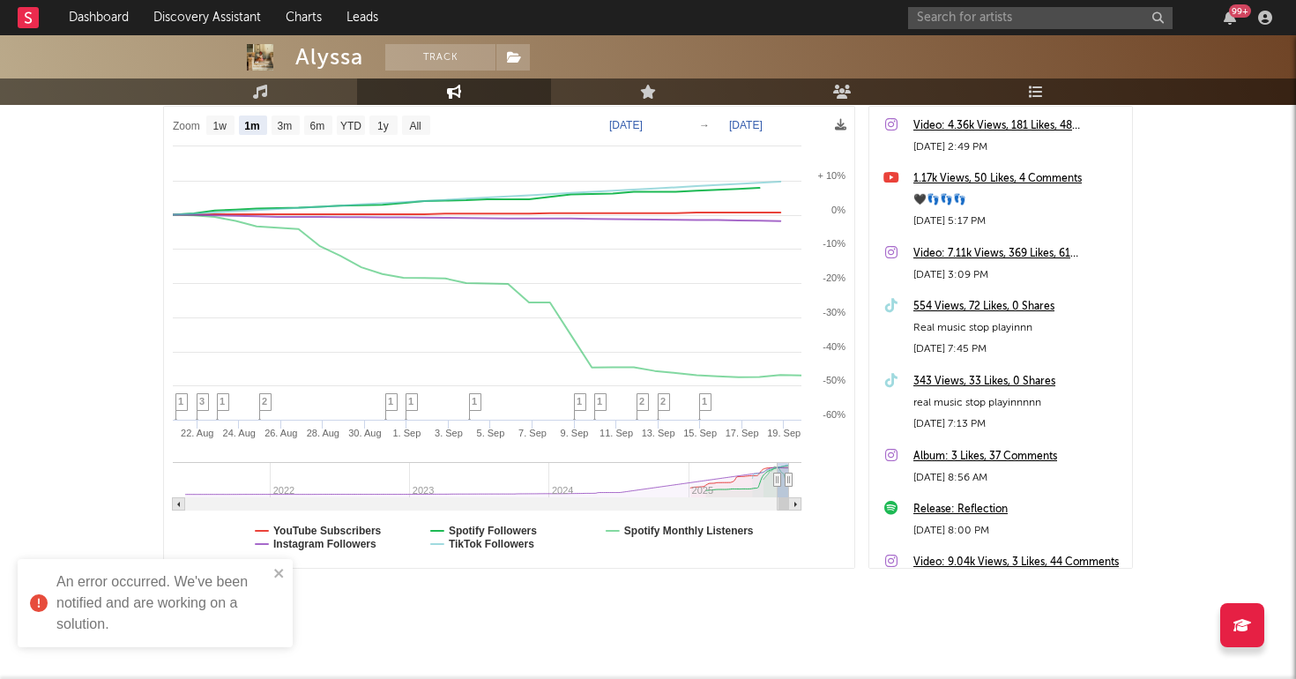
scroll to position [267, 0]
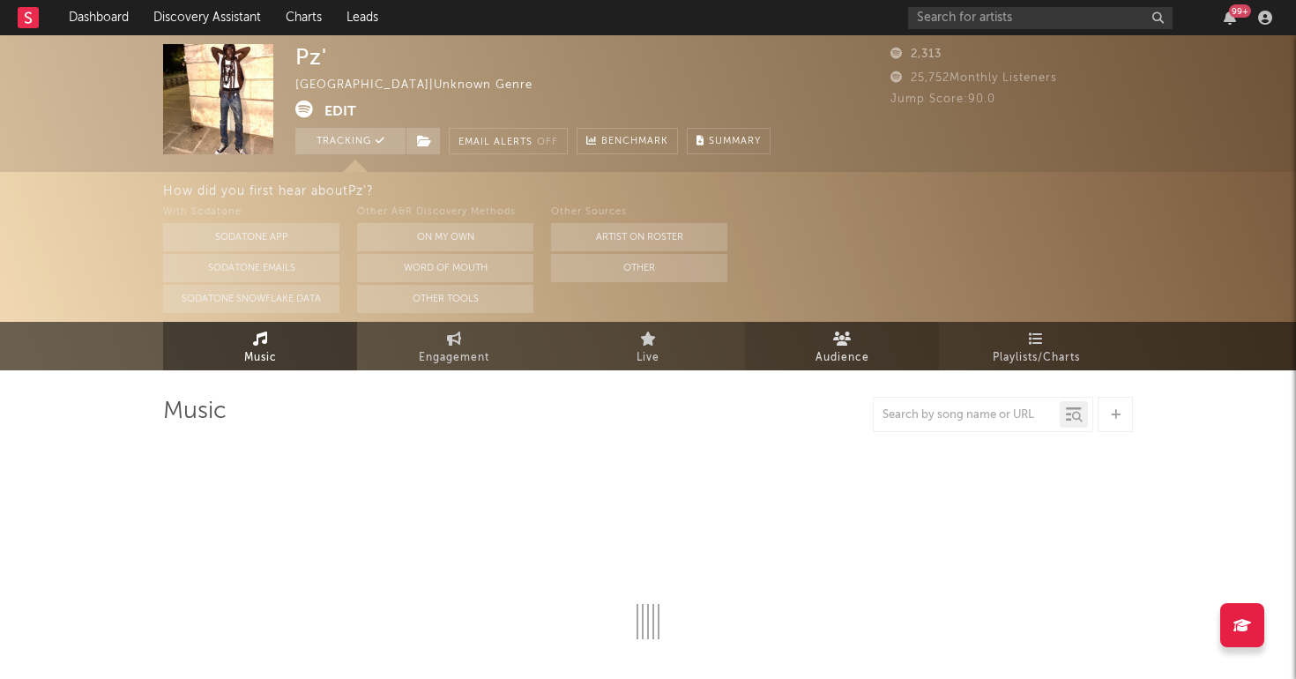
select select "1w"
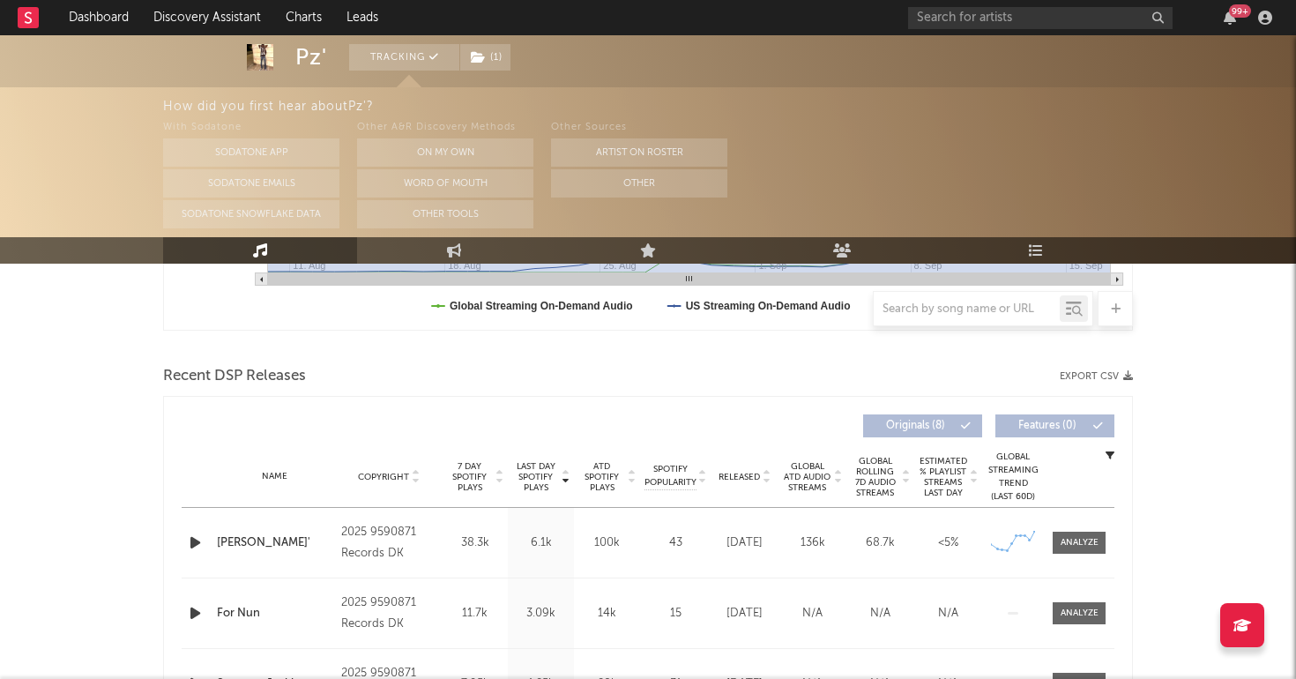
scroll to position [530, 0]
click at [1088, 539] on div at bounding box center [1079, 544] width 38 height 13
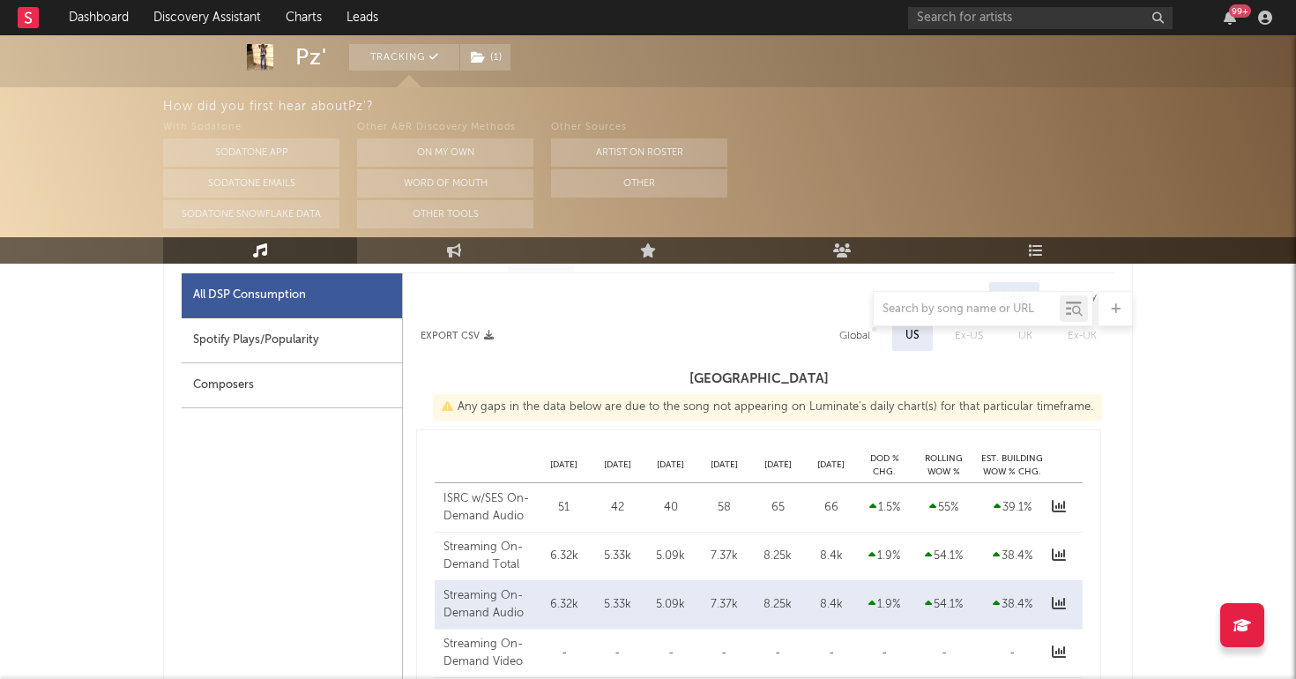
scroll to position [730, 0]
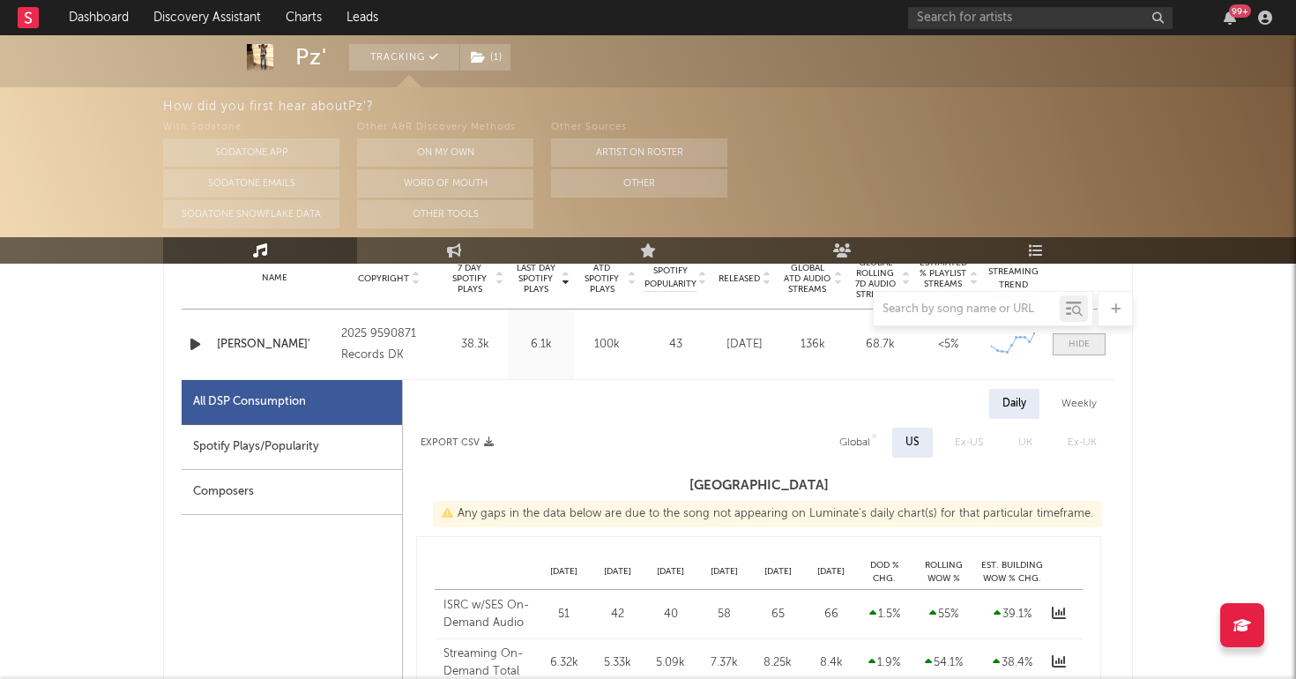
select select "1w"
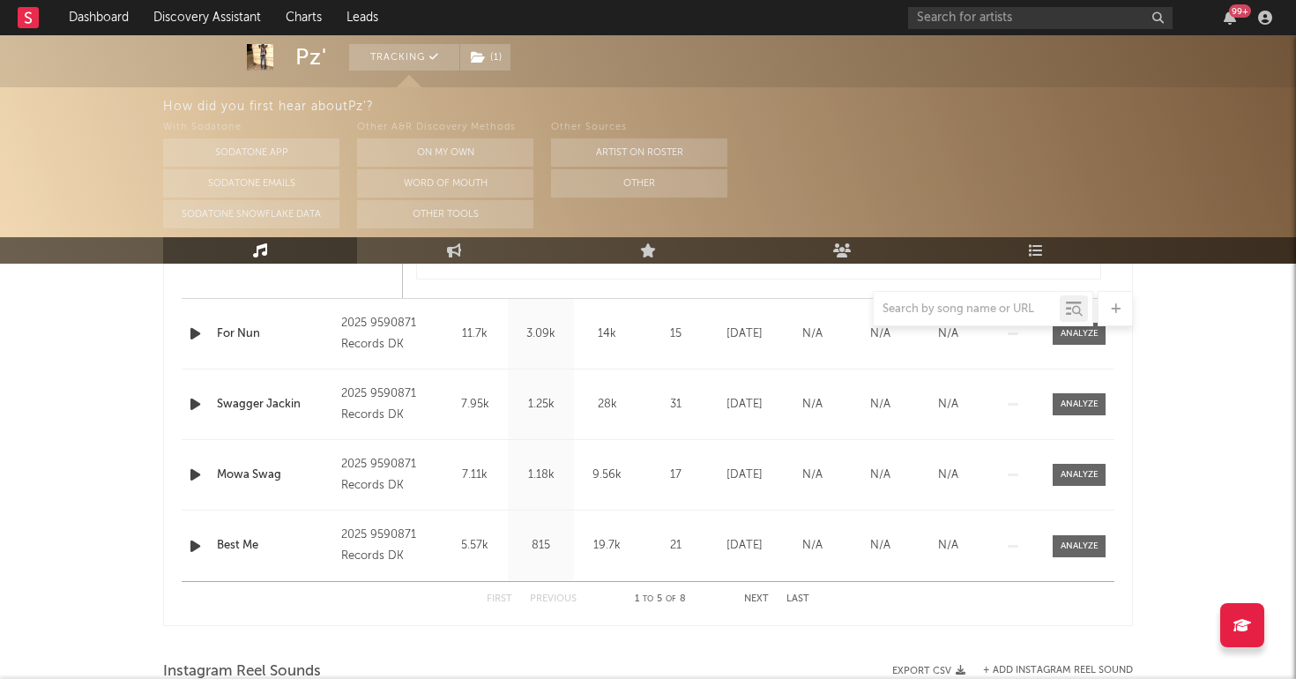
scroll to position [1657, 0]
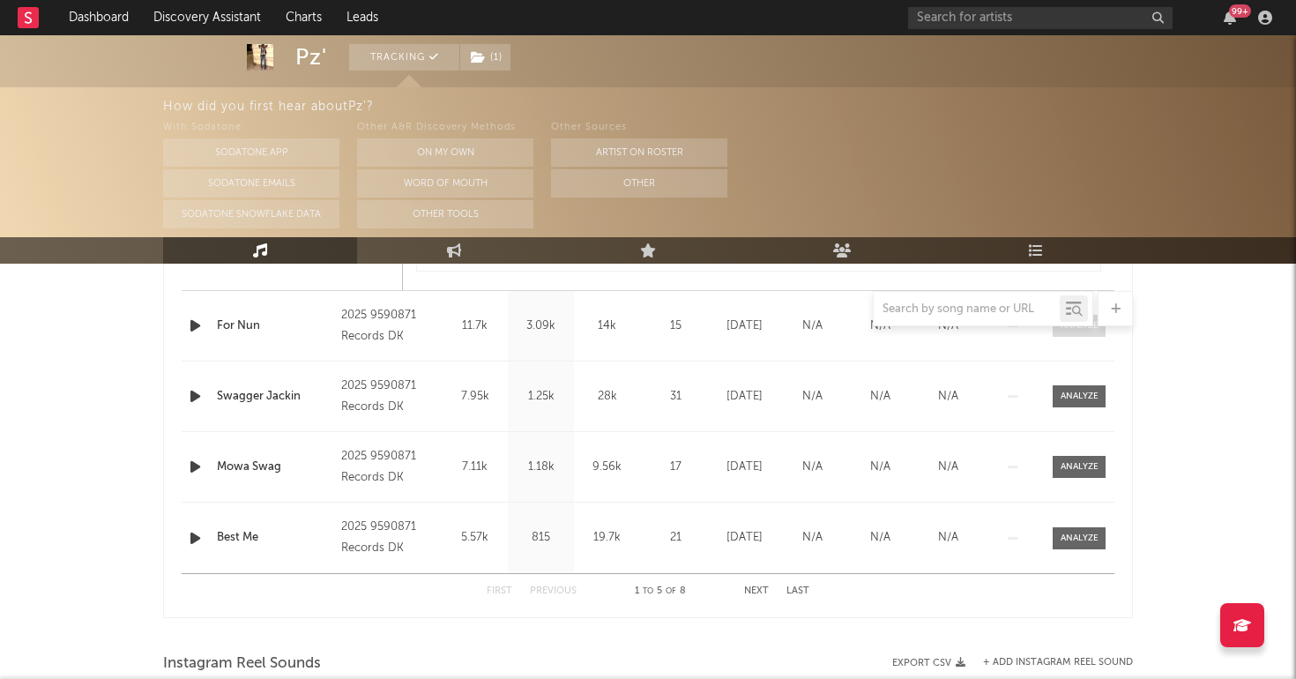
click at [1068, 331] on div at bounding box center [1079, 325] width 38 height 13
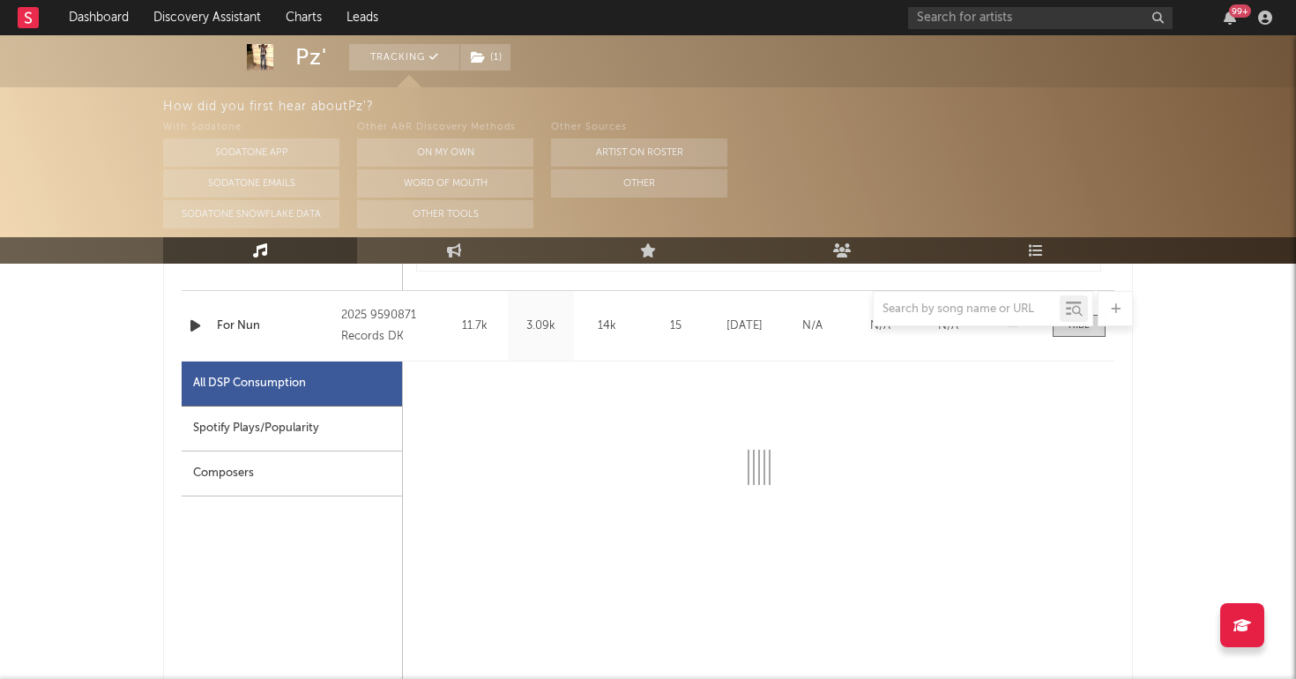
select select "1w"
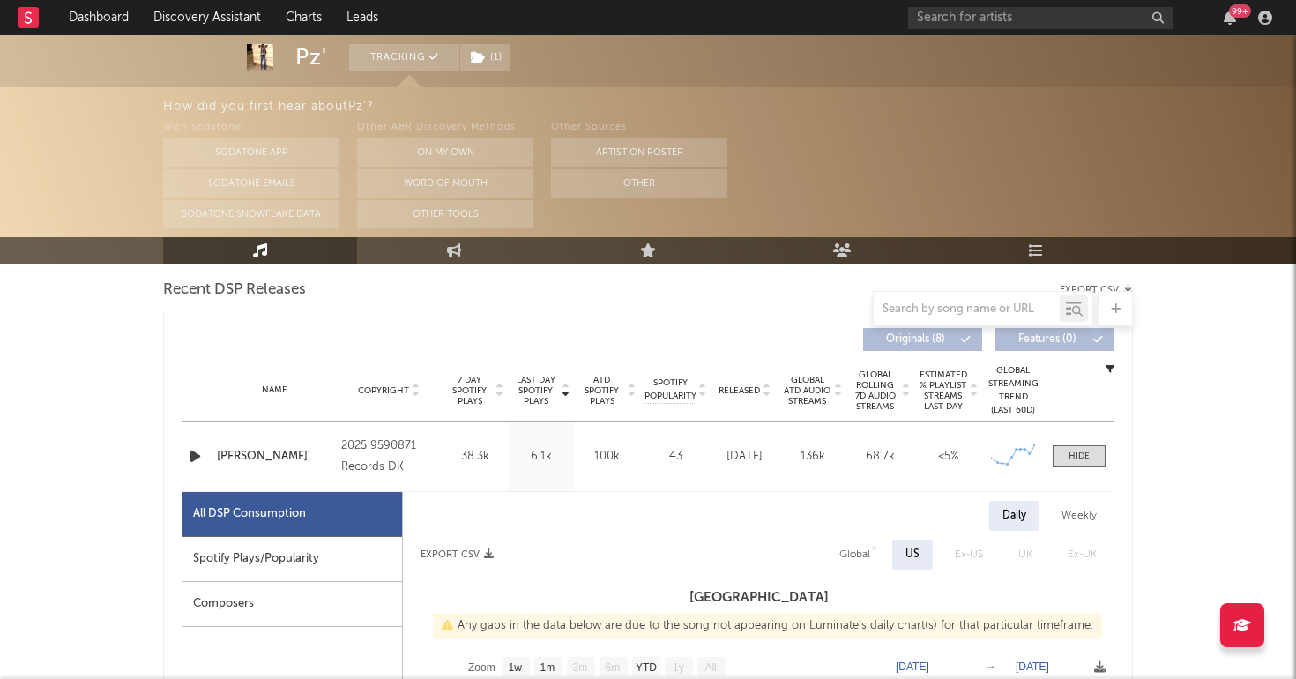
scroll to position [617, 0]
click at [198, 458] on icon "button" at bounding box center [195, 457] width 19 height 22
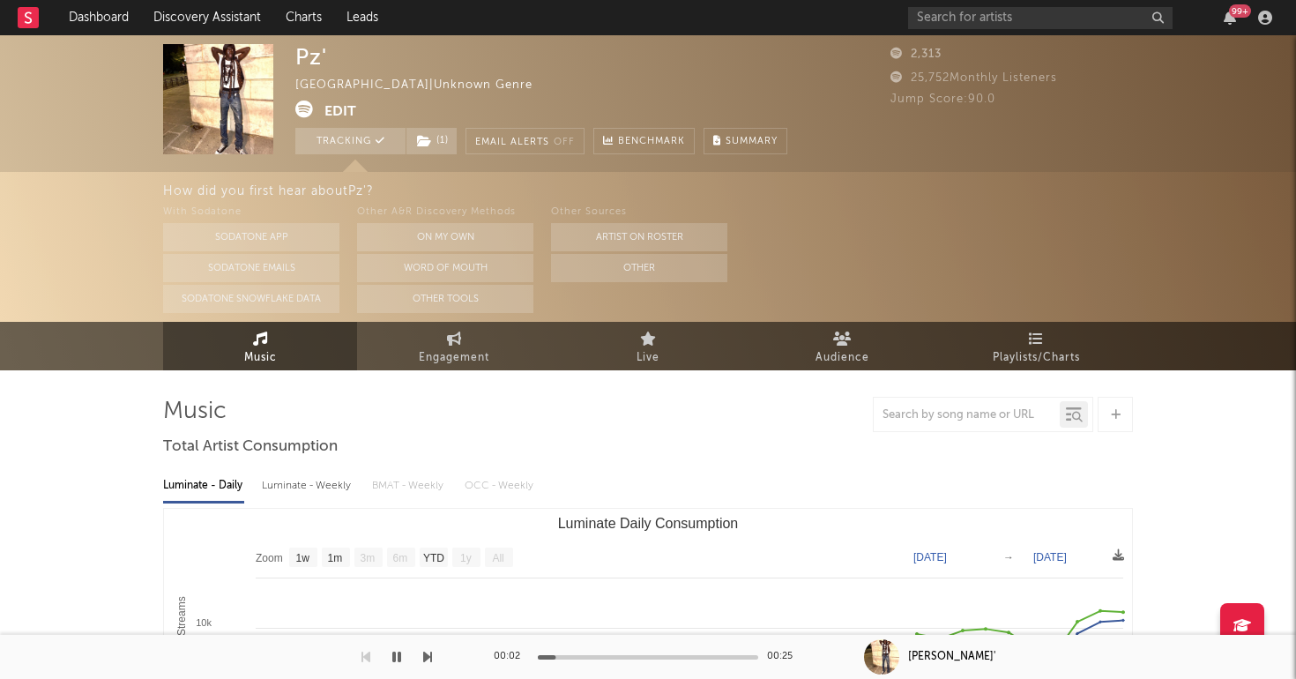
scroll to position [0, 0]
click at [448, 362] on span "Engagement" at bounding box center [454, 357] width 71 height 21
select select "1w"
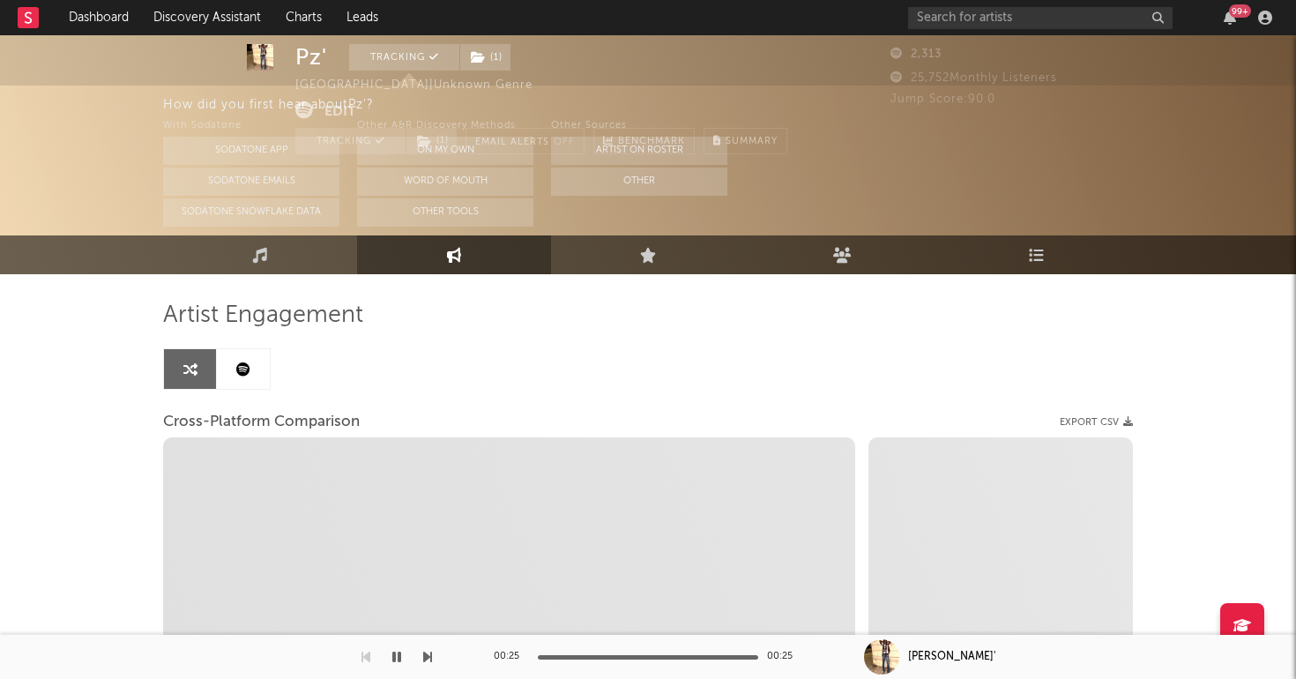
scroll to position [120, 0]
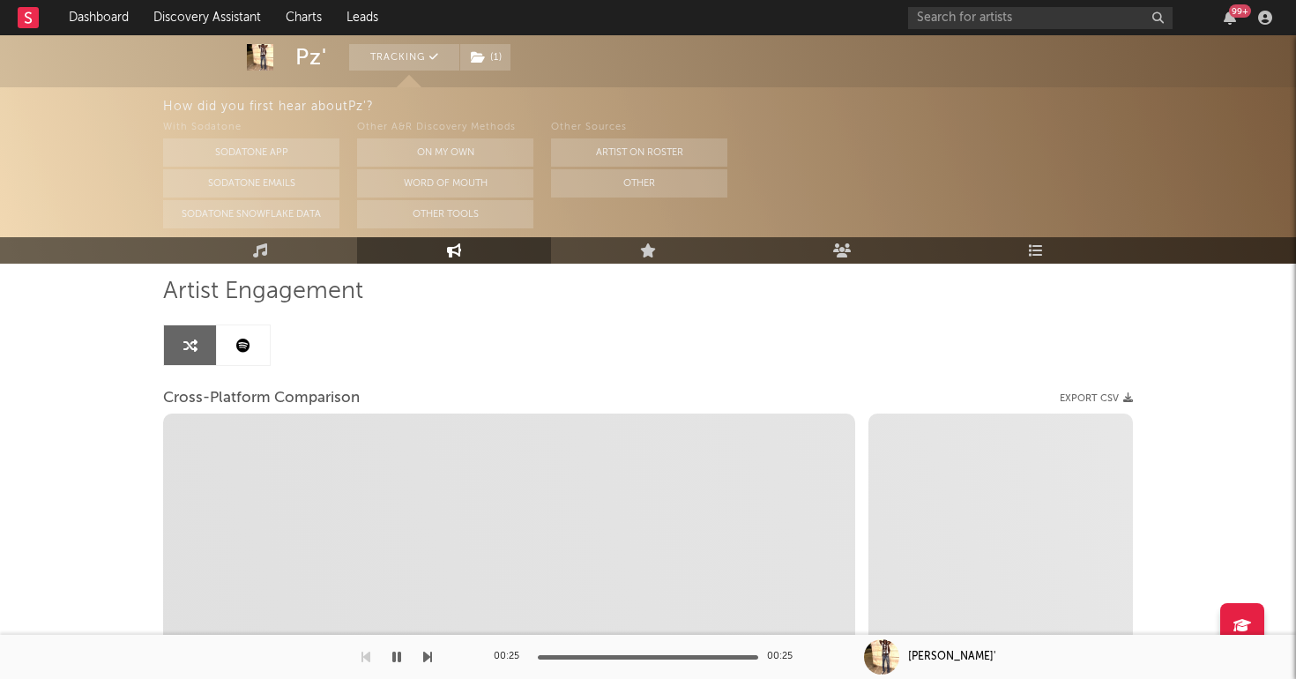
select select "1m"
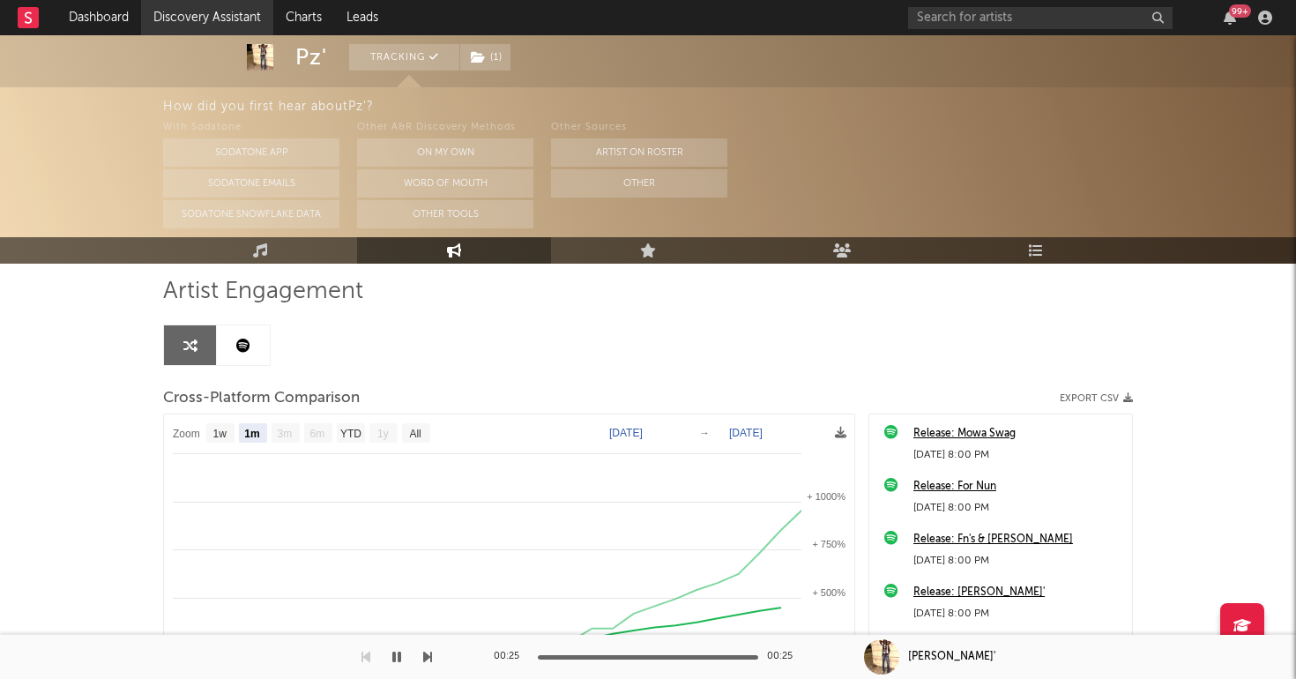
click at [182, 25] on link "Discovery Assistant" at bounding box center [207, 17] width 132 height 35
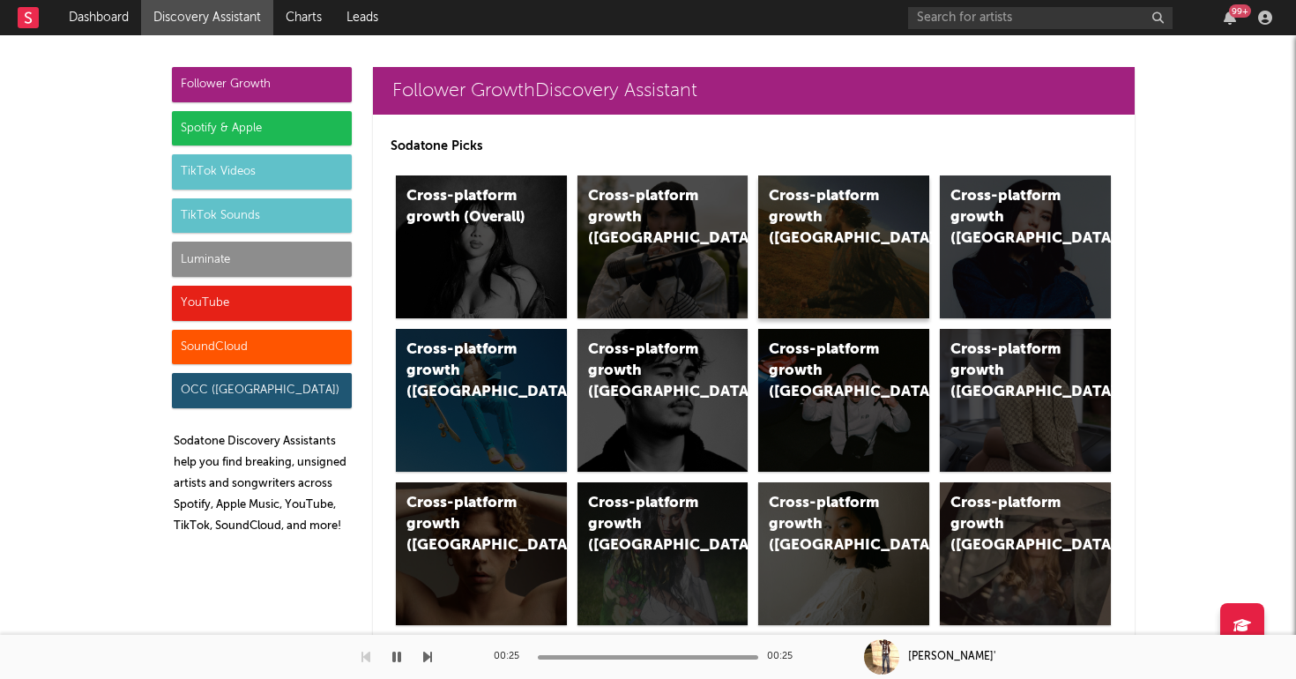
click at [825, 237] on div "Cross-platform growth ([GEOGRAPHIC_DATA])" at bounding box center [843, 246] width 171 height 143
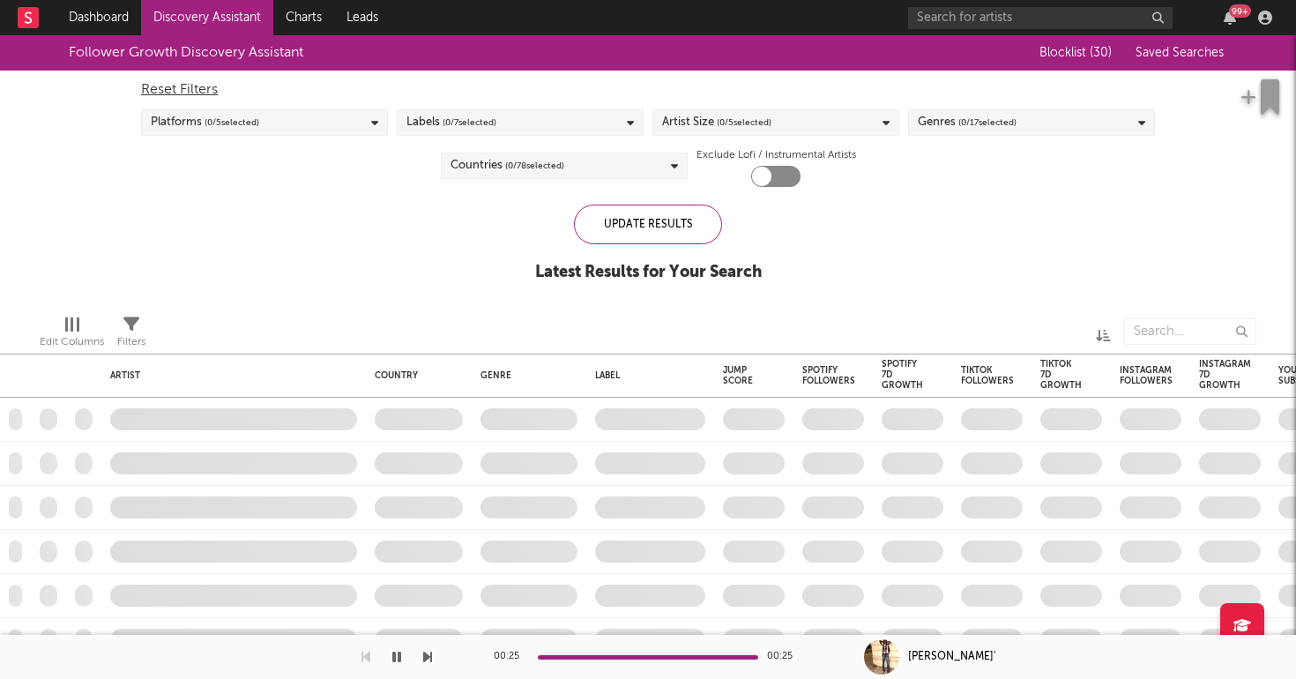
checkbox input "true"
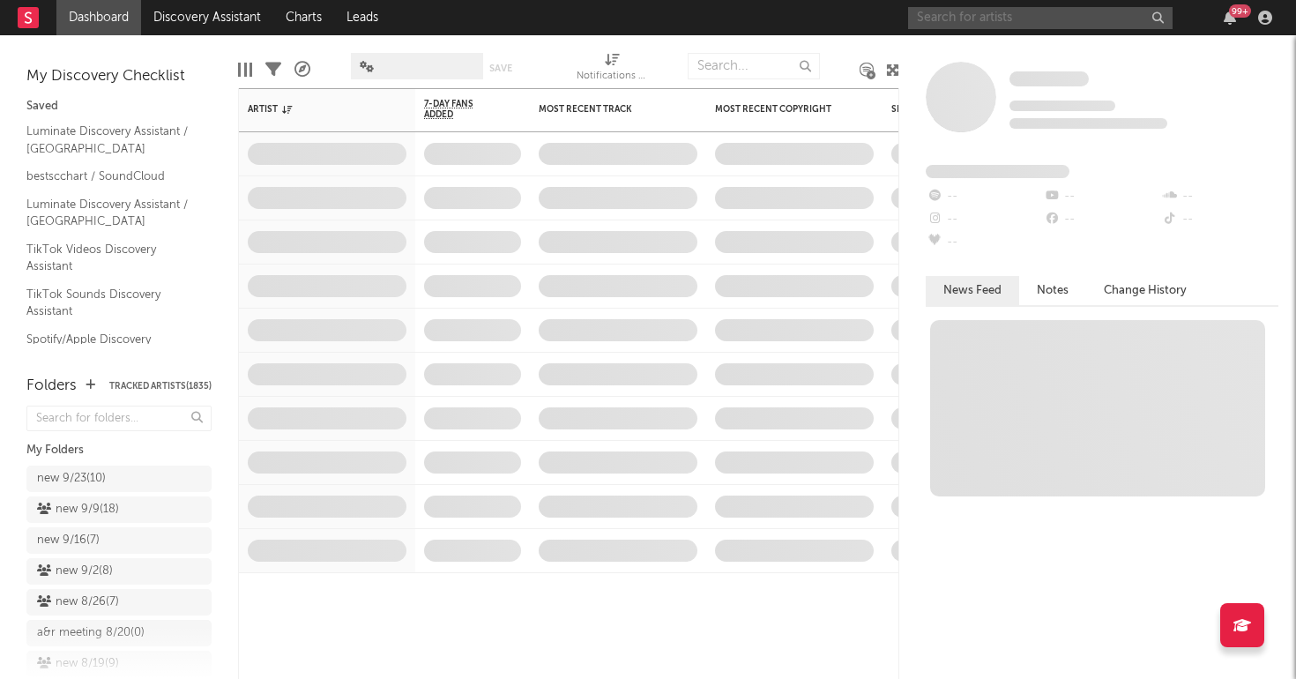
click at [949, 16] on input "text" at bounding box center [1040, 18] width 264 height 22
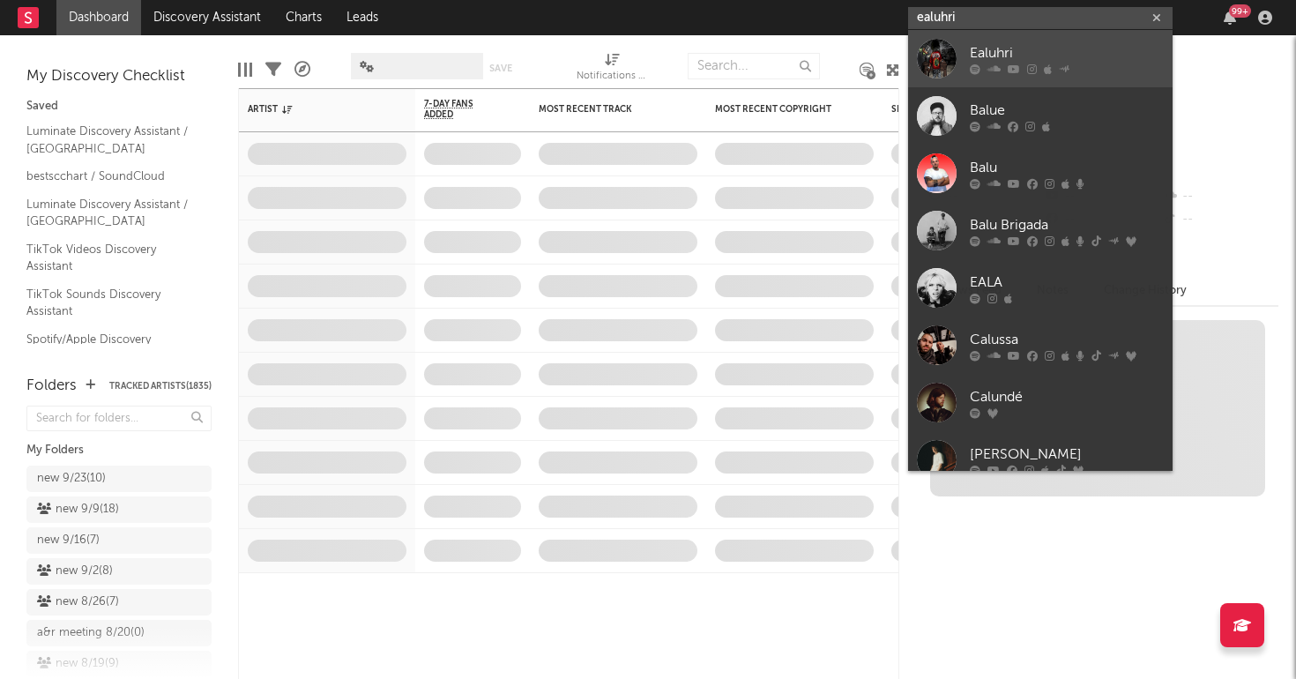
type input "ealuhri"
click at [1009, 51] on div "Ealuhri" at bounding box center [1067, 52] width 194 height 21
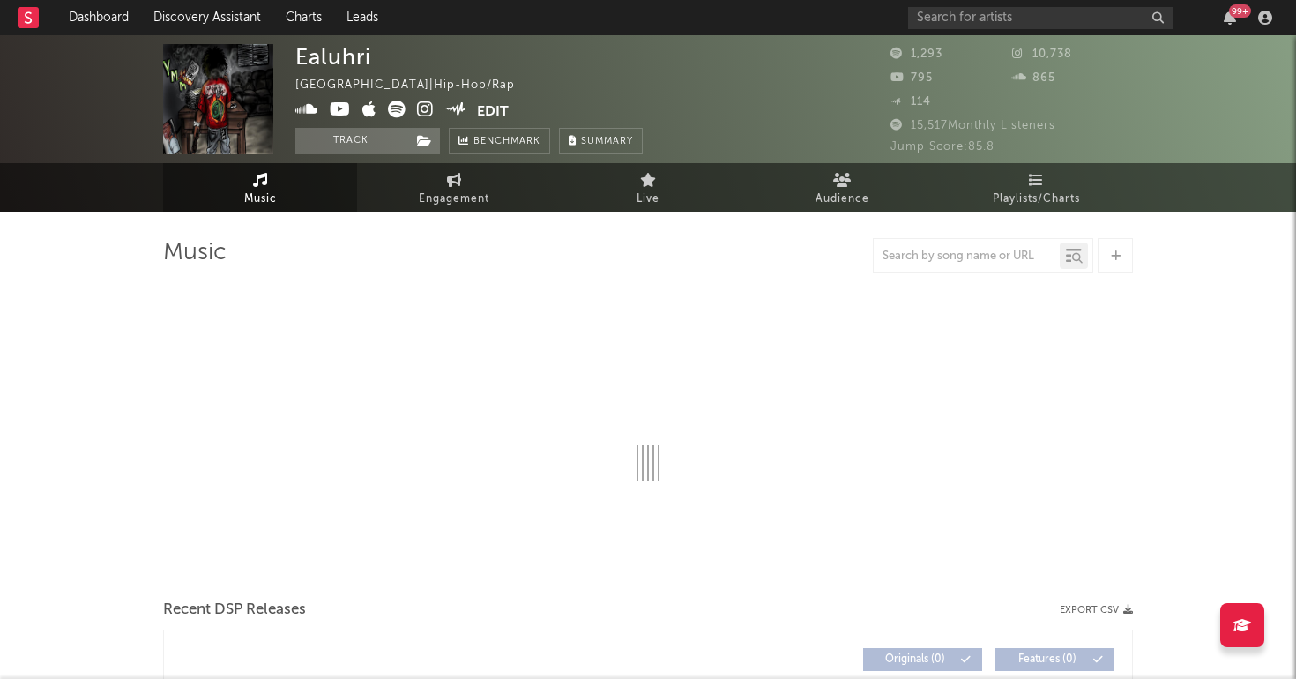
select select "6m"
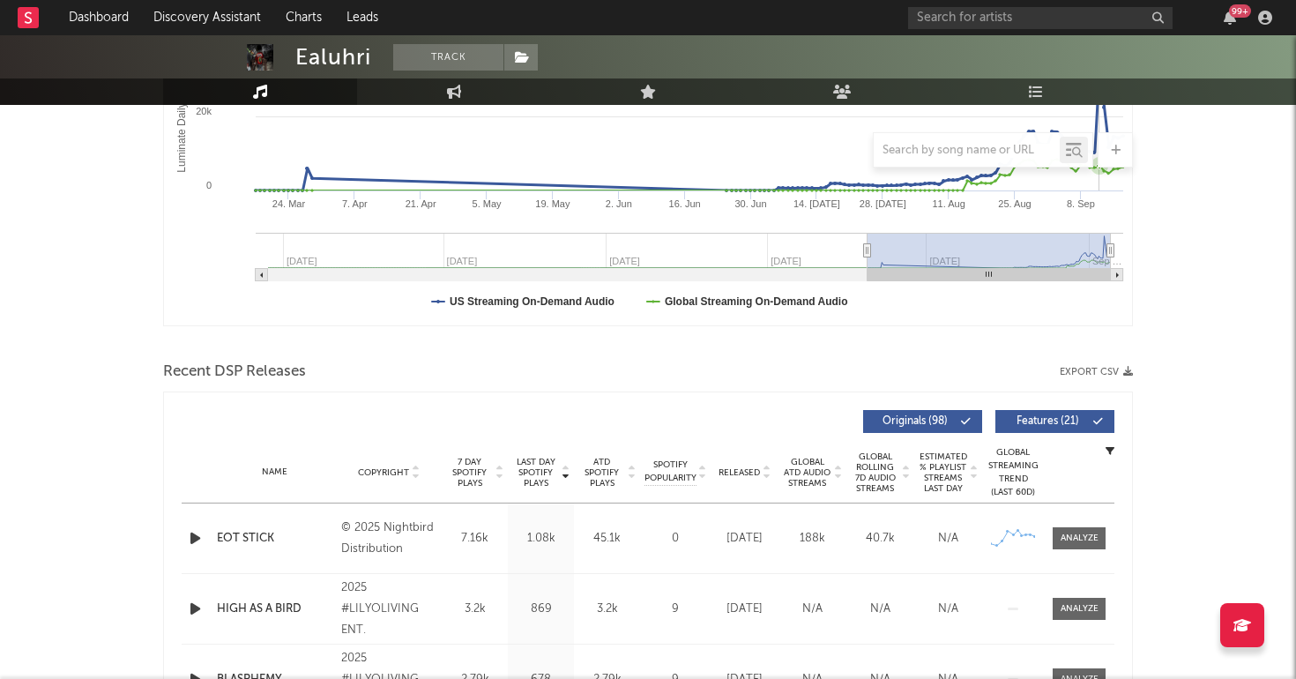
scroll to position [488, 0]
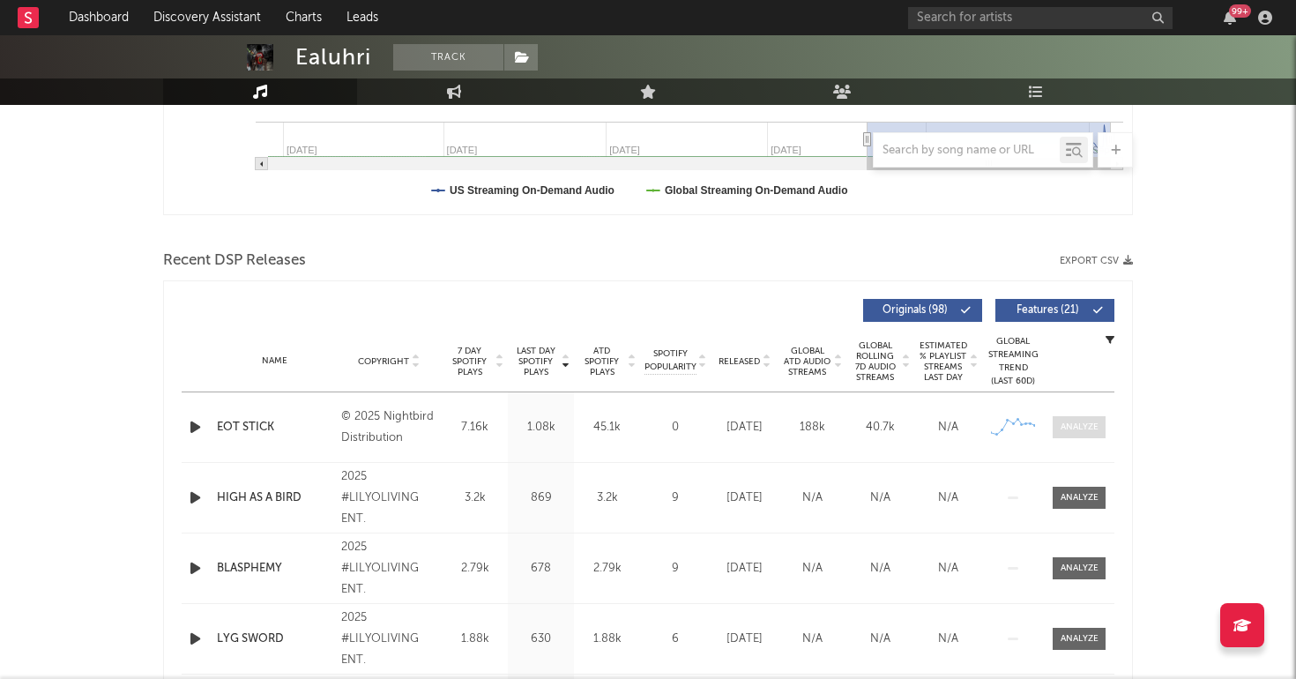
click at [1083, 437] on span at bounding box center [1079, 427] width 53 height 22
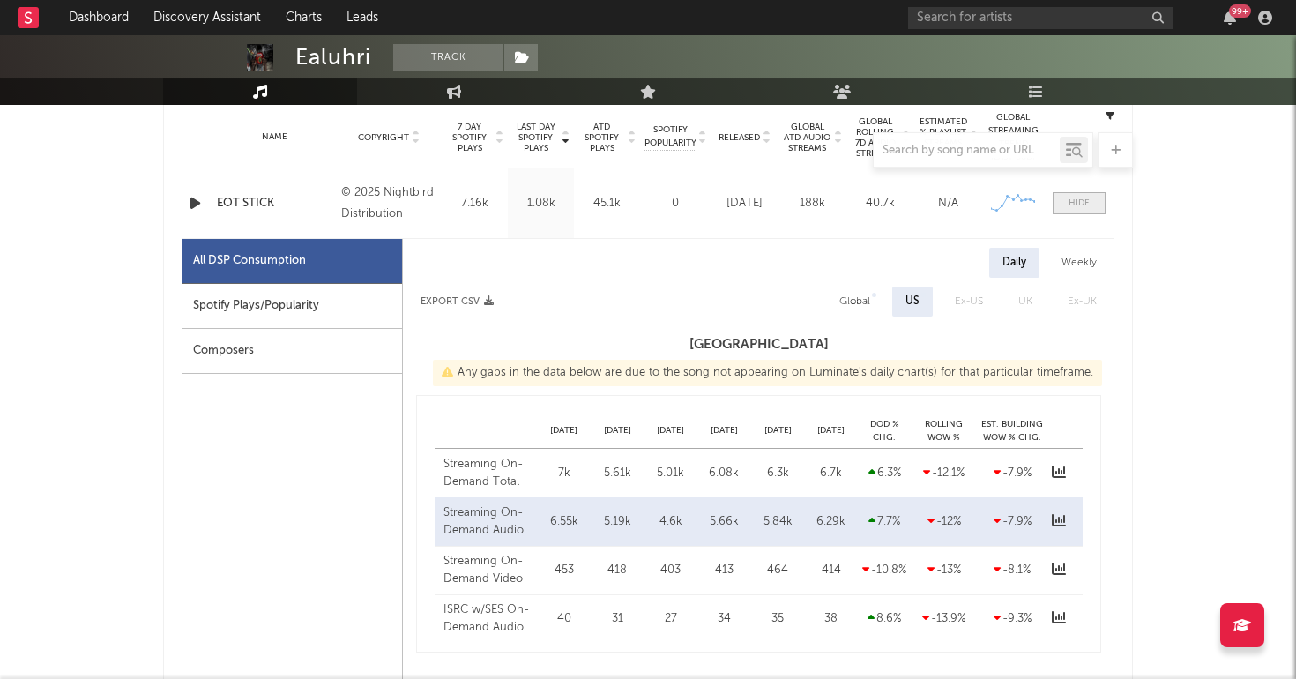
scroll to position [768, 0]
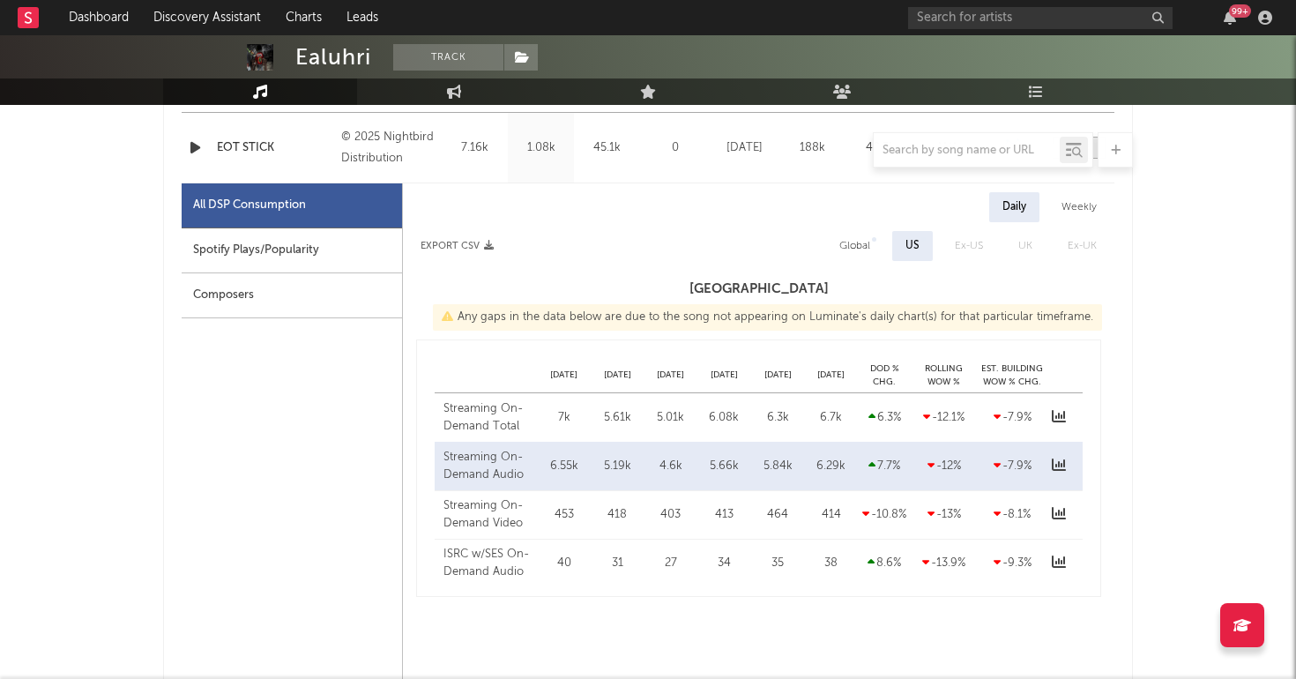
select select "1w"
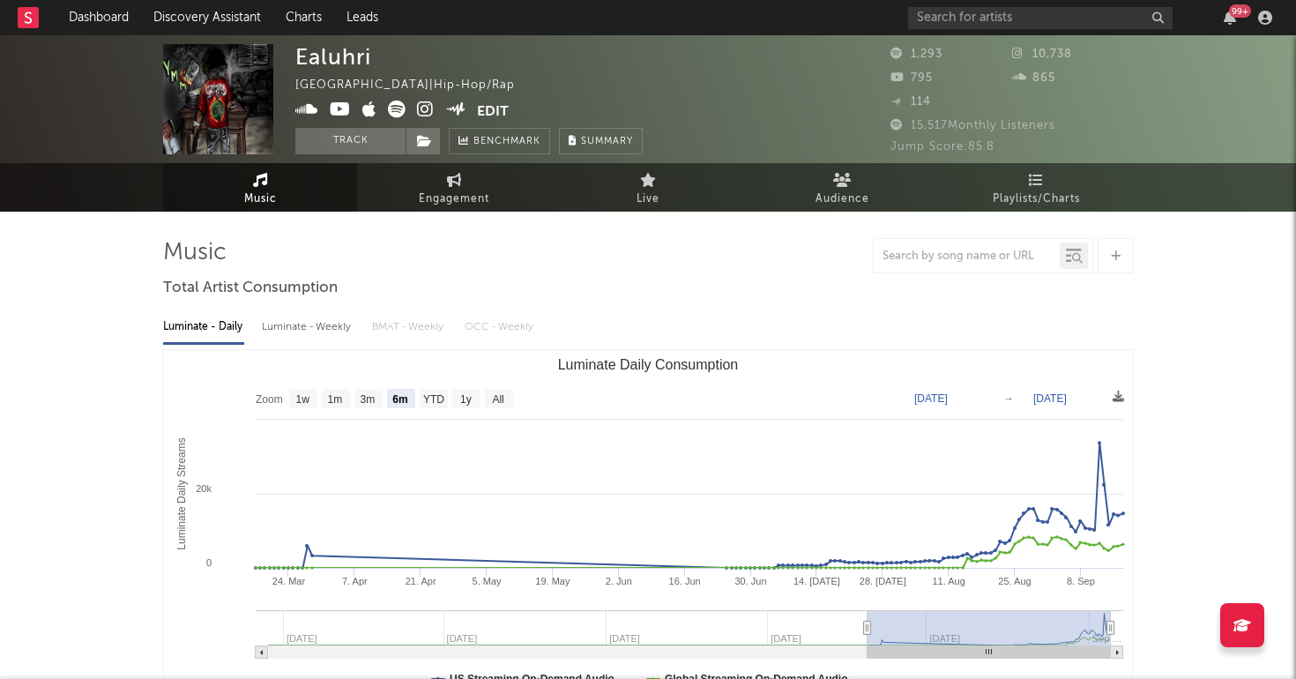
scroll to position [0, 0]
click at [184, 15] on link "Discovery Assistant" at bounding box center [207, 17] width 132 height 35
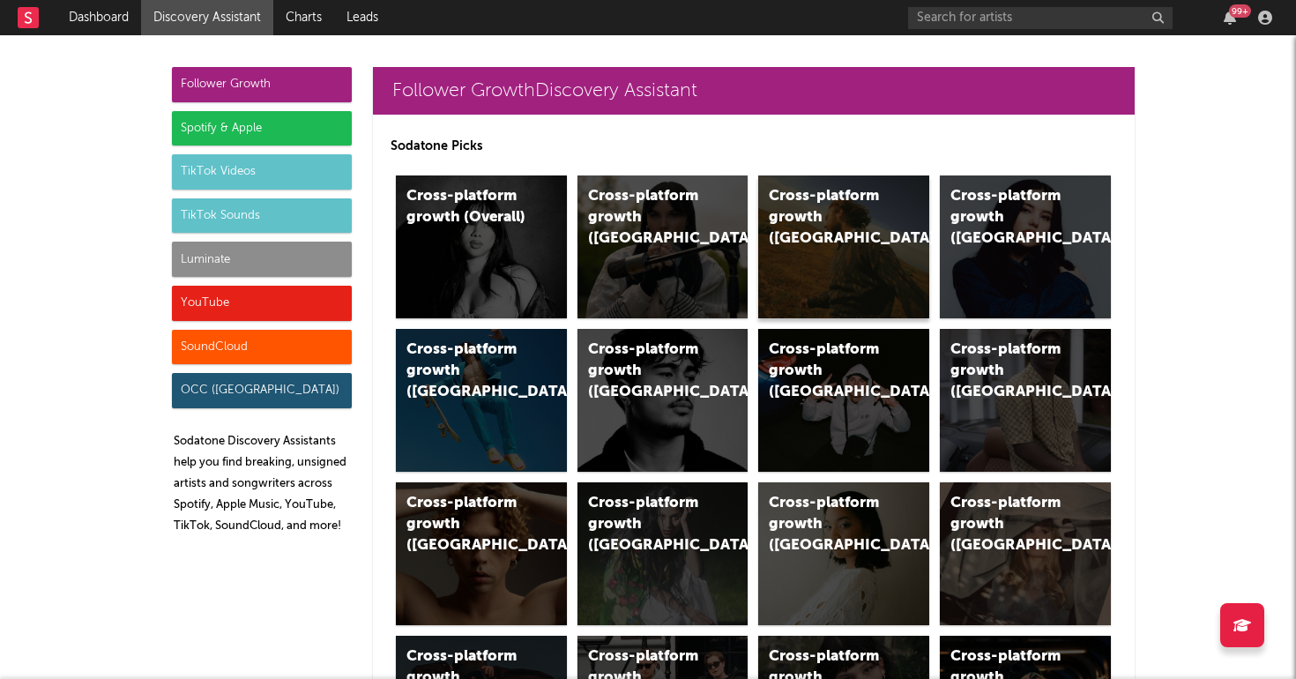
click at [834, 230] on div "Cross-platform growth (US)" at bounding box center [843, 246] width 171 height 143
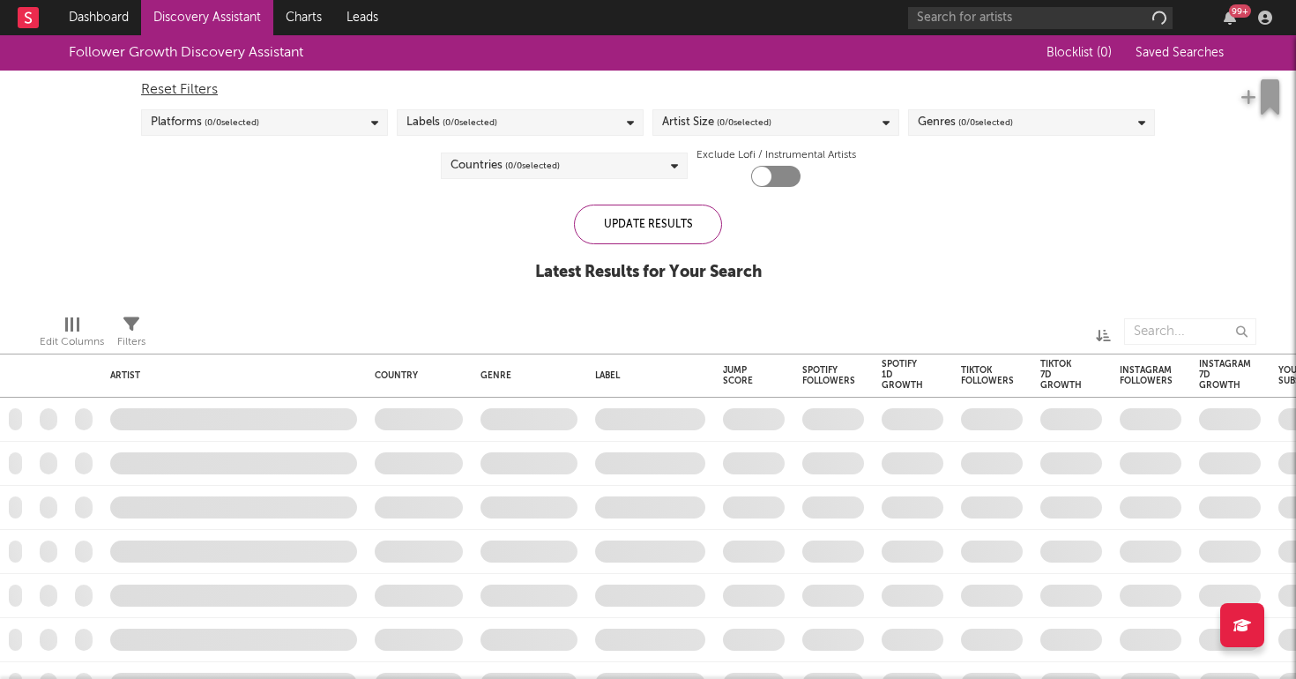
checkbox input "true"
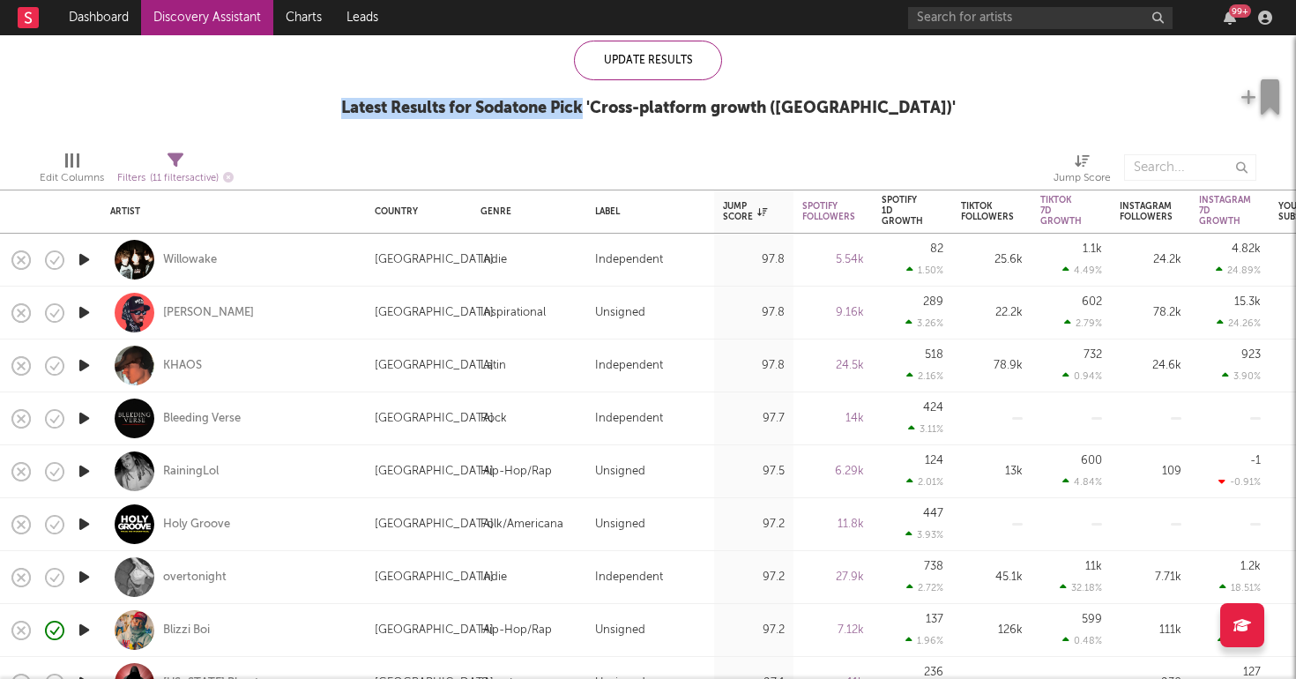
drag, startPoint x: 413, startPoint y: 112, endPoint x: 740, endPoint y: 110, distance: 327.9
click at [731, 110] on div "Latest Results for Sodatone Pick ' Cross-platform growth (US) '" at bounding box center [648, 108] width 614 height 21
click at [941, 123] on div "Follower Growth Discovery Assistant Blocklist ( 30 ) Saved Searches ( 0 ) Reset…" at bounding box center [648, 3] width 1296 height 265
drag, startPoint x: 916, startPoint y: 111, endPoint x: 424, endPoint y: 93, distance: 492.2
click at [424, 93] on div "Follower Growth Discovery Assistant Blocklist ( 30 ) Saved Searches ( 0 ) Reset…" at bounding box center [648, 3] width 1296 height 265
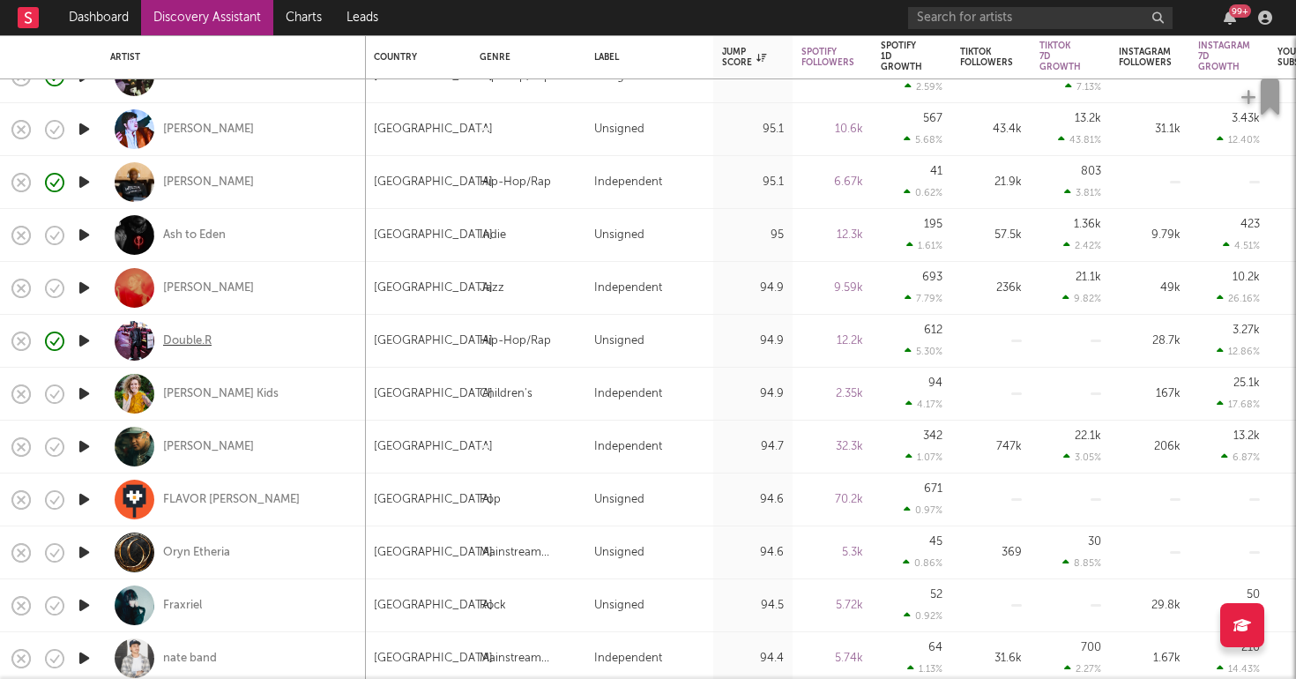
click at [184, 343] on div "Double.R" at bounding box center [187, 341] width 48 height 16
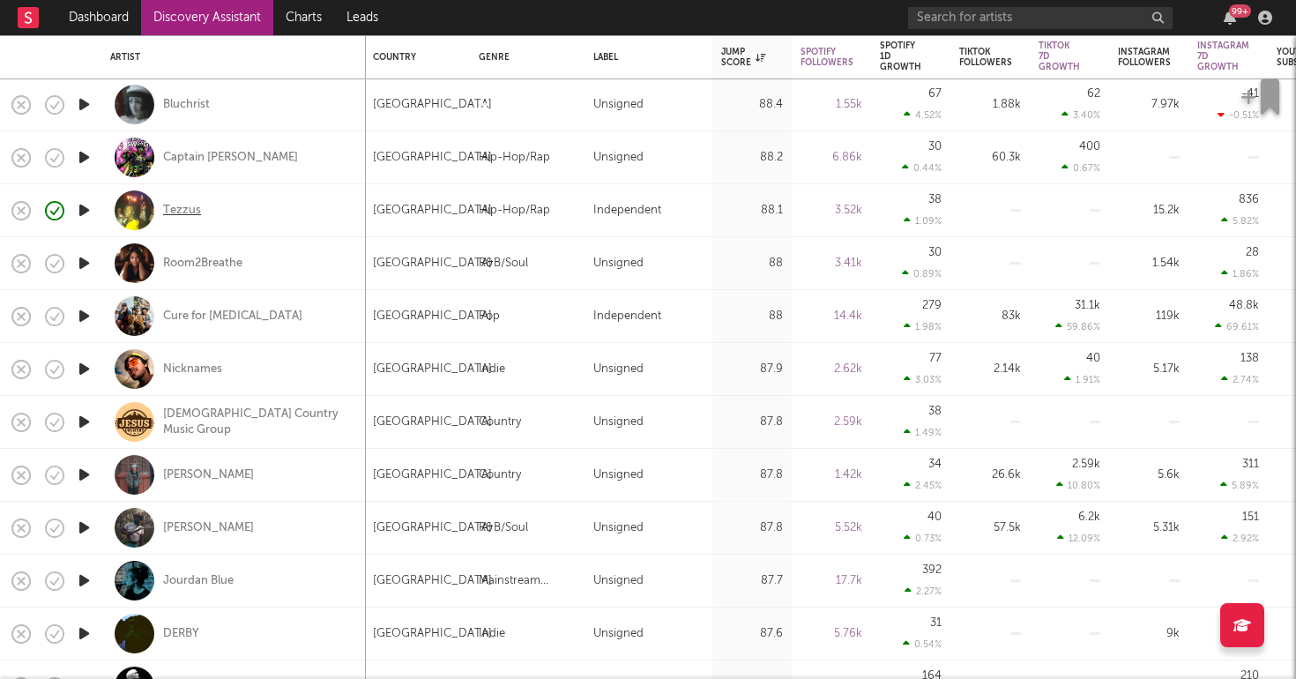
click at [182, 211] on div "Tezzus" at bounding box center [182, 211] width 38 height 16
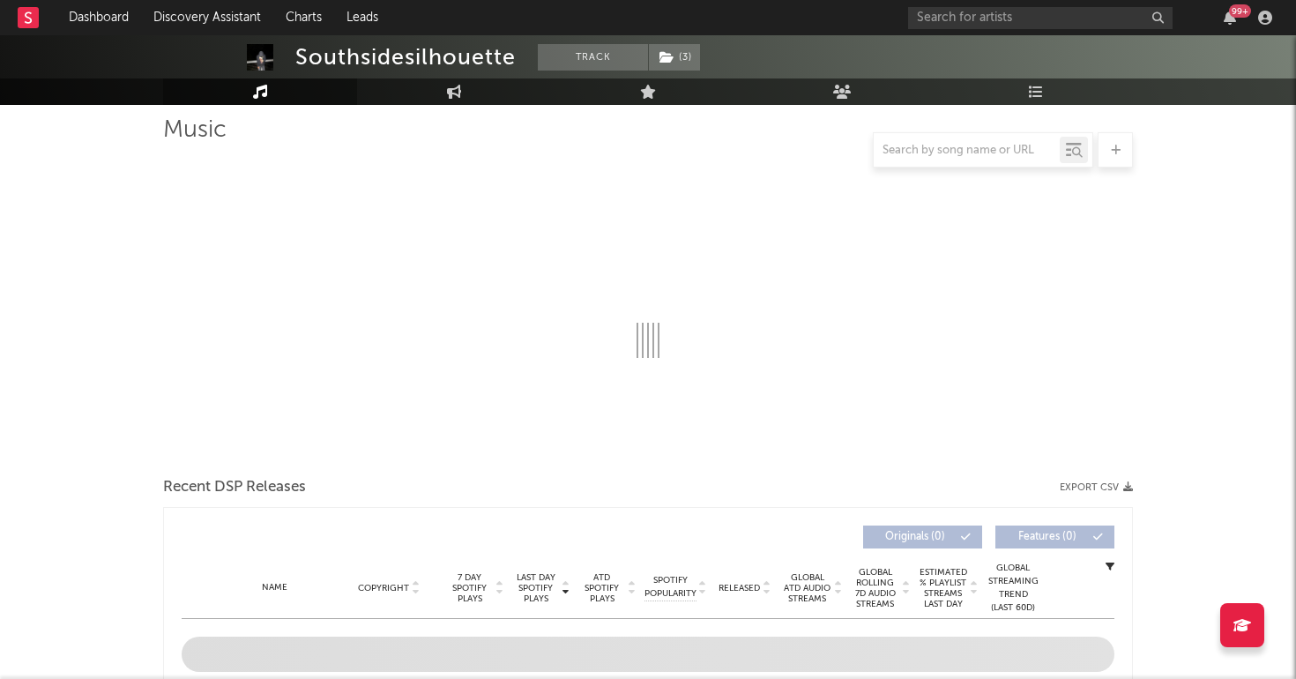
select select "6m"
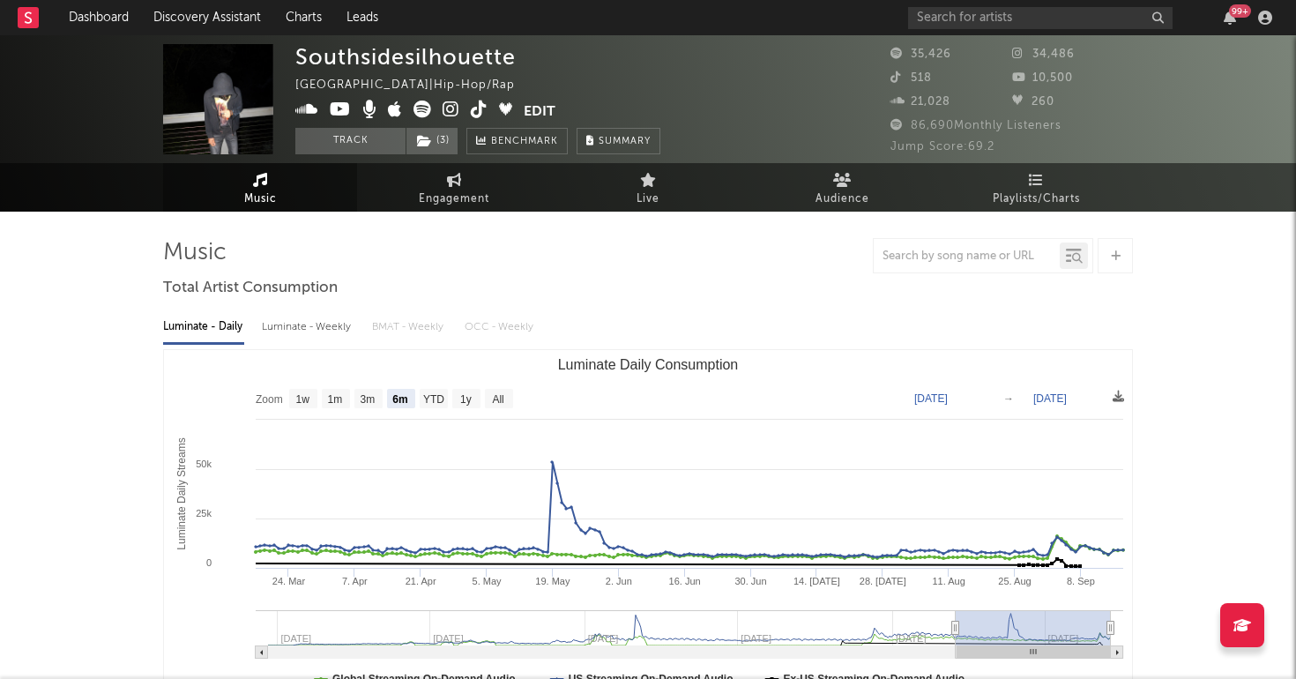
click at [944, 3] on div "99 +" at bounding box center [1093, 17] width 370 height 35
click at [956, 15] on input "text" at bounding box center [1040, 18] width 264 height 22
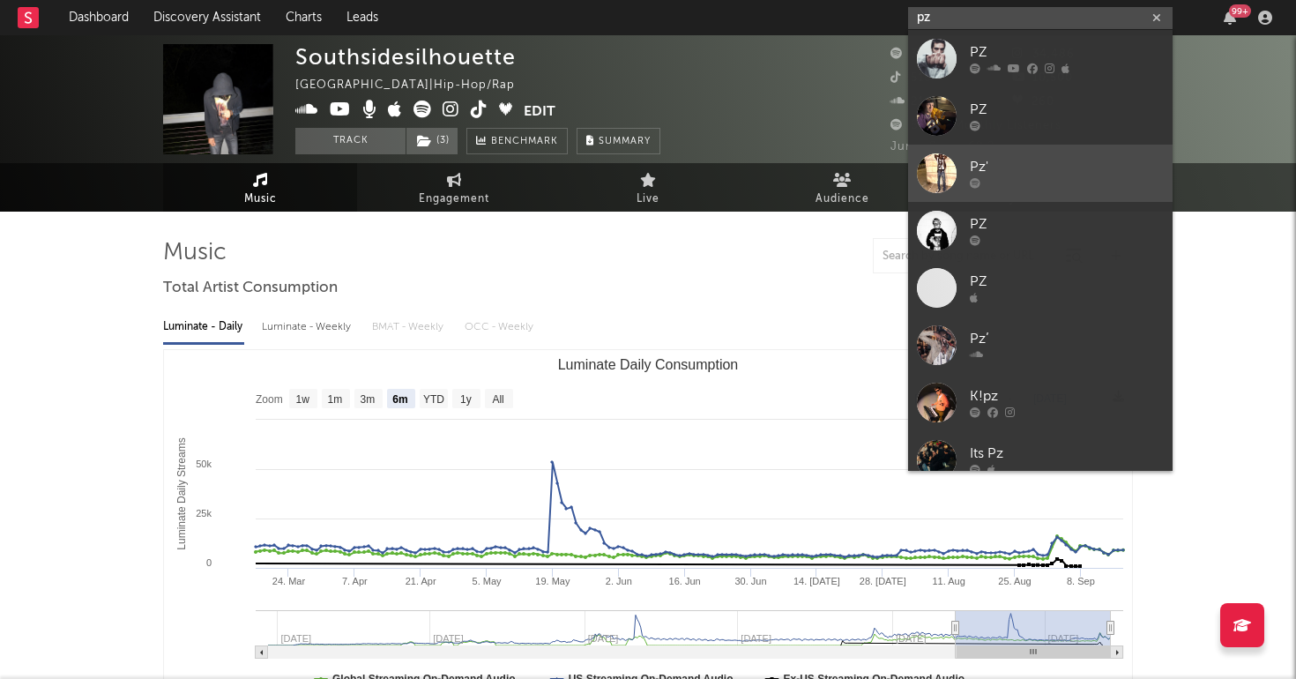
type input "pz"
click at [1001, 163] on div "Pz'" at bounding box center [1067, 167] width 194 height 21
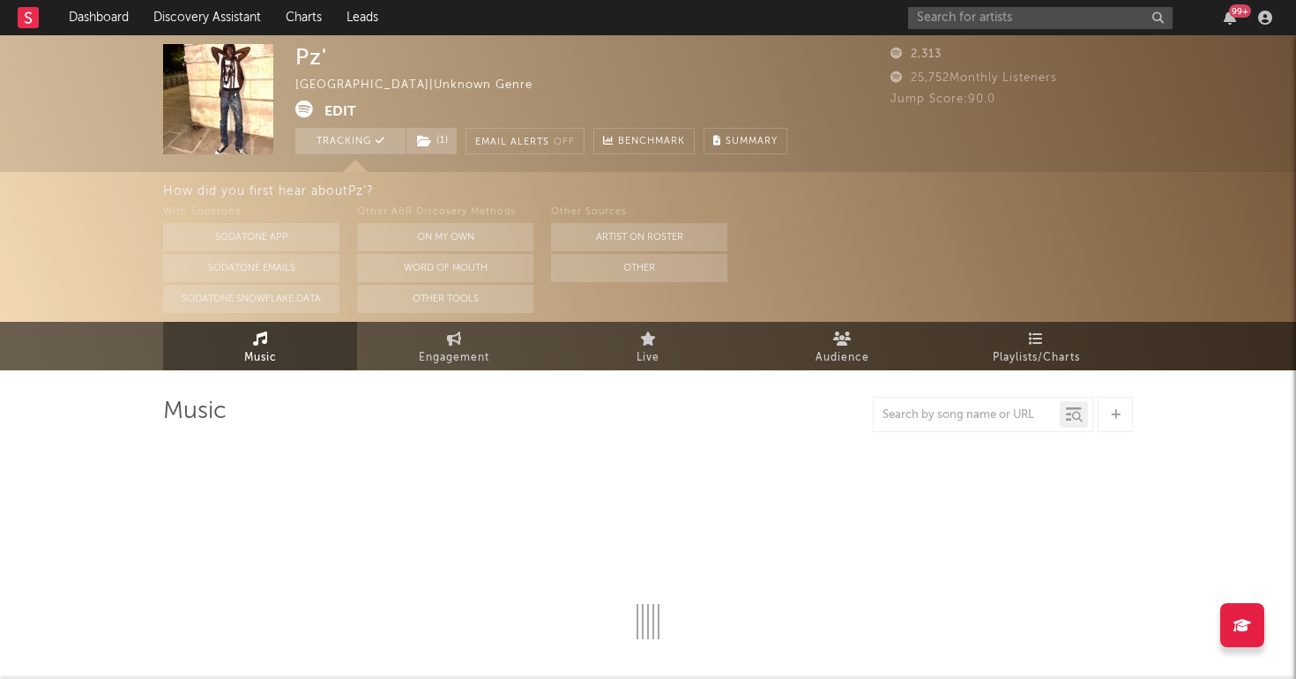
select select "1w"
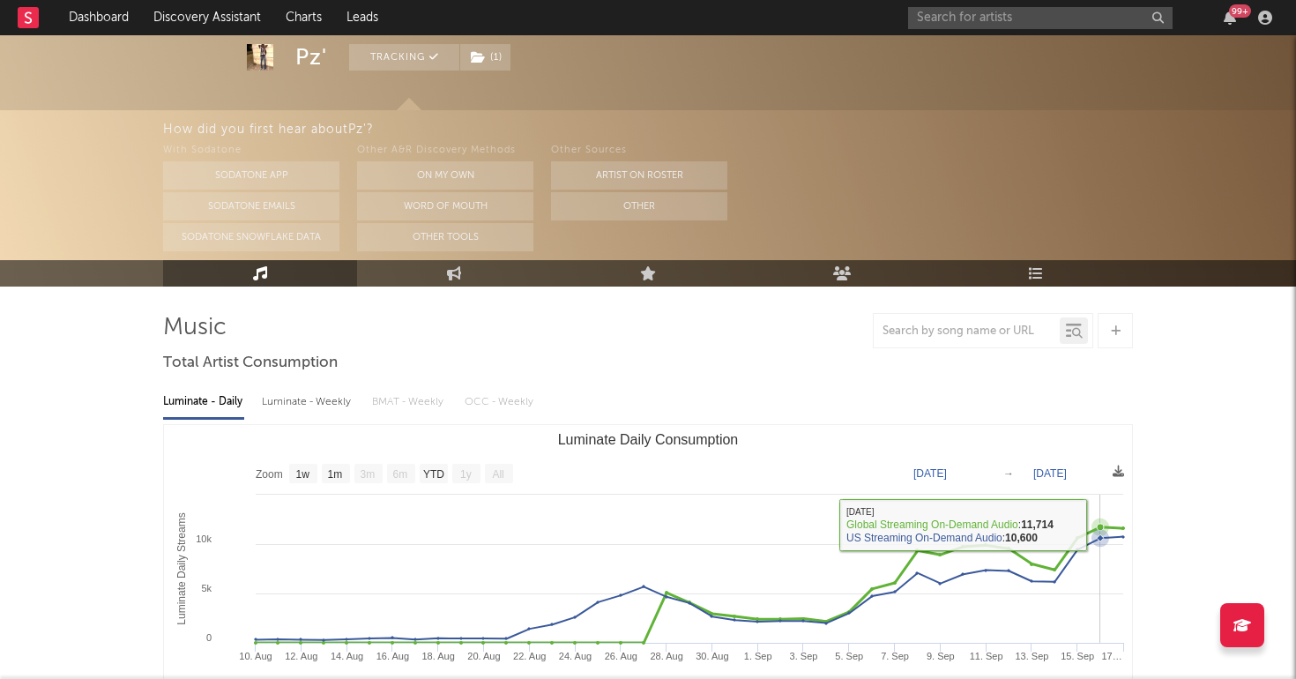
scroll to position [129, 0]
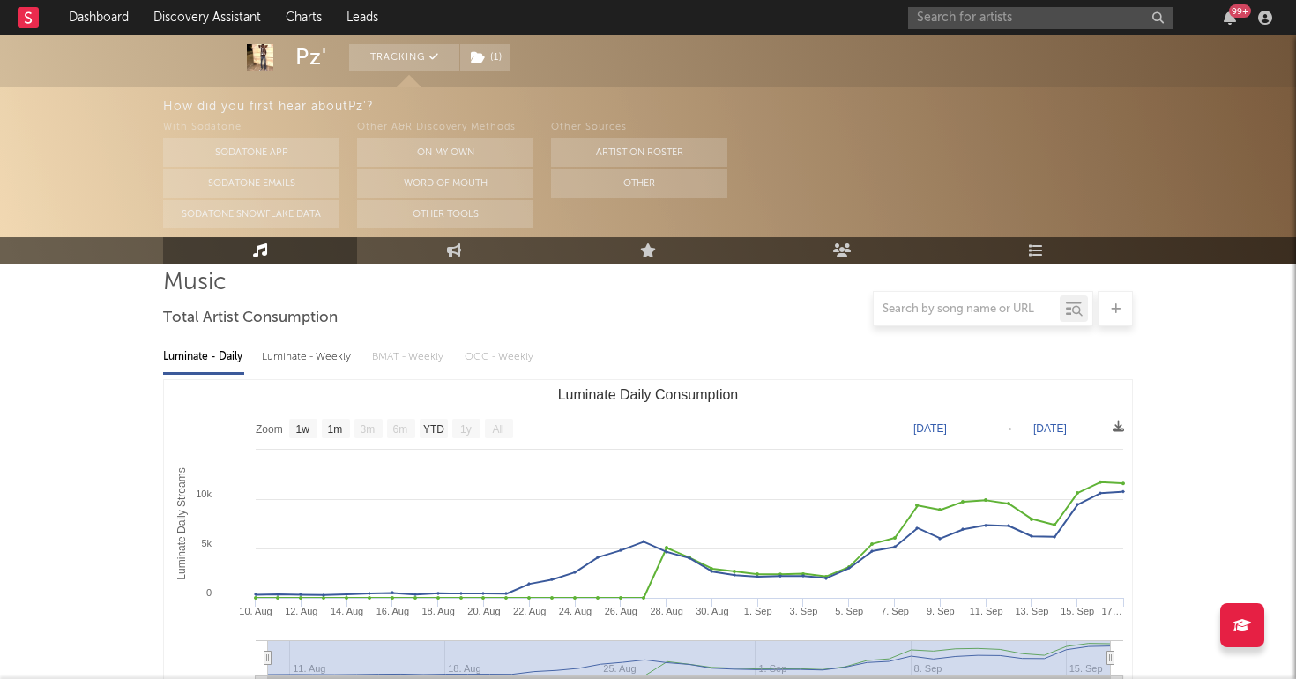
click at [942, 29] on div "99 +" at bounding box center [1093, 17] width 370 height 35
click at [940, 12] on input "text" at bounding box center [1040, 18] width 264 height 22
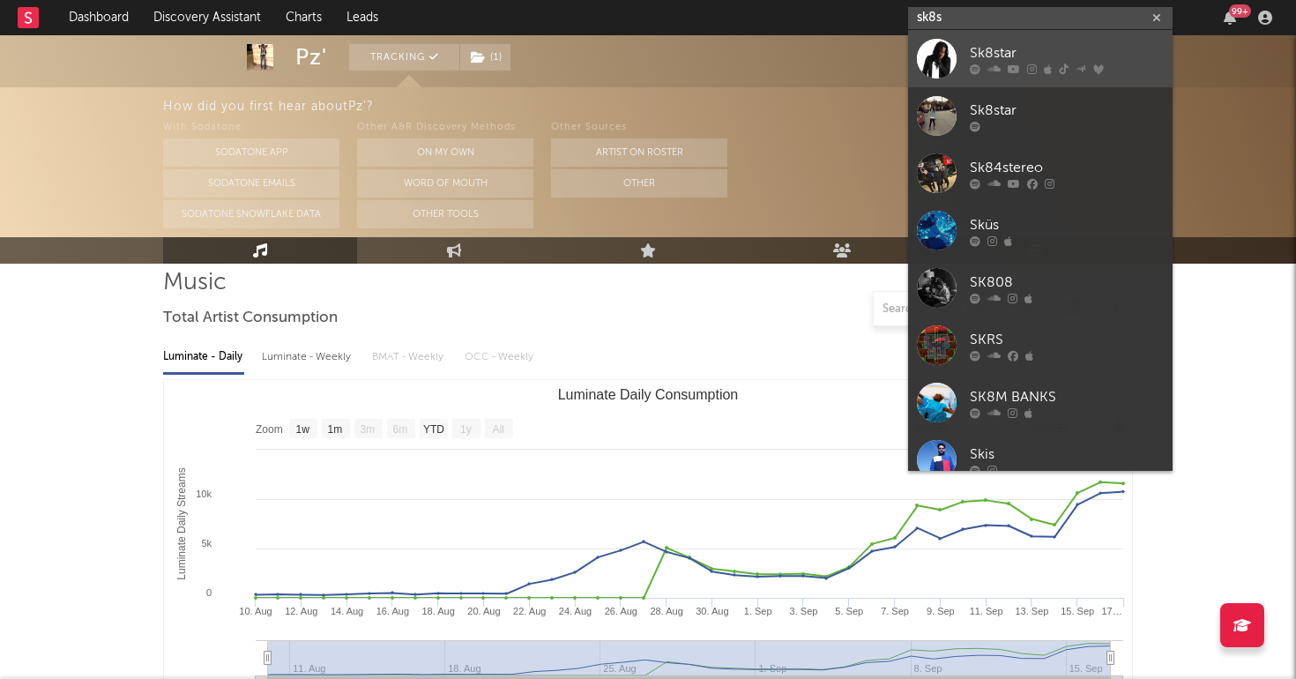
type input "sk8s"
click at [990, 59] on div "Sk8star" at bounding box center [1067, 52] width 194 height 21
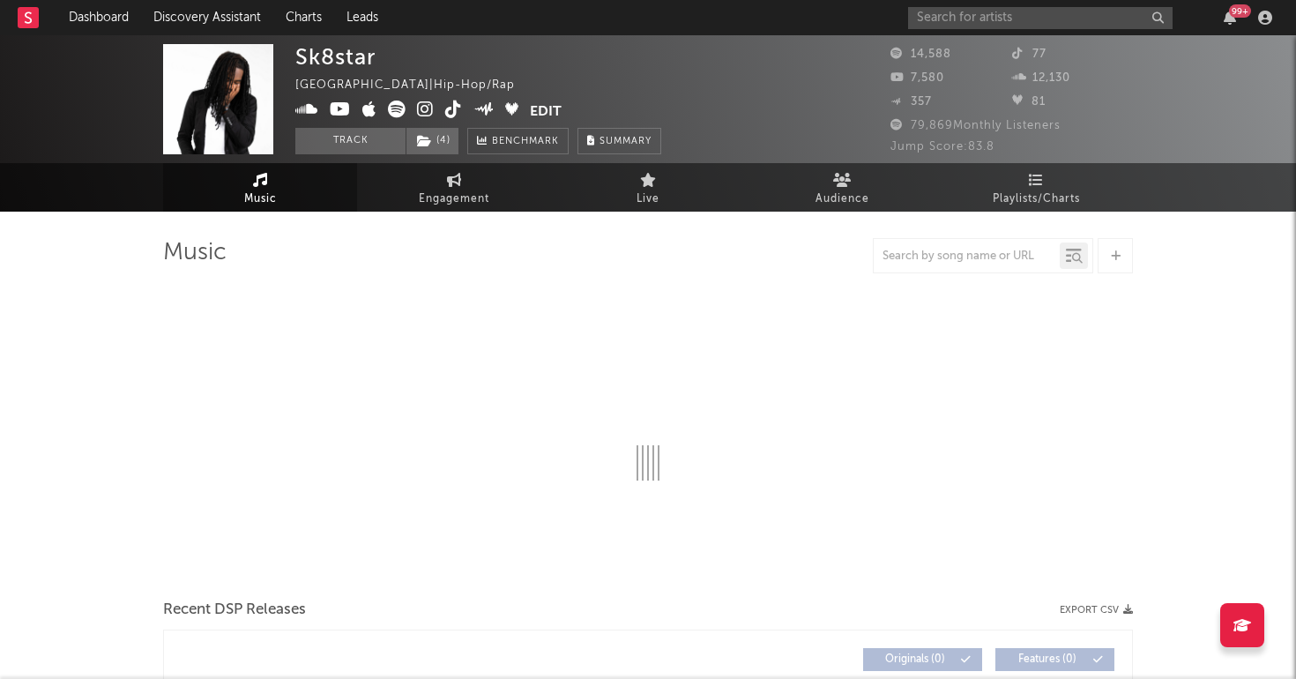
select select "6m"
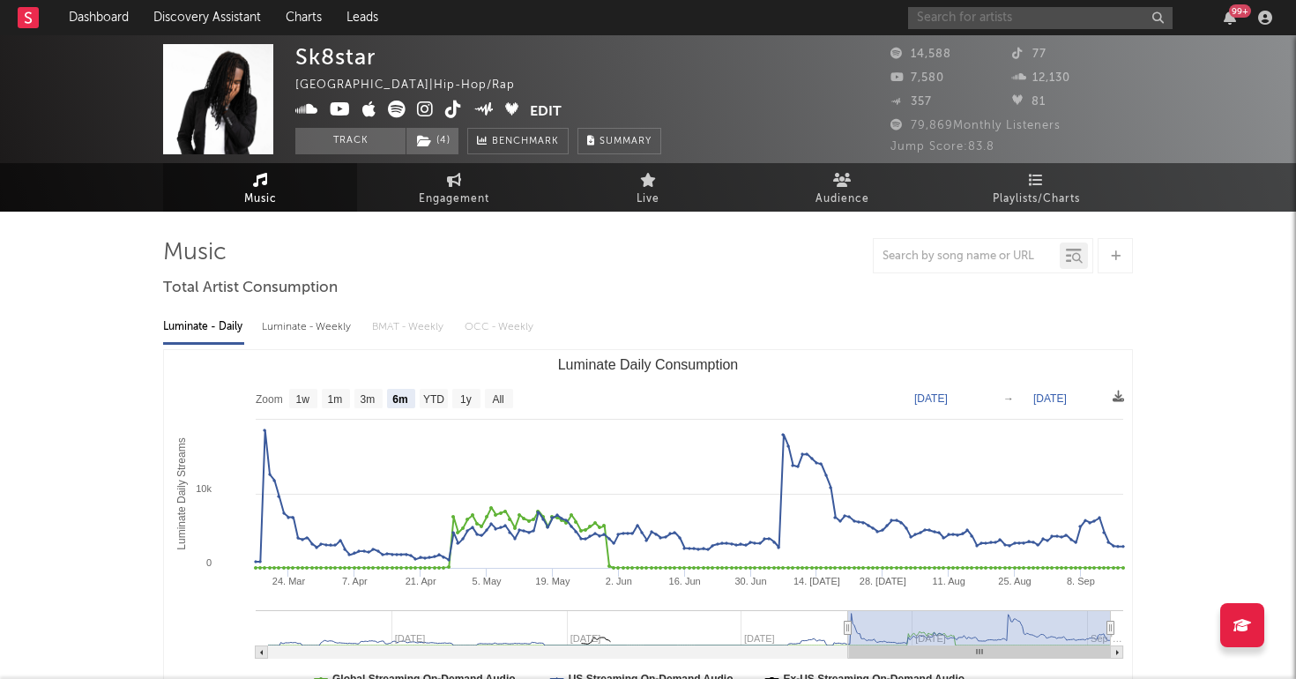
click at [971, 21] on input "text" at bounding box center [1040, 18] width 264 height 22
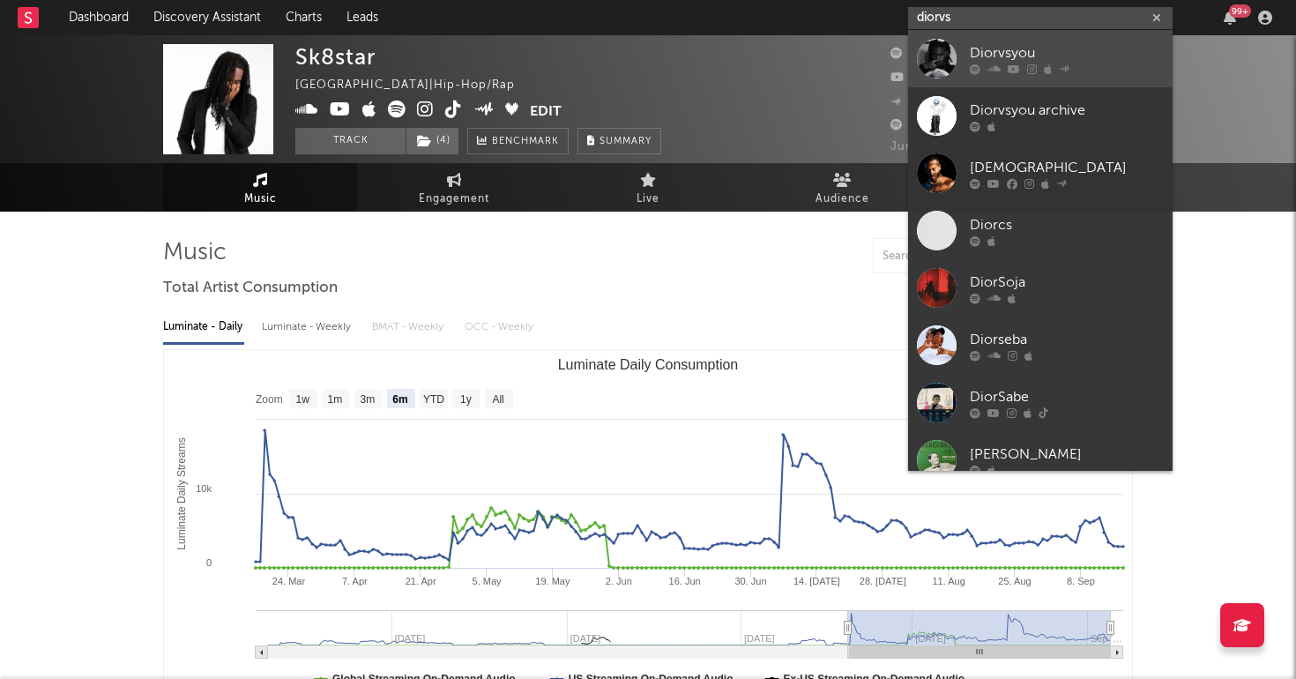
type input "diorvs"
click at [966, 47] on link "Diorvsyou" at bounding box center [1040, 58] width 264 height 57
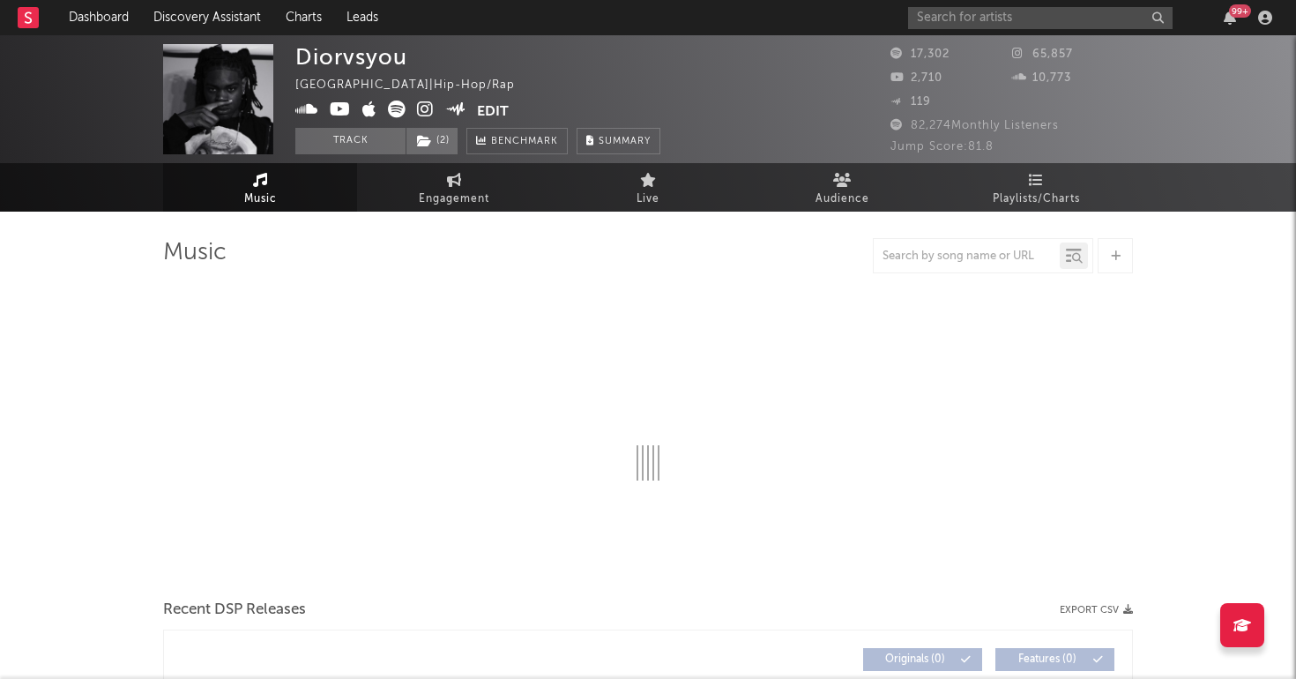
select select "6m"
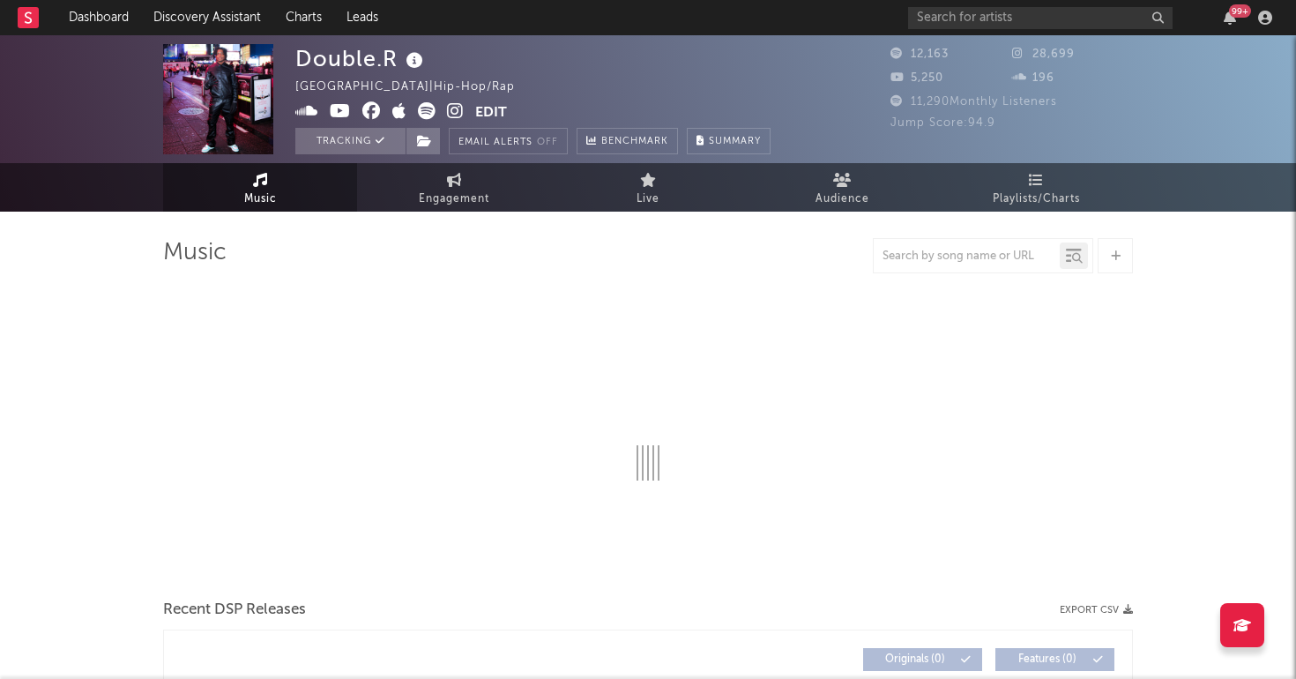
select select "6m"
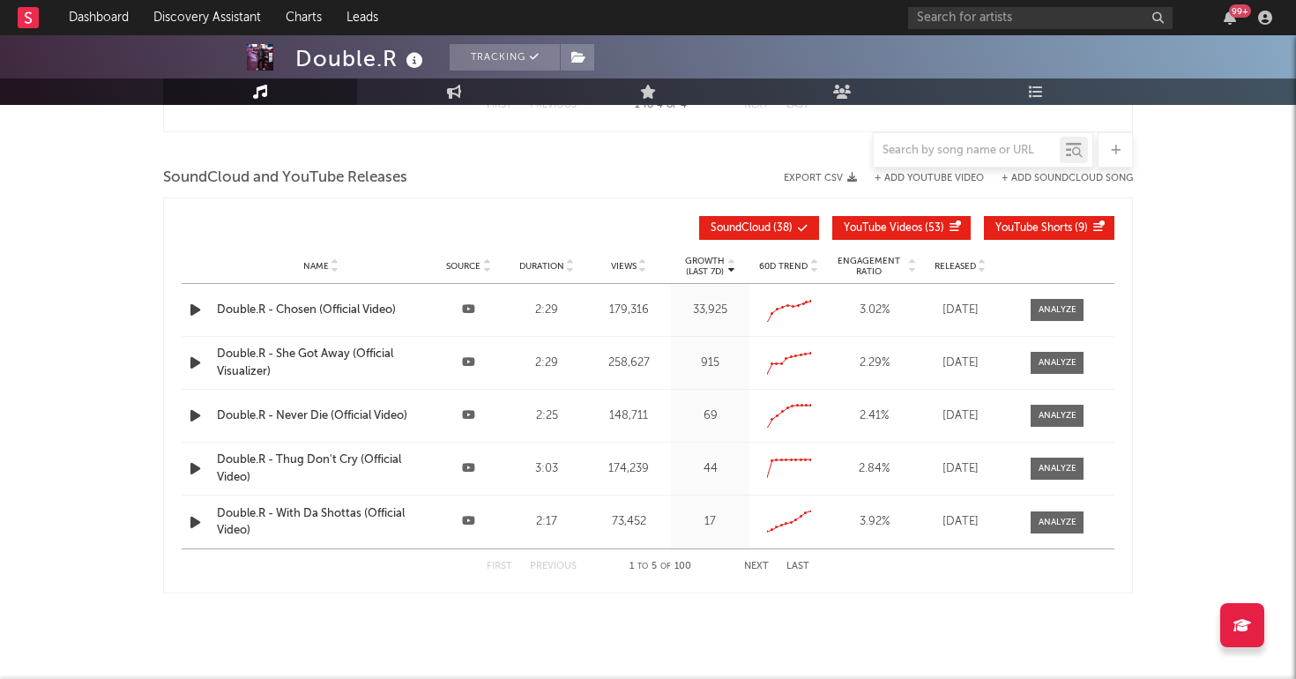
scroll to position [1505, 0]
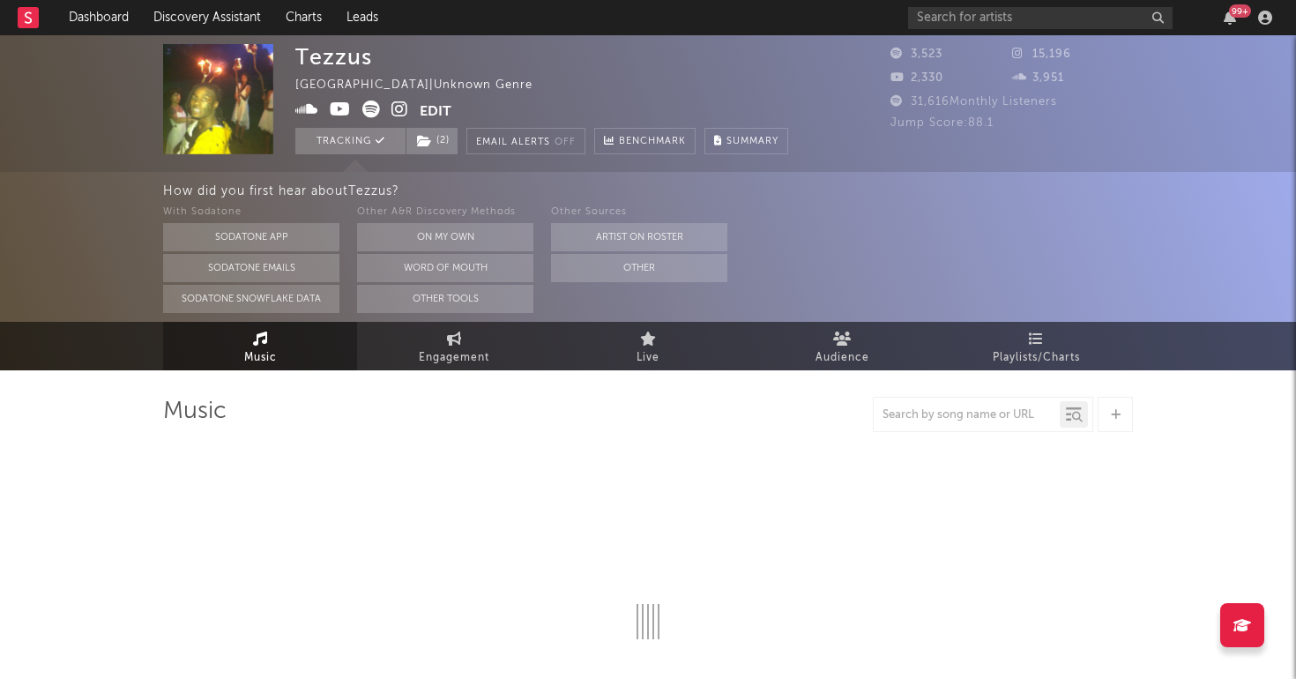
select select "6m"
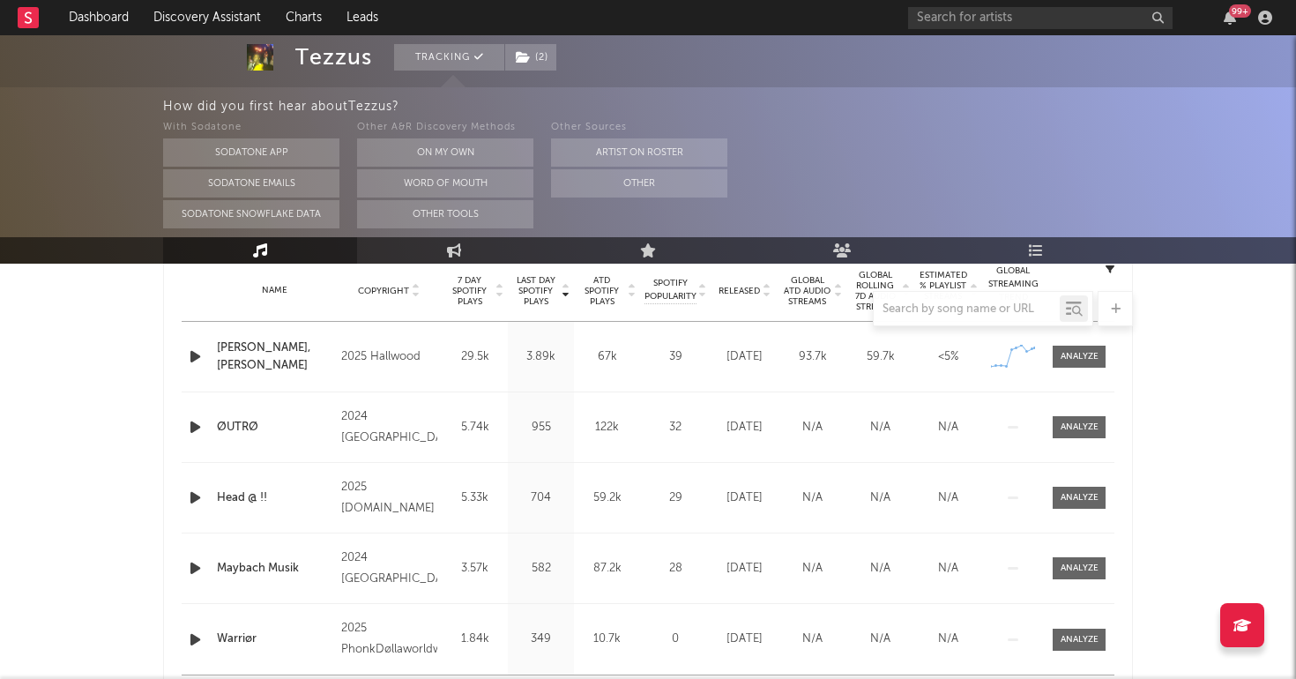
scroll to position [716, 0]
click at [1082, 362] on div at bounding box center [1079, 358] width 38 height 13
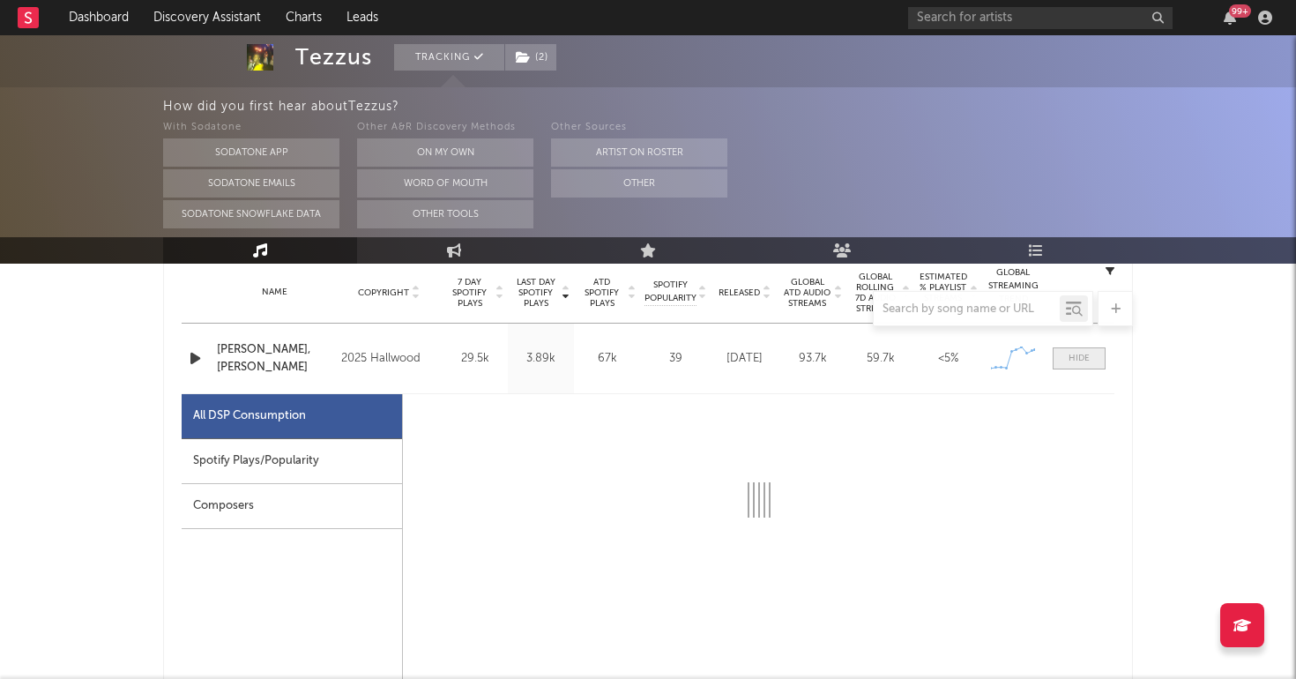
select select "1w"
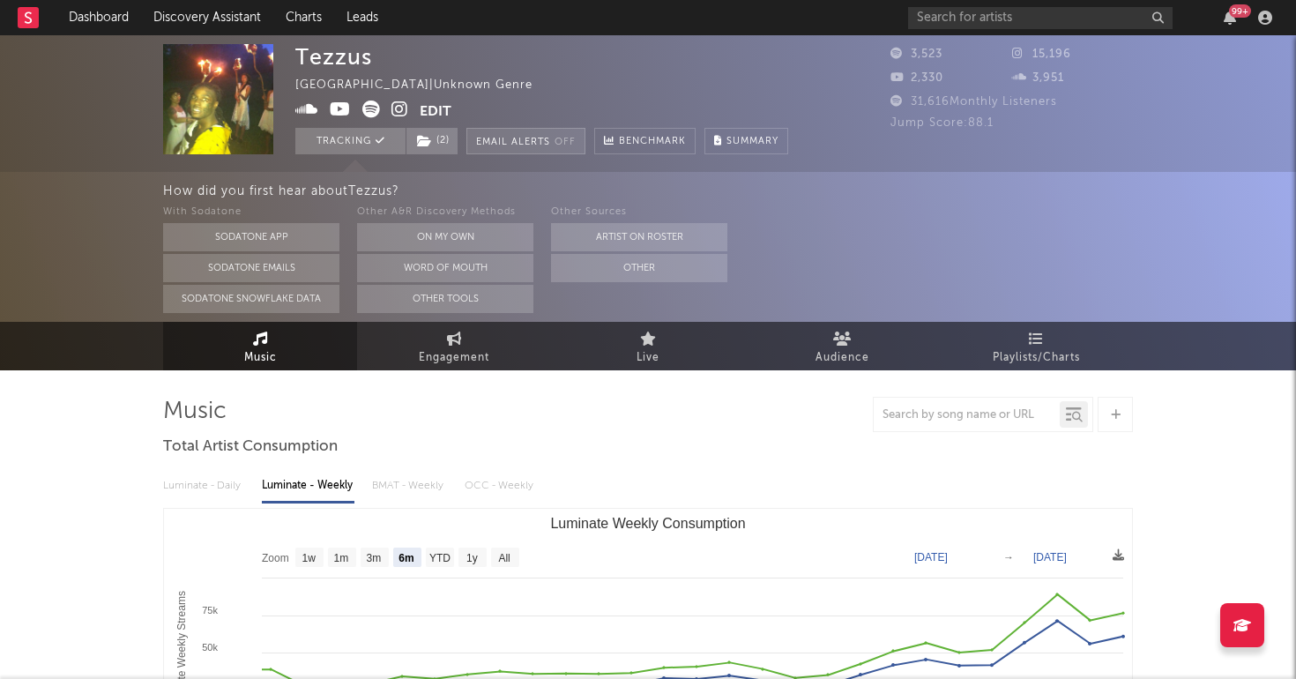
scroll to position [0, 0]
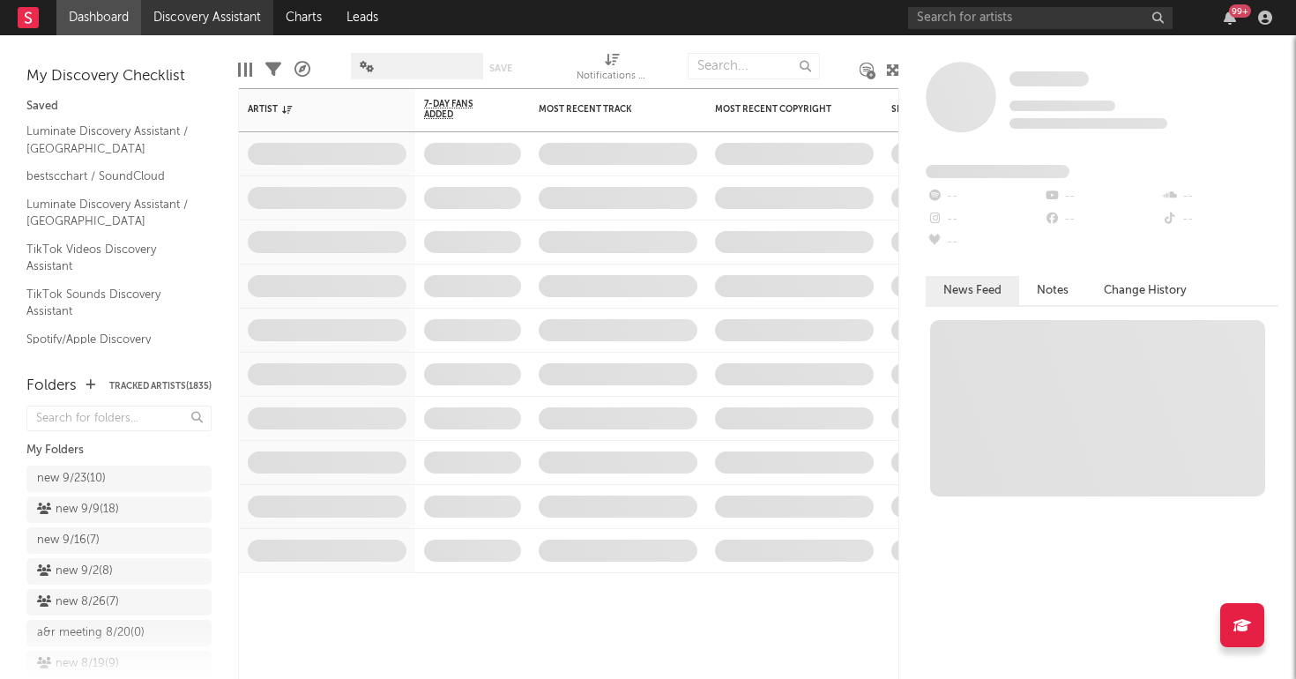
click at [204, 27] on link "Discovery Assistant" at bounding box center [207, 17] width 132 height 35
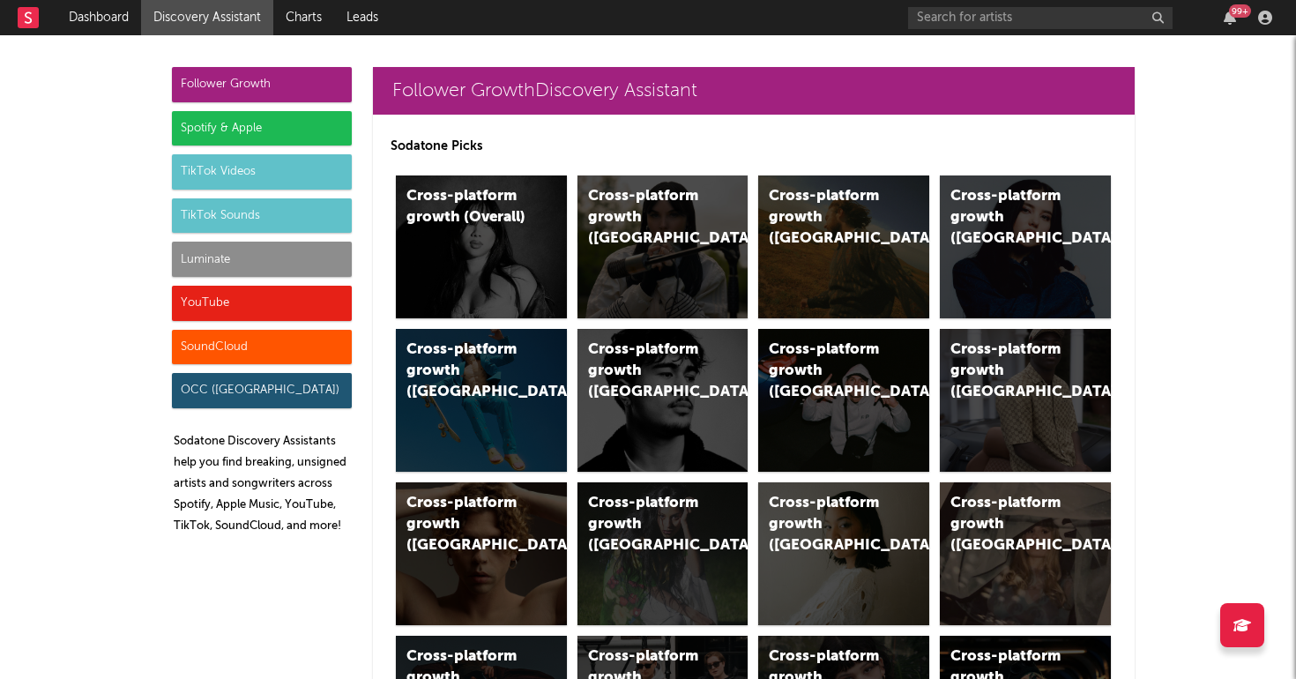
click at [202, 257] on div "Luminate" at bounding box center [262, 259] width 180 height 35
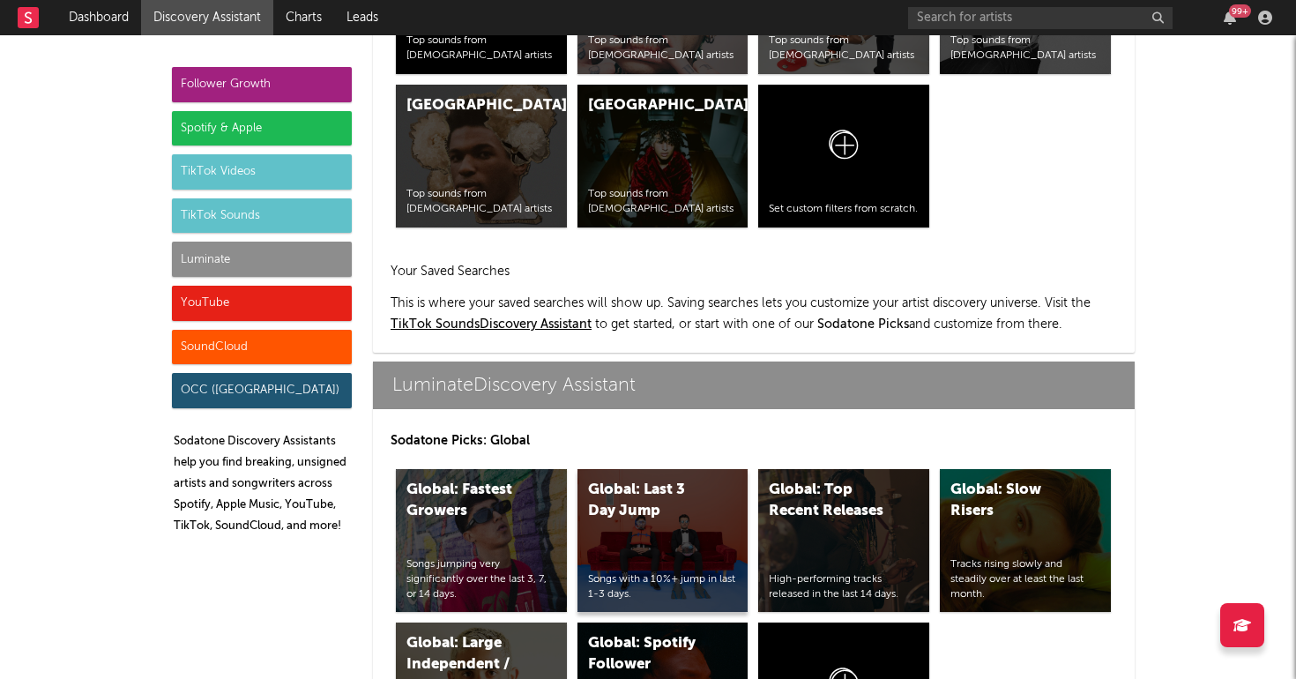
scroll to position [7825, 0]
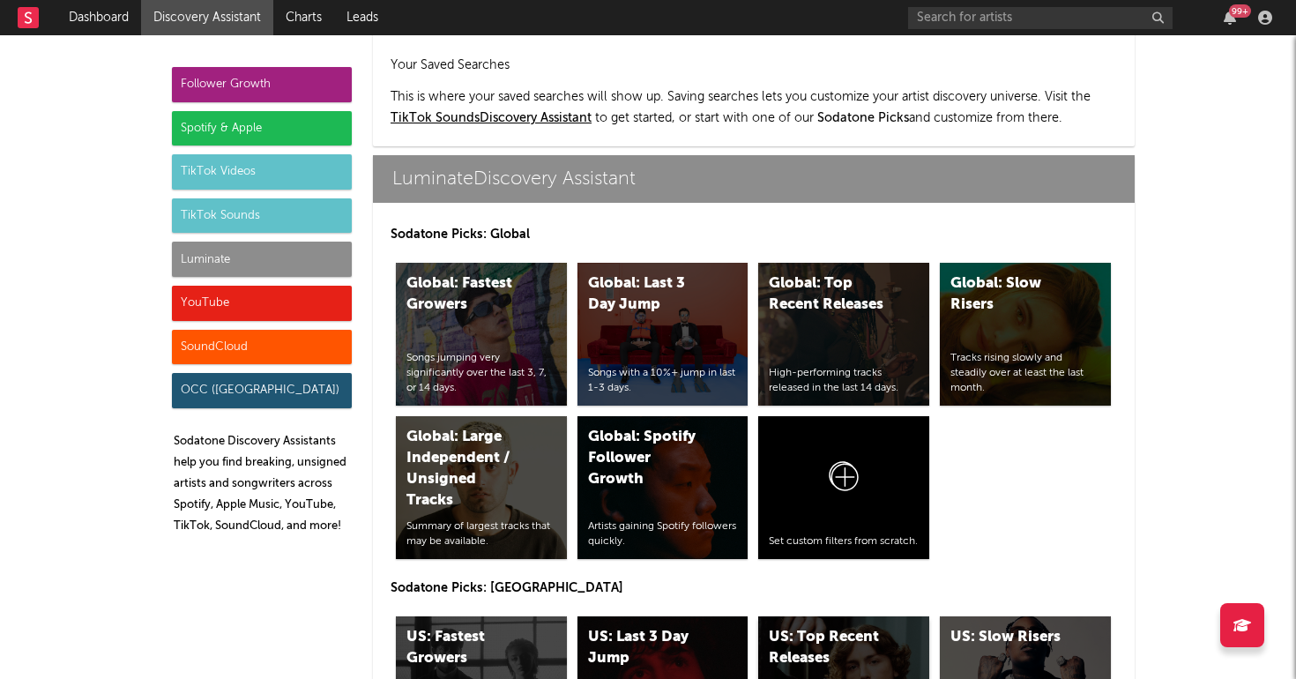
click at [855, 627] on div "US: Top Recent Releases" at bounding box center [829, 648] width 120 height 42
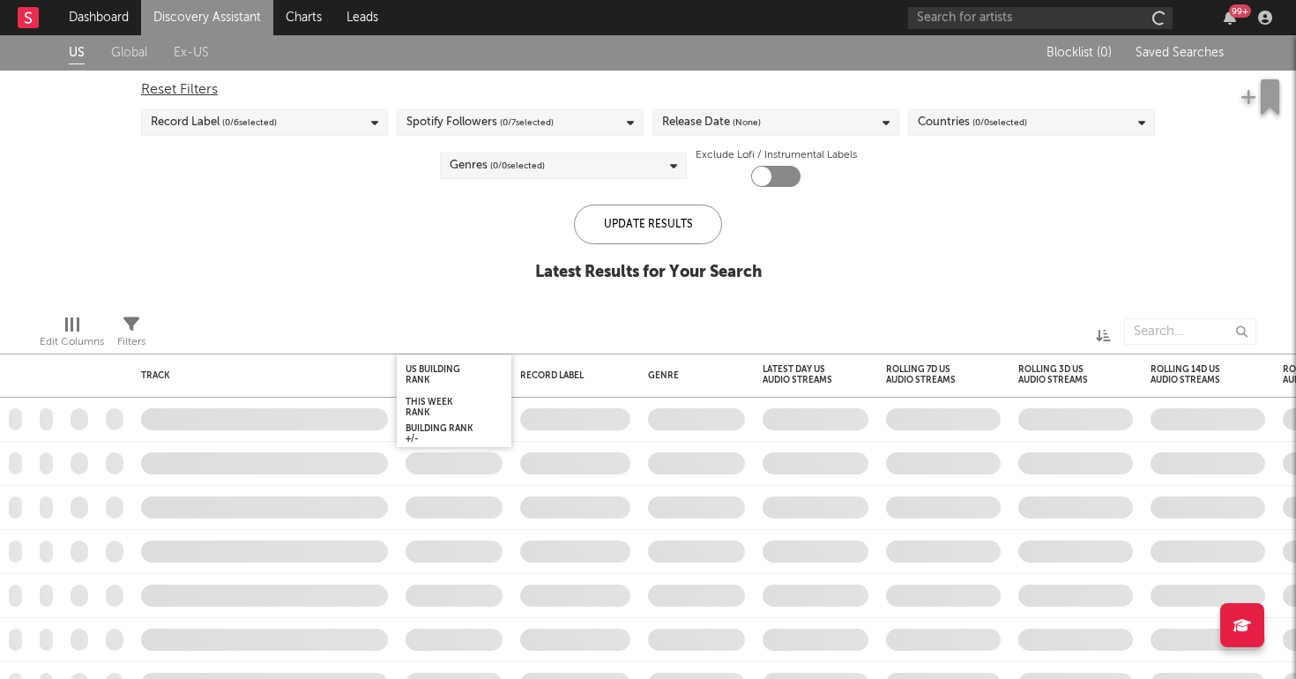
checkbox input "true"
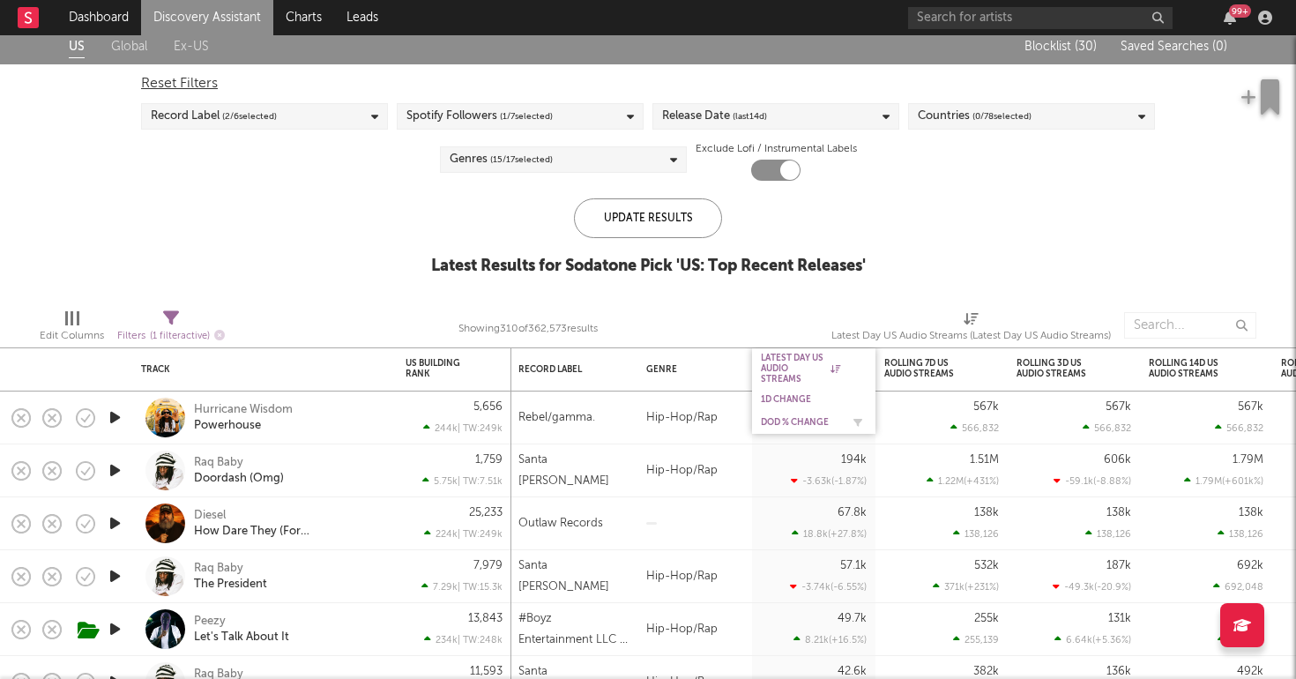
click at [794, 424] on div "DoD % Change" at bounding box center [800, 422] width 79 height 11
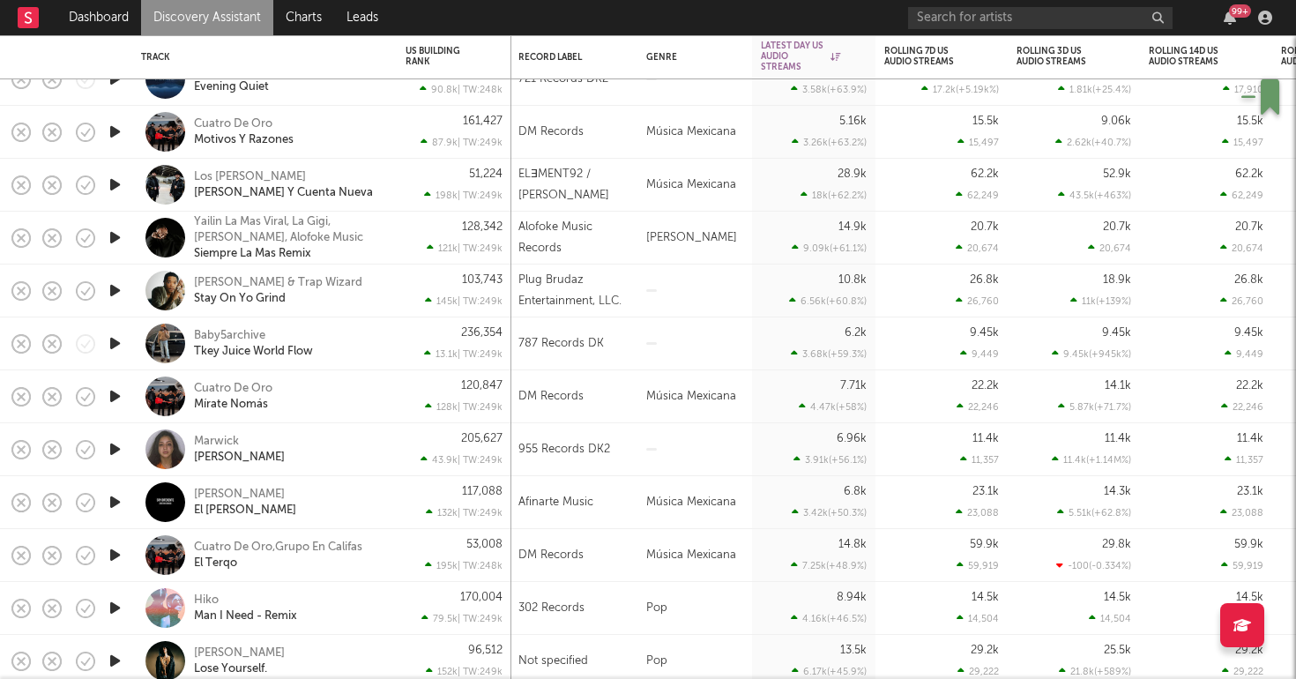
click at [113, 450] on icon "button" at bounding box center [115, 449] width 19 height 22
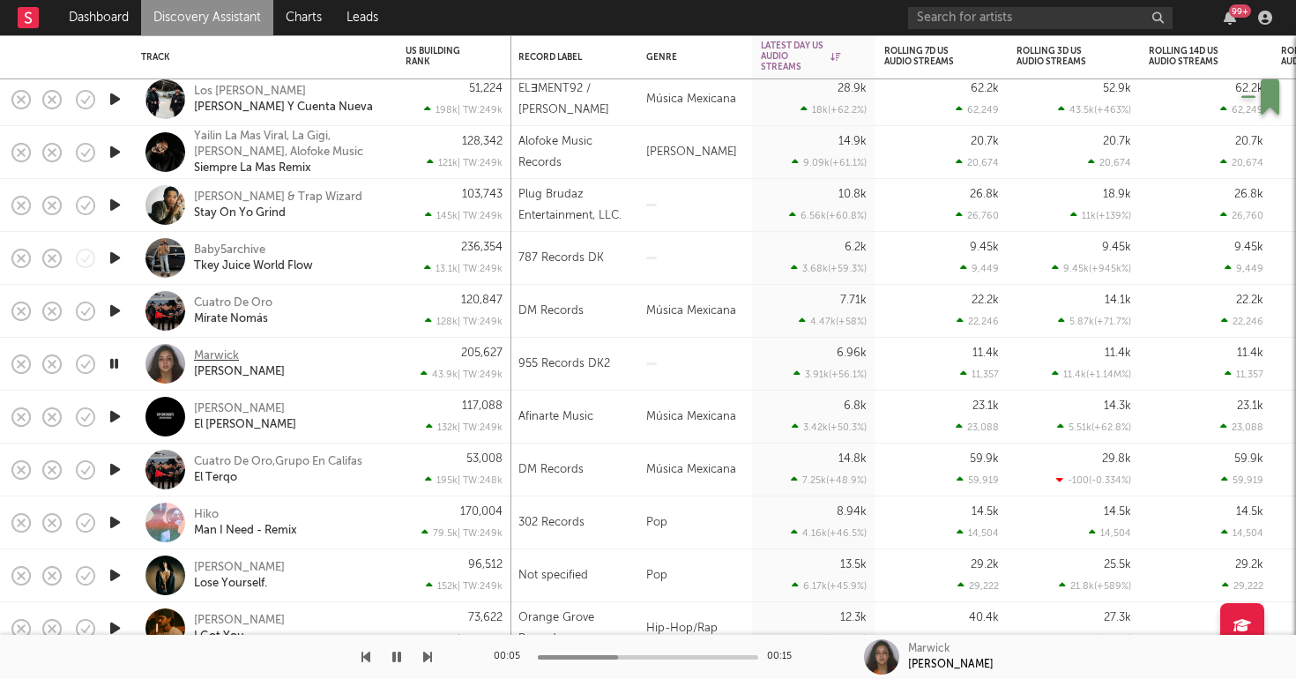
click at [236, 353] on div "Marwick" at bounding box center [216, 356] width 45 height 16
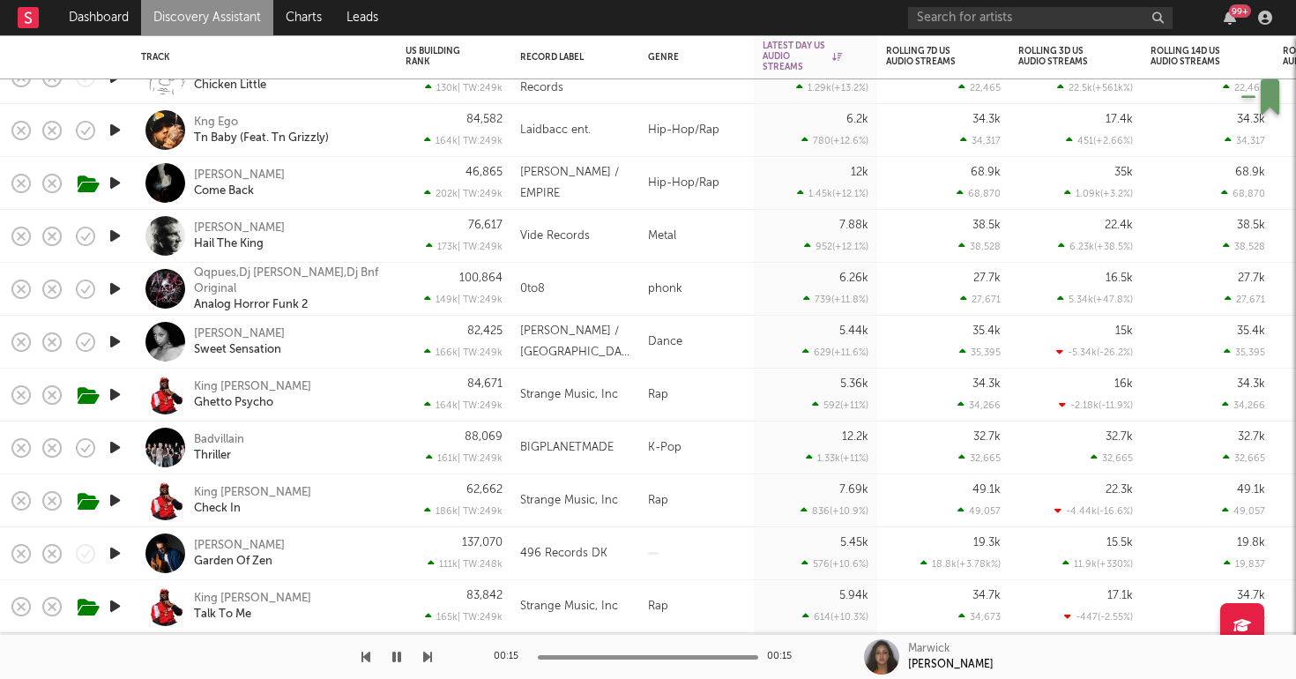
click at [221, 11] on link "Discovery Assistant" at bounding box center [207, 17] width 132 height 35
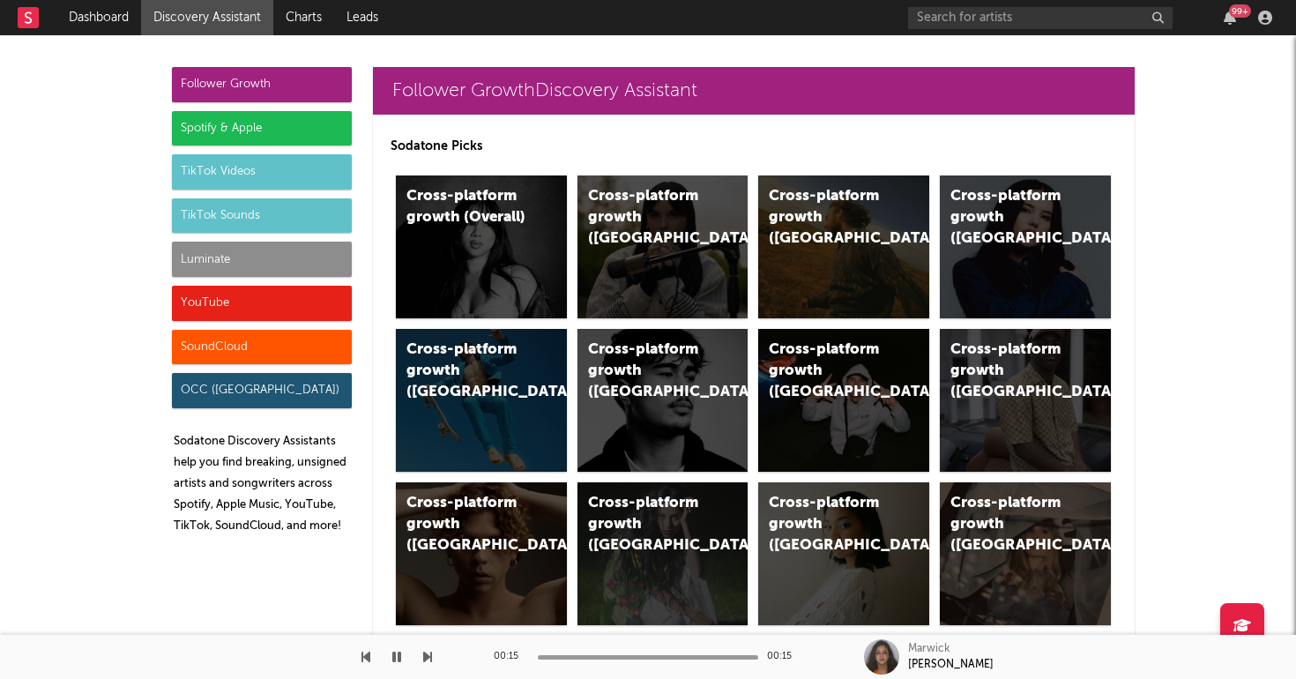
click at [233, 268] on div "Luminate" at bounding box center [262, 259] width 180 height 35
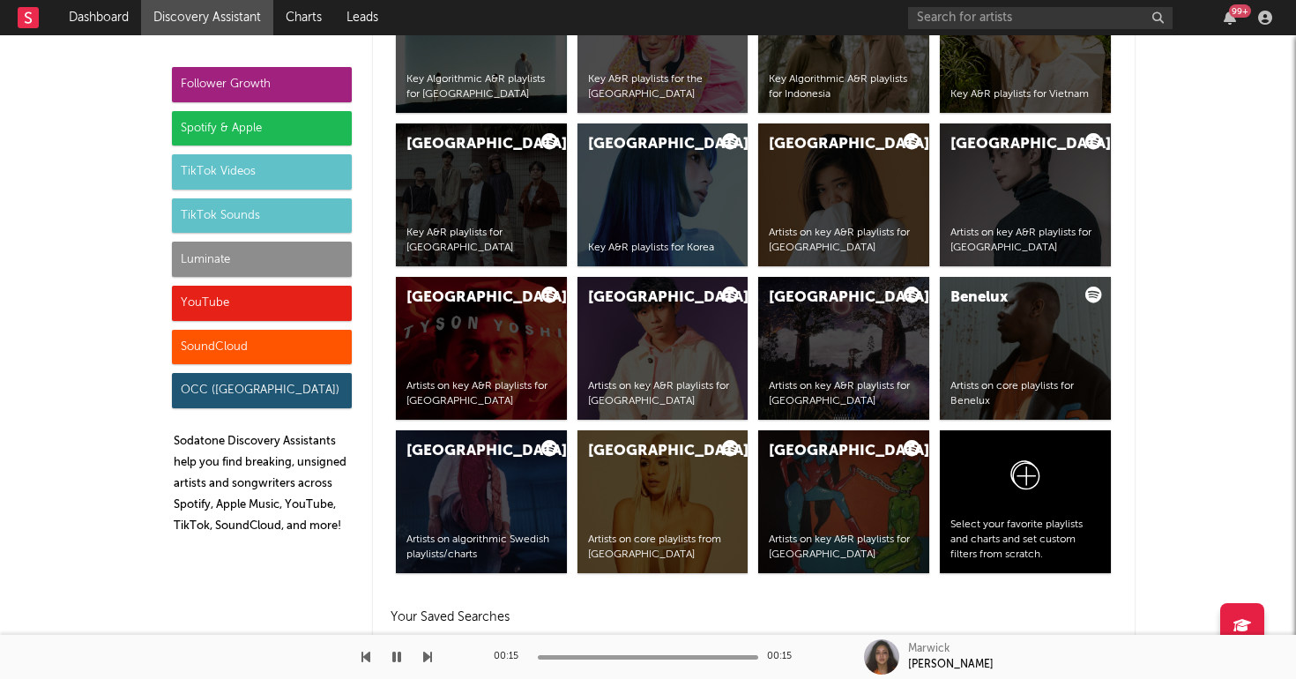
scroll to position [7825, 0]
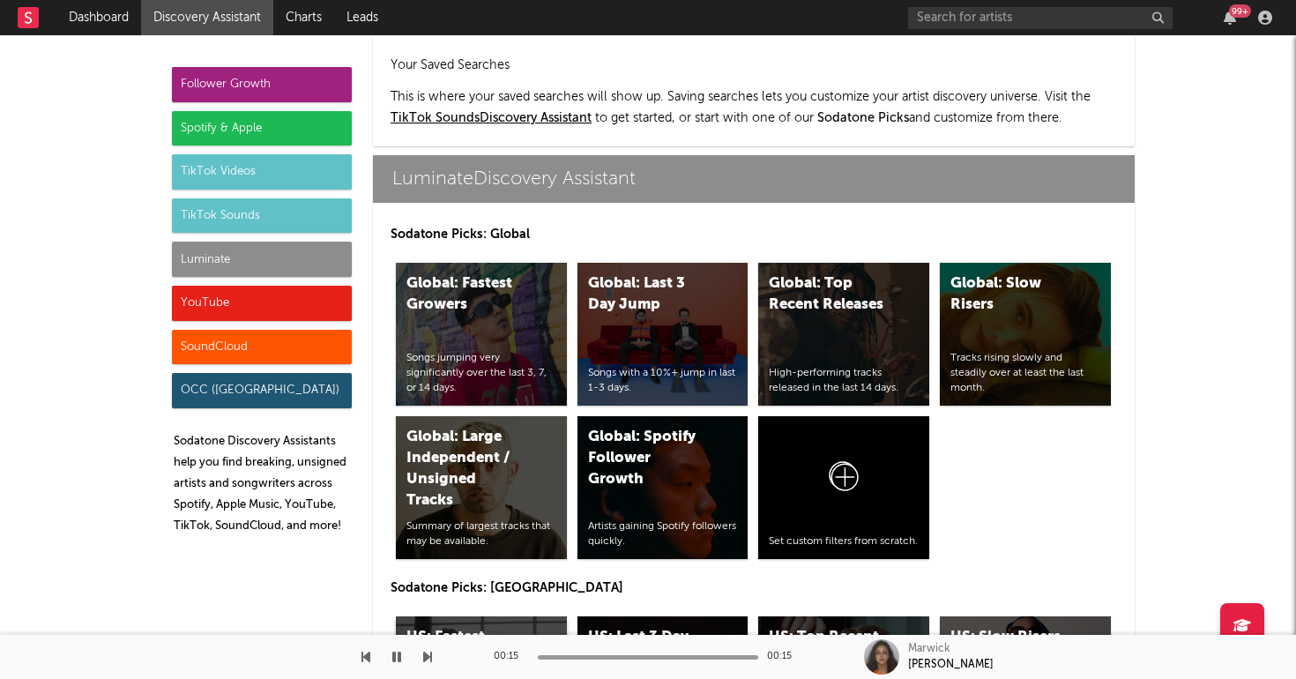
click at [495, 627] on div "US: Fastest Growers" at bounding box center [466, 648] width 120 height 42
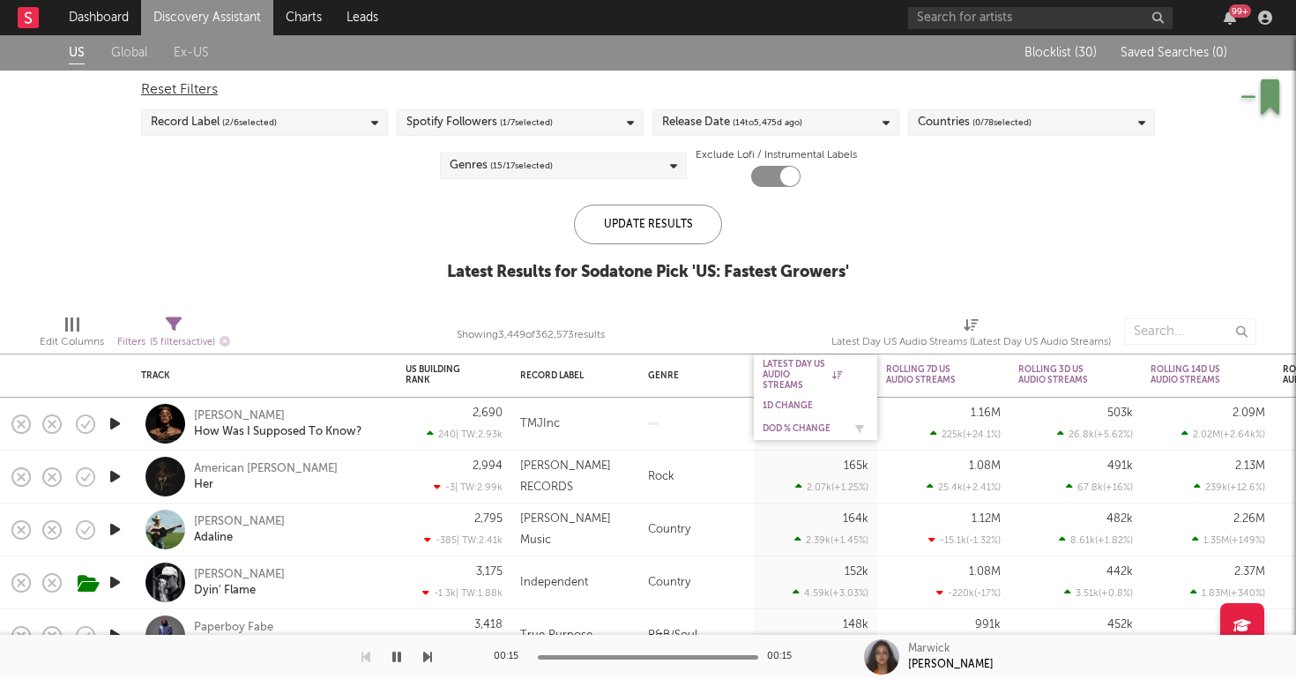
click at [811, 428] on div "DoD % Change" at bounding box center [802, 428] width 79 height 11
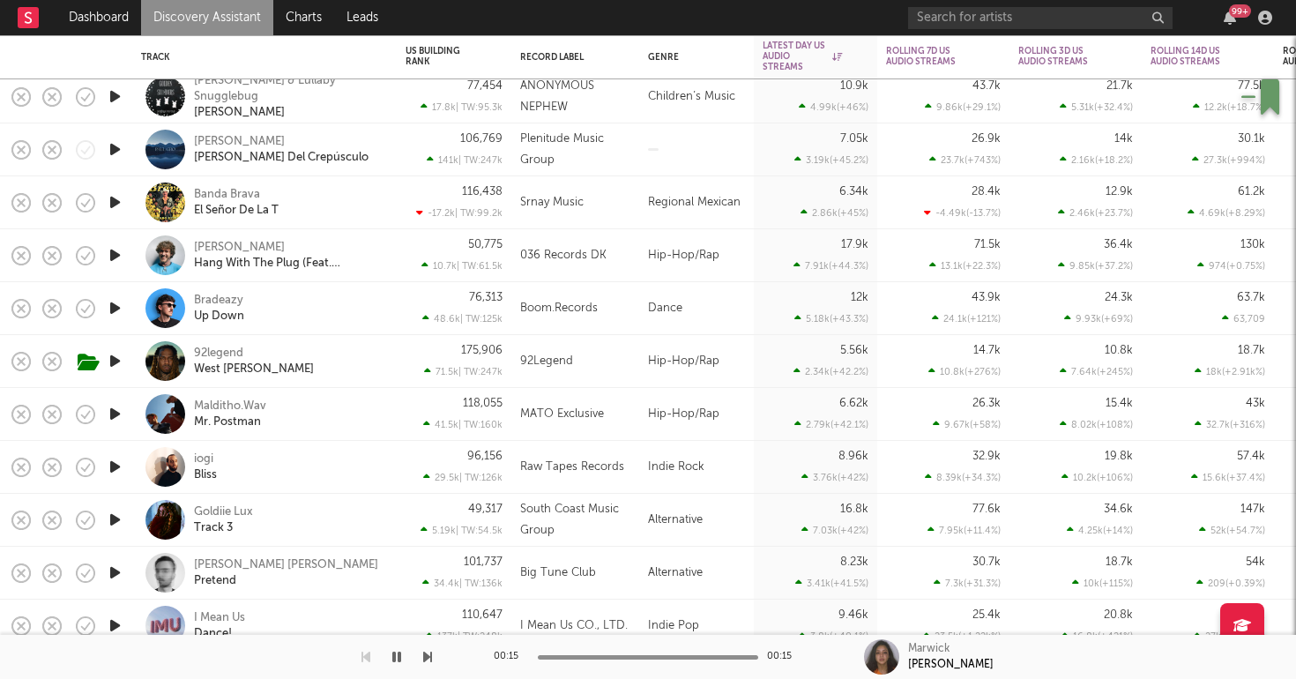
click at [115, 469] on icon "button" at bounding box center [115, 467] width 19 height 22
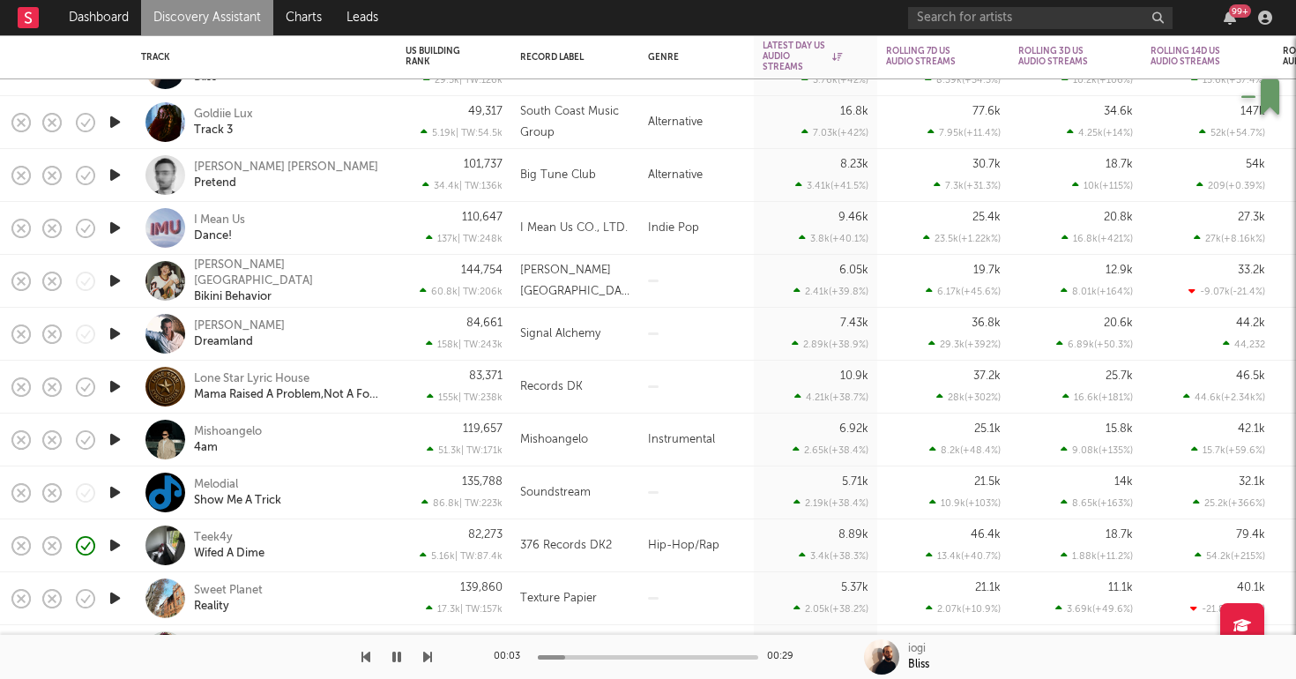
click at [117, 541] on icon "button" at bounding box center [115, 545] width 19 height 22
click at [358, 539] on div "Teek4y Wifed A Dime" at bounding box center [289, 546] width 190 height 32
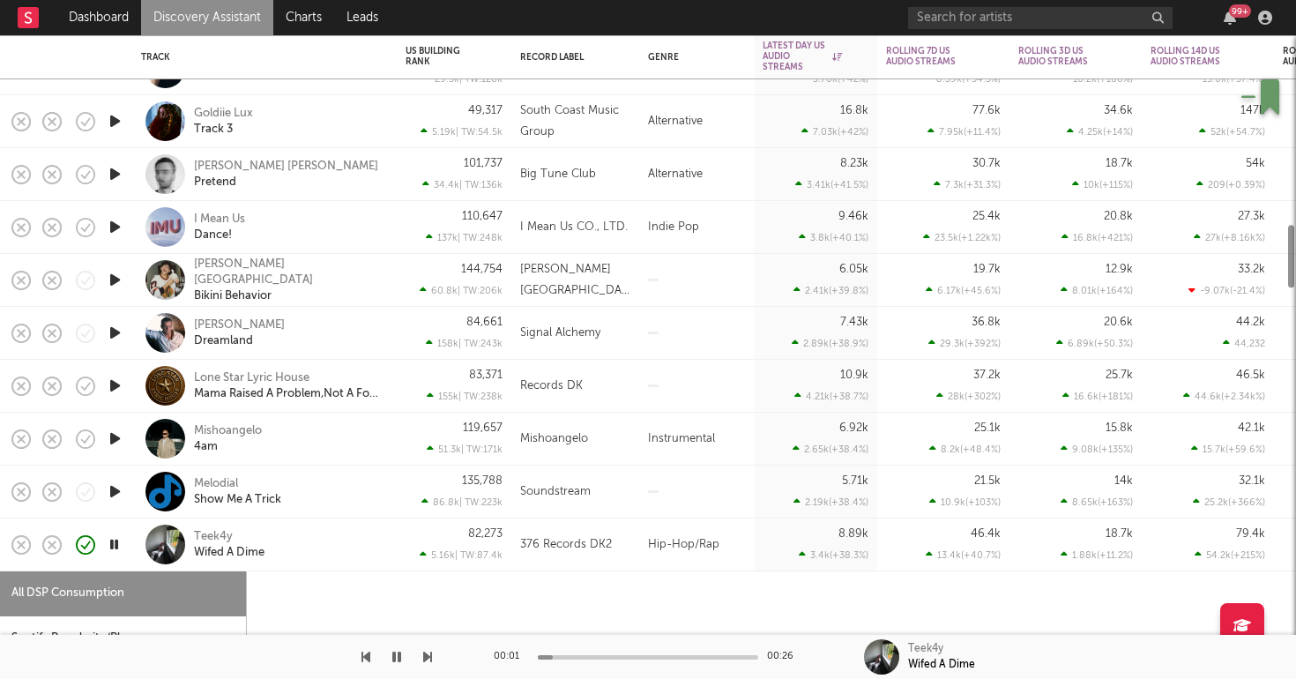
select select "1w"
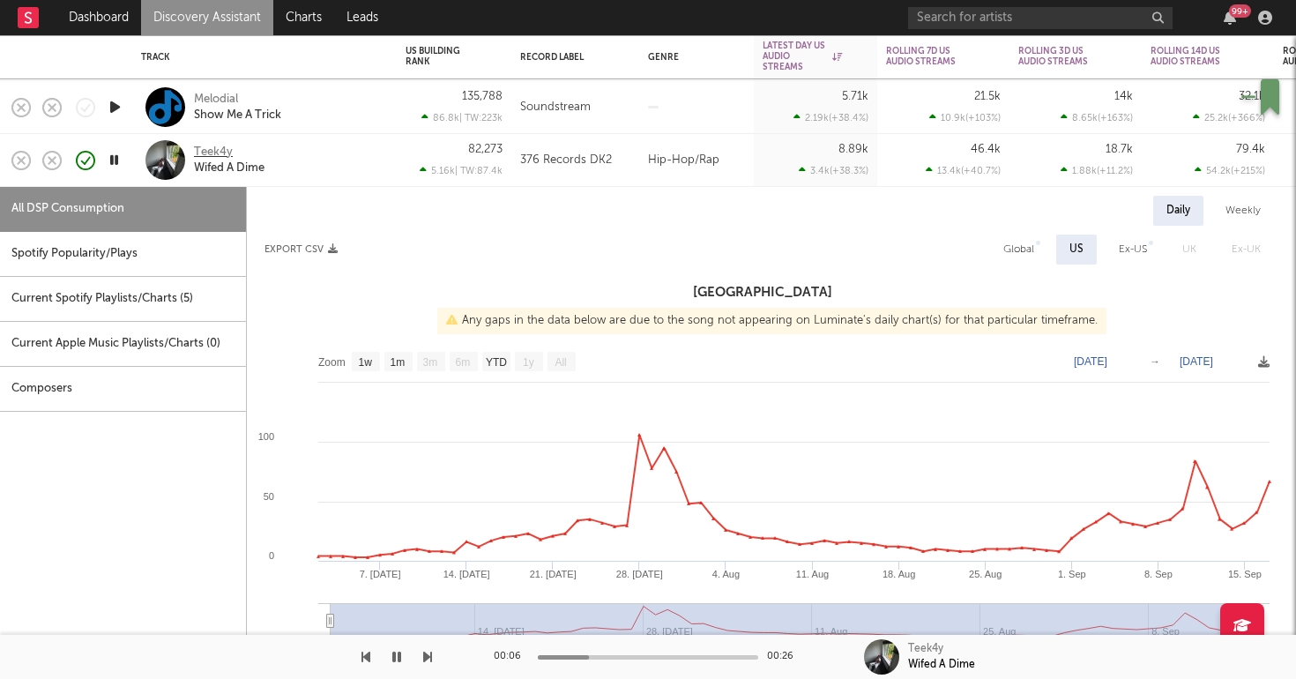
click at [213, 148] on div "Teek4y" at bounding box center [213, 153] width 39 height 16
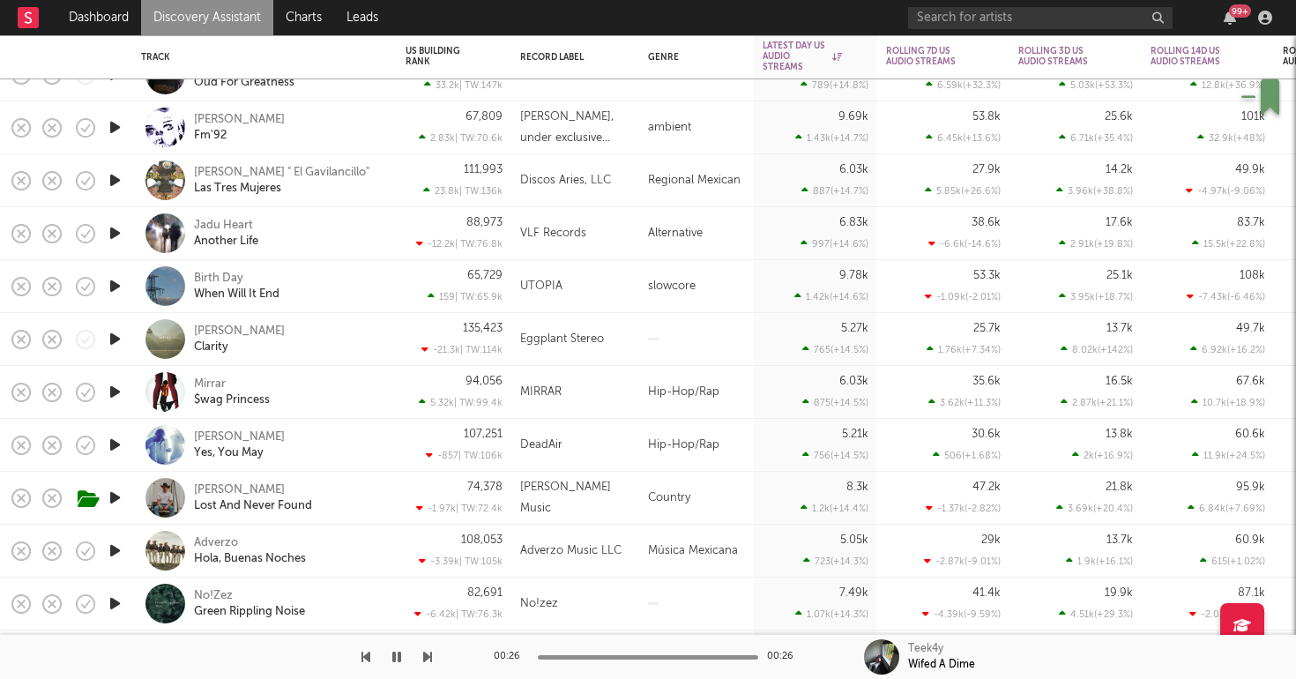
click at [108, 389] on icon "button" at bounding box center [115, 392] width 19 height 22
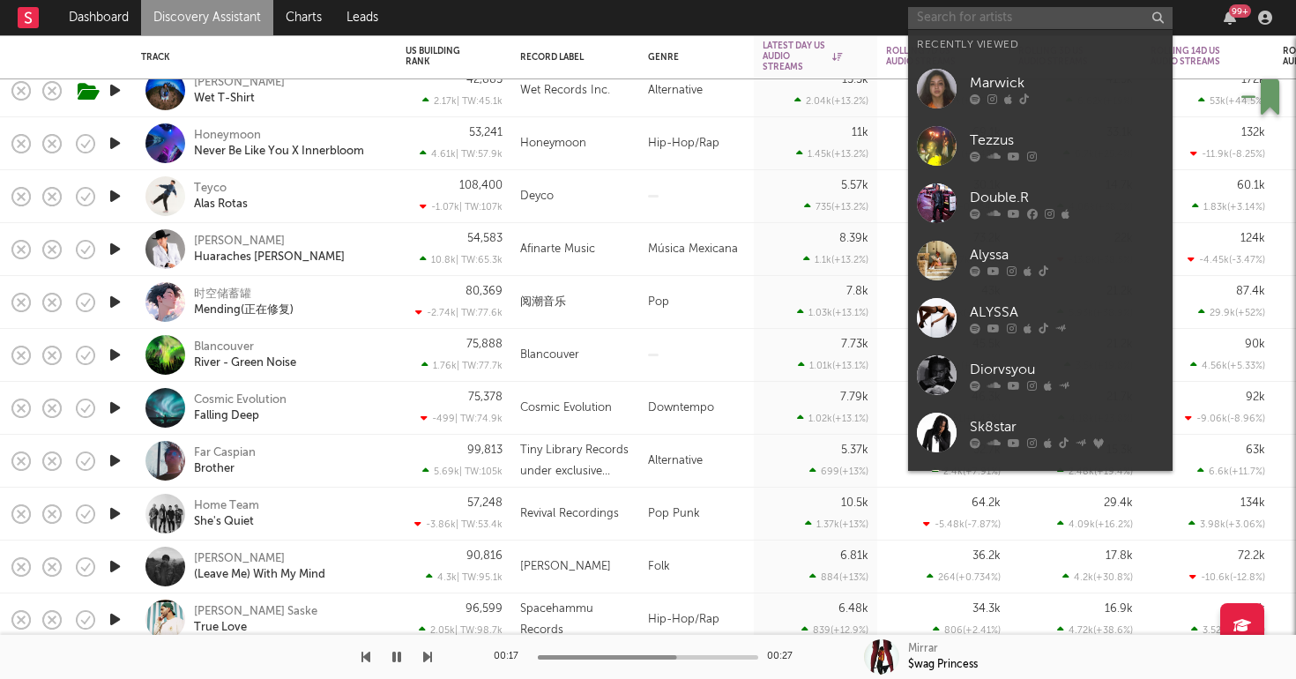
click at [955, 11] on input "text" at bounding box center [1040, 18] width 264 height 22
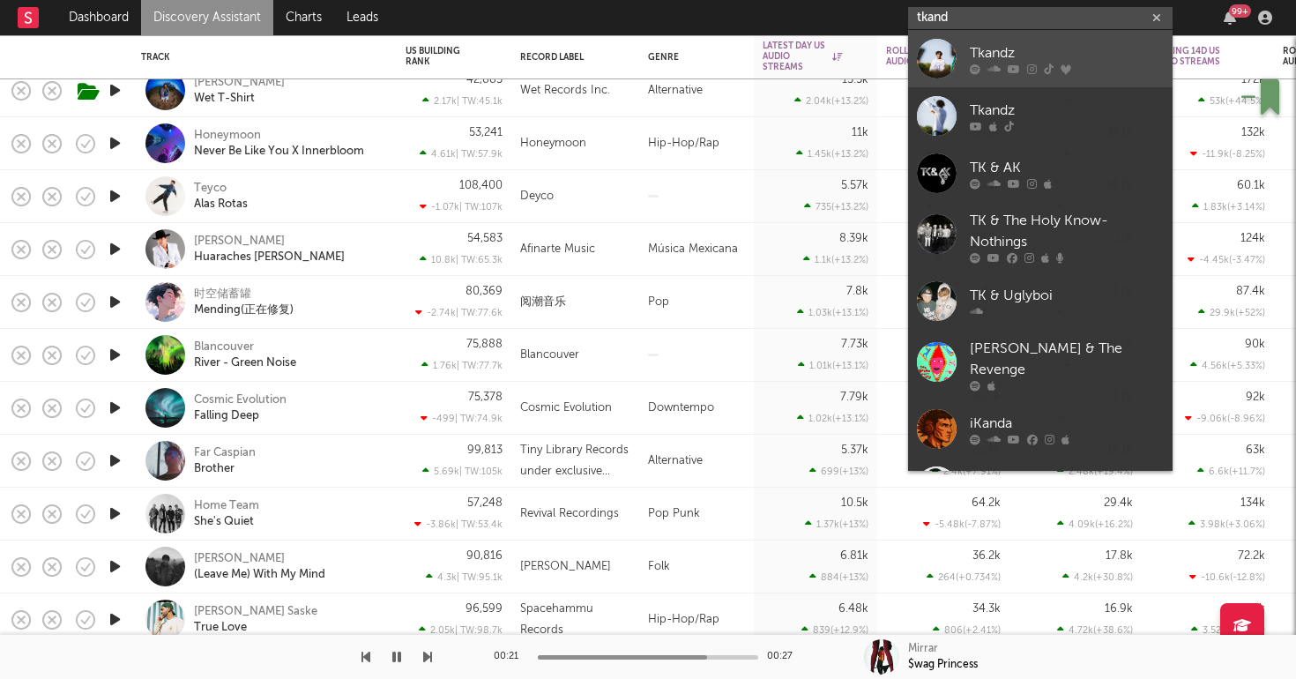
type input "tkand"
click at [986, 52] on div "Tkandz" at bounding box center [1067, 52] width 194 height 21
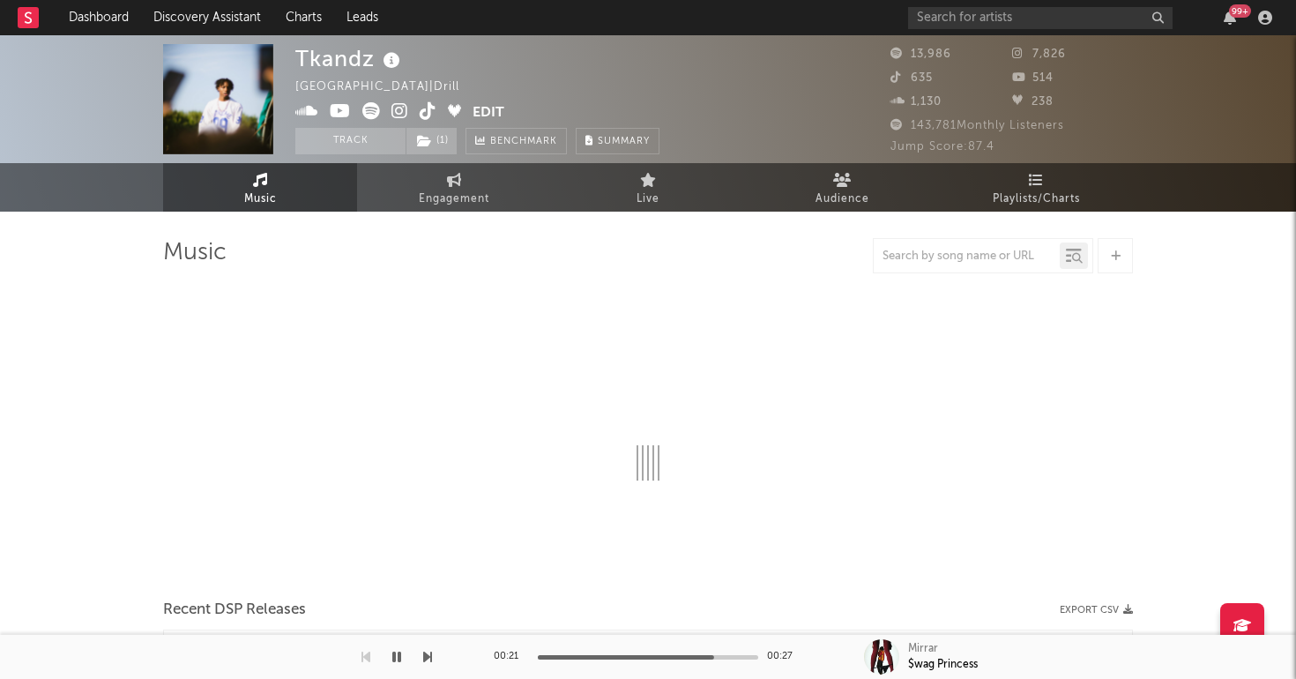
select select "6m"
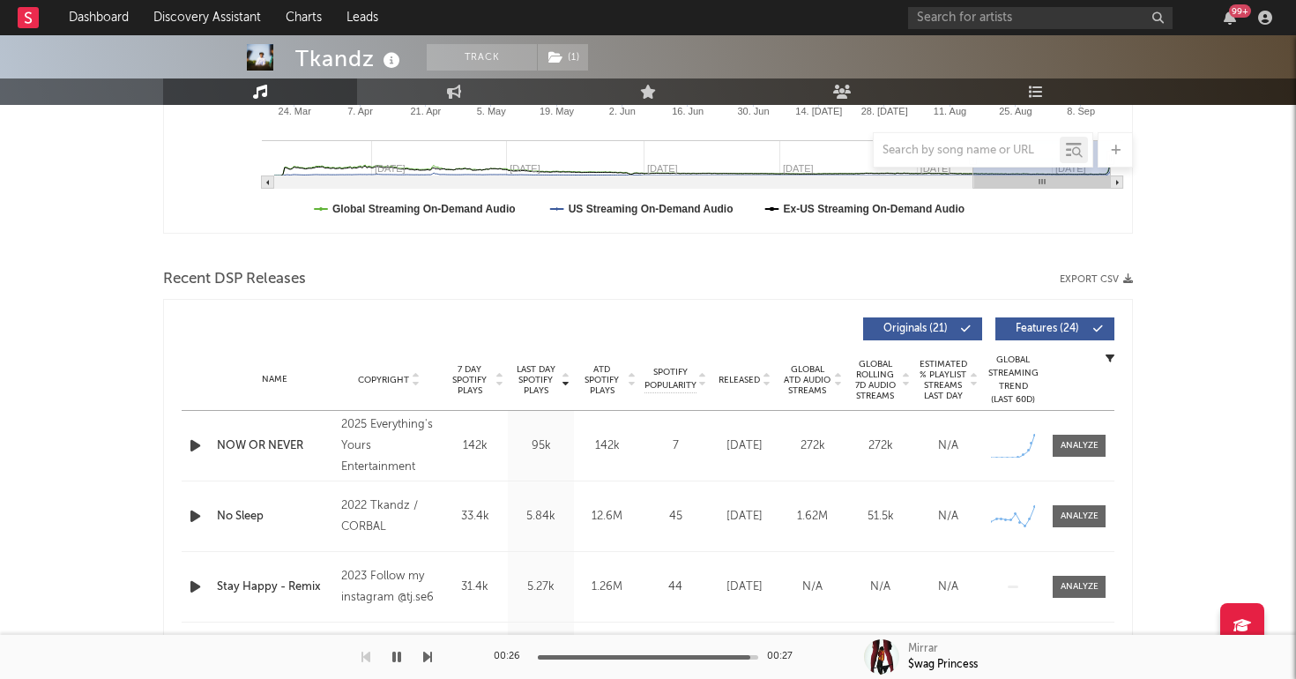
scroll to position [471, 0]
click at [1072, 453] on span at bounding box center [1079, 445] width 53 height 22
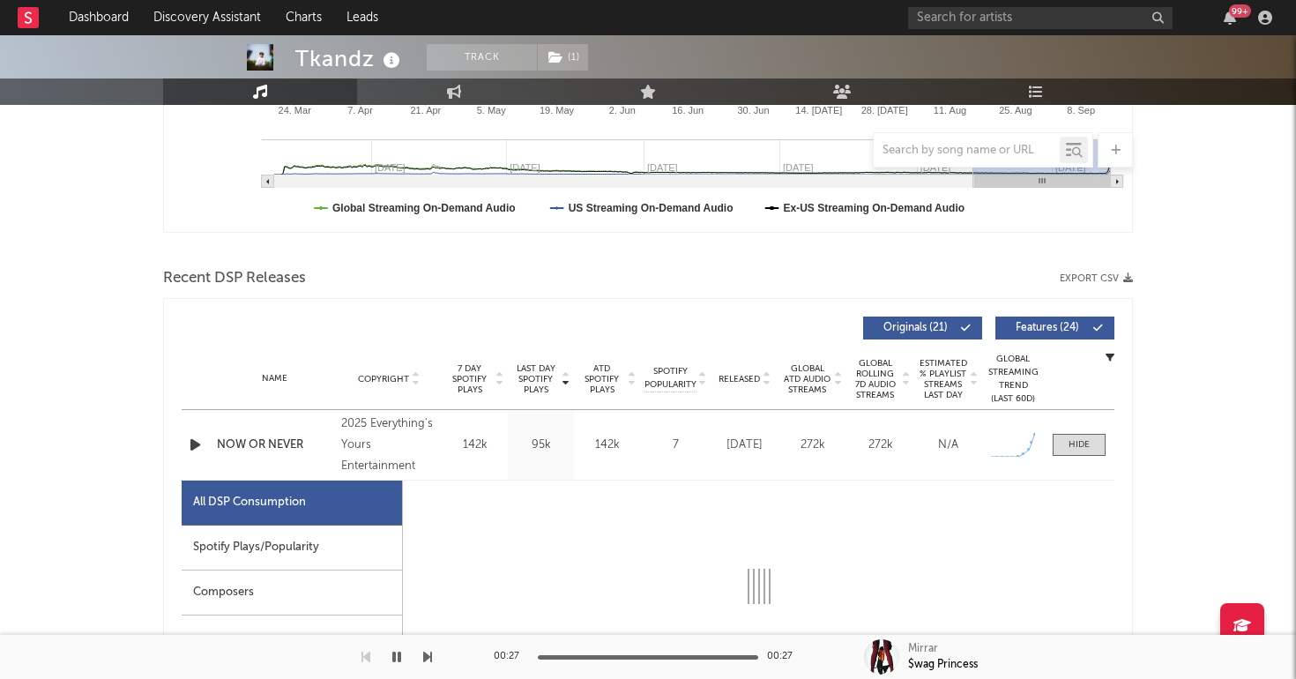
select select "1w"
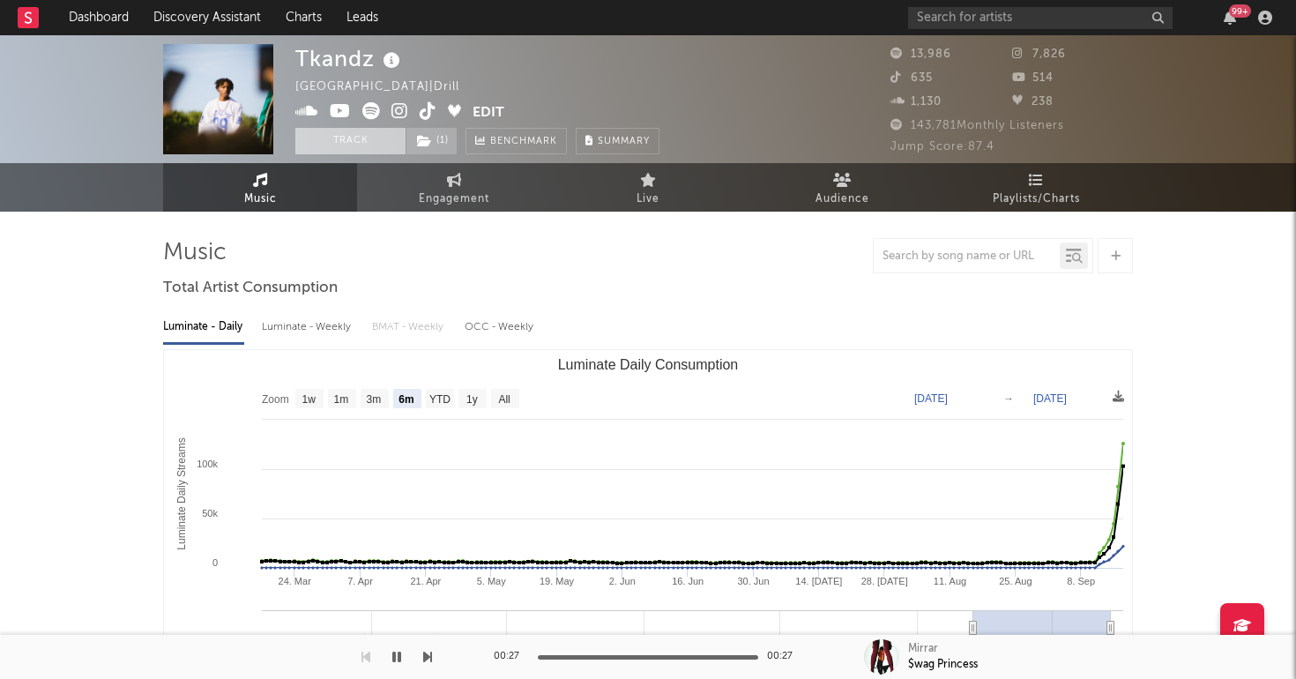
scroll to position [0, 0]
click at [428, 143] on icon at bounding box center [424, 141] width 15 height 12
click at [189, 11] on link "Discovery Assistant" at bounding box center [207, 17] width 132 height 35
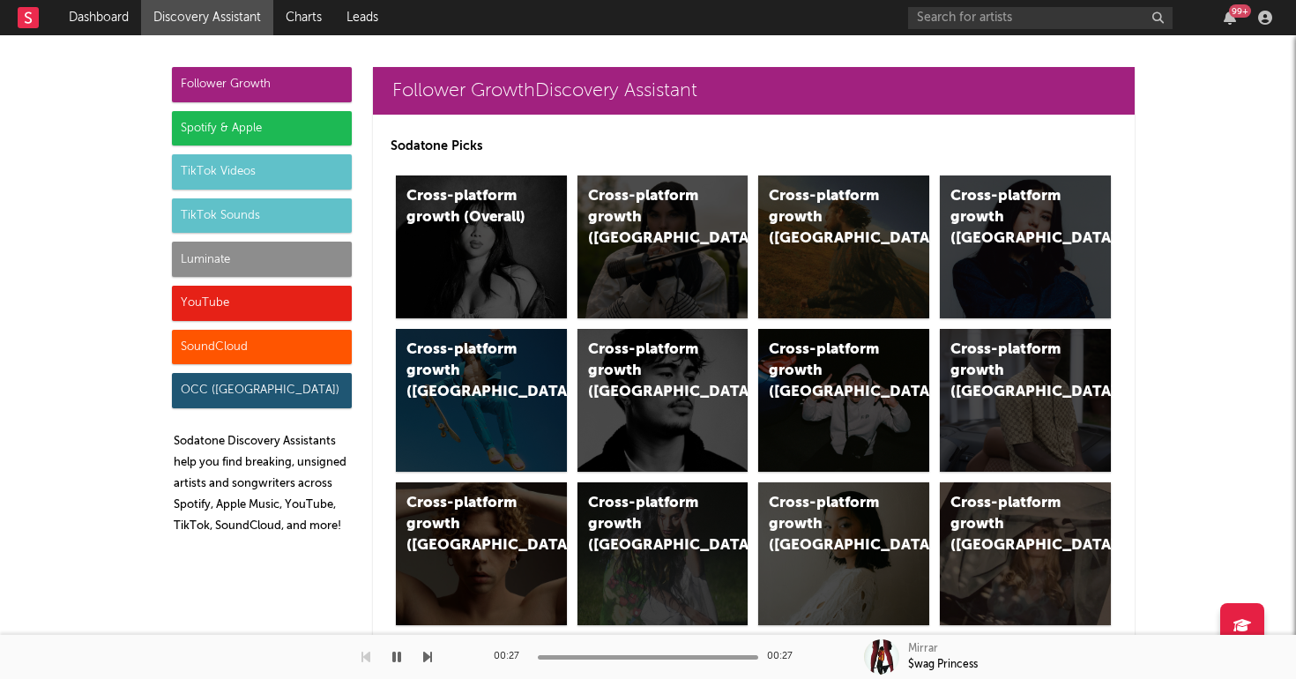
click at [253, 298] on div "YouTube" at bounding box center [262, 303] width 180 height 35
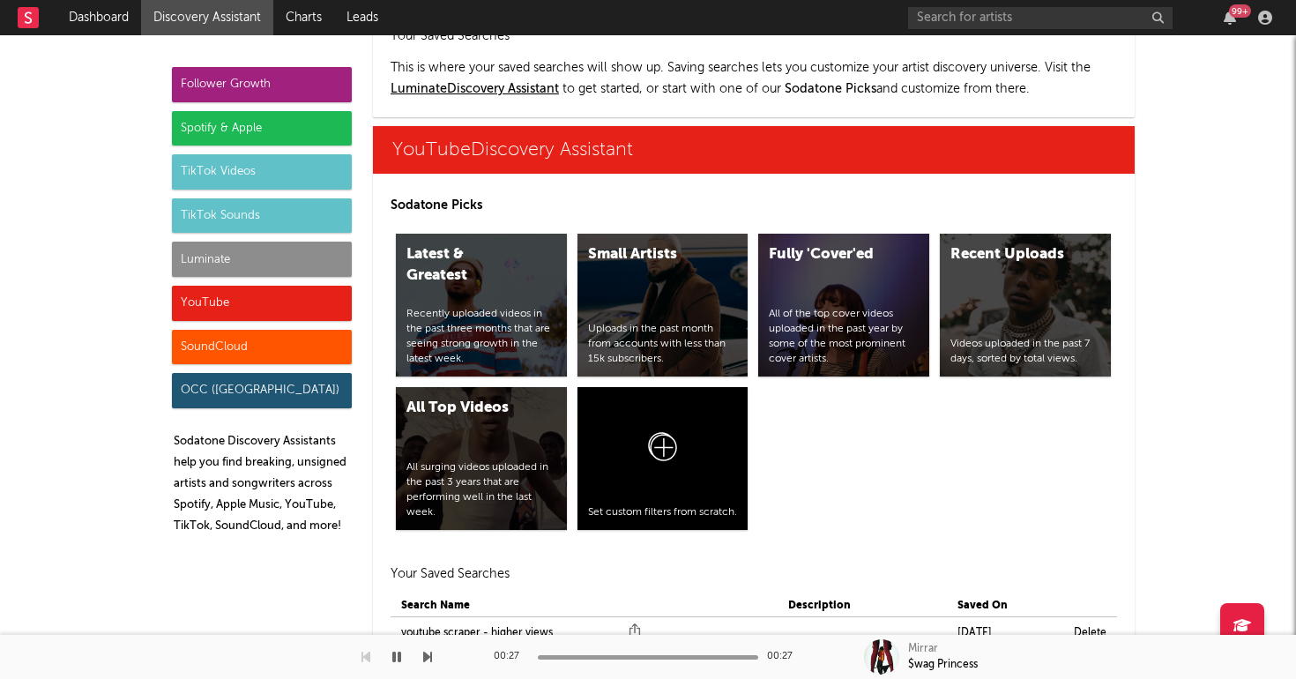
scroll to position [10071, 0]
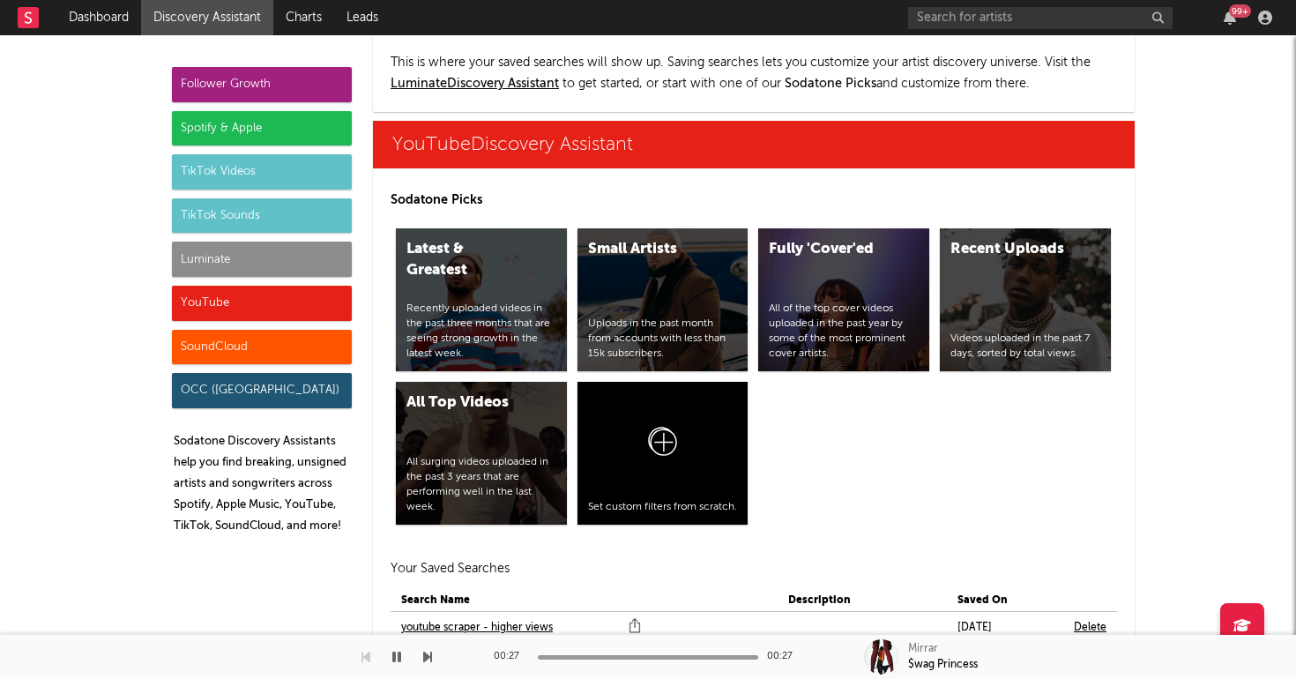
click at [453, 678] on link "youtube scraper" at bounding box center [440, 691] width 79 height 21
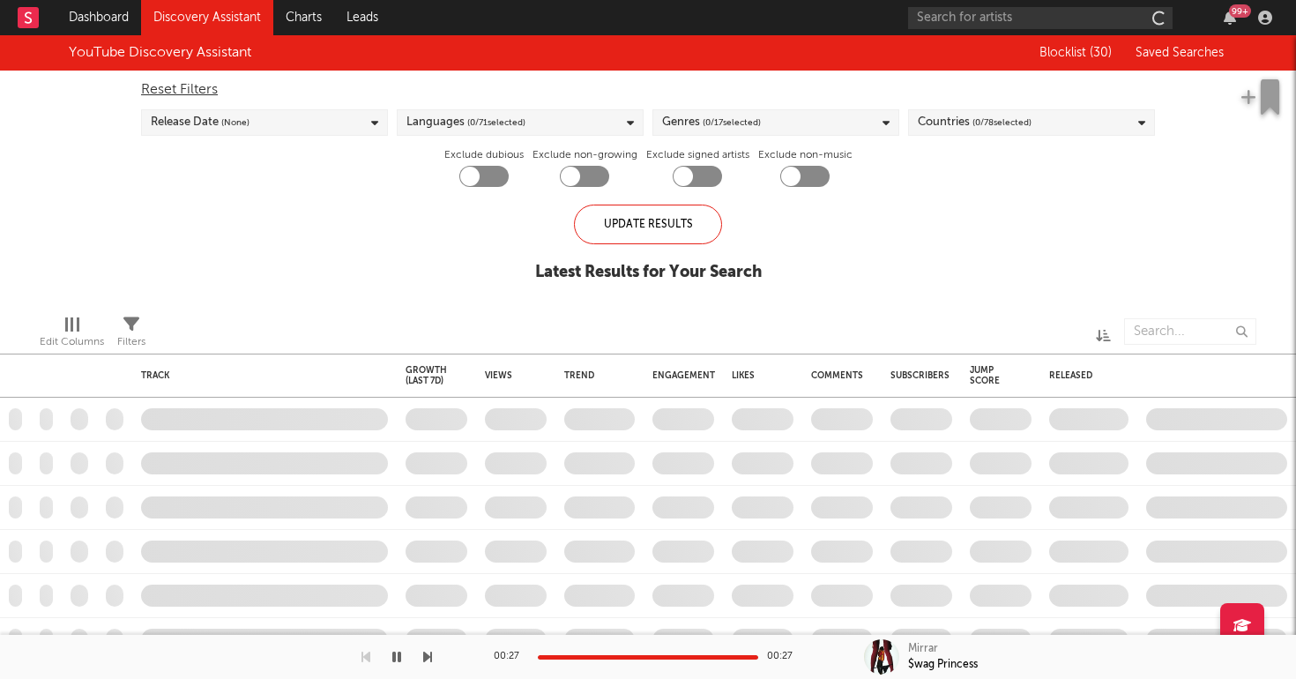
checkbox input "true"
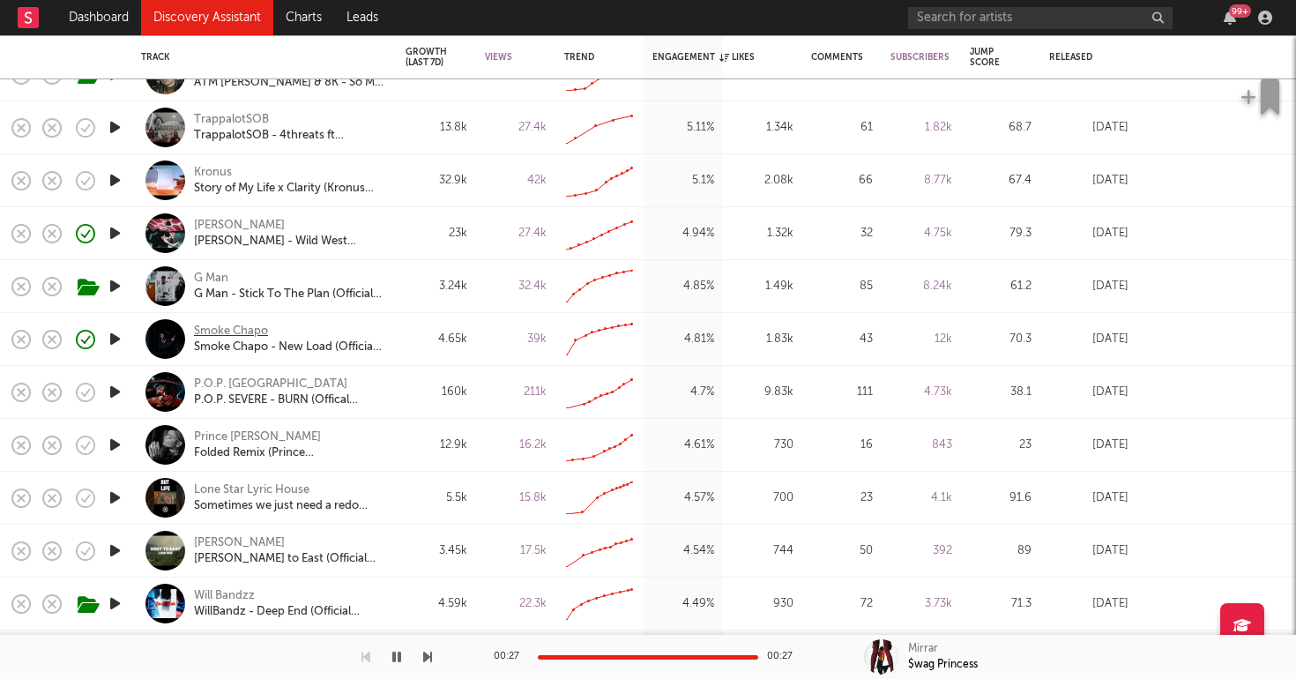
click at [252, 331] on div "Smoke Chapo" at bounding box center [231, 332] width 74 height 16
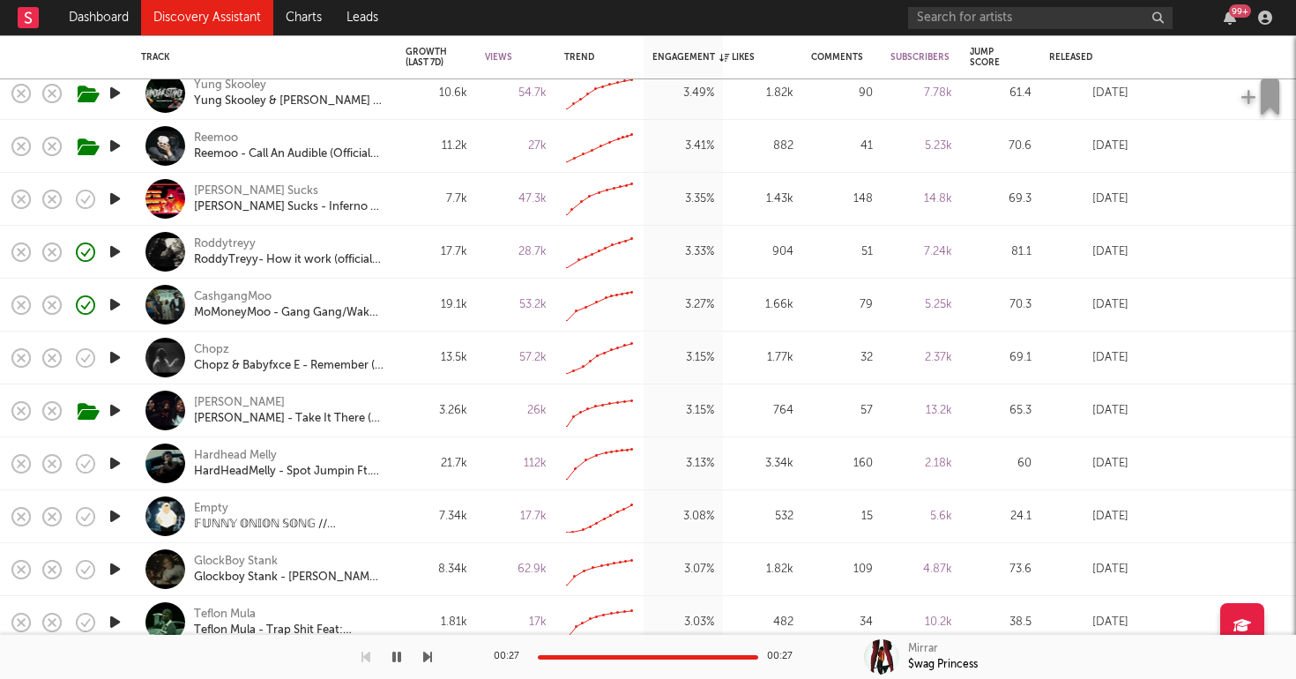
click at [118, 456] on icon "button" at bounding box center [115, 463] width 19 height 22
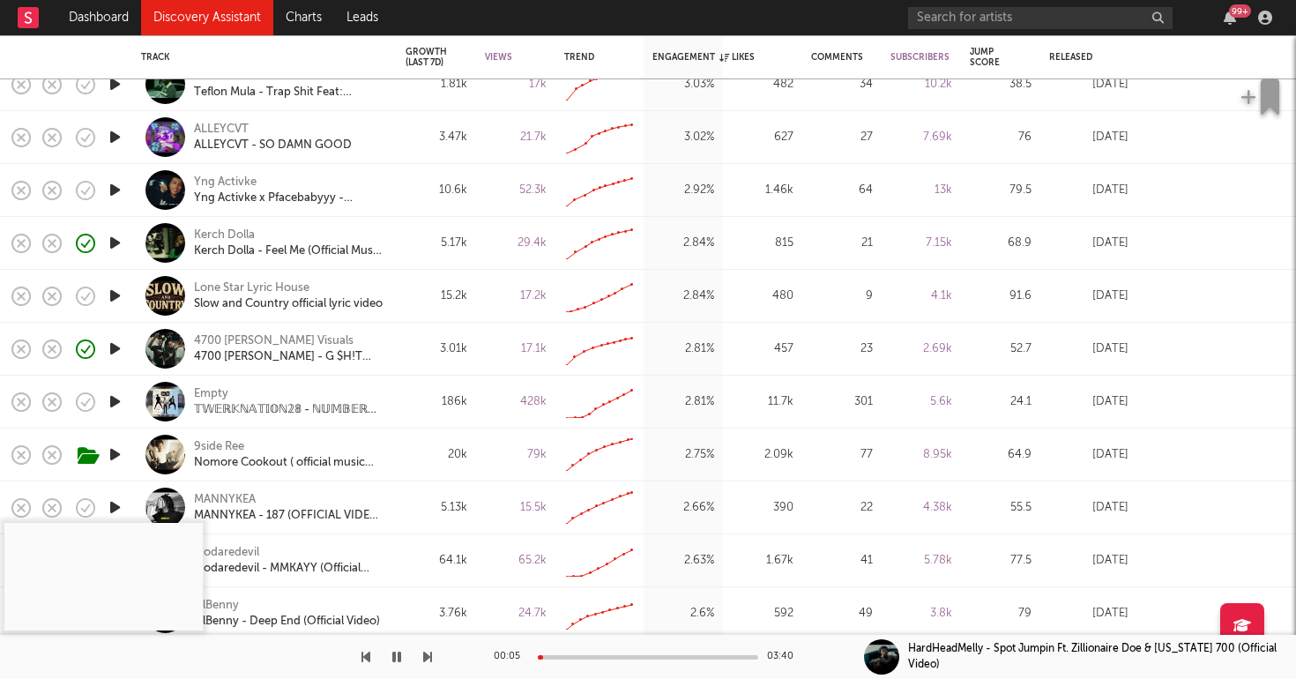
click at [113, 346] on icon "button" at bounding box center [115, 349] width 19 height 22
click at [600, 657] on div at bounding box center [648, 657] width 220 height 4
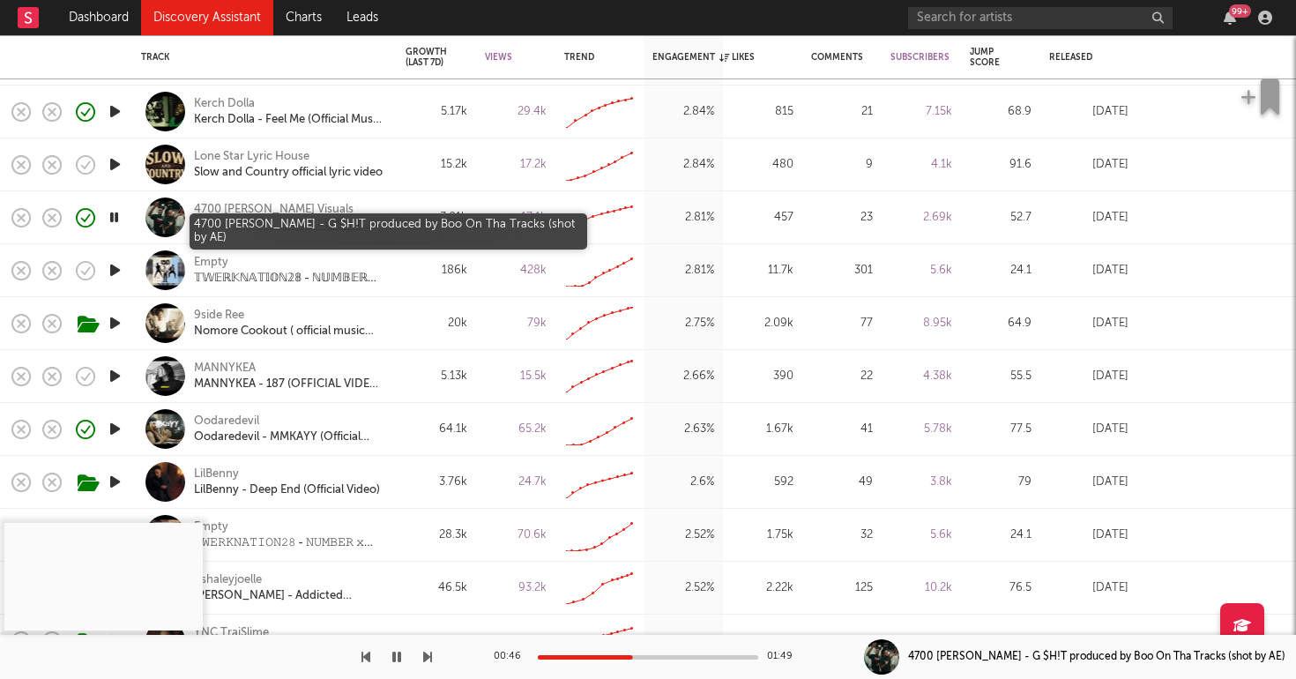
click at [239, 220] on div "4700 Lucci - G $H!T produced by Boo On Tha Tracks (shot by AE)" at bounding box center [289, 226] width 190 height 16
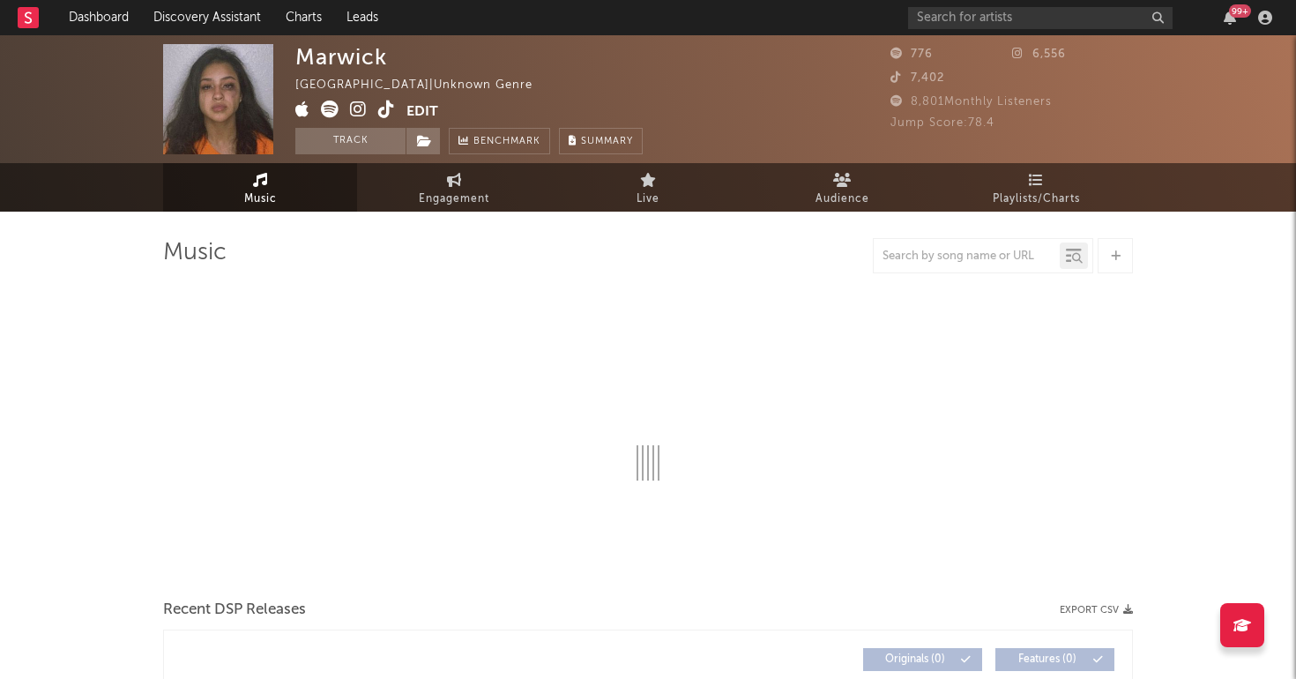
select select "1w"
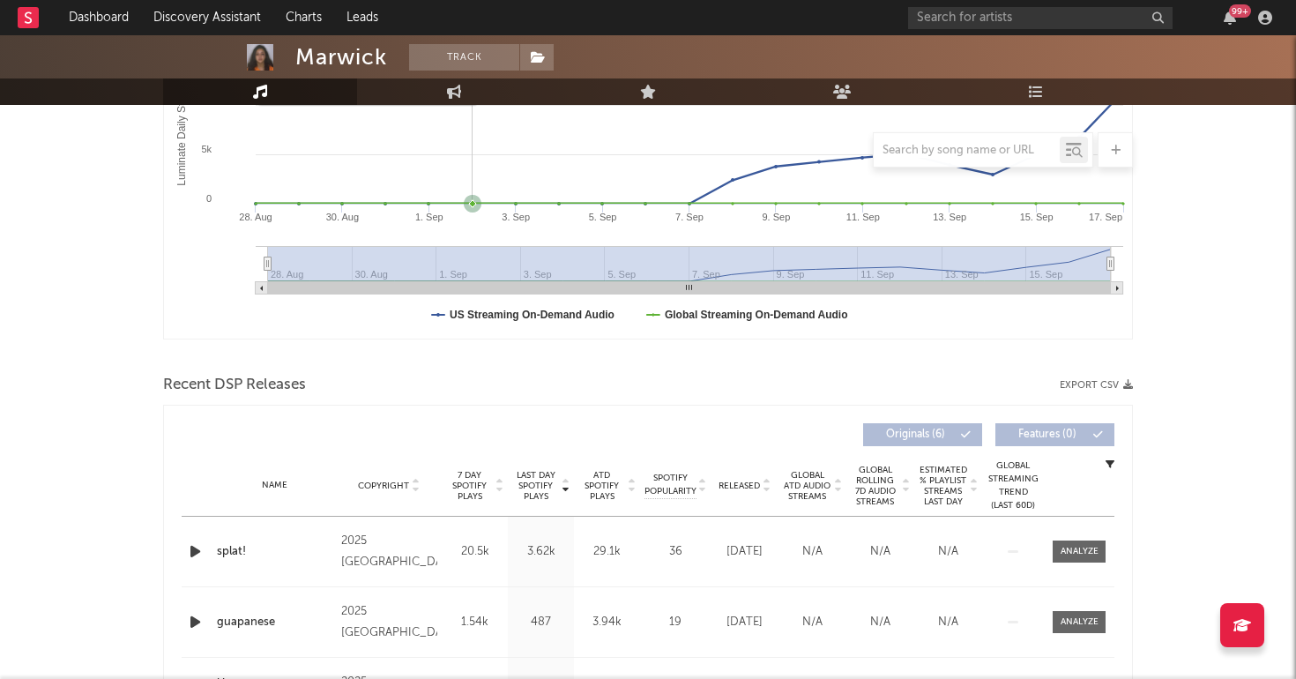
scroll to position [502, 0]
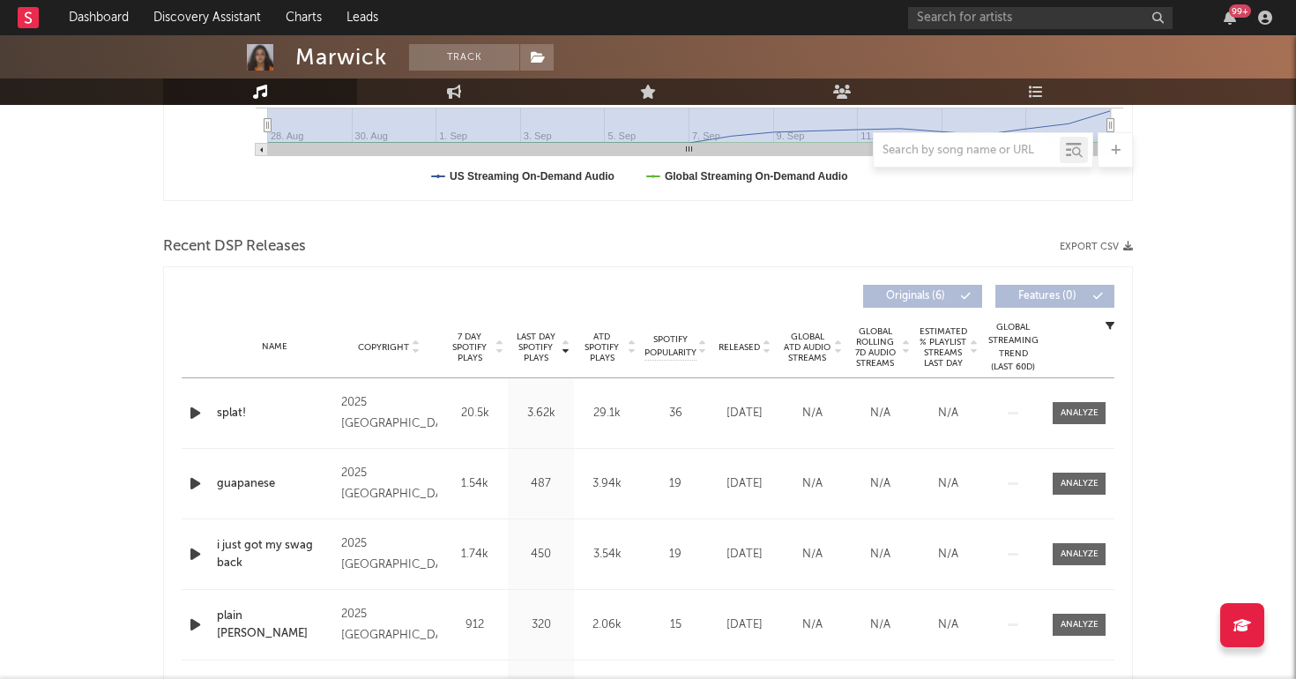
click at [1108, 401] on div "Name splat! Copyright 2025 Marwick Label 6592955 Records DK2 Album Names splat!…" at bounding box center [648, 413] width 933 height 70
click at [1090, 410] on div at bounding box center [1079, 412] width 38 height 13
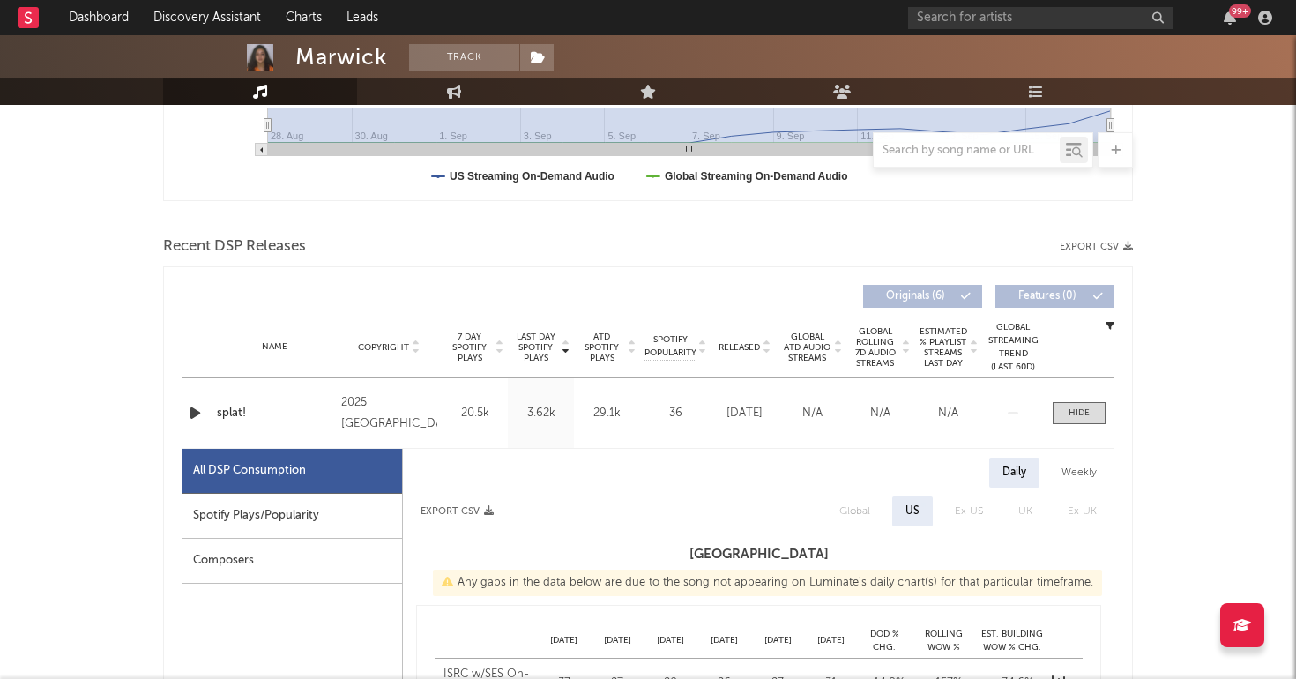
select select "1w"
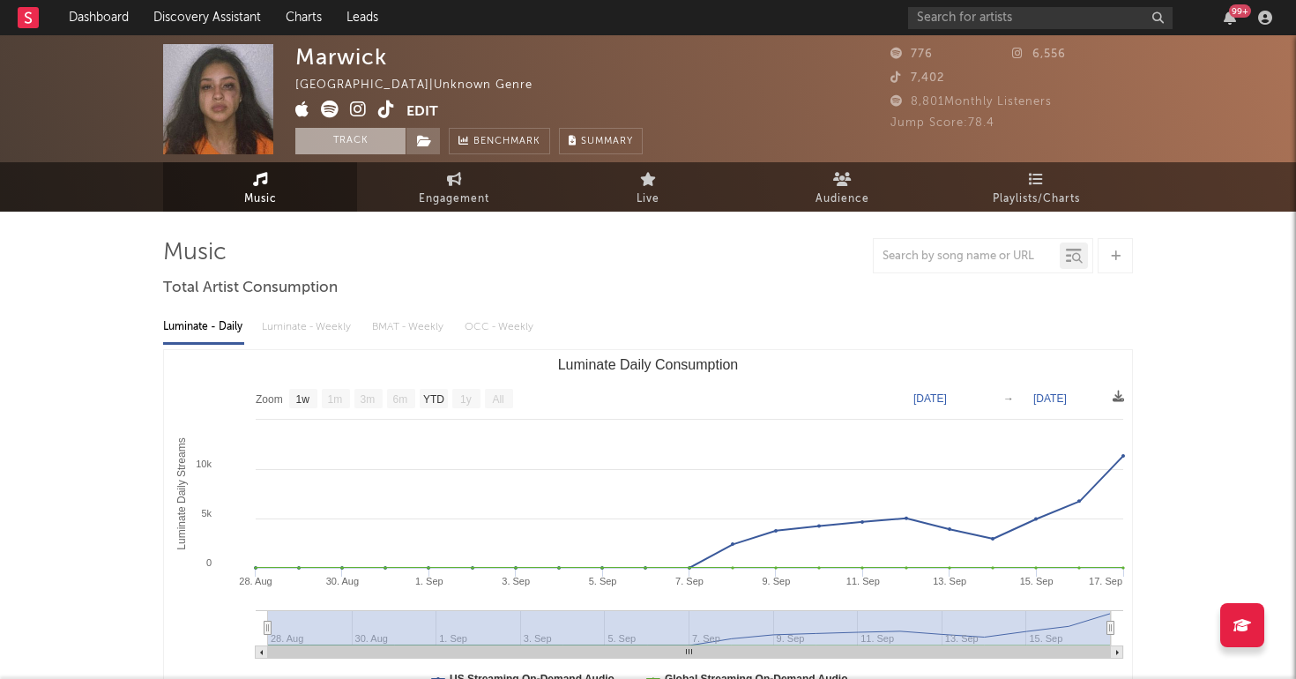
scroll to position [0, 0]
click at [343, 147] on button "Track" at bounding box center [350, 141] width 110 height 26
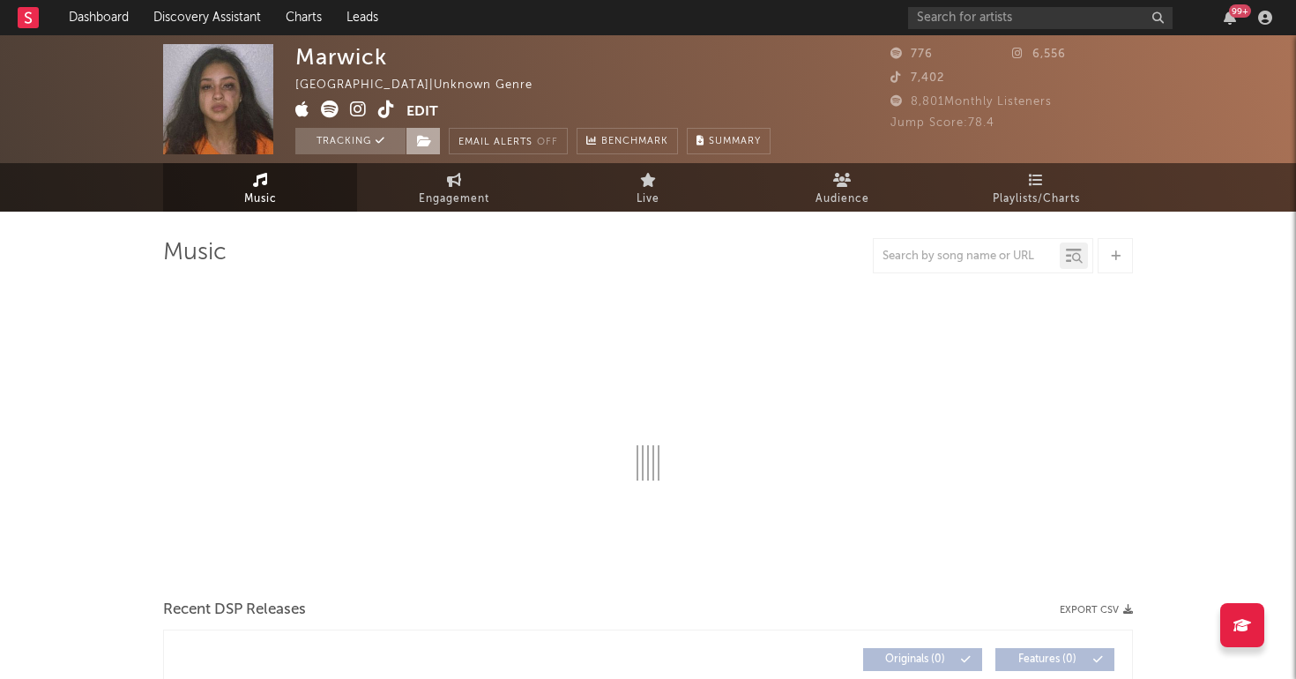
click at [418, 145] on icon at bounding box center [424, 141] width 15 height 12
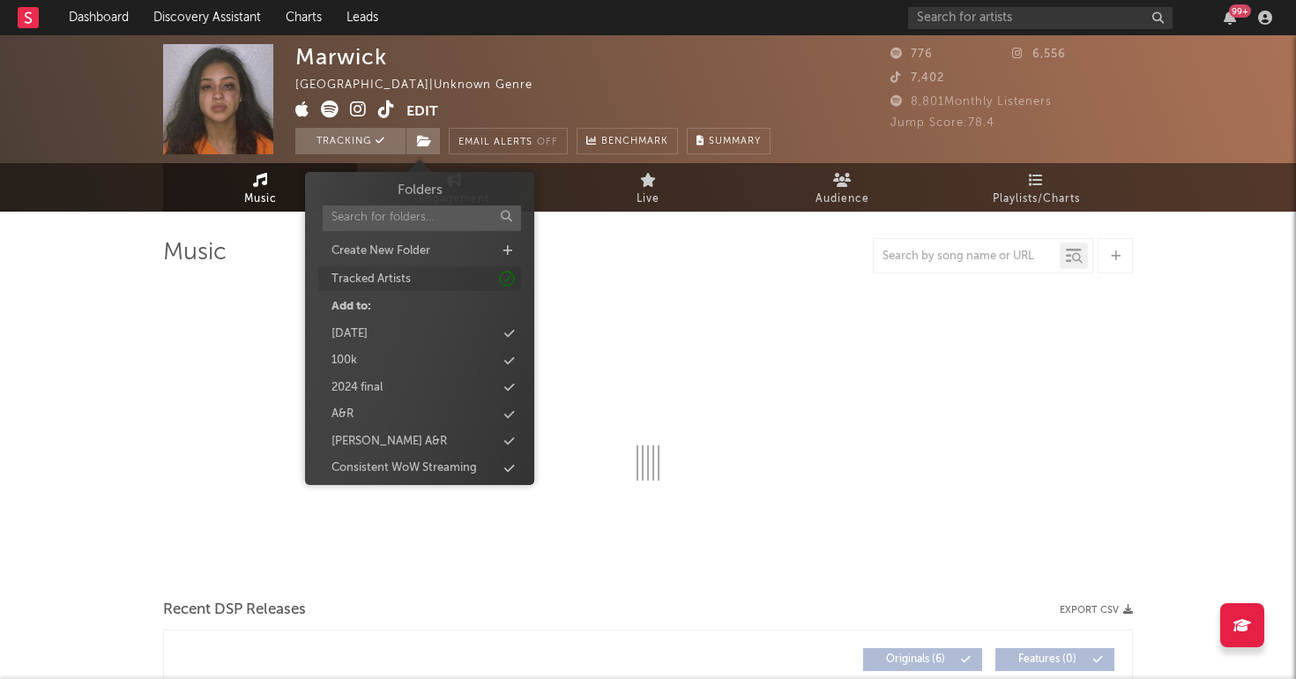
select select "1w"
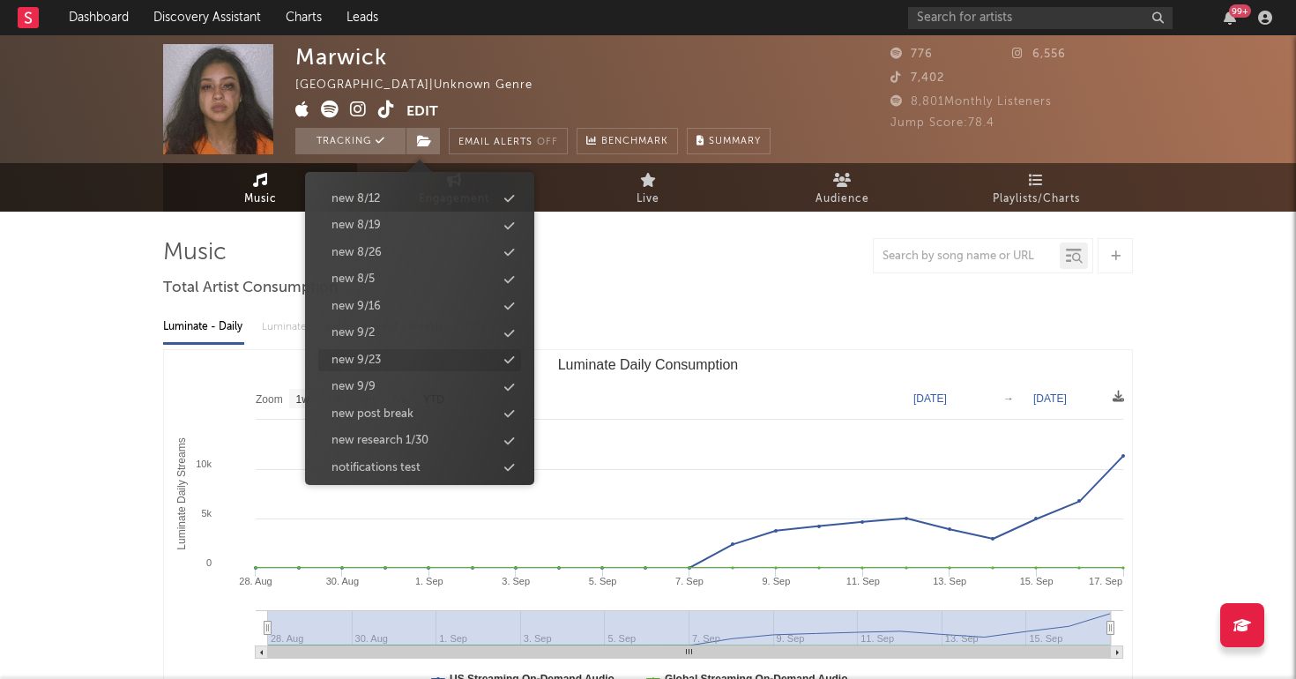
click at [393, 349] on div "new 9/23" at bounding box center [419, 360] width 203 height 23
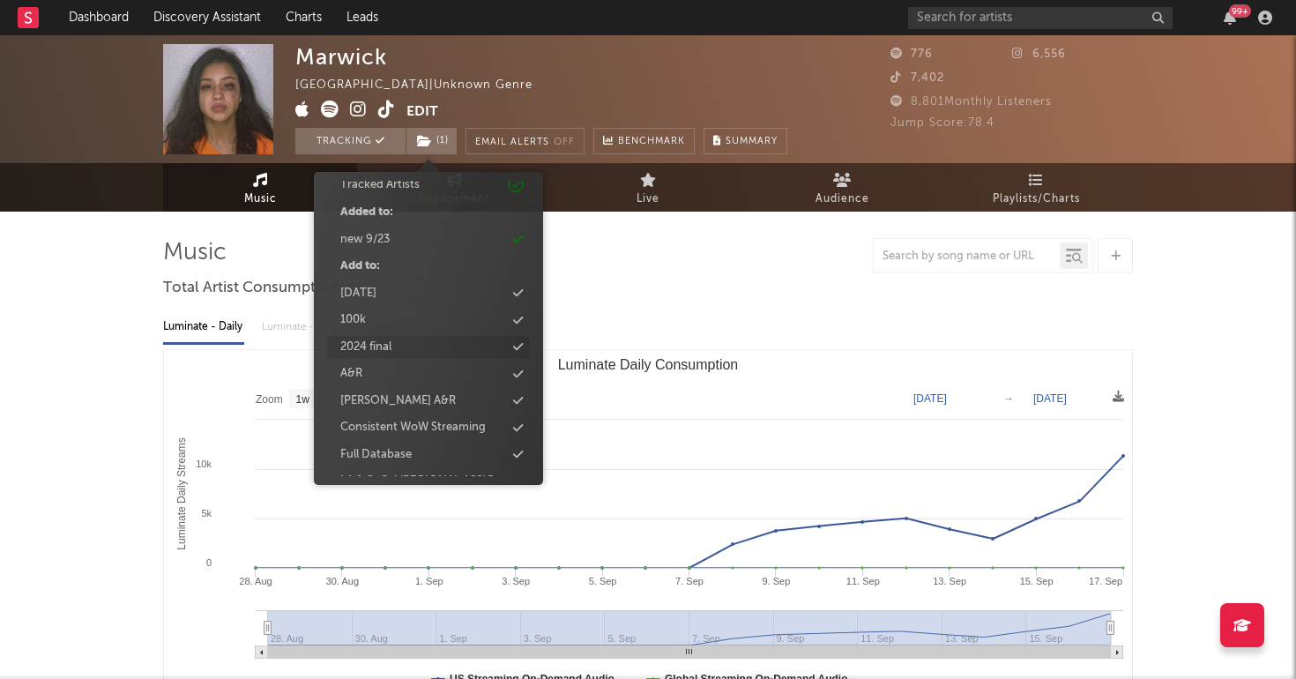
scroll to position [174, 0]
click at [388, 372] on div "Full Database" at bounding box center [375, 376] width 71 height 18
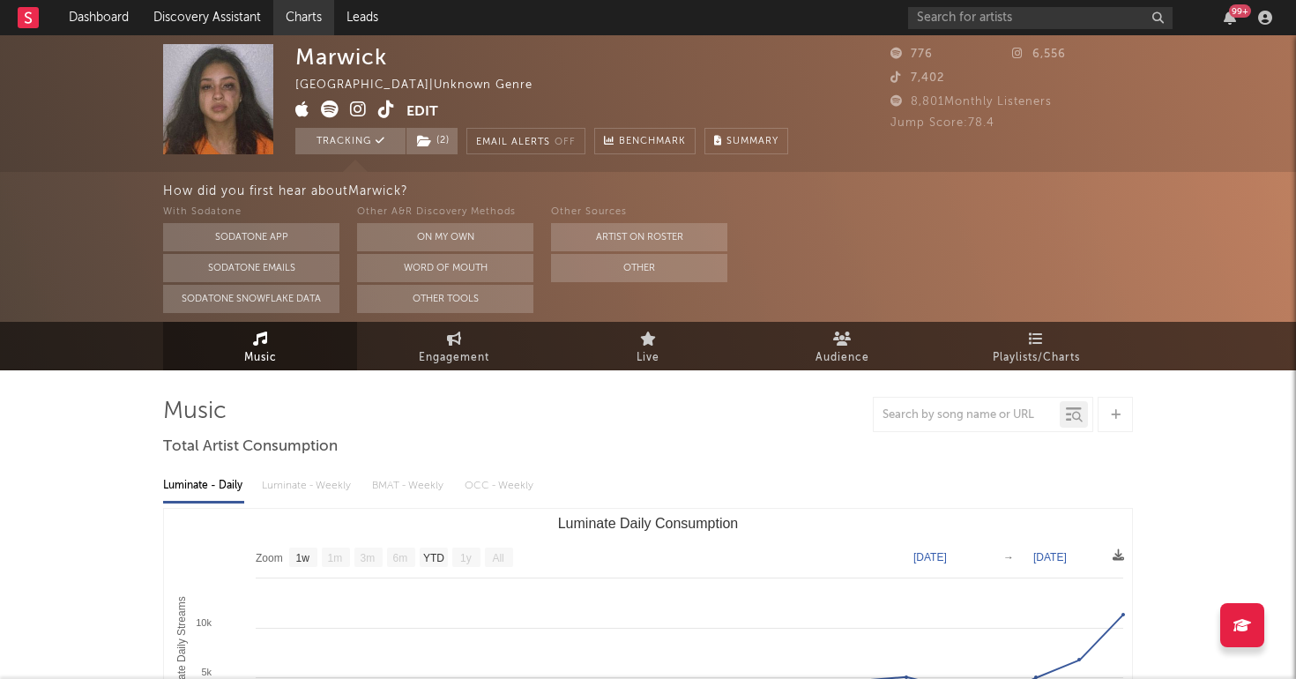
click at [294, 15] on link "Charts" at bounding box center [303, 17] width 61 height 35
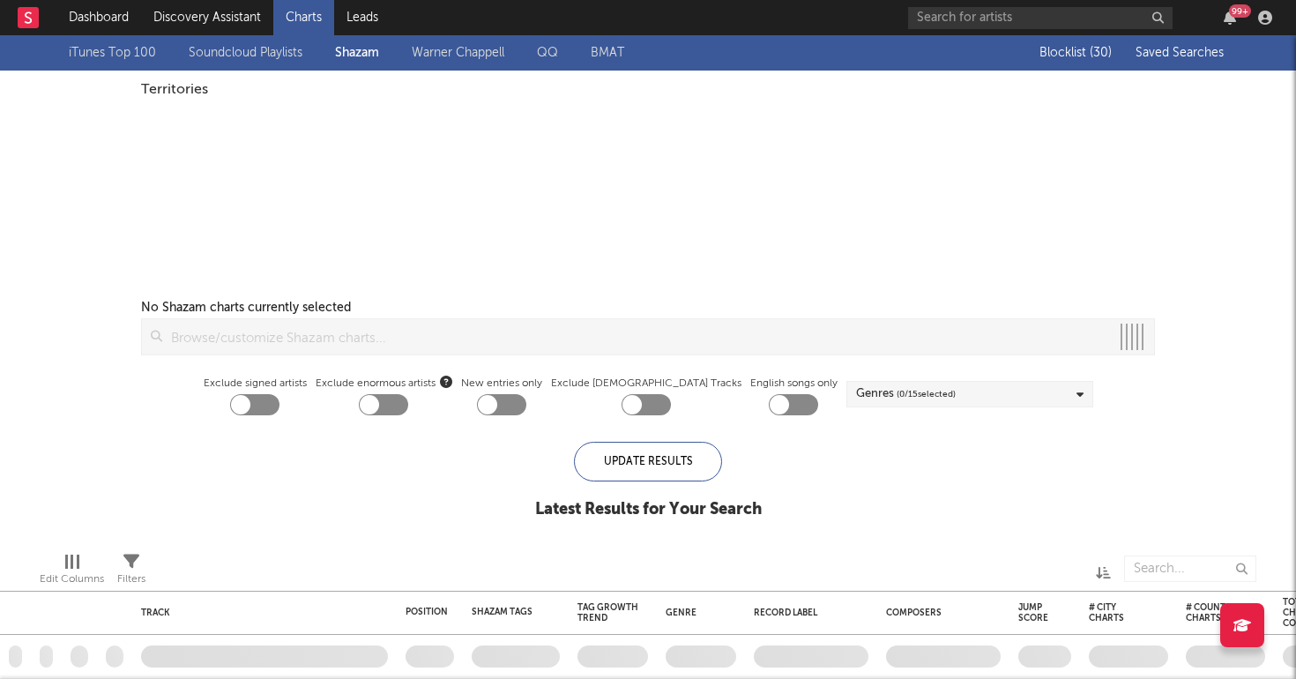
checkbox input "true"
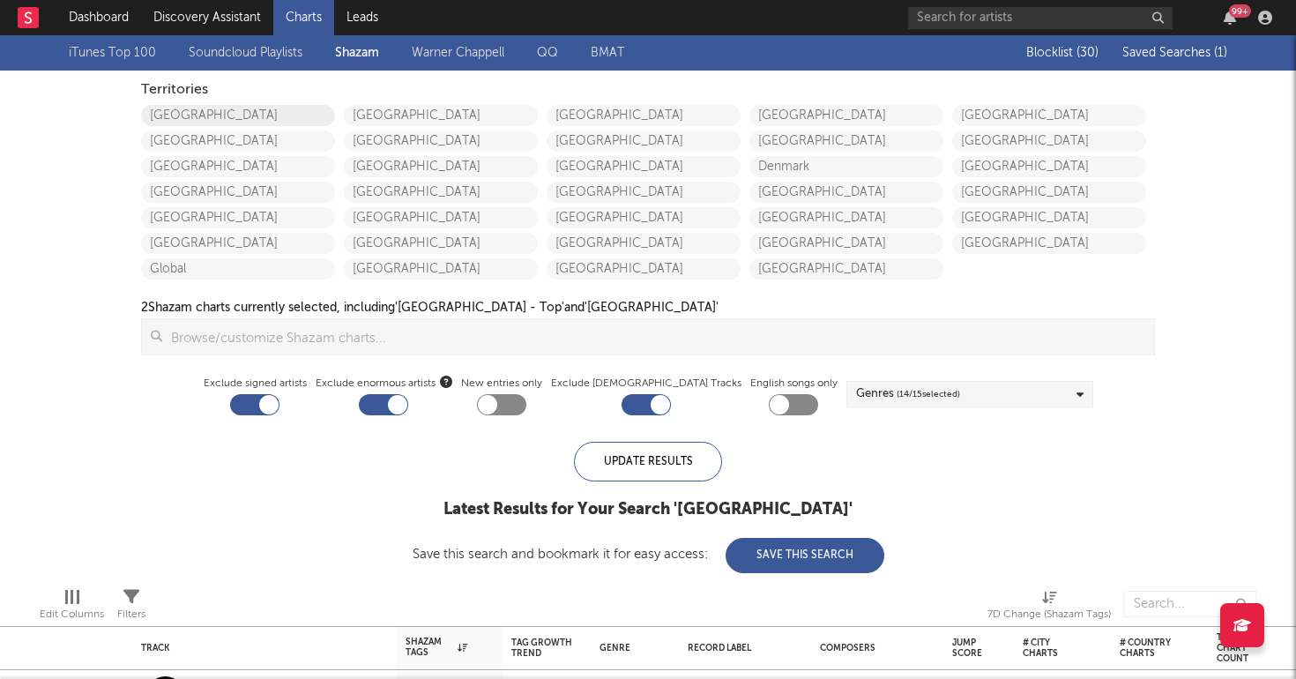
click at [253, 111] on link "[GEOGRAPHIC_DATA]" at bounding box center [238, 115] width 194 height 21
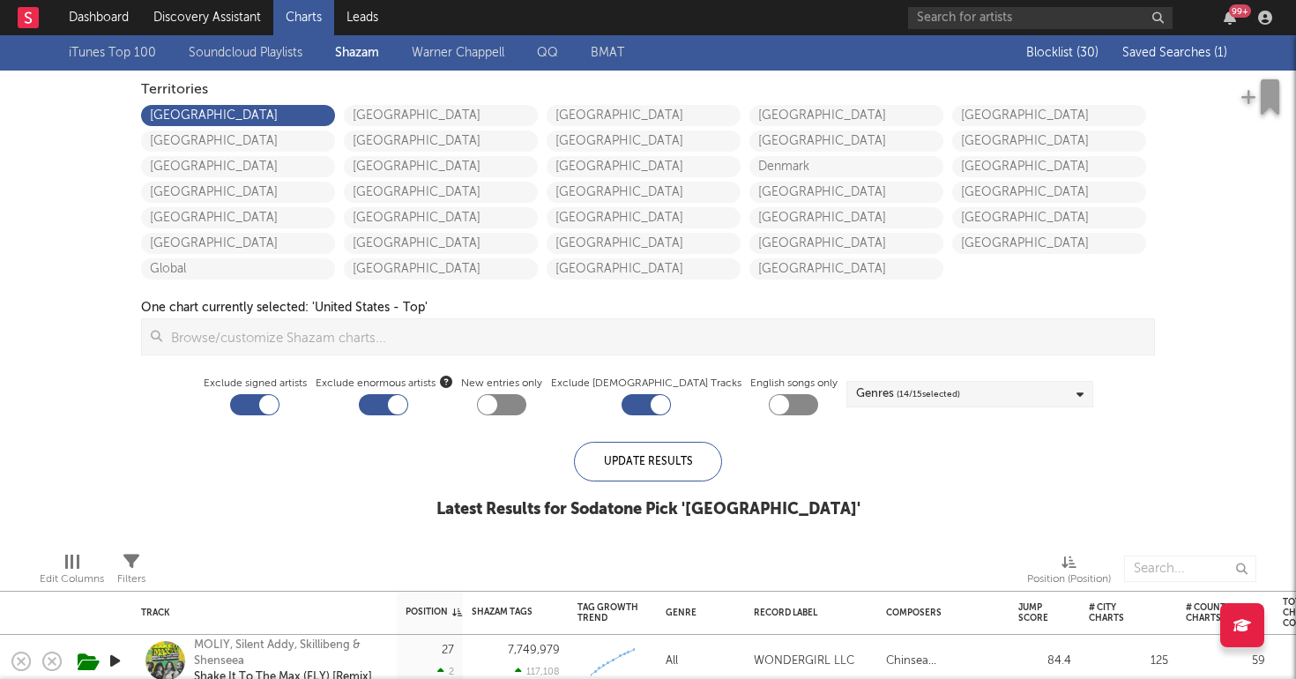
click at [1159, 46] on button "Saved Searches ( 1 )" at bounding box center [1172, 53] width 110 height 14
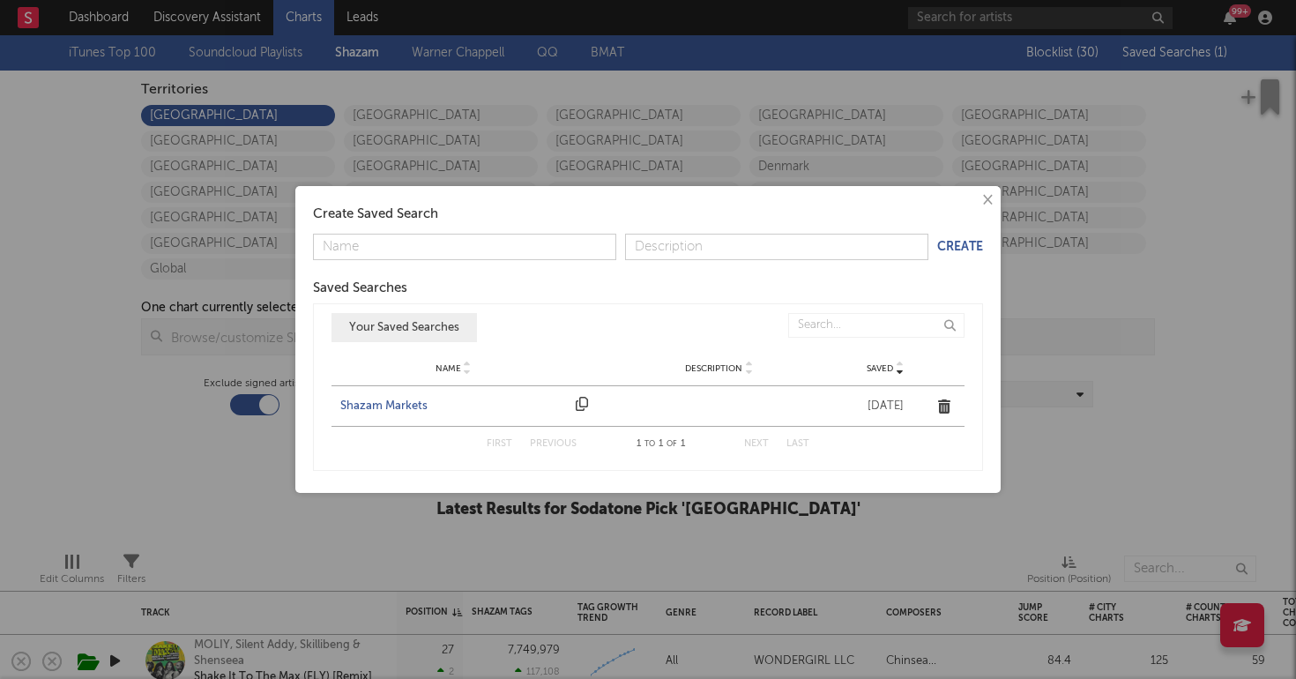
click at [417, 411] on div "Shazam Markets" at bounding box center [453, 407] width 227 height 18
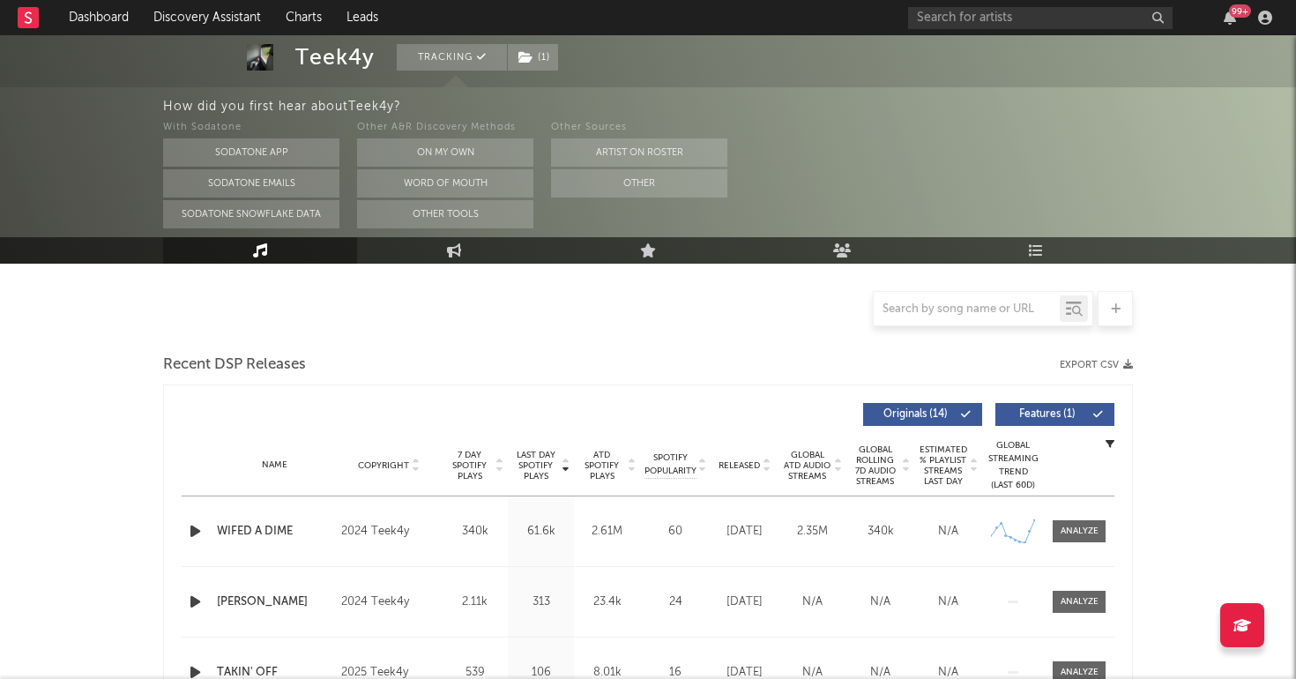
scroll to position [406, 0]
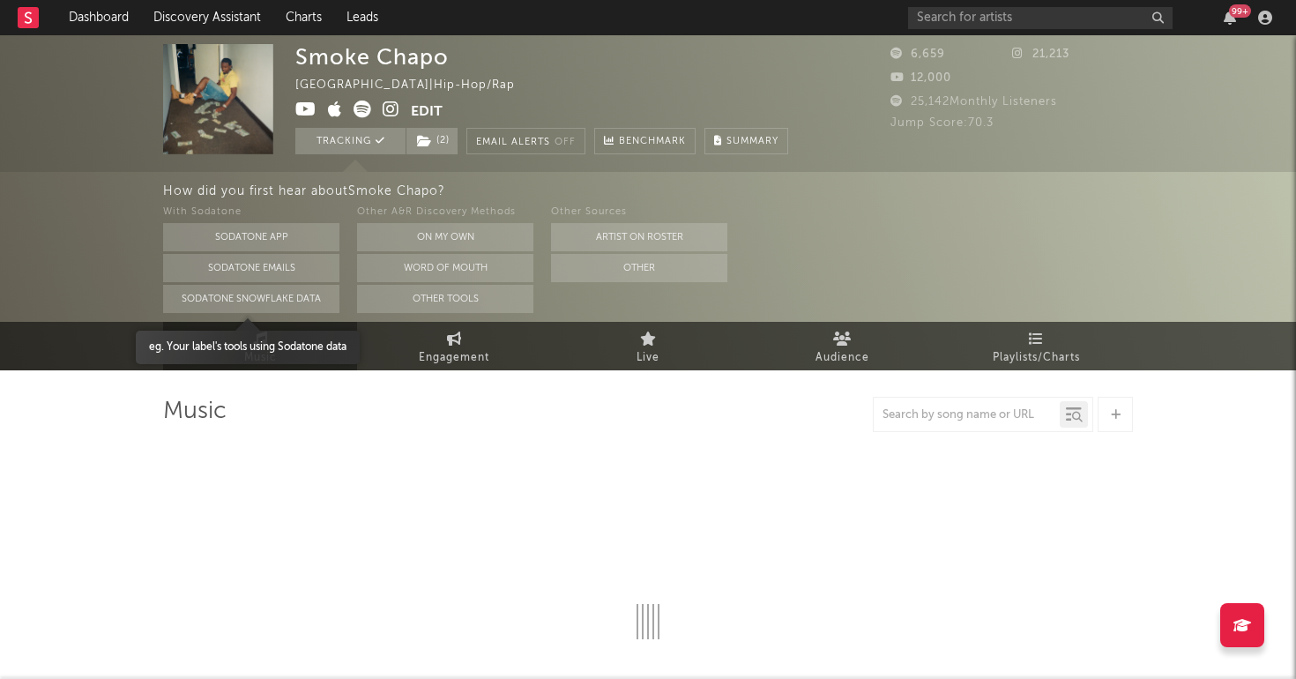
select select "6m"
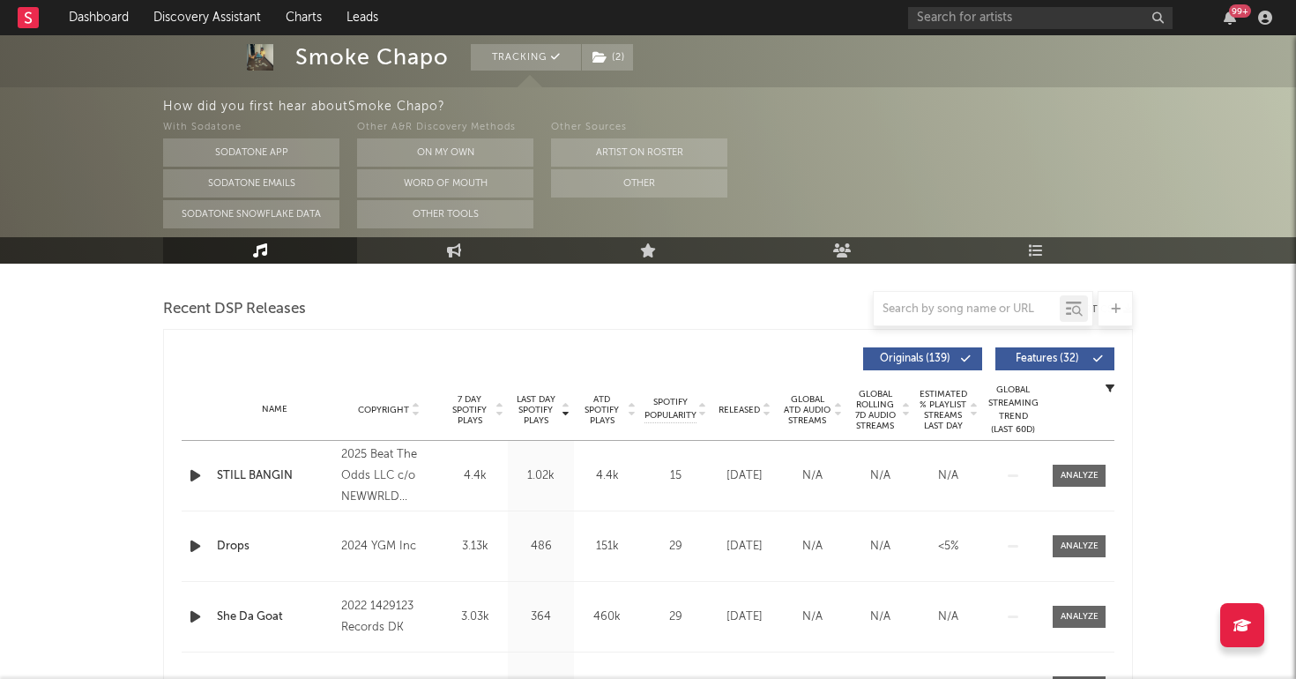
scroll to position [598, 0]
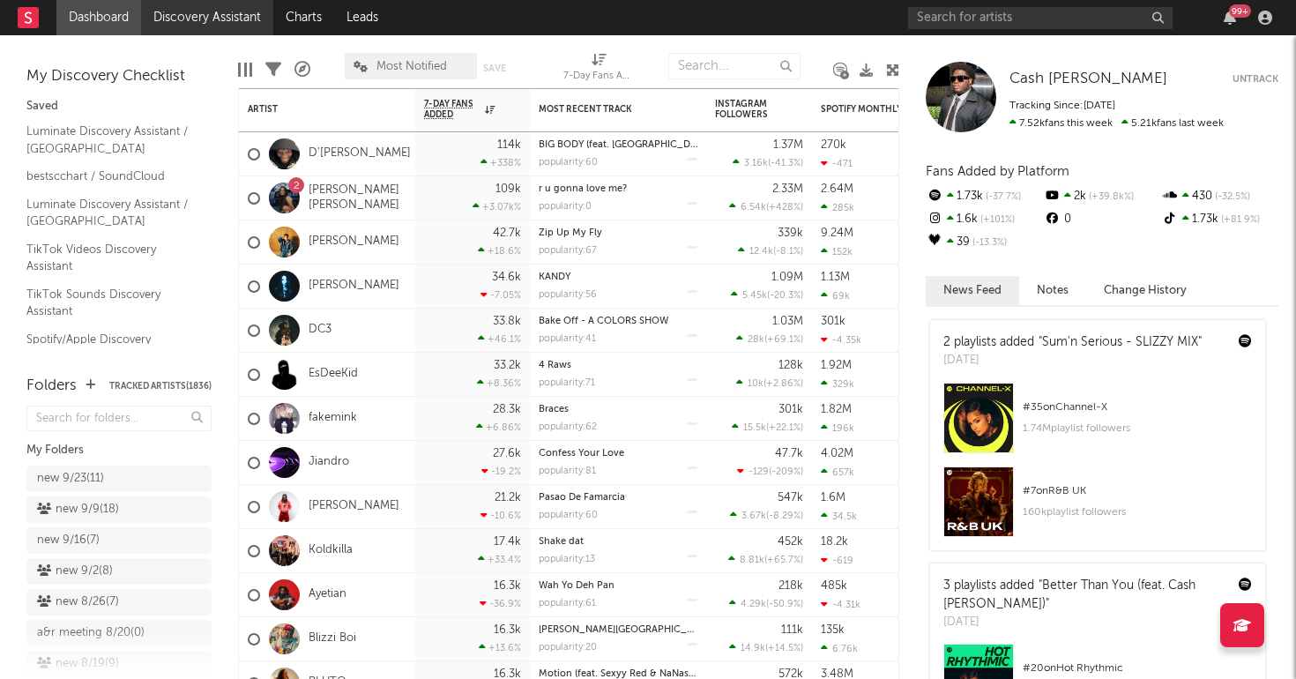
click at [193, 16] on link "Discovery Assistant" at bounding box center [207, 17] width 132 height 35
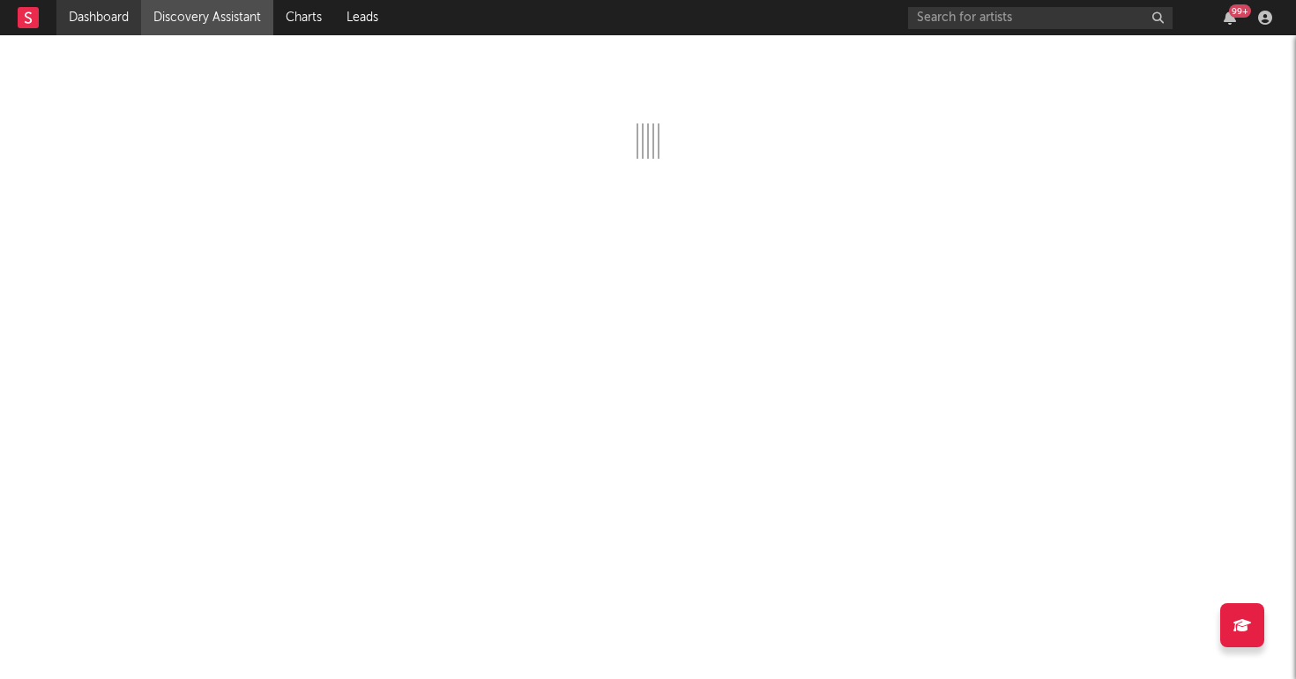
click at [98, 19] on link "Dashboard" at bounding box center [98, 17] width 85 height 35
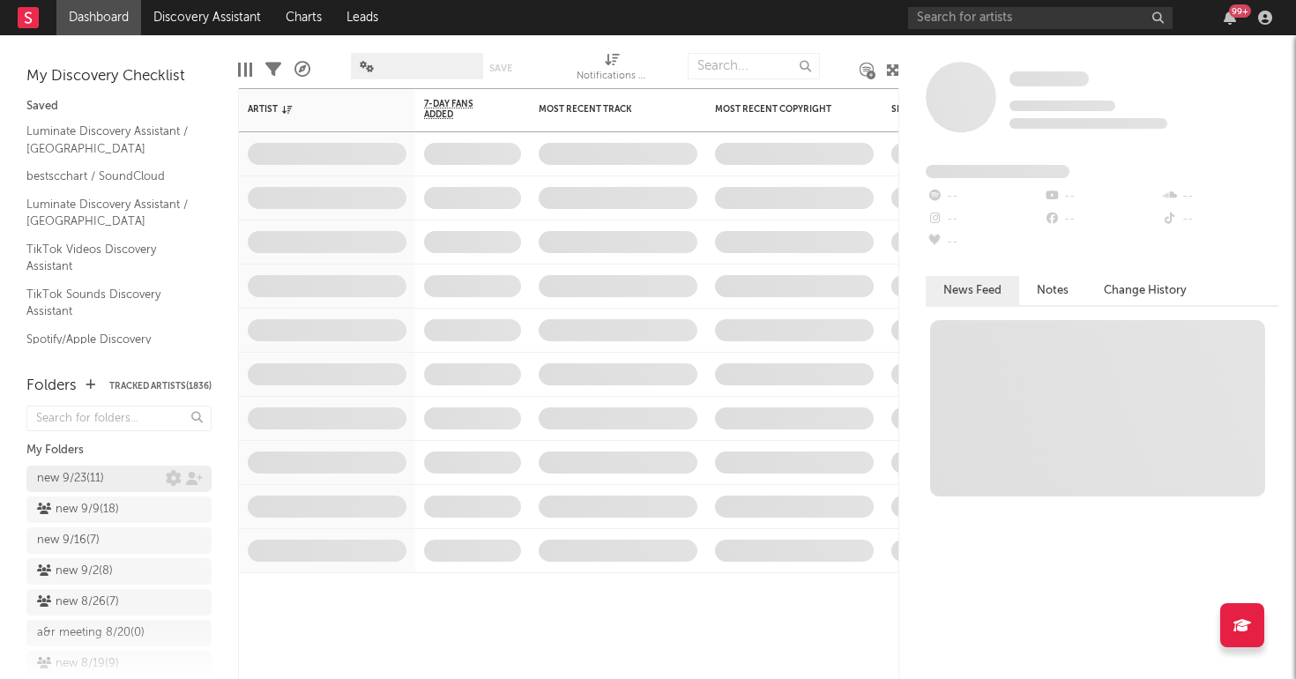
click at [118, 472] on div "new 9/23 ( 11 )" at bounding box center [101, 478] width 129 height 21
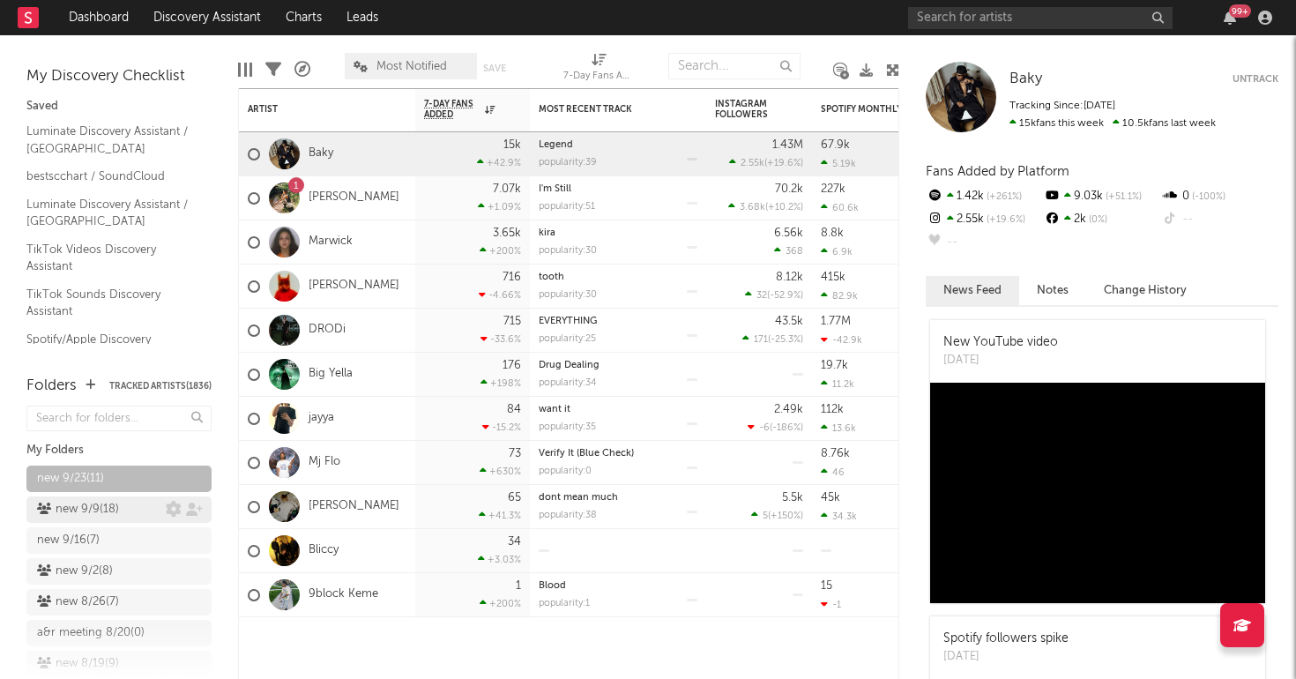
click at [93, 513] on div "new 9/9 ( 18 )" at bounding box center [78, 509] width 82 height 21
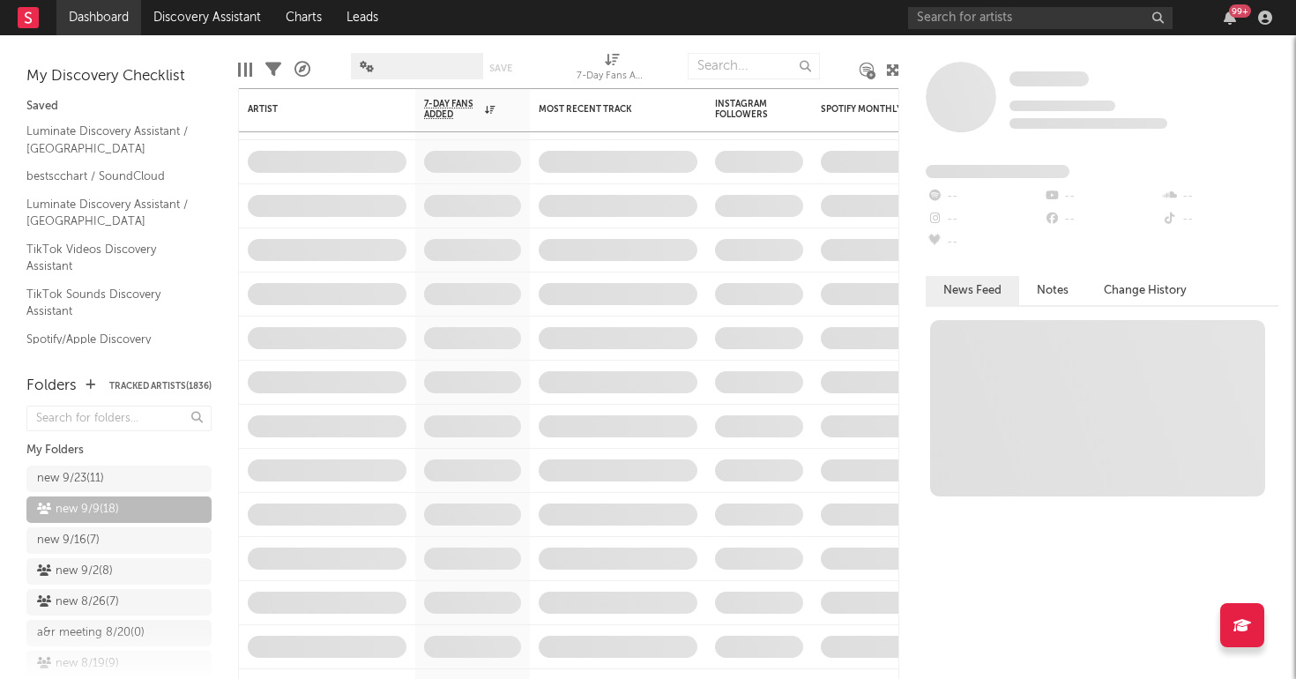
click at [101, 24] on link "Dashboard" at bounding box center [98, 17] width 85 height 35
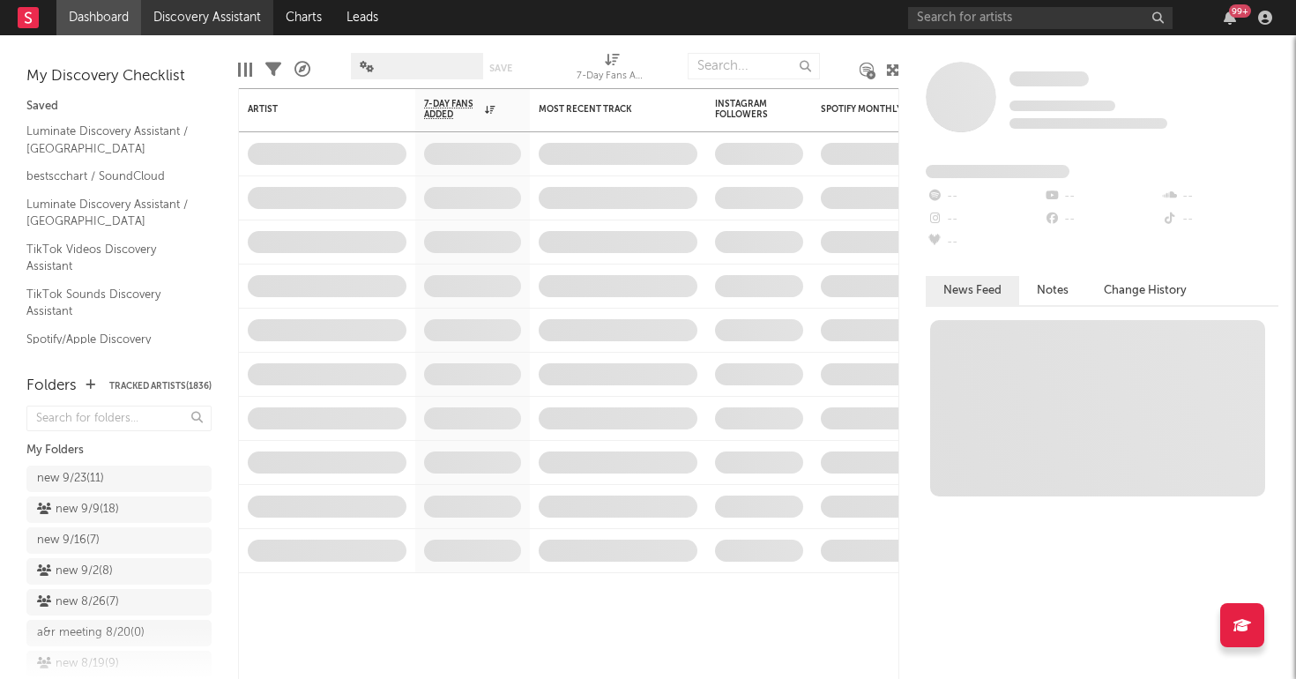
click at [243, 18] on link "Discovery Assistant" at bounding box center [207, 17] width 132 height 35
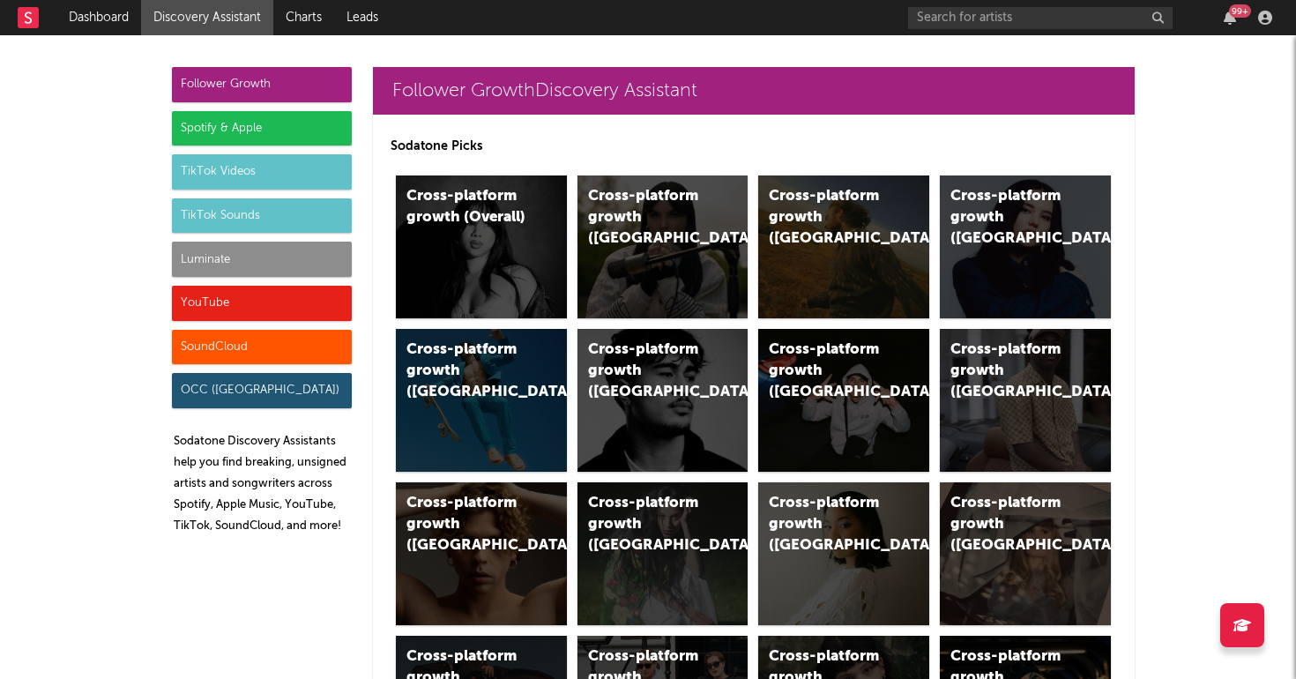
click at [248, 264] on div "Luminate" at bounding box center [262, 259] width 180 height 35
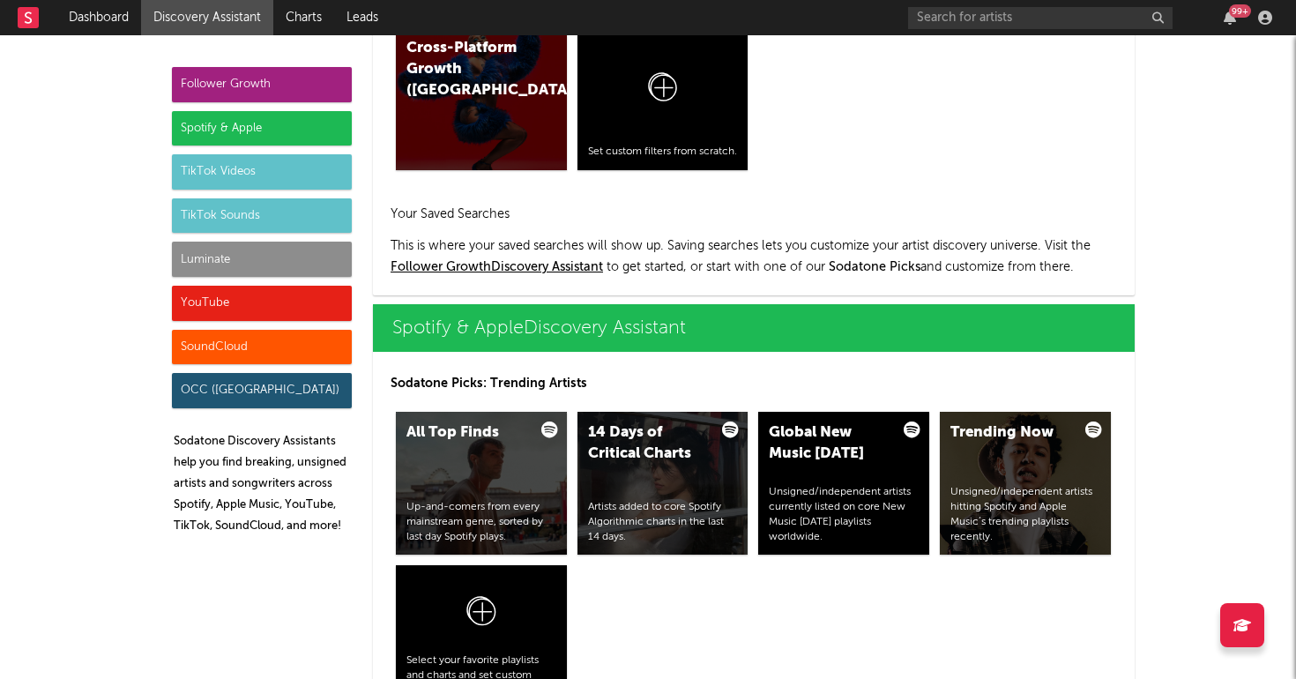
scroll to position [7825, 0]
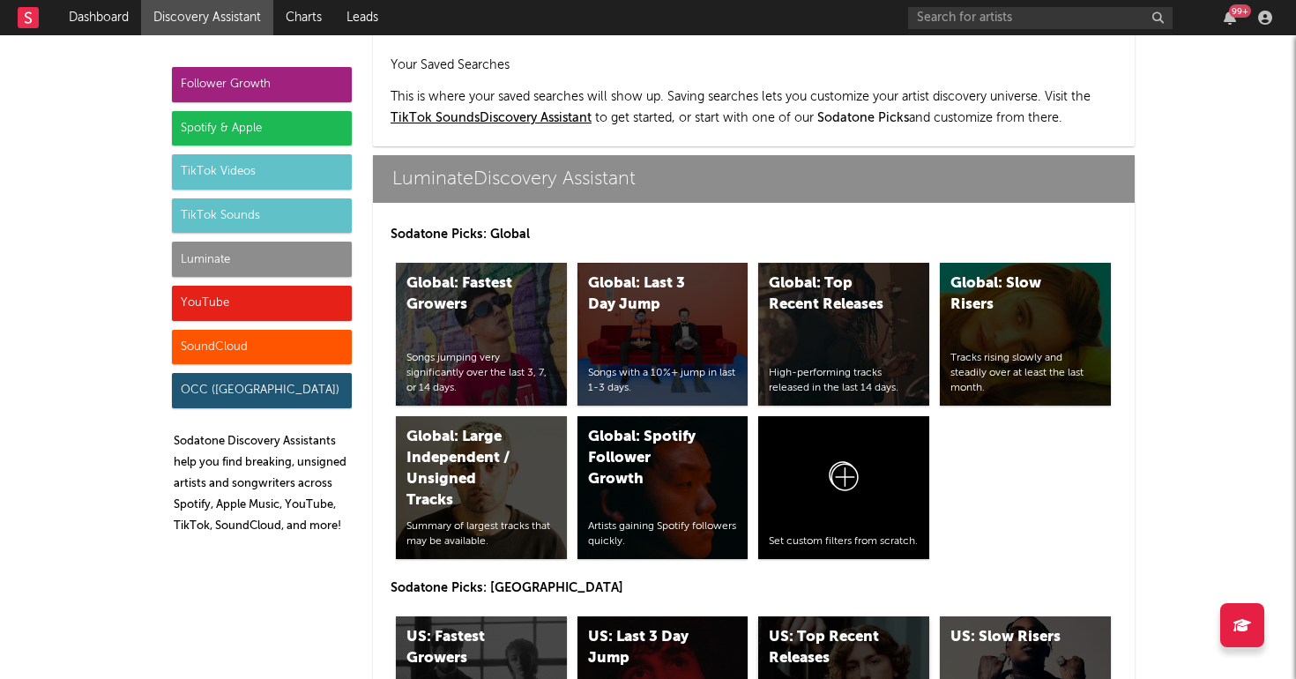
click at [859, 616] on div "US: Top Recent Releases High-performing tracks released in the last 14 days." at bounding box center [843, 687] width 171 height 143
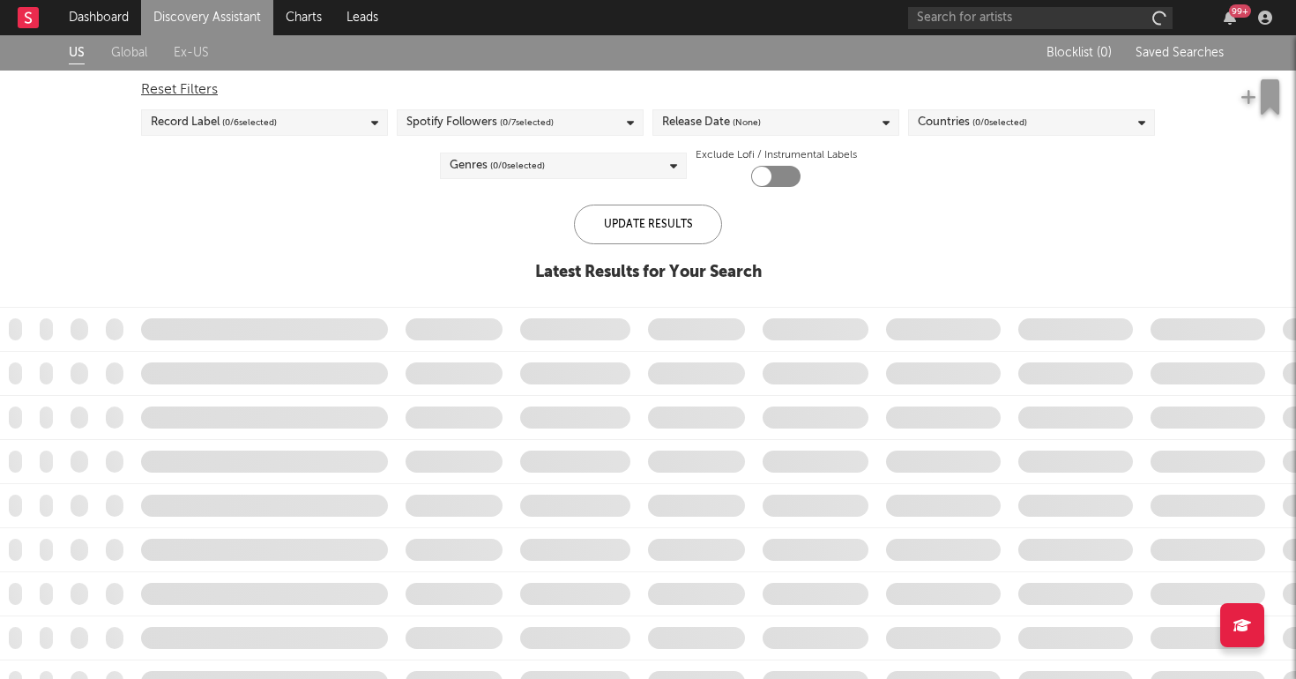
checkbox input "true"
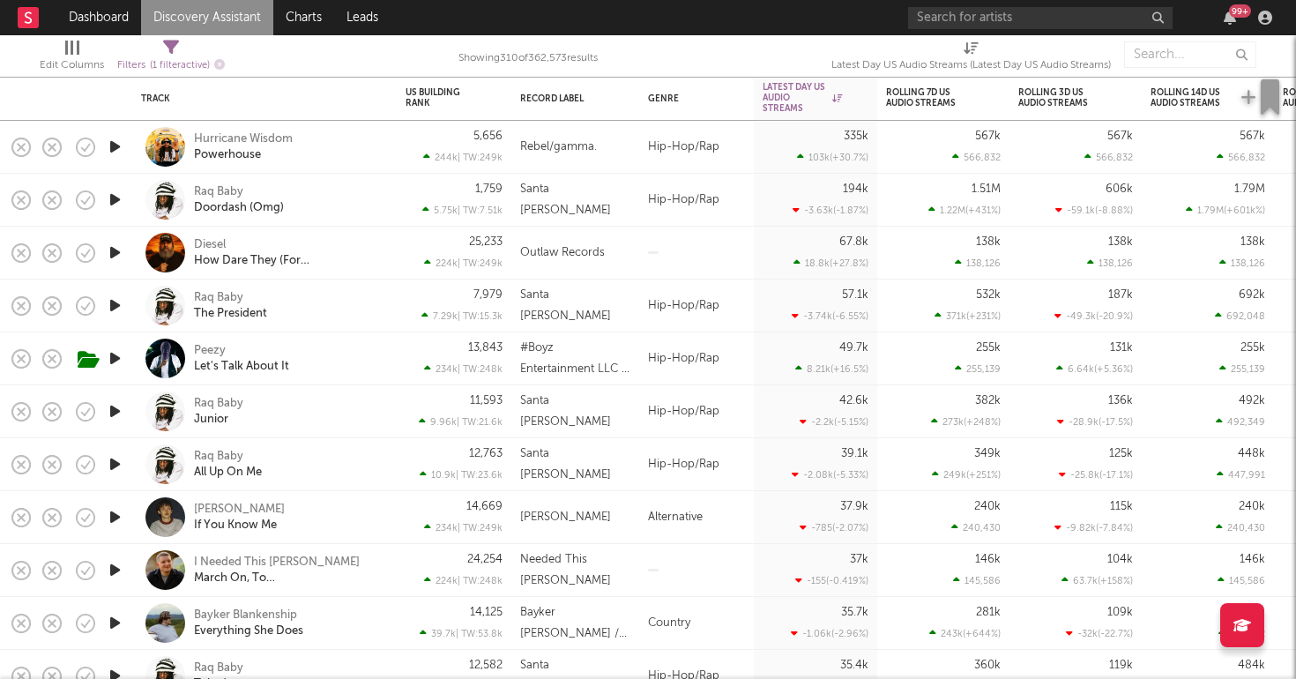
click at [210, 23] on link "Discovery Assistant" at bounding box center [207, 17] width 132 height 35
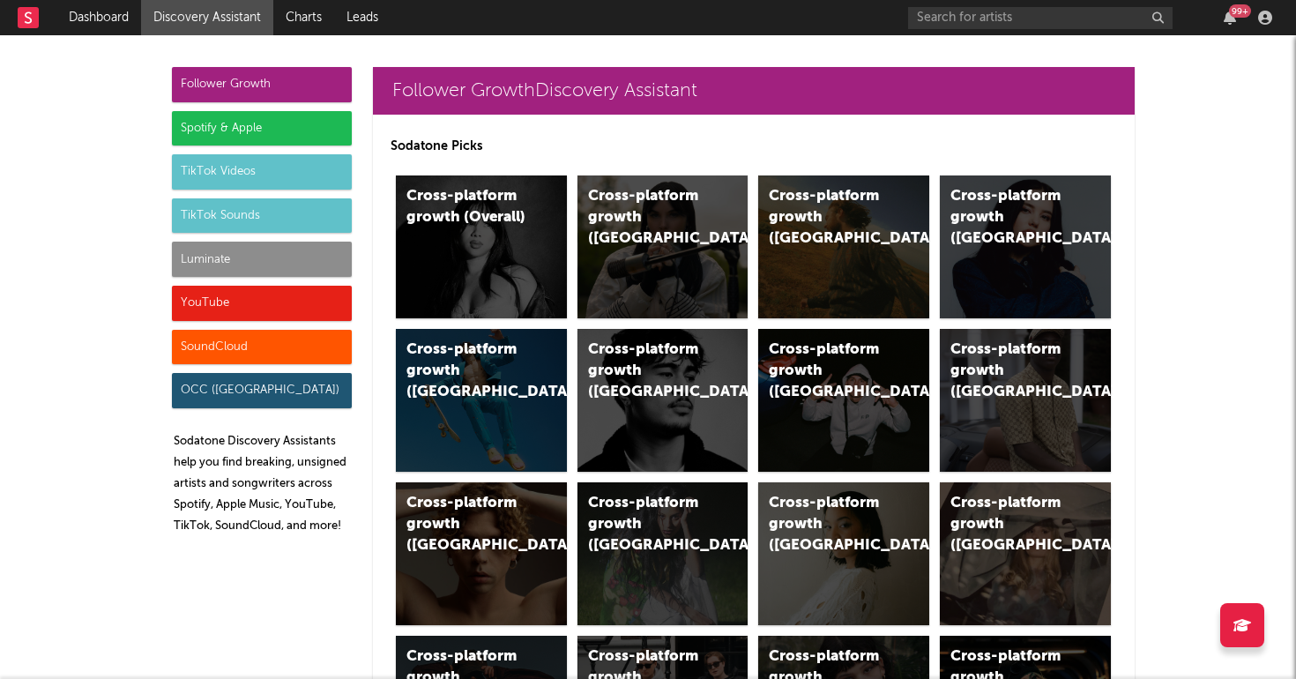
click at [219, 267] on div "Luminate" at bounding box center [262, 259] width 180 height 35
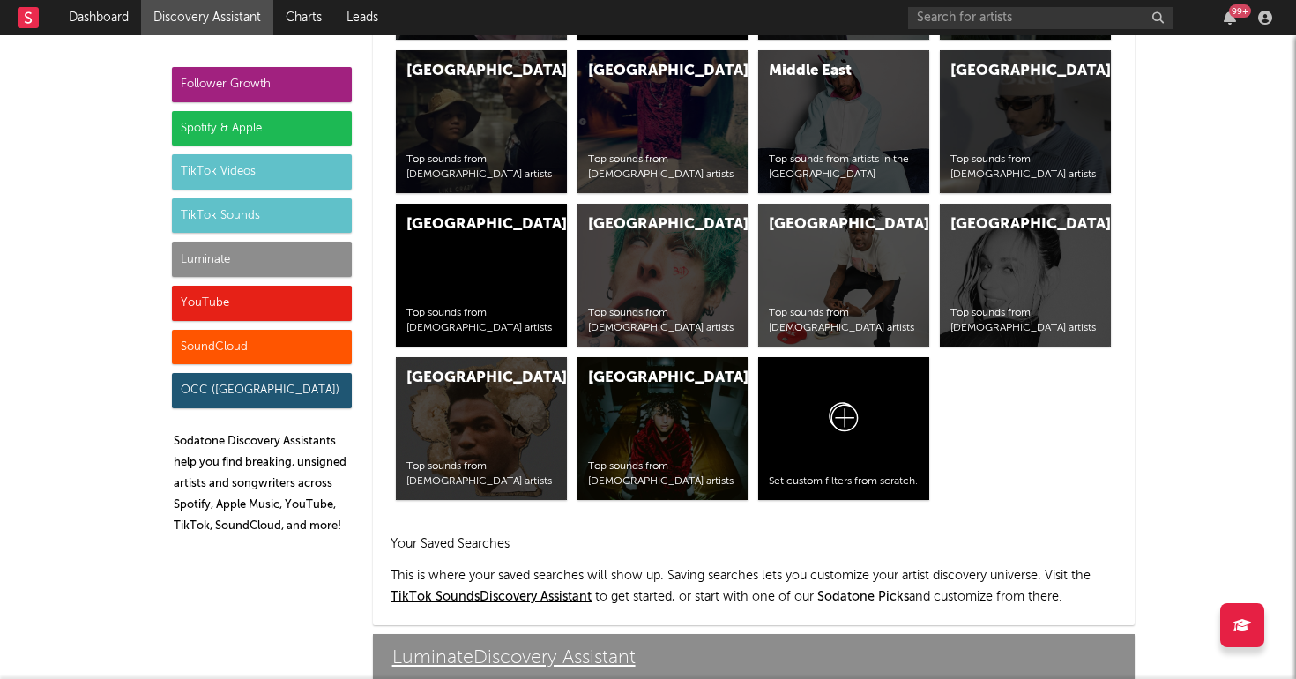
scroll to position [7825, 0]
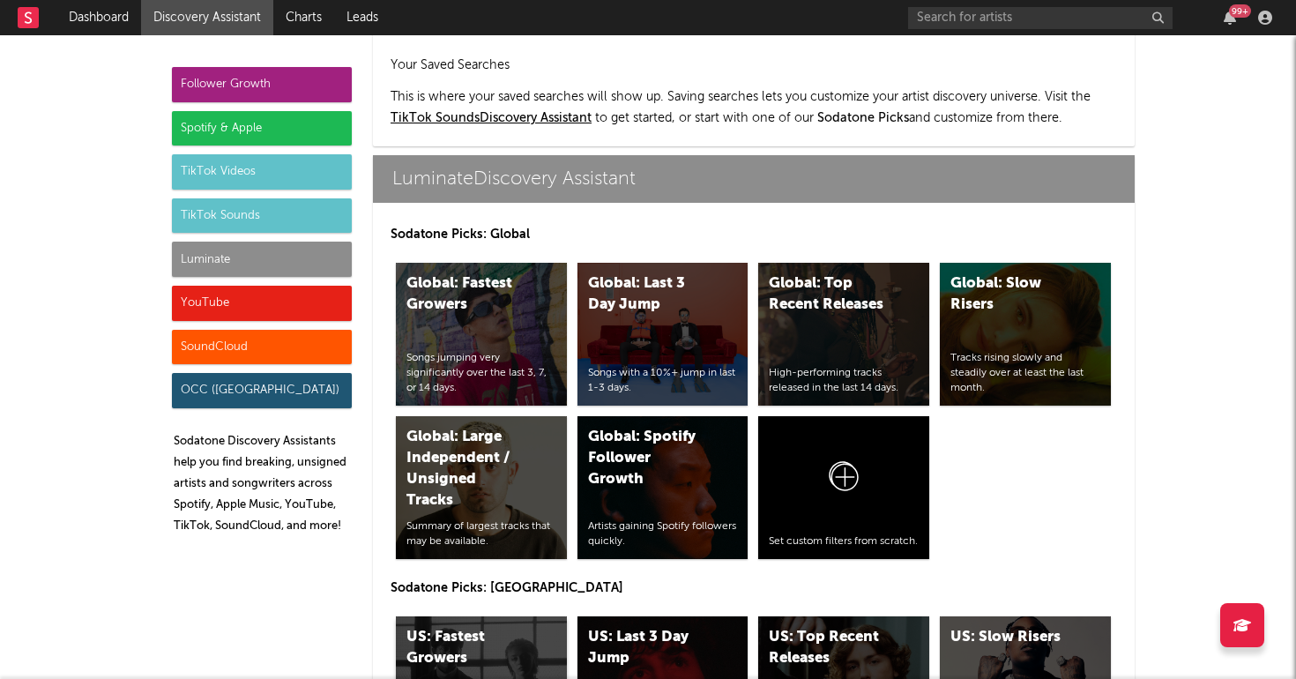
click at [490, 627] on div "US: Fastest Growers" at bounding box center [466, 648] width 120 height 42
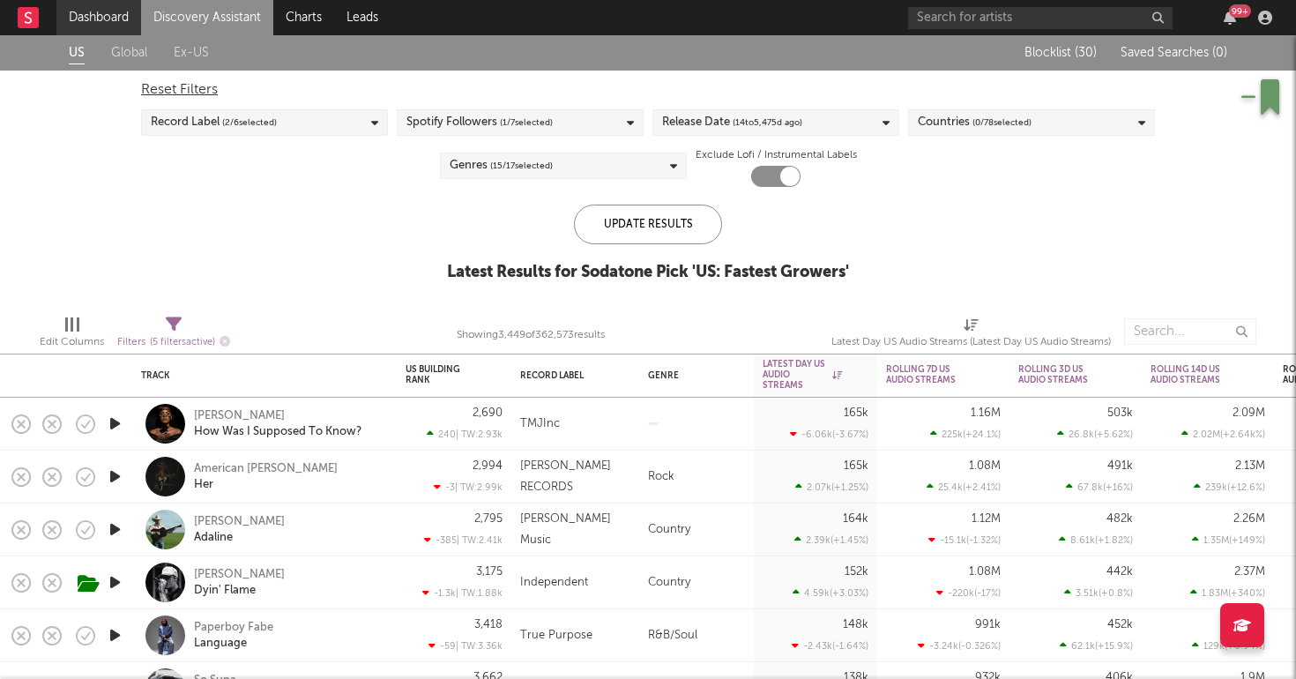
click at [87, 9] on link "Dashboard" at bounding box center [98, 17] width 85 height 35
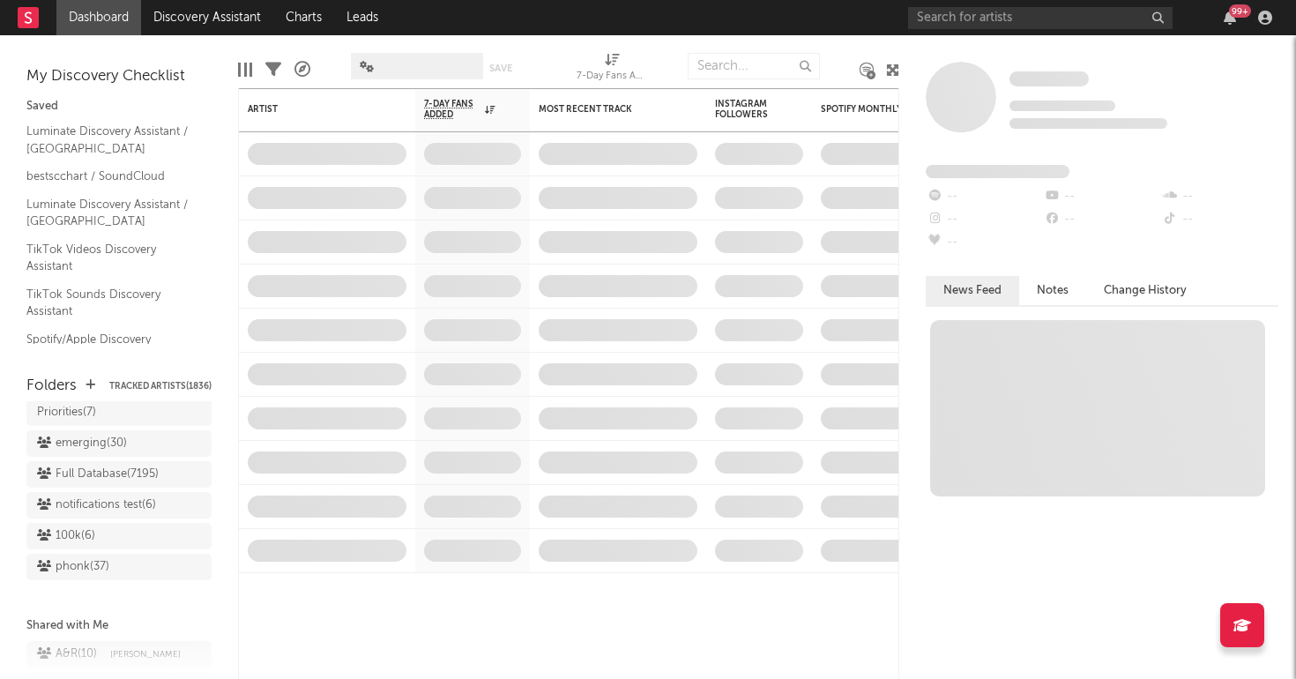
scroll to position [1668, 0]
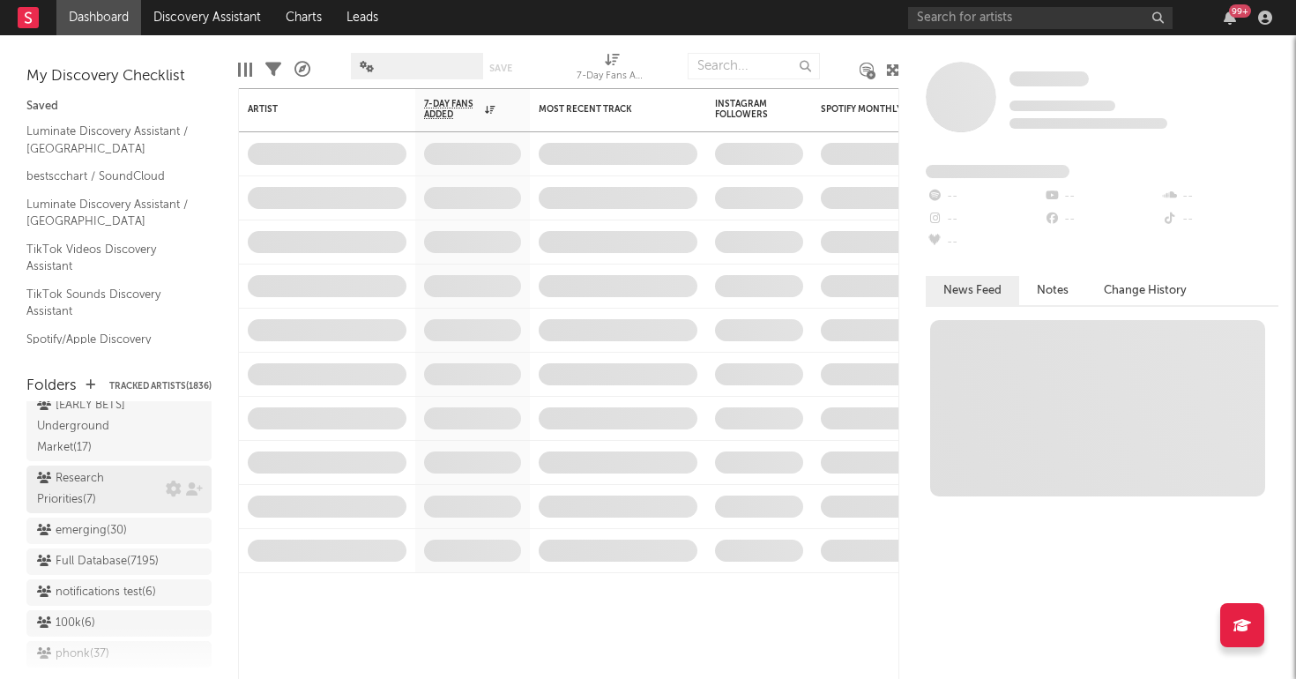
click at [115, 468] on div "Research Priorities ( 7 )" at bounding box center [99, 489] width 124 height 42
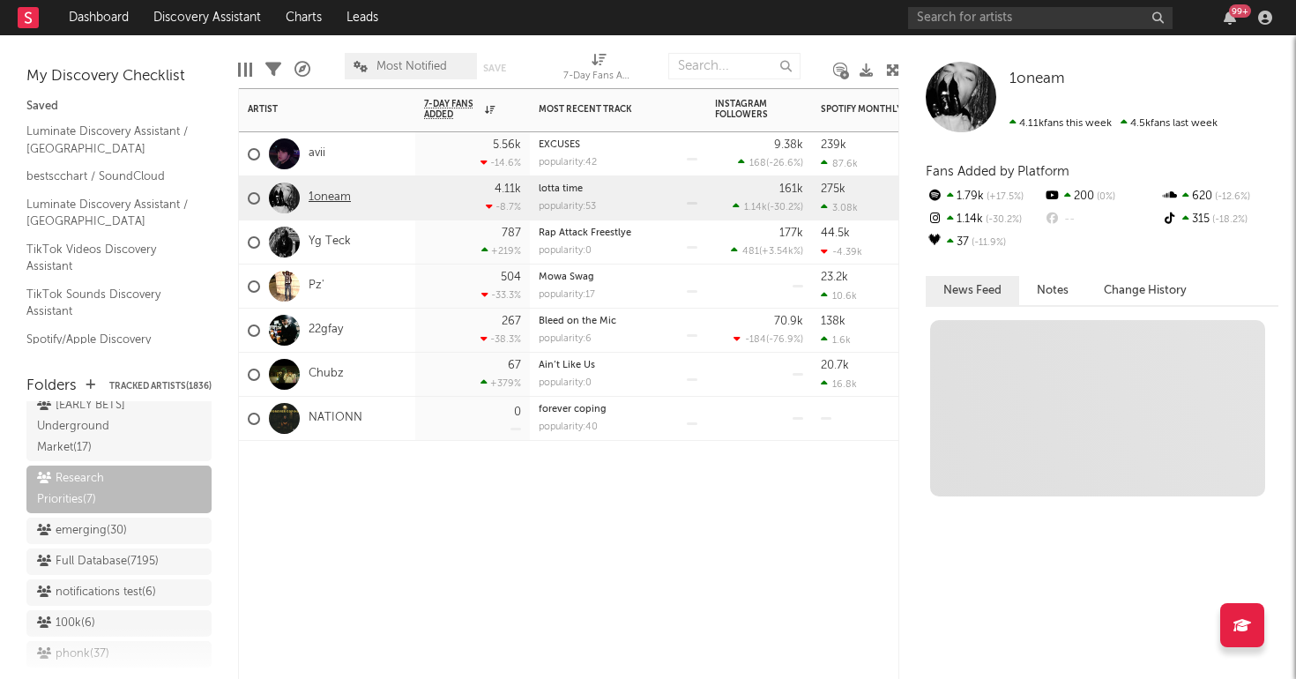
click at [316, 198] on link "1oneam" at bounding box center [330, 197] width 42 height 15
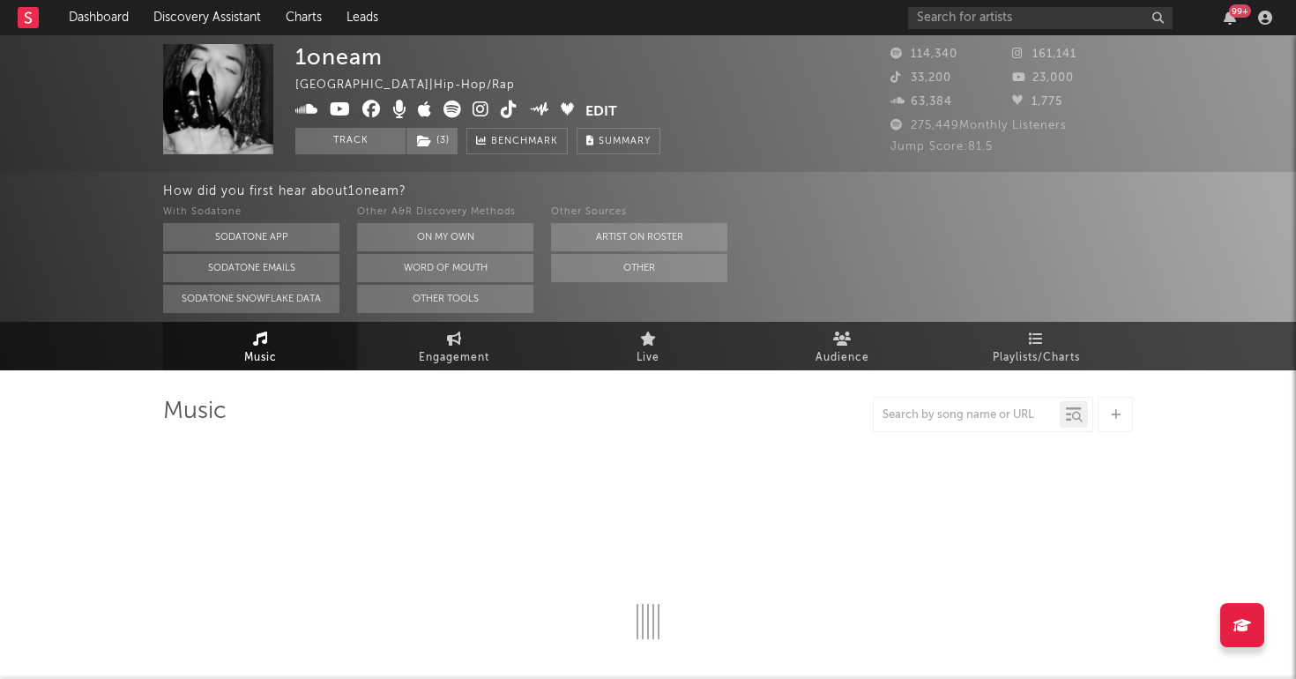
select select "6m"
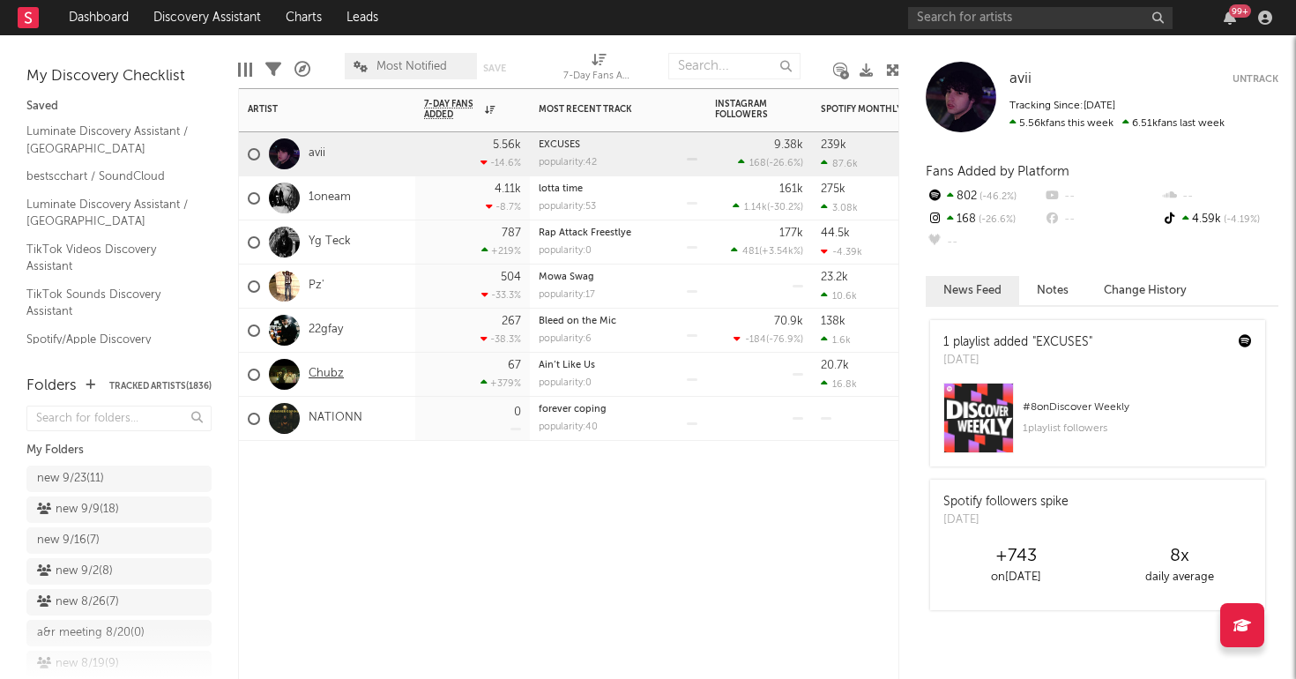
click at [324, 379] on link "Chubz" at bounding box center [326, 374] width 35 height 15
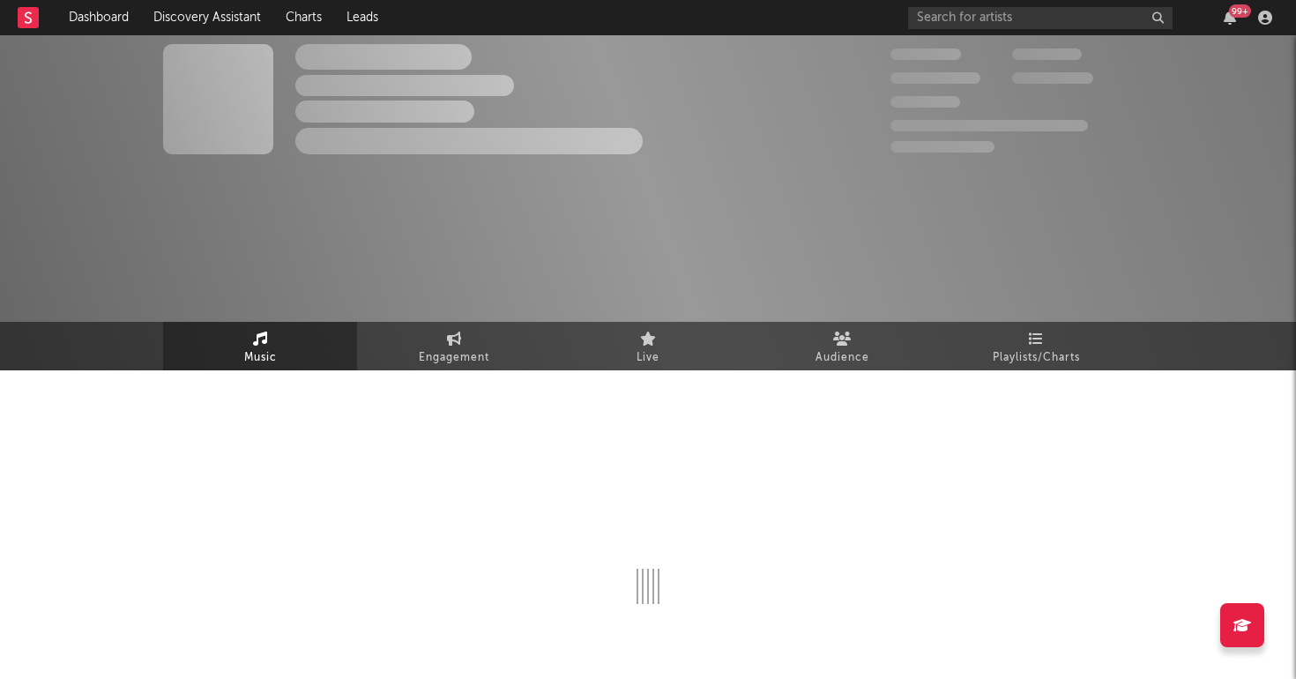
select select "1w"
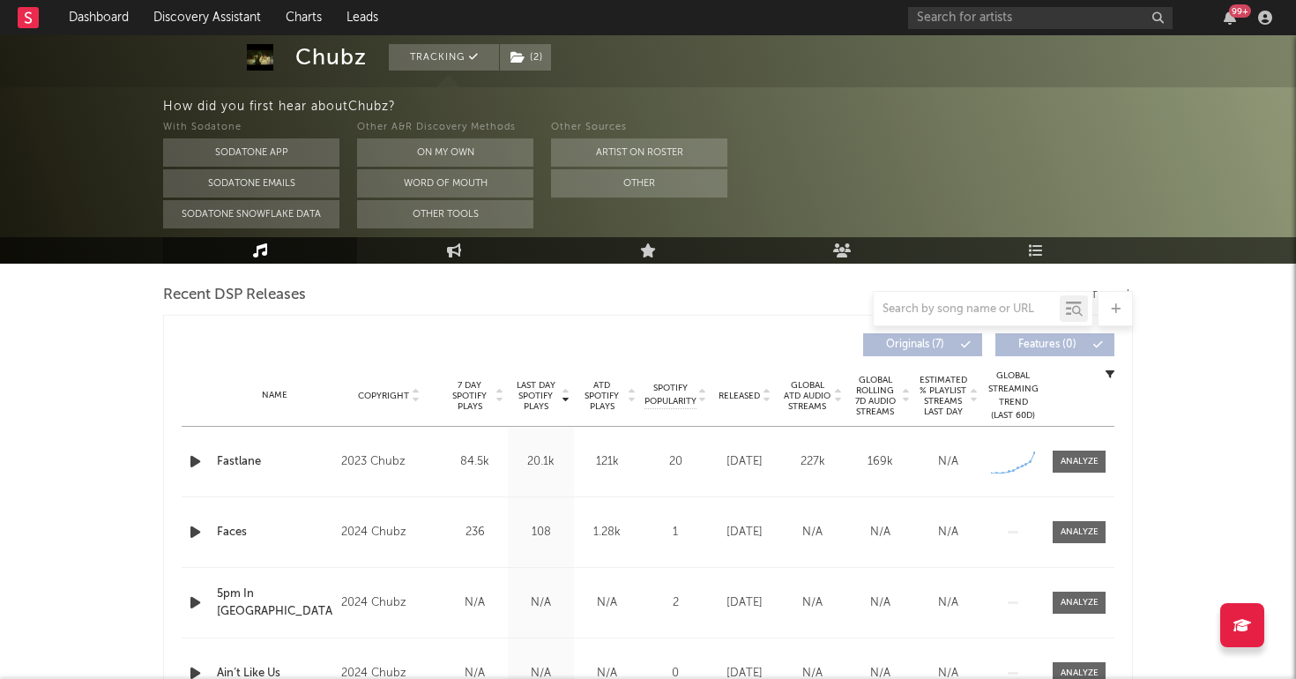
scroll to position [628, 0]
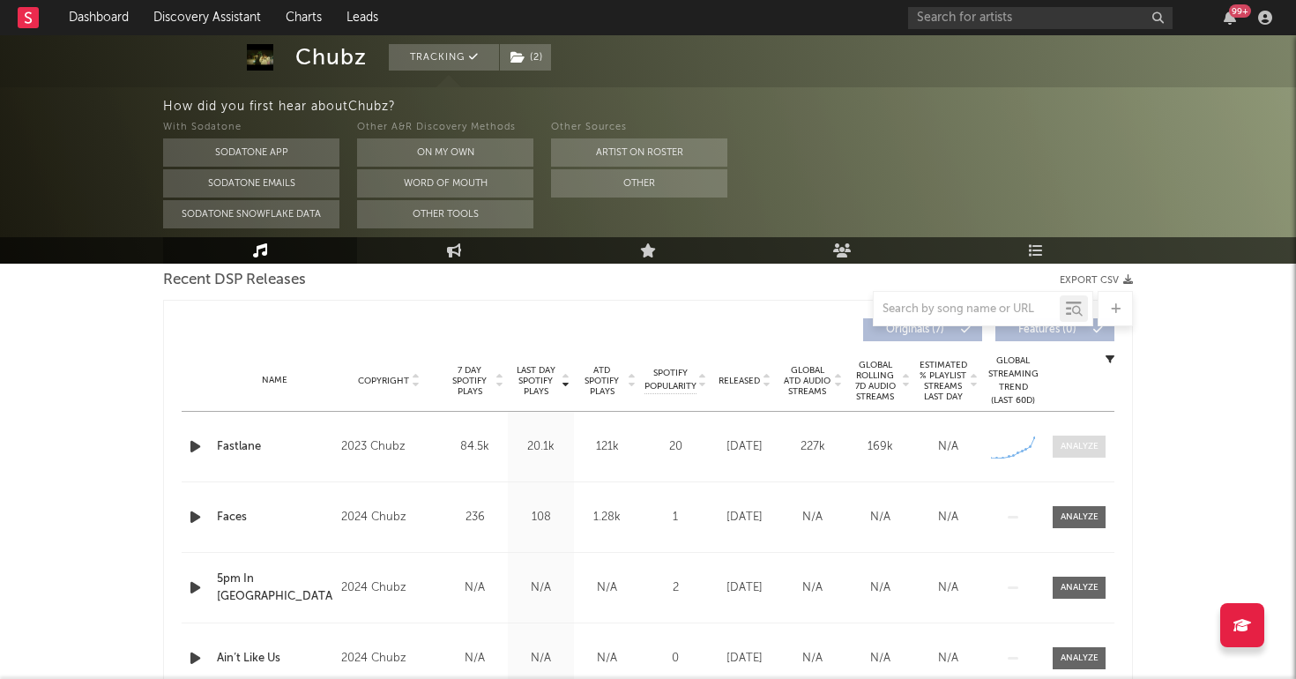
click at [1086, 444] on div at bounding box center [1079, 446] width 38 height 13
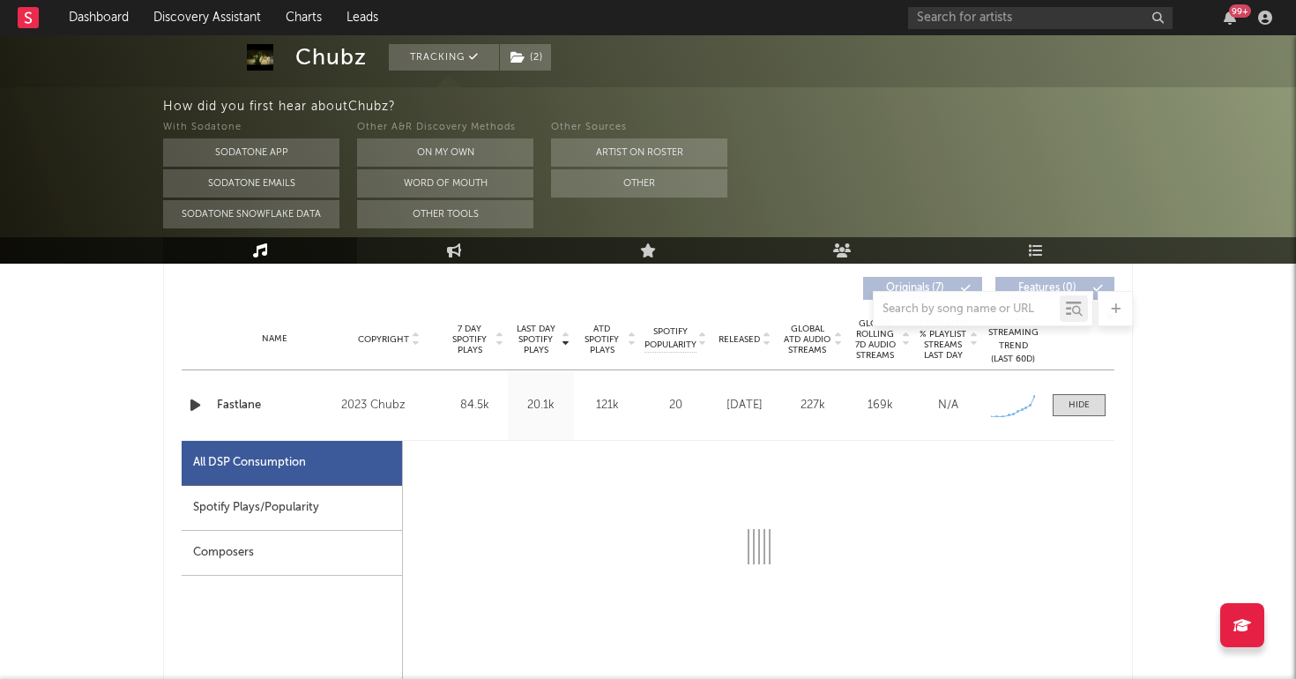
select select "1w"
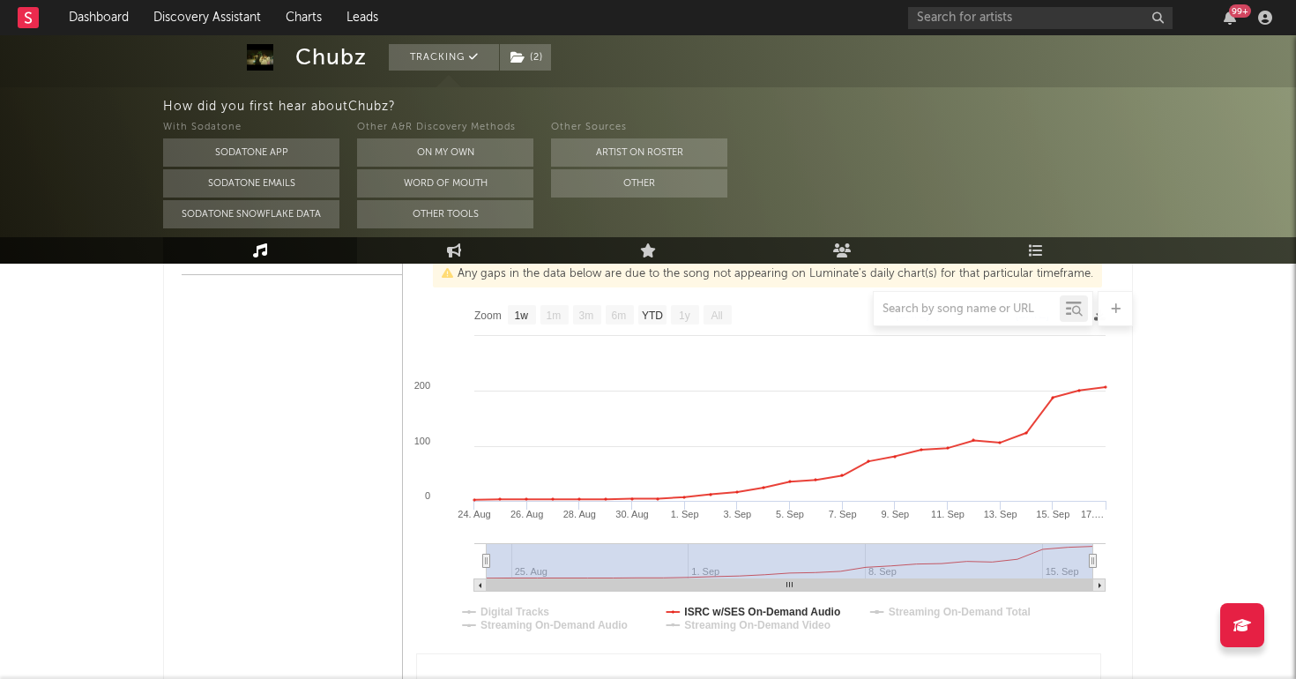
scroll to position [967, 0]
click at [91, 20] on link "Dashboard" at bounding box center [98, 17] width 85 height 35
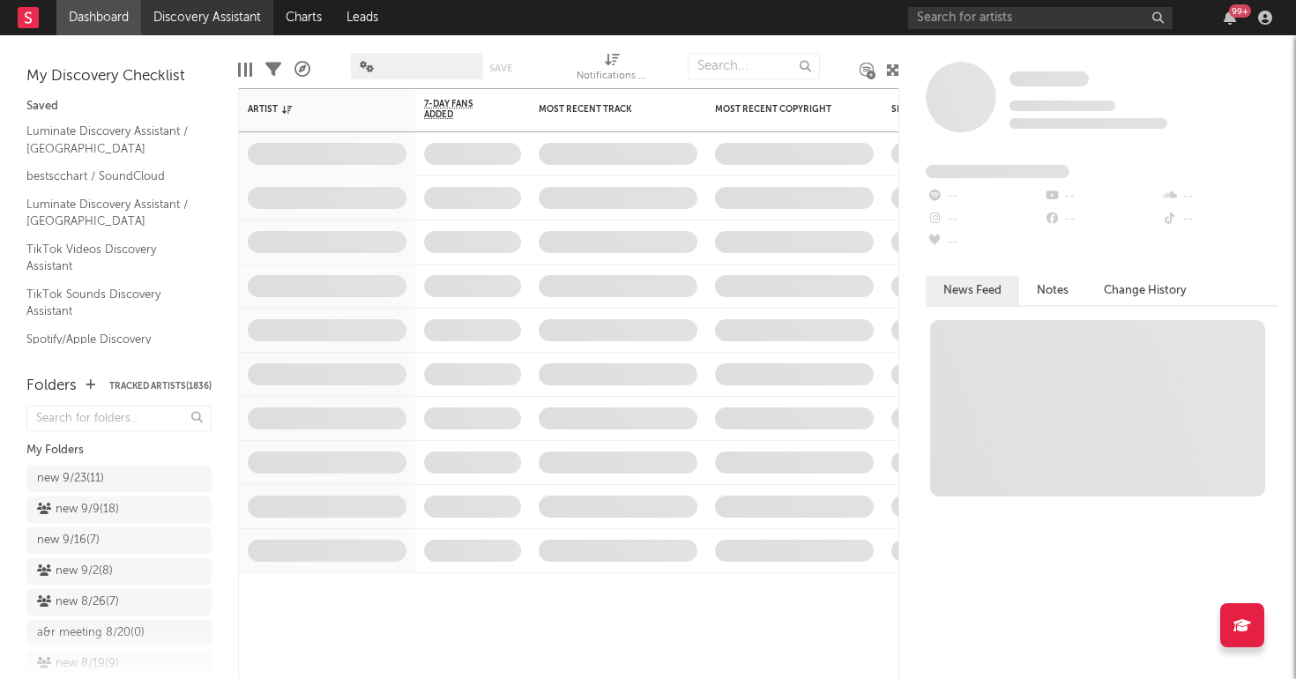
click at [190, 29] on link "Discovery Assistant" at bounding box center [207, 17] width 132 height 35
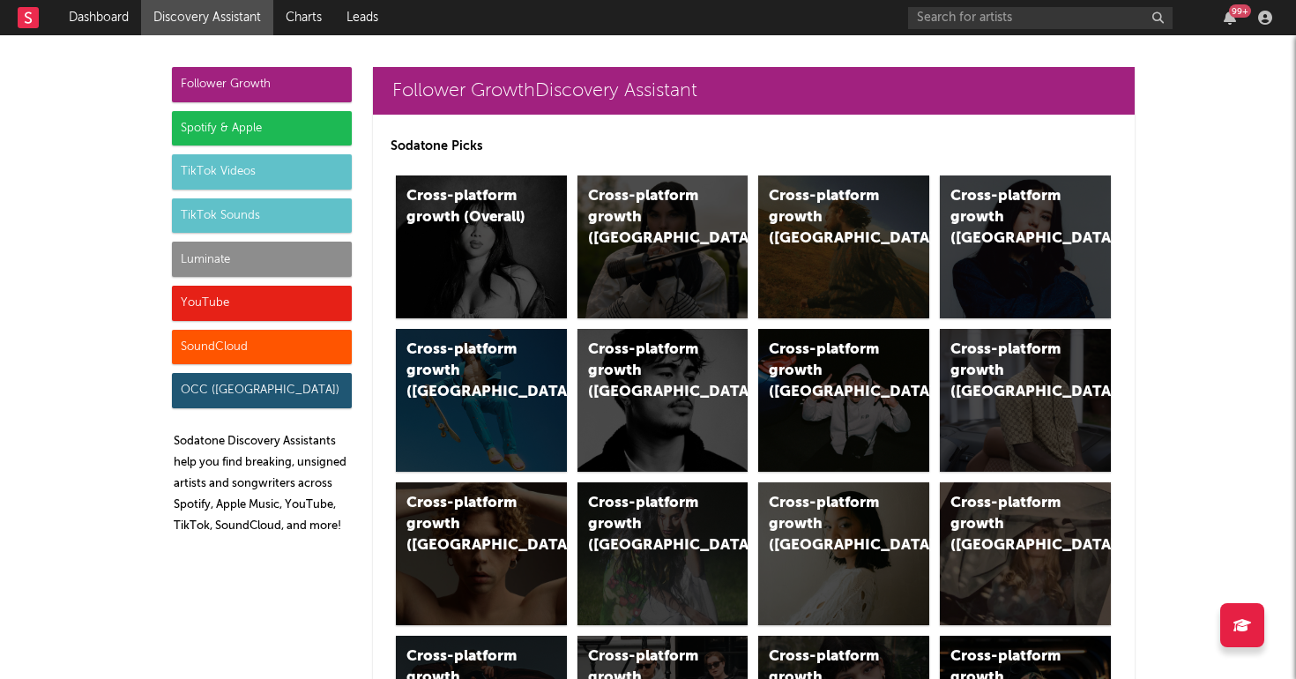
click at [255, 252] on div "Luminate" at bounding box center [262, 259] width 180 height 35
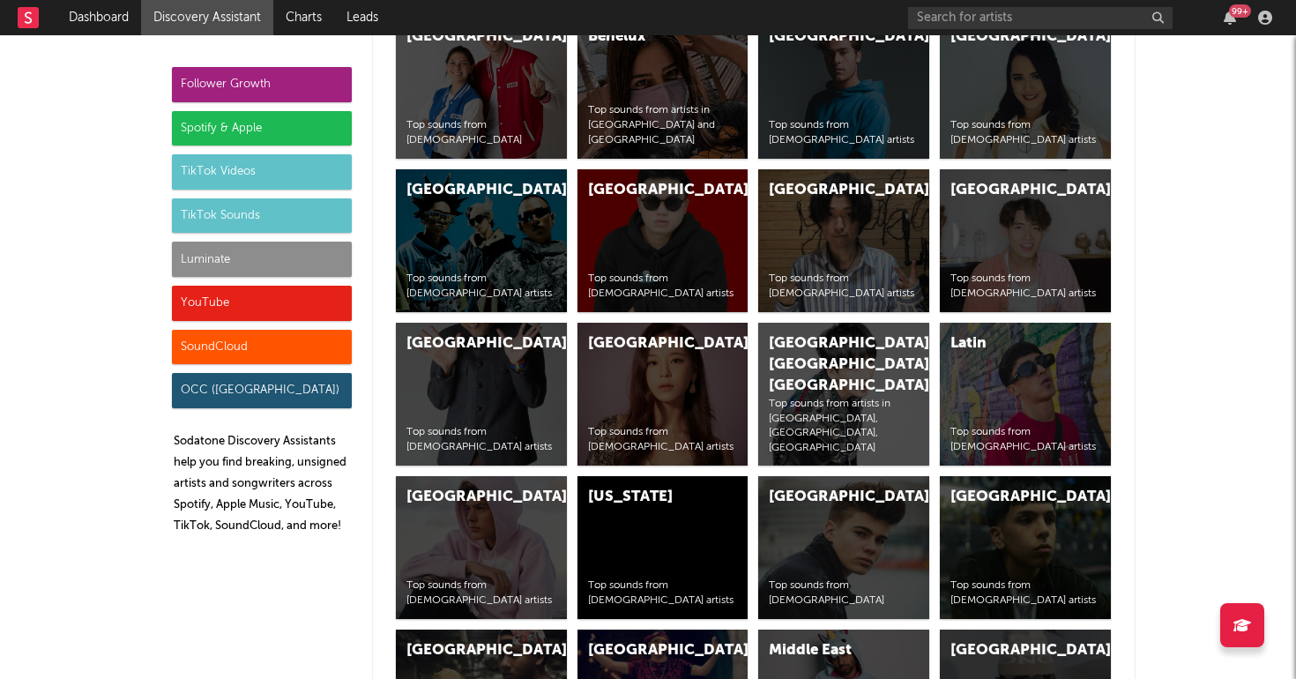
scroll to position [7825, 0]
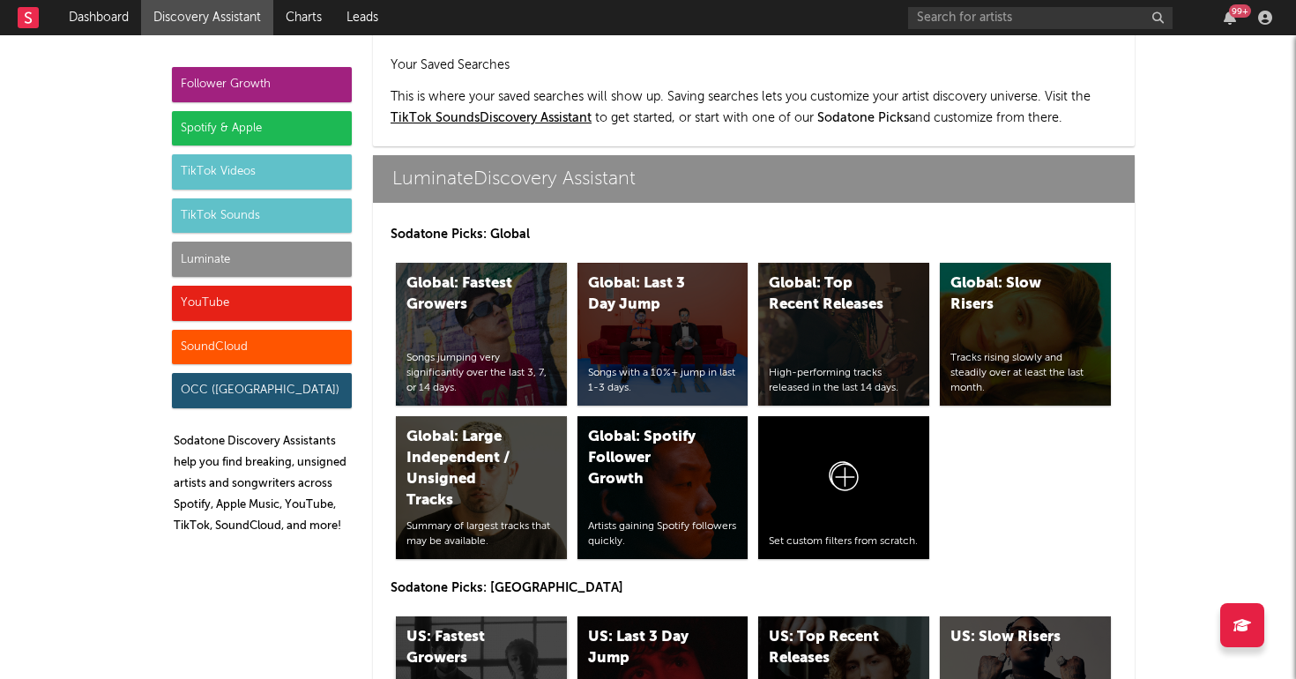
click at [443, 627] on div "US: Fastest Growers" at bounding box center [466, 648] width 120 height 42
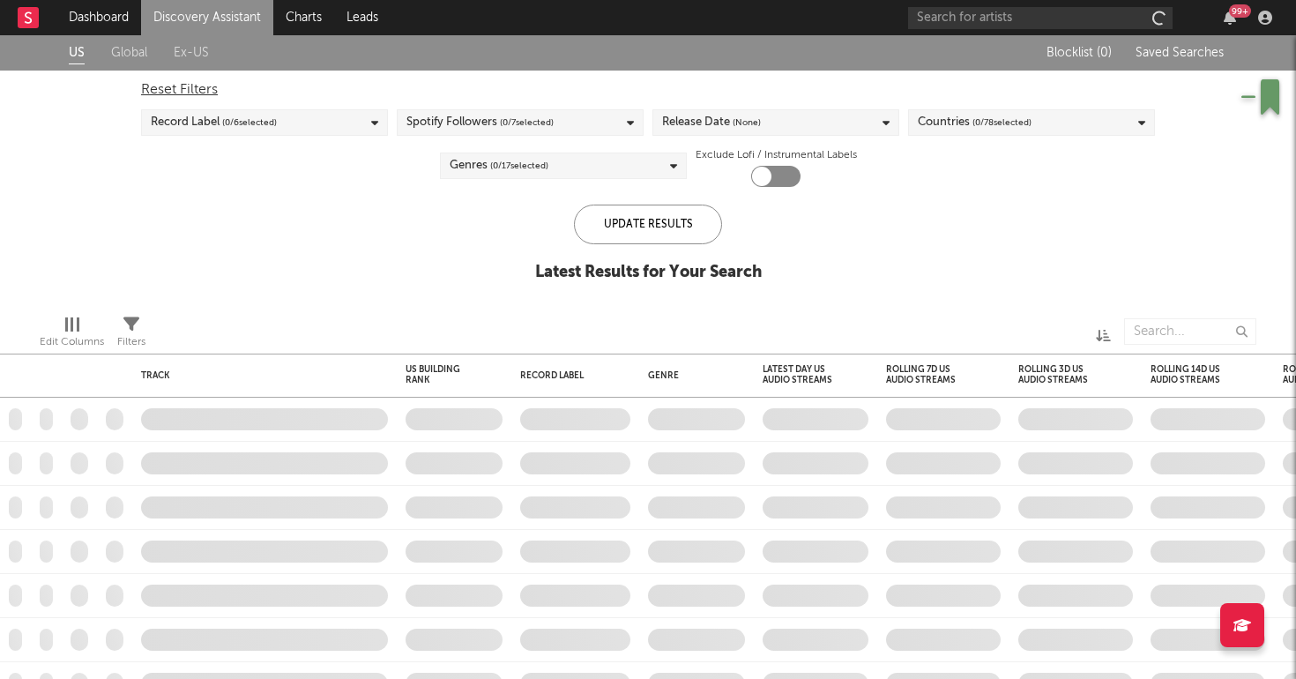
checkbox input "true"
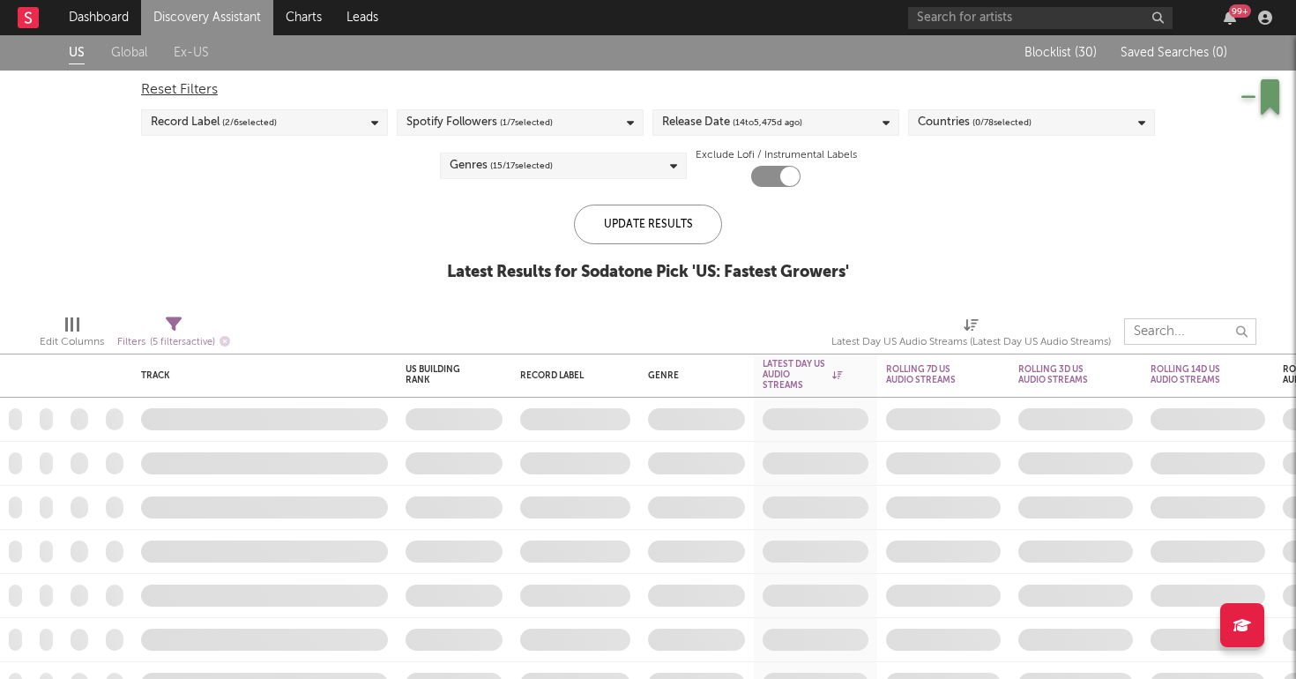
click at [1176, 337] on input "text" at bounding box center [1190, 331] width 132 height 26
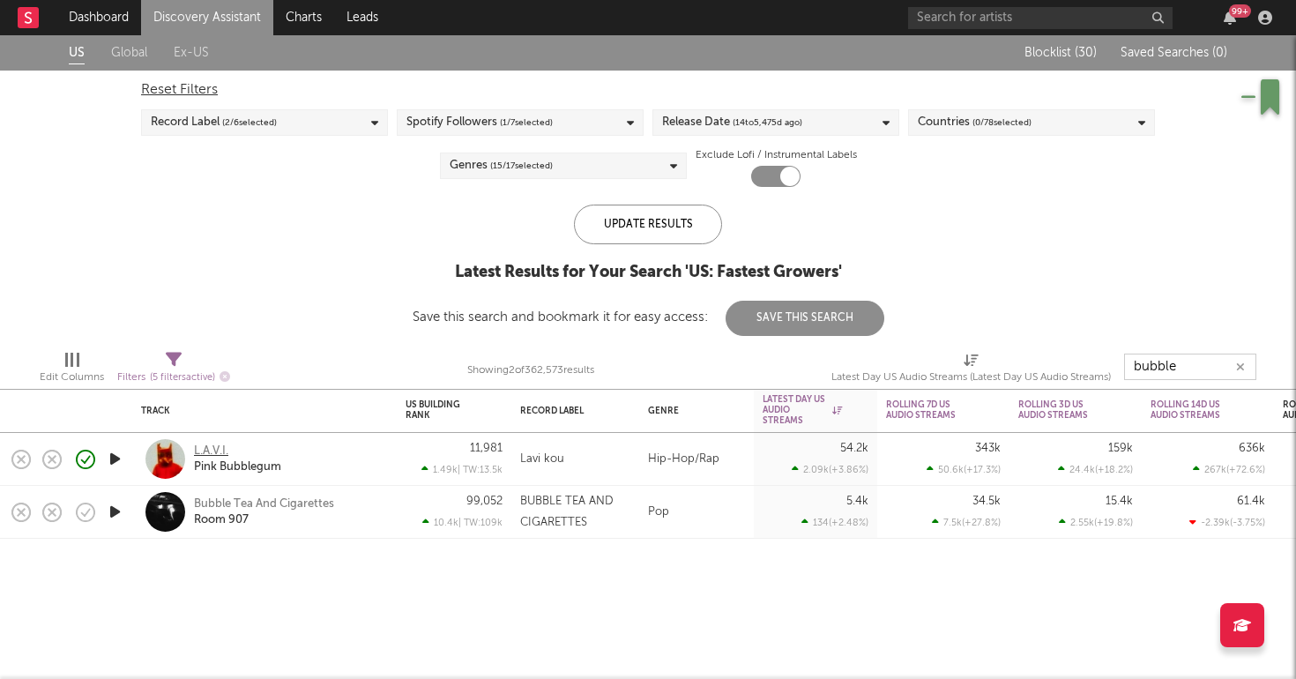
type input "bubble"
click at [216, 446] on div "L.A.V.I." at bounding box center [211, 451] width 34 height 16
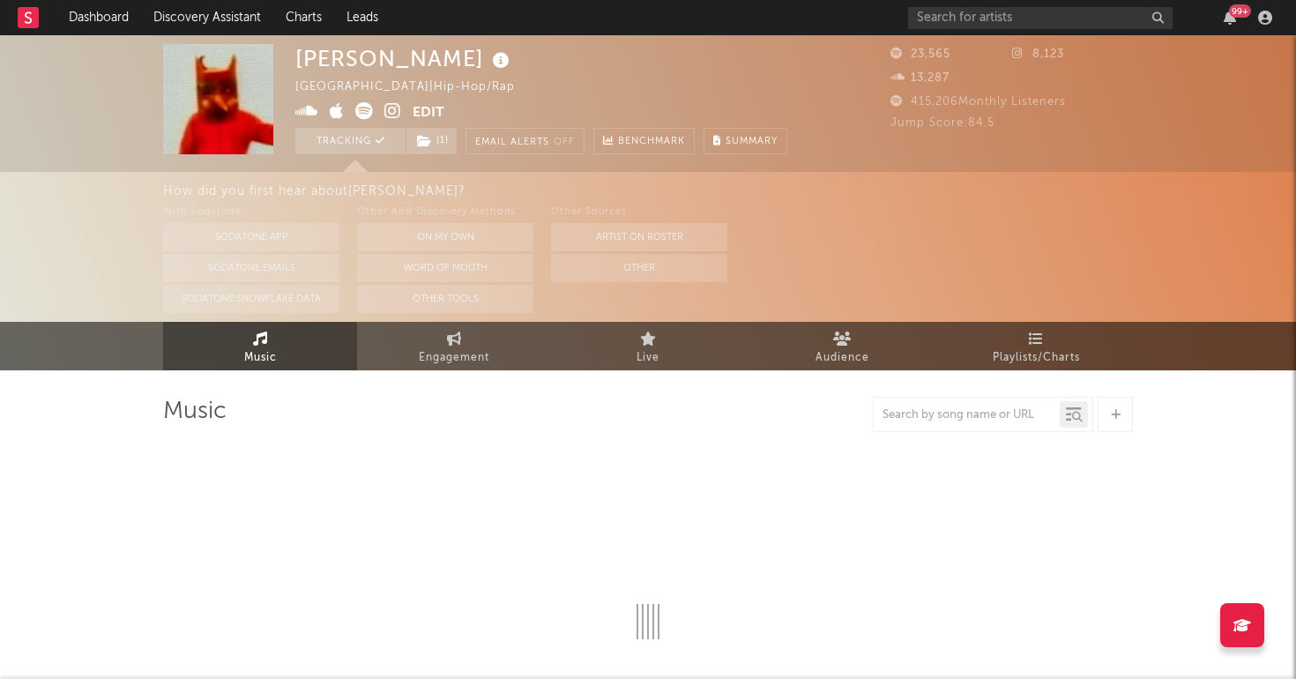
select select "6m"
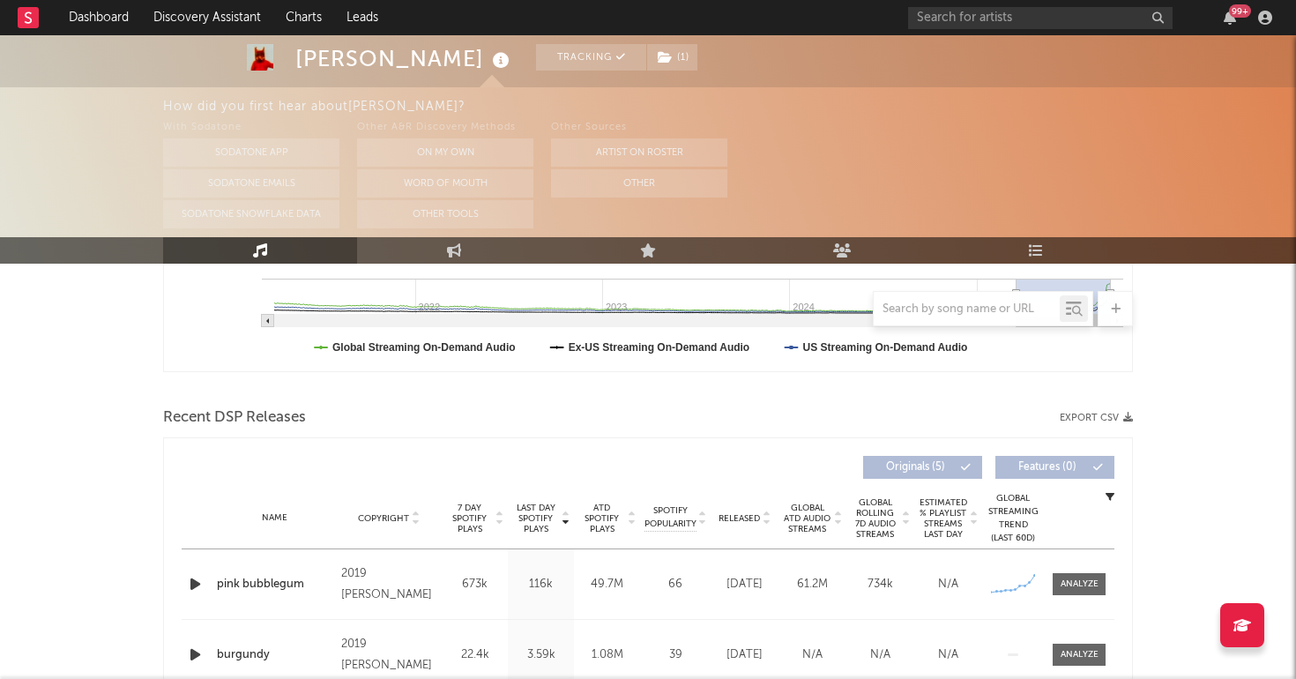
scroll to position [570, 0]
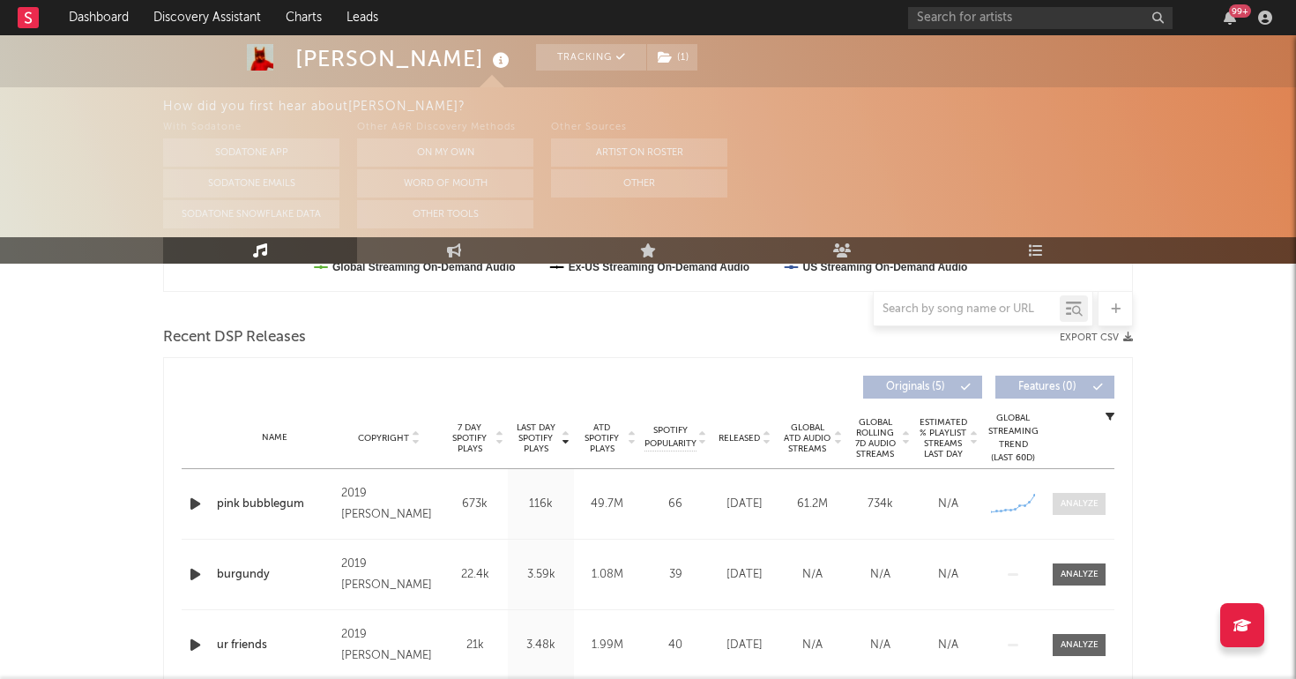
click at [1061, 507] on div at bounding box center [1079, 503] width 38 height 13
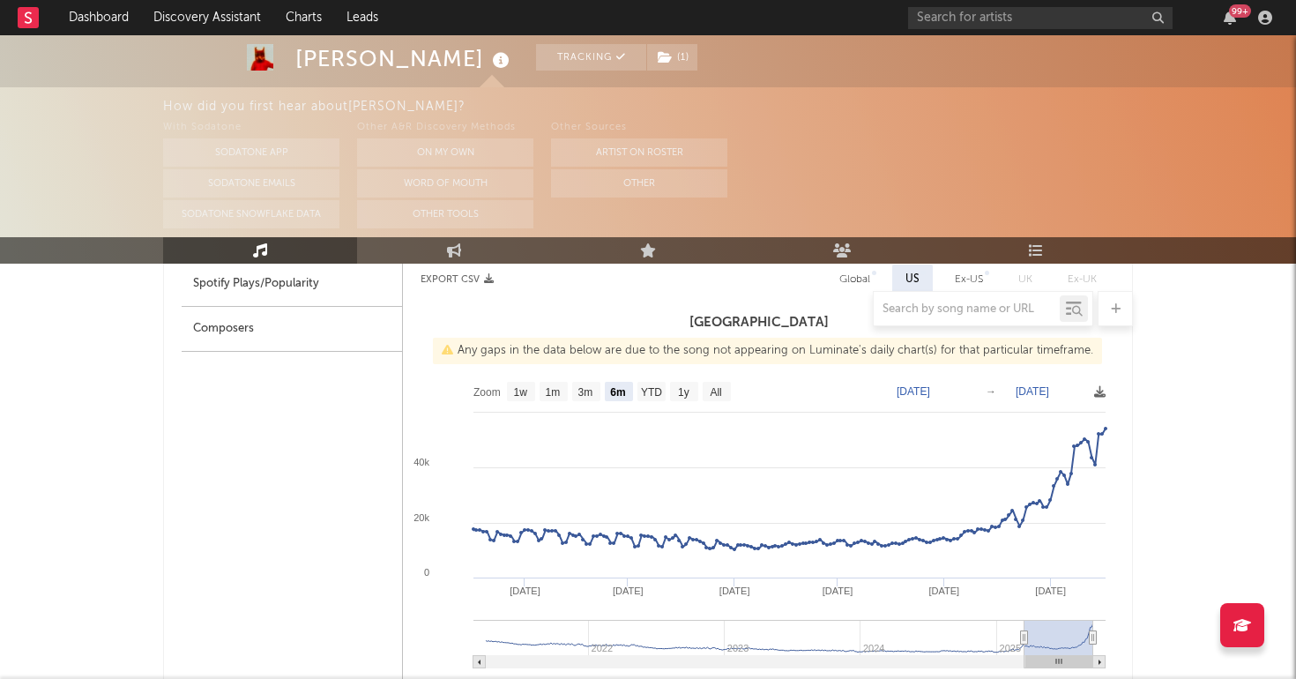
select select "6m"
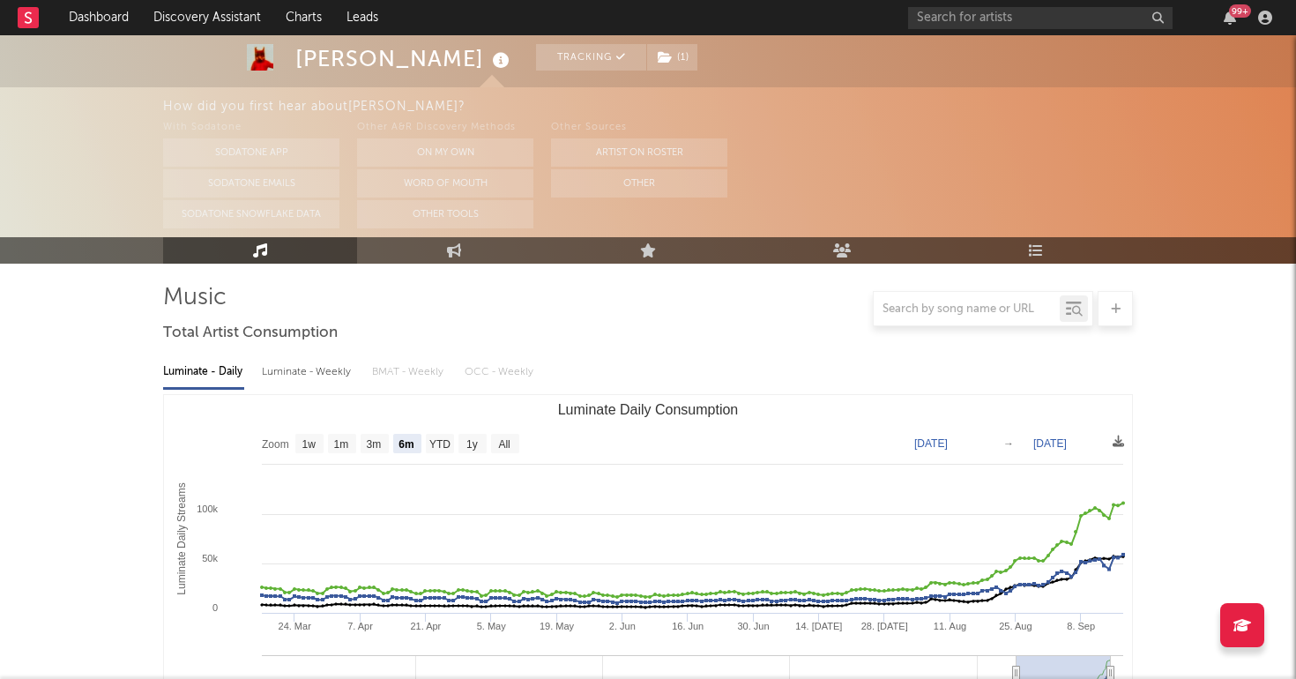
scroll to position [113, 0]
click at [106, 24] on link "Dashboard" at bounding box center [98, 17] width 85 height 35
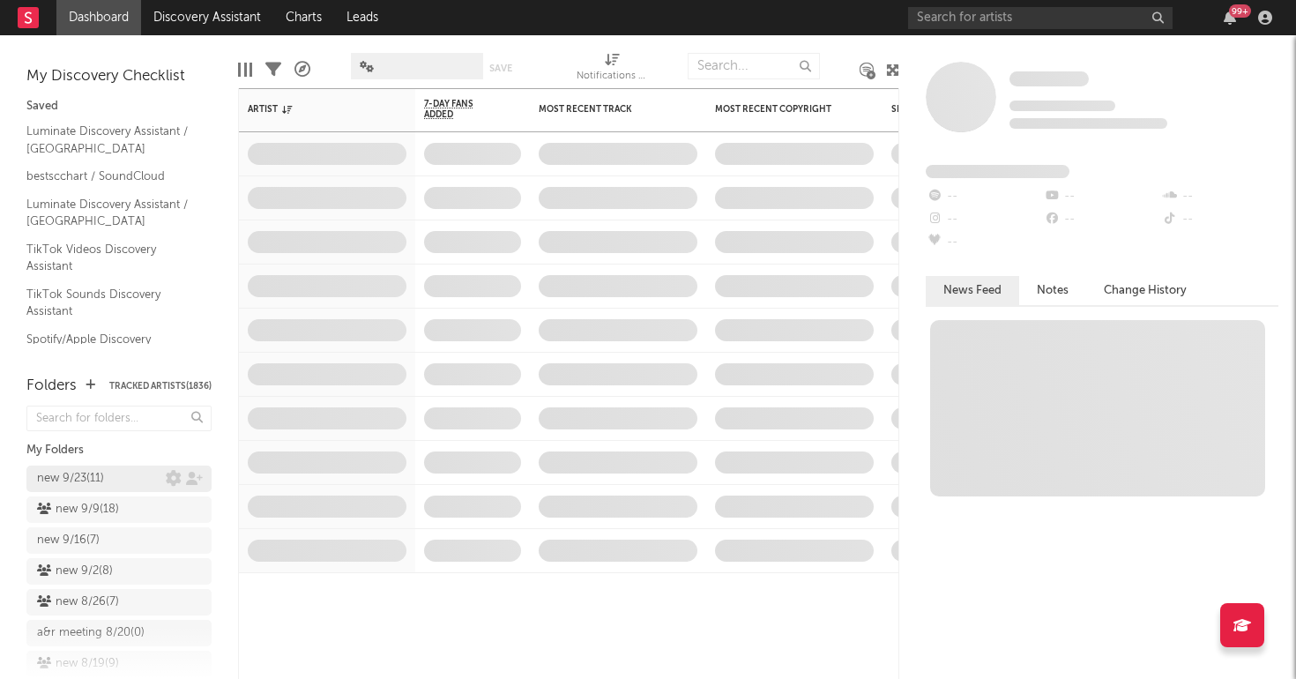
click at [115, 474] on div "new 9/23 ( 11 )" at bounding box center [101, 478] width 129 height 21
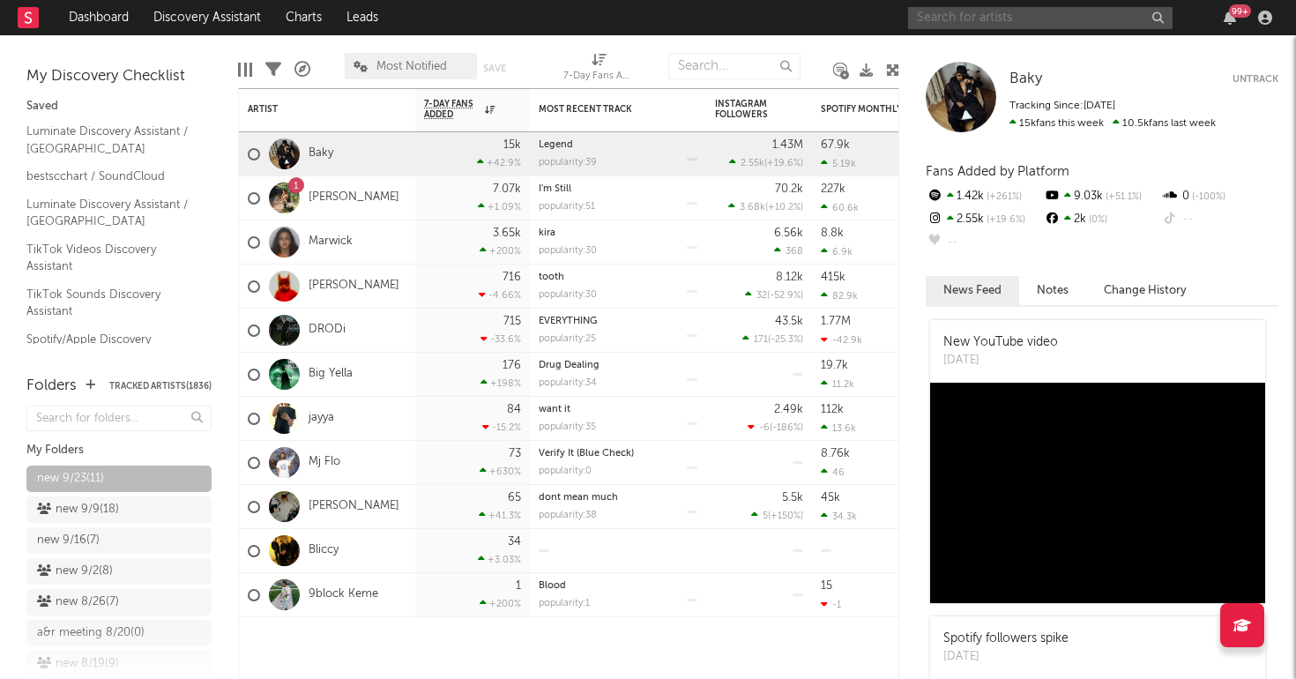
click at [1045, 22] on input "text" at bounding box center [1040, 18] width 264 height 22
